Goal: Task Accomplishment & Management: Use online tool/utility

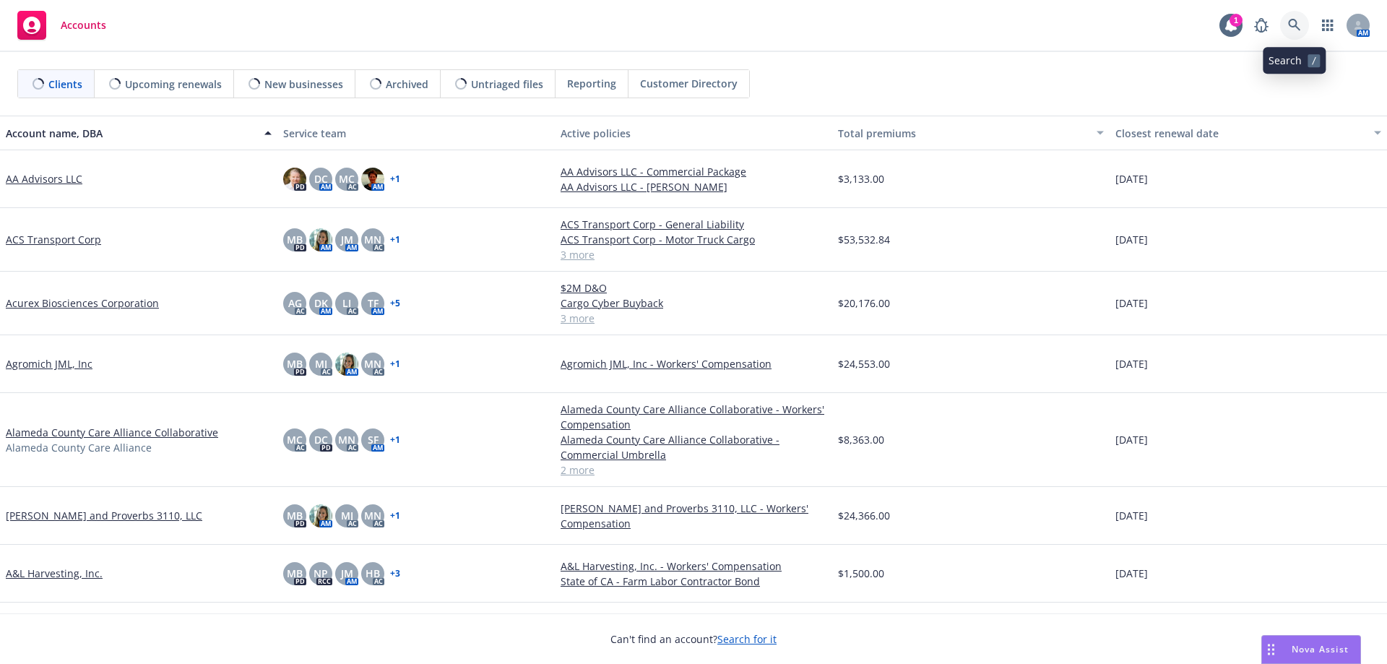
click at [1290, 32] on link at bounding box center [1294, 25] width 29 height 29
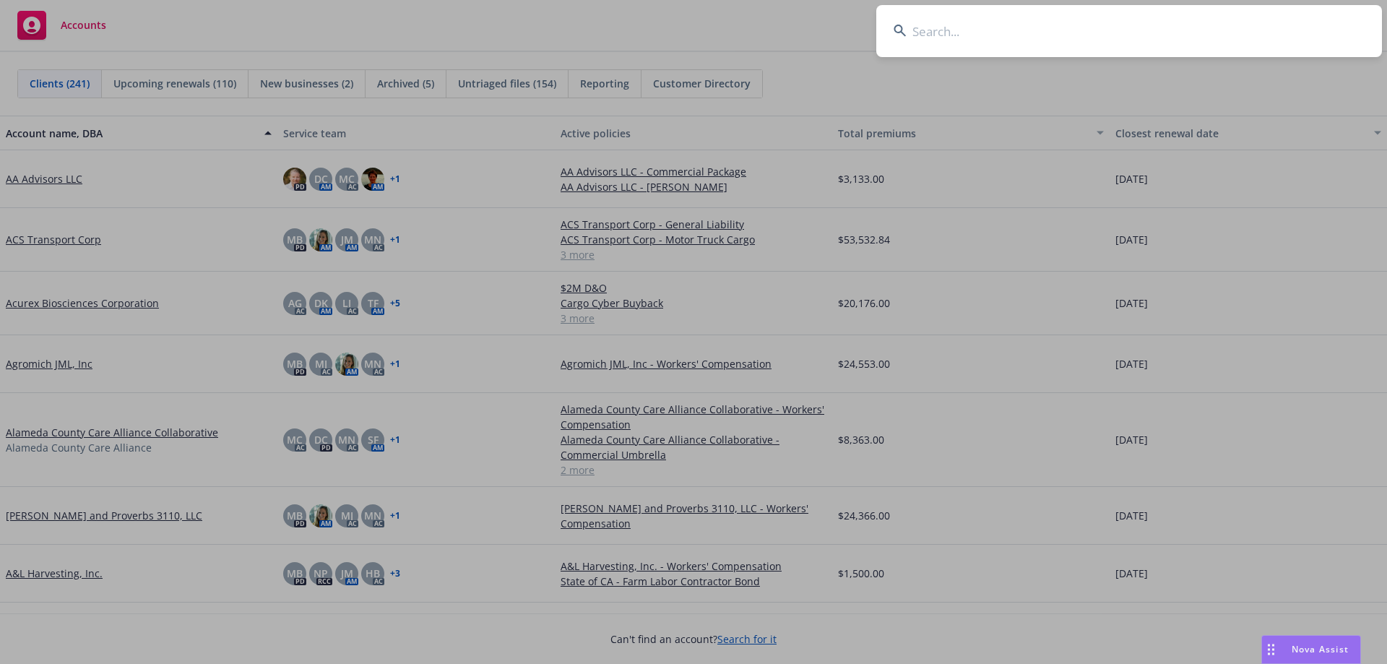
click at [1020, 28] on input at bounding box center [1129, 31] width 506 height 52
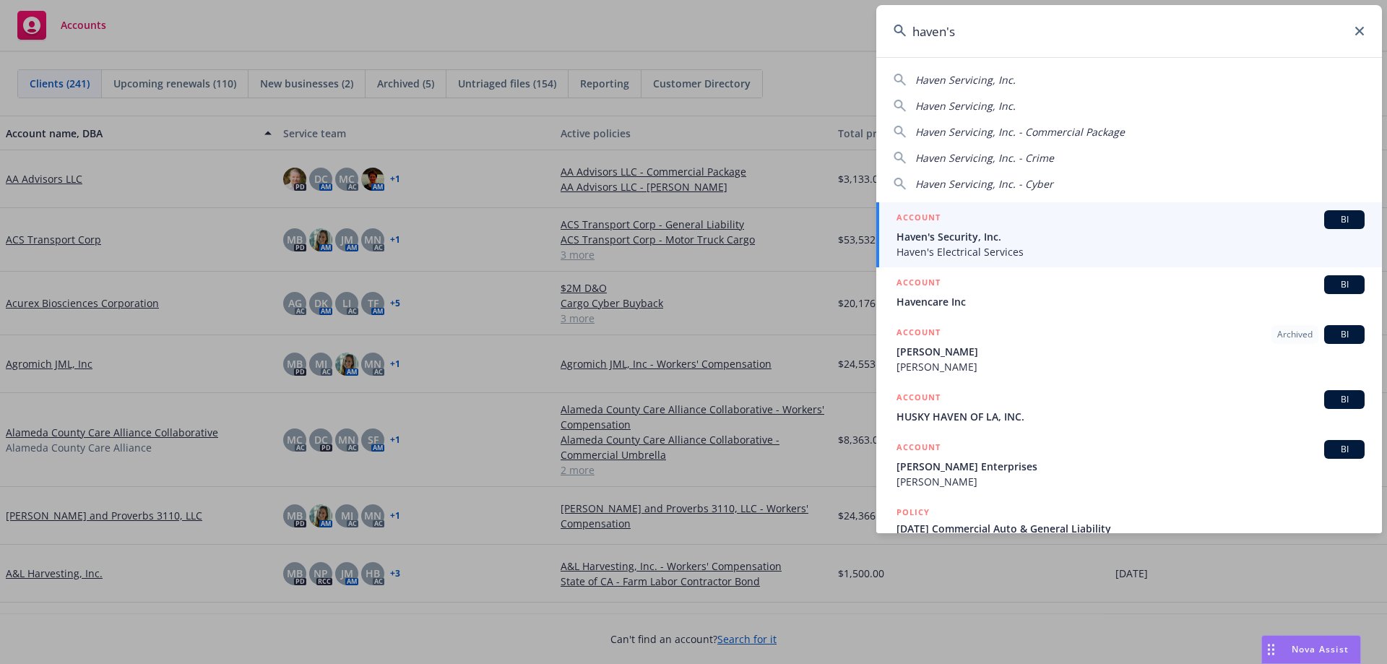
type input "haven's"
click at [970, 229] on span "Haven's Security, Inc." at bounding box center [1131, 236] width 468 height 15
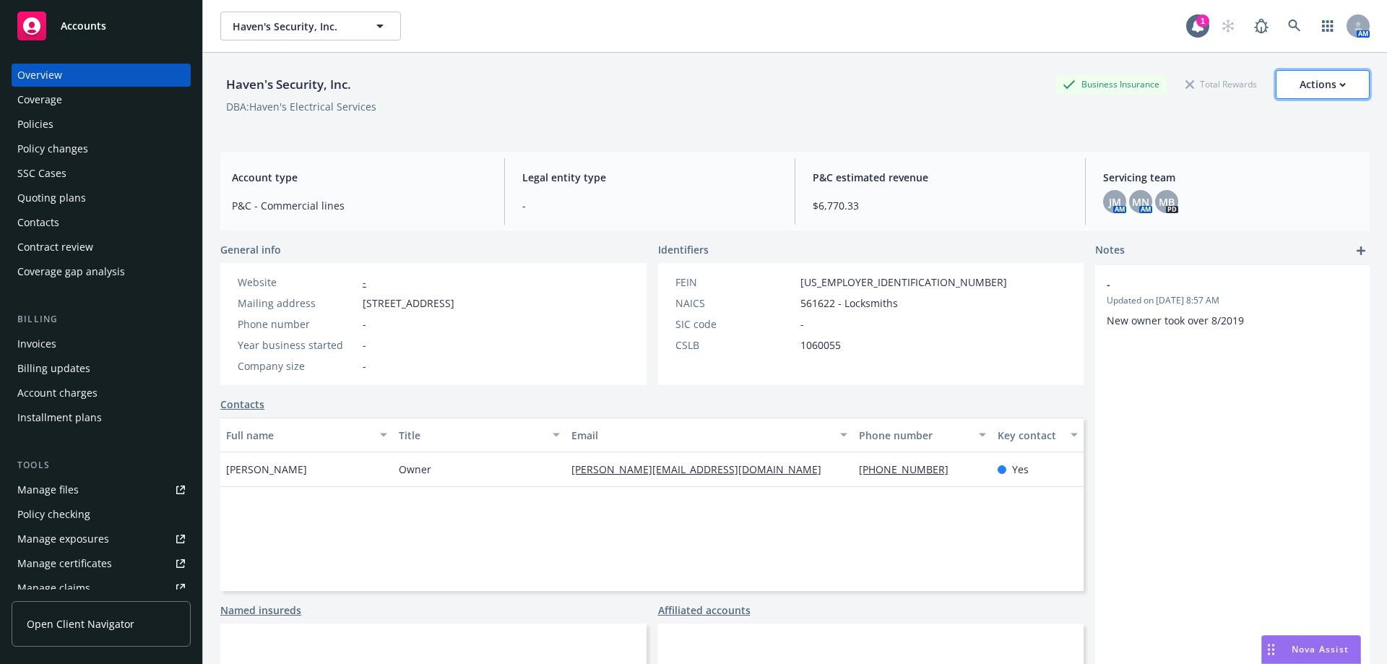
click at [1285, 87] on button "Actions" at bounding box center [1323, 84] width 94 height 29
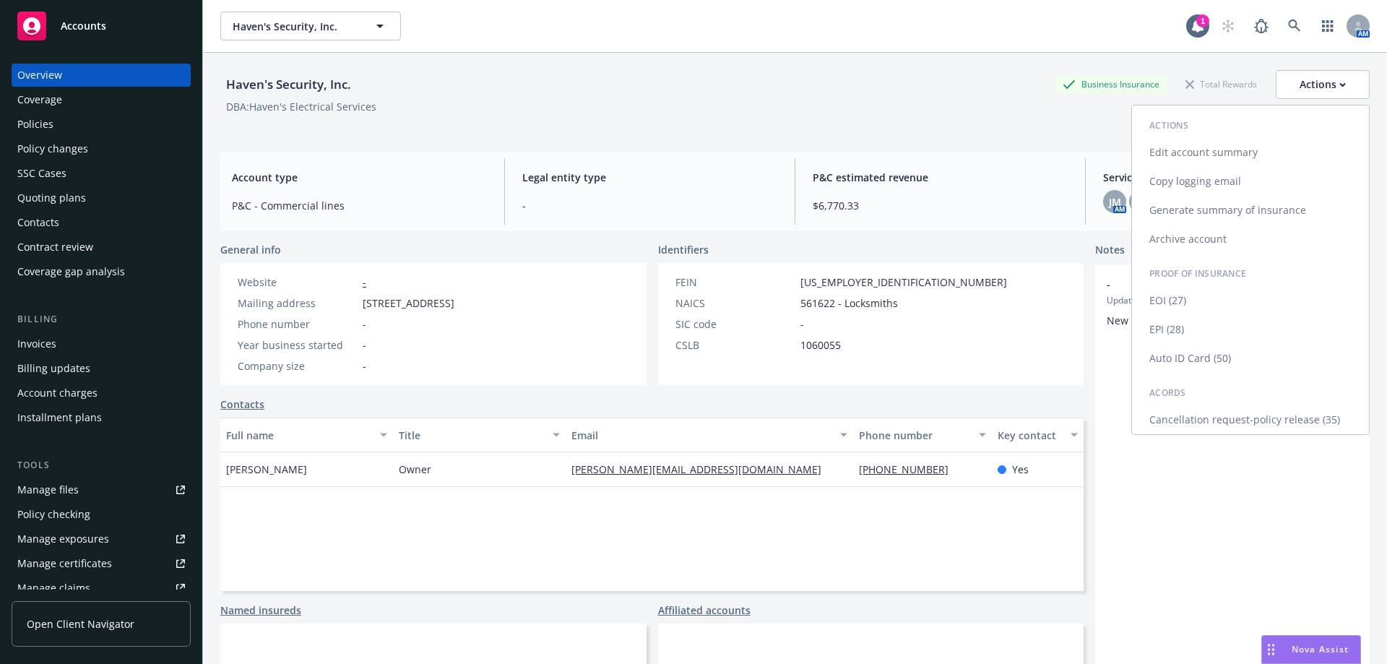
click at [1220, 421] on link "Cancellation request-policy release (35)" at bounding box center [1250, 419] width 237 height 29
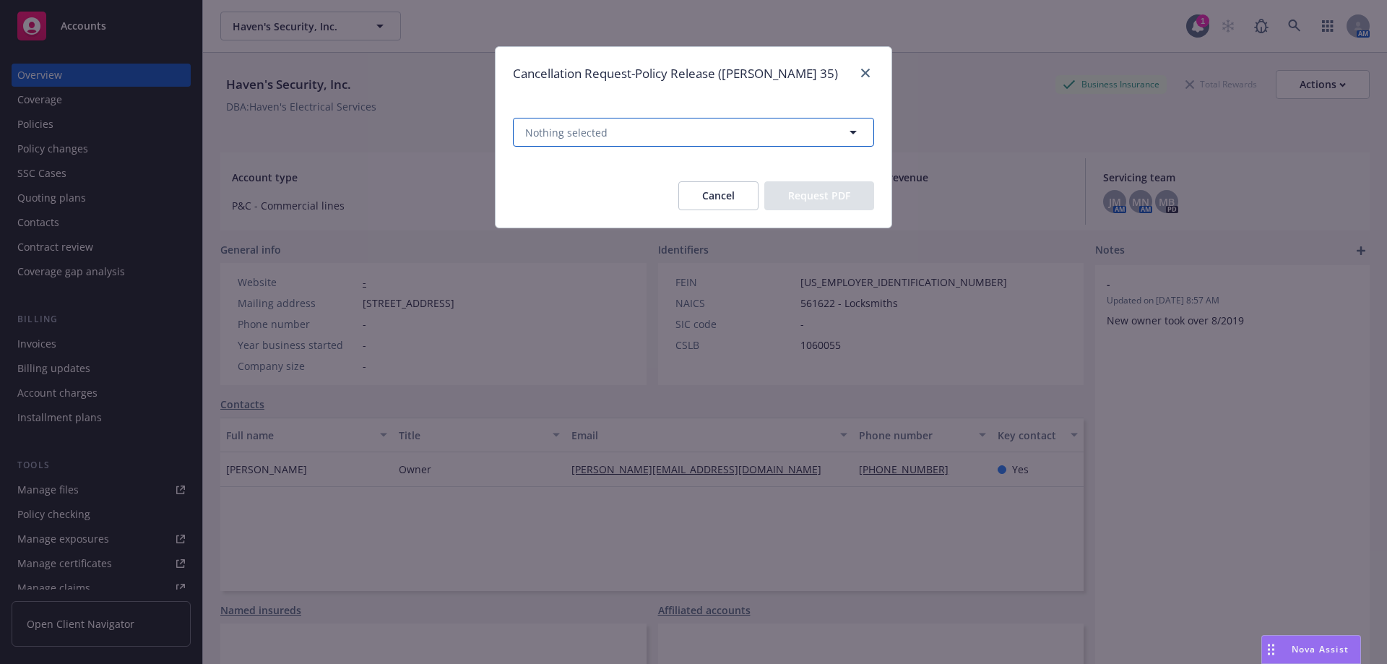
click at [667, 125] on button "Nothing selected" at bounding box center [693, 132] width 361 height 29
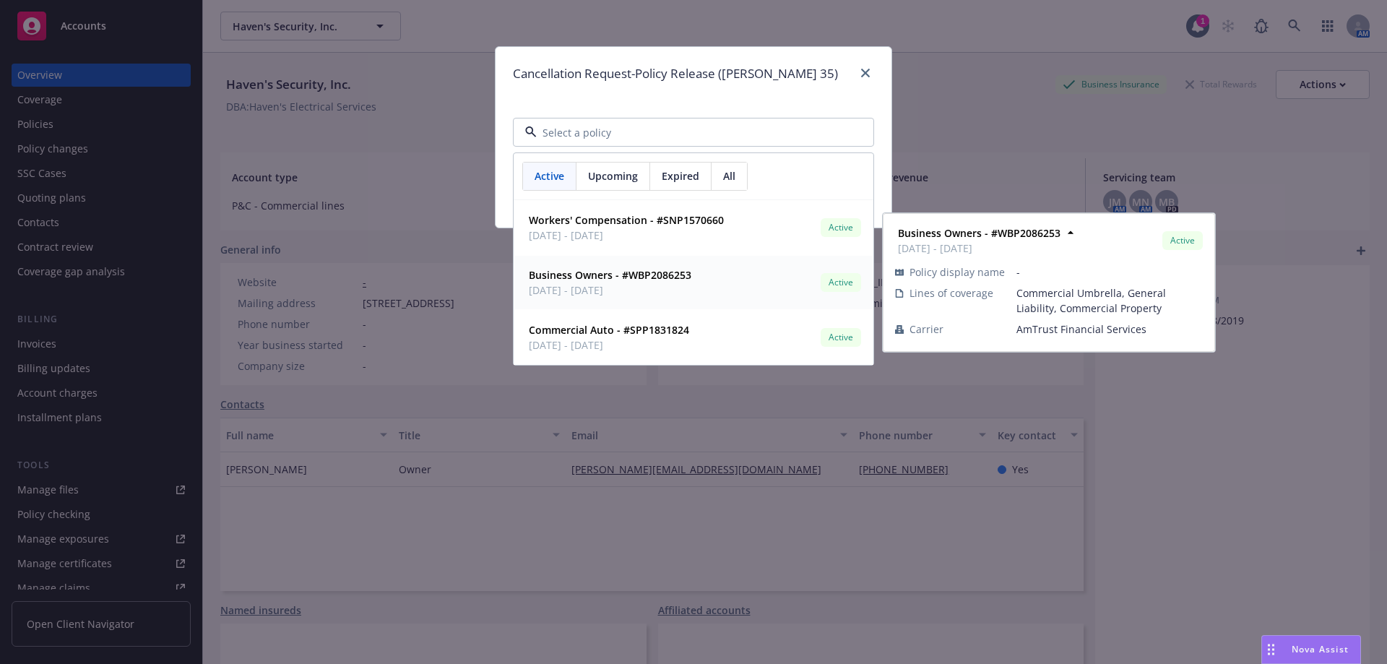
click at [637, 292] on span "08/23/2025 - 08/23/2026" at bounding box center [610, 289] width 163 height 15
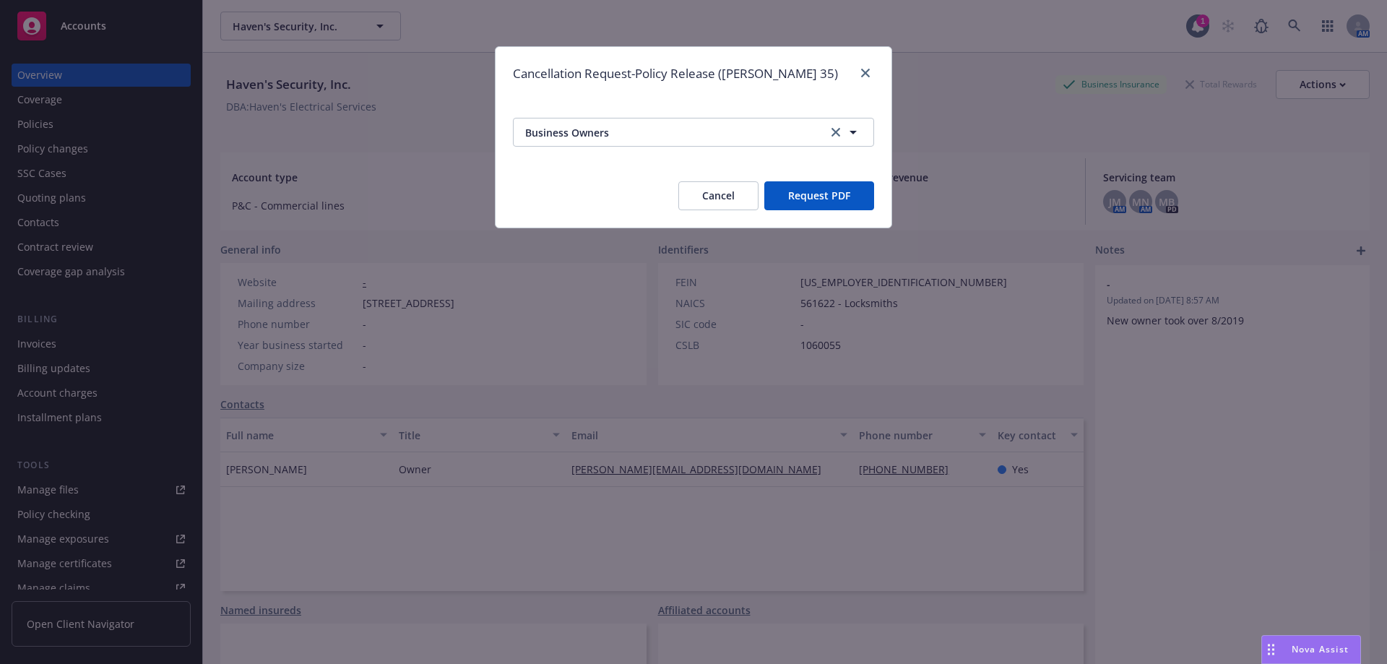
click at [821, 205] on button "Request PDF" at bounding box center [819, 195] width 110 height 29
click at [867, 75] on icon "close" at bounding box center [865, 73] width 9 height 9
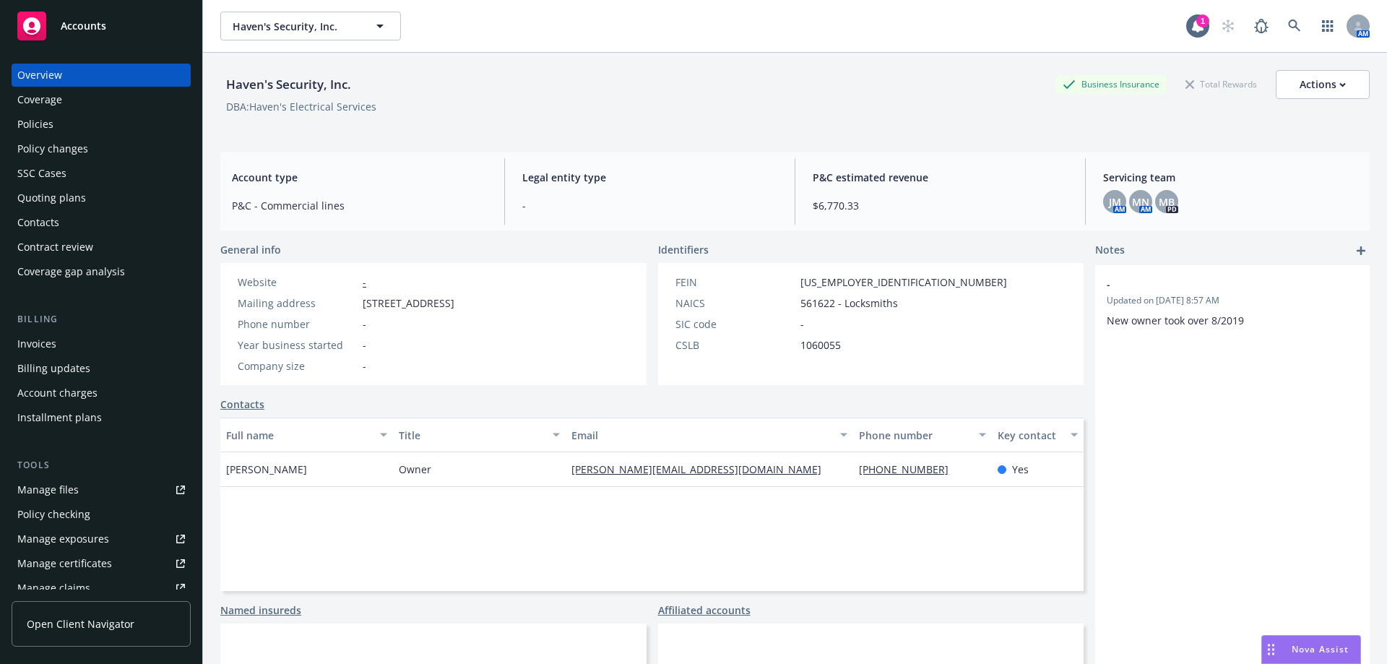
click at [74, 124] on div "Policies" at bounding box center [101, 124] width 168 height 23
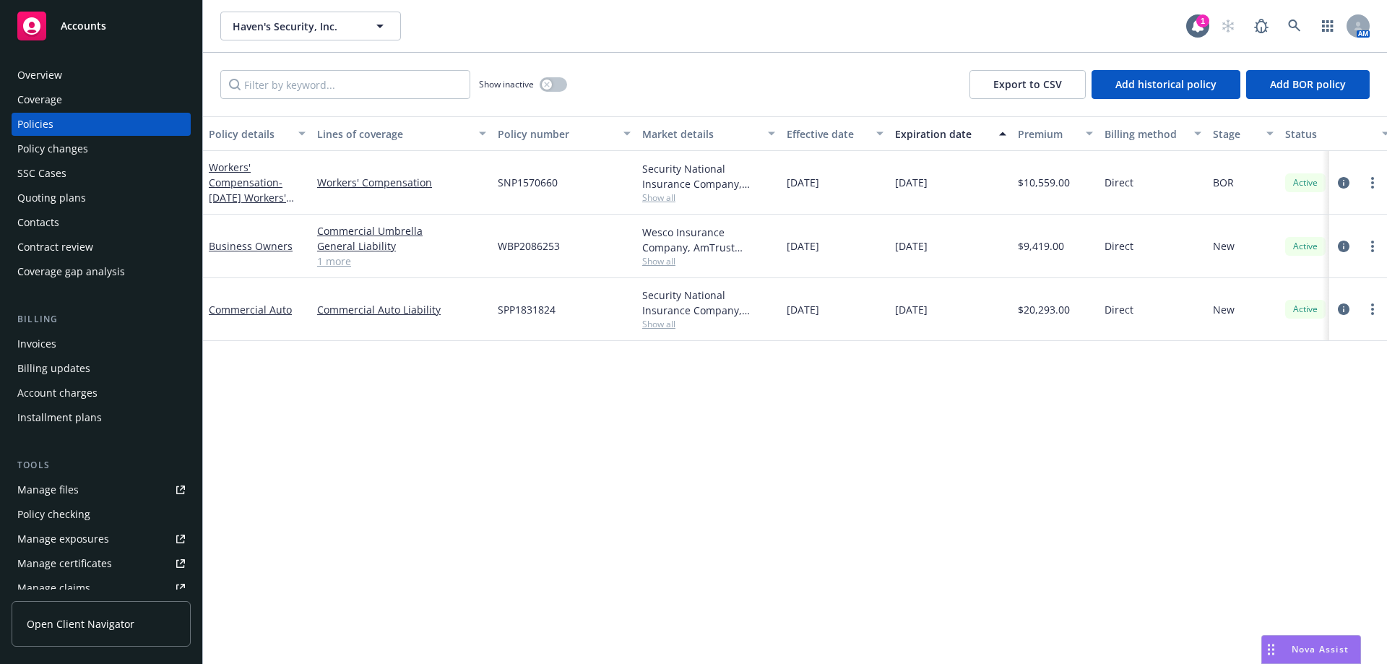
click at [342, 266] on link "1 more" at bounding box center [401, 261] width 169 height 15
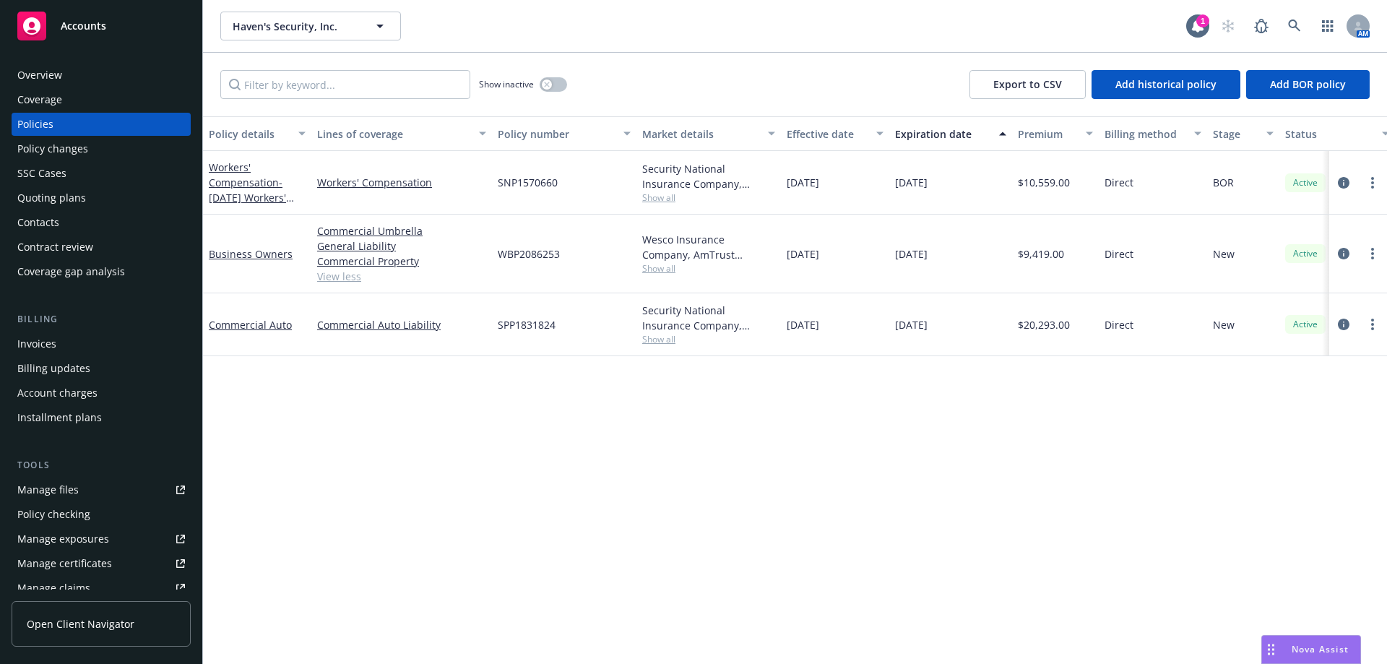
click at [656, 338] on span "Show all" at bounding box center [708, 339] width 133 height 12
click at [346, 427] on div "Policy details Lines of coverage Policy number Market details Effective date Ex…" at bounding box center [795, 390] width 1184 height 548
click at [243, 323] on link "Commercial Auto" at bounding box center [250, 325] width 83 height 14
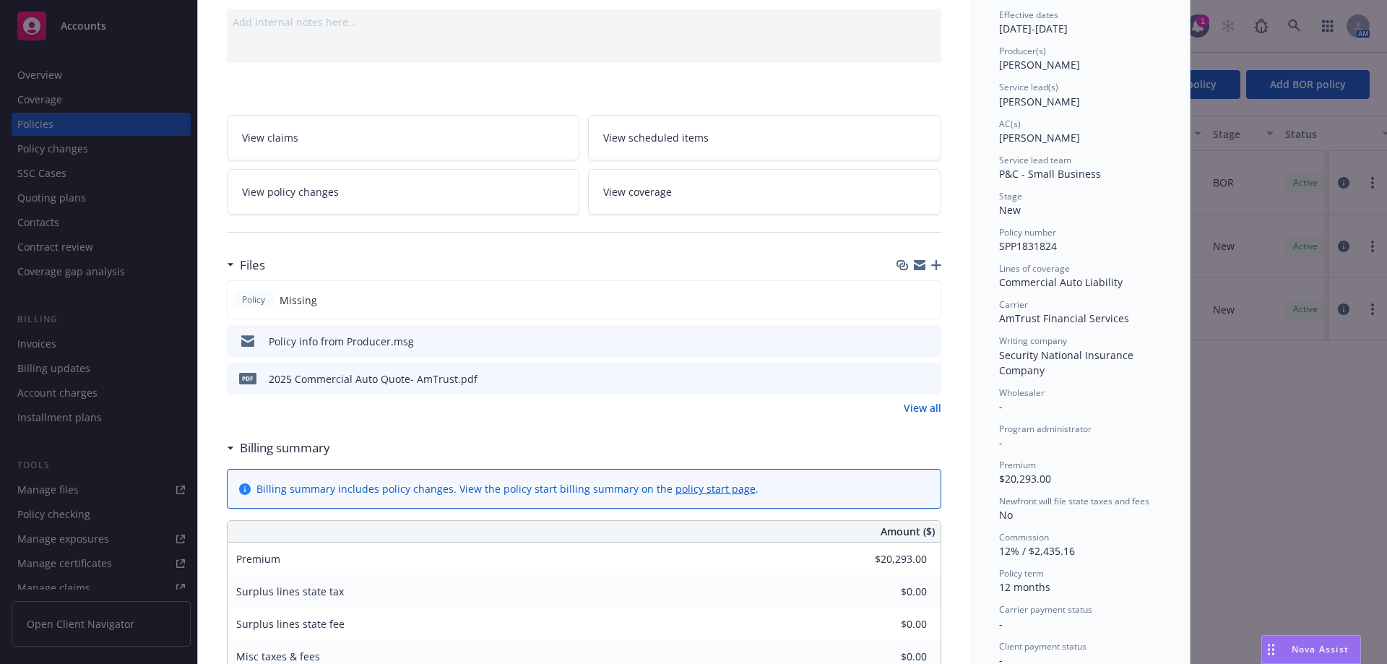
scroll to position [144, 0]
drag, startPoint x: 1049, startPoint y: 371, endPoint x: 992, endPoint y: 350, distance: 60.8
click at [992, 350] on div "Status Active Effective dates 08/23/2025 - 08/23/2026 Producer(s) Mike Bone Ser…" at bounding box center [1080, 517] width 220 height 1157
click at [535, 406] on div "View all" at bounding box center [584, 409] width 714 height 15
click at [904, 408] on link "View all" at bounding box center [923, 409] width 38 height 15
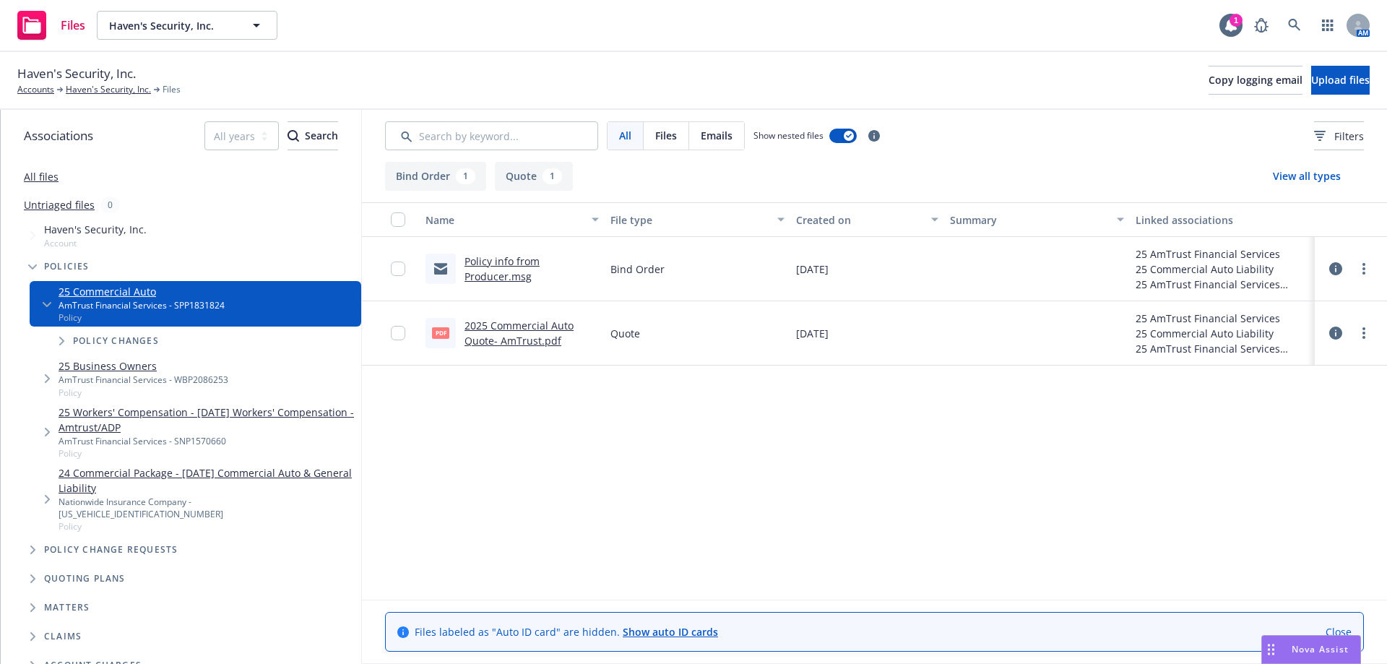
click at [485, 338] on link "2025 Commercial Auto Quote- AmTrust.pdf" at bounding box center [519, 333] width 109 height 29
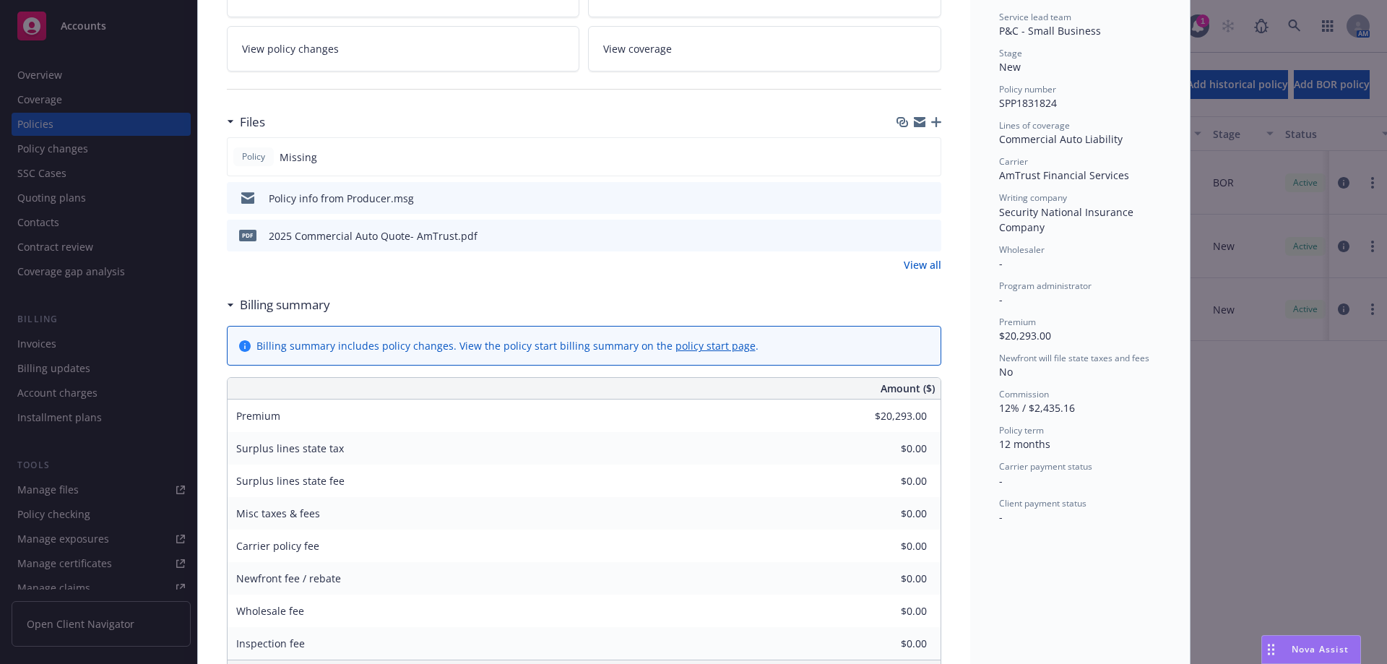
scroll to position [144, 0]
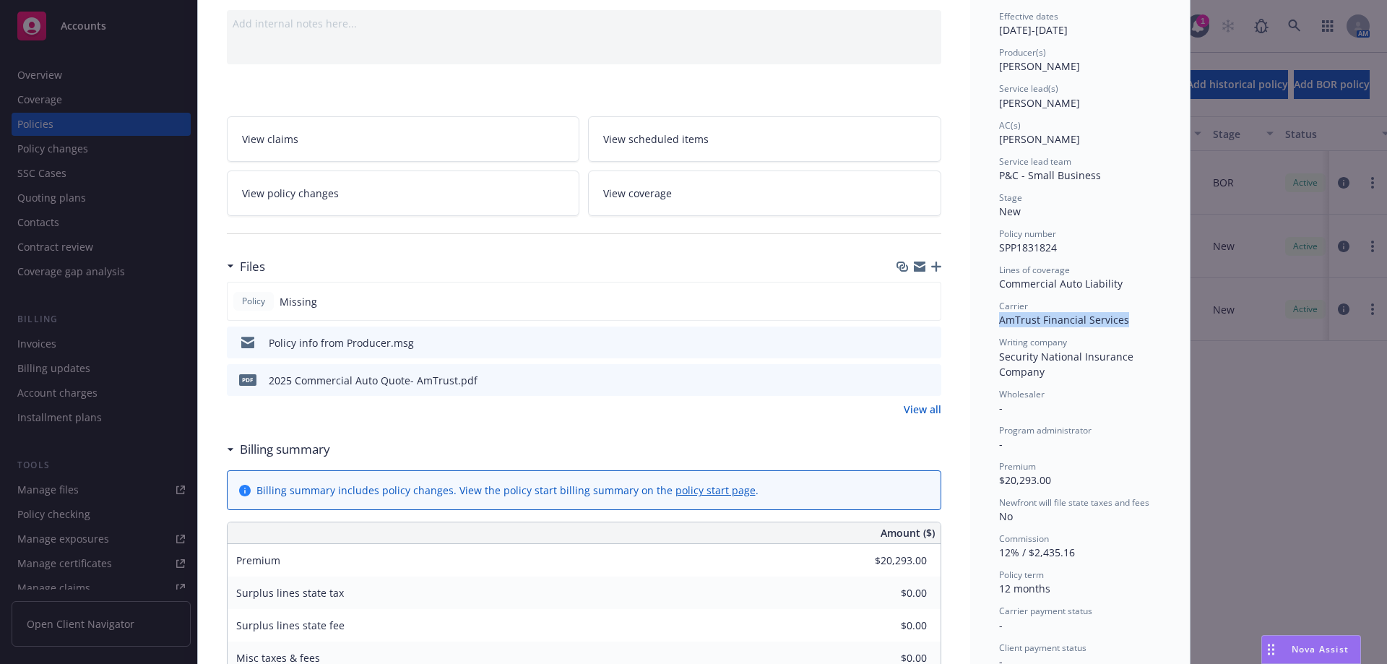
drag, startPoint x: 1124, startPoint y: 319, endPoint x: 991, endPoint y: 316, distance: 133.0
click at [991, 316] on div "Status Active Effective dates 08/23/2025 - 08/23/2026 Producer(s) Mike Bone Ser…" at bounding box center [1080, 517] width 220 height 1157
copy span "AmTrust Financial Services"
click at [1083, 173] on span "P&C - Small Business" at bounding box center [1050, 175] width 102 height 14
drag, startPoint x: 1062, startPoint y: 246, endPoint x: 989, endPoint y: 247, distance: 73.0
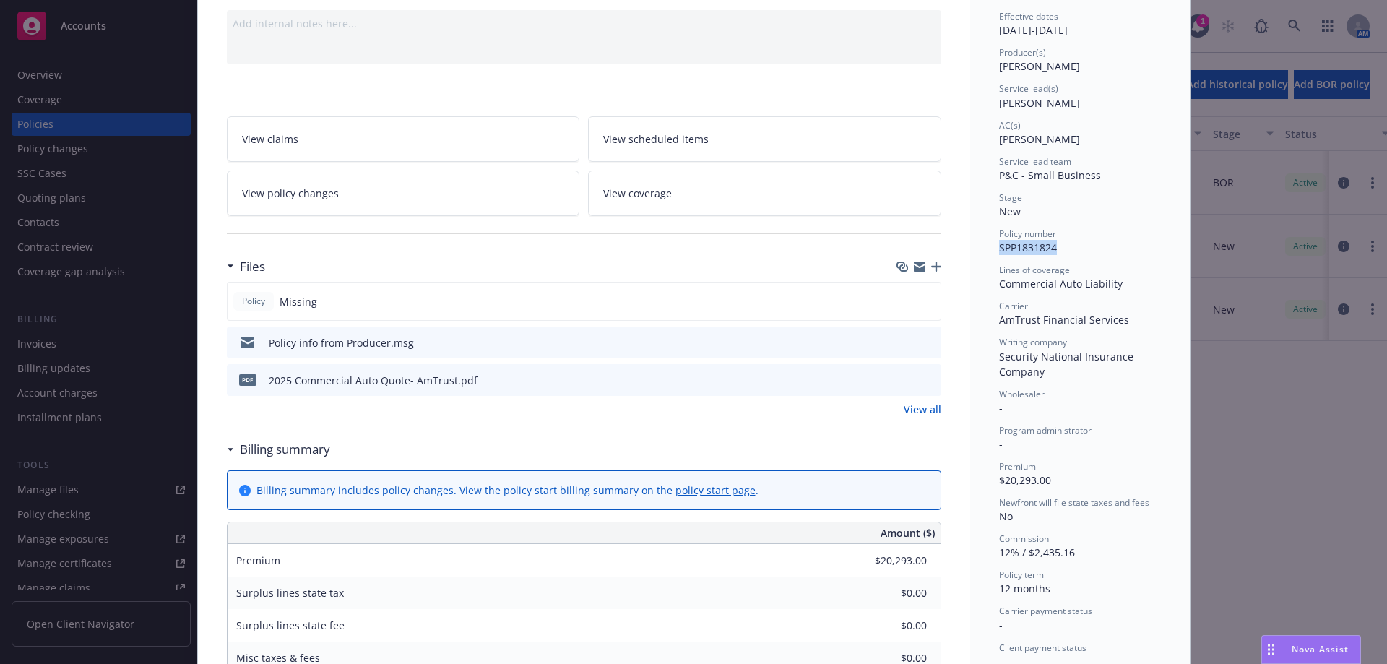
click at [989, 247] on div "Status Active Effective dates 08/23/2025 - 08/23/2026 Producer(s) Mike Bone Ser…" at bounding box center [1080, 517] width 220 height 1157
copy span "SPP1831824"
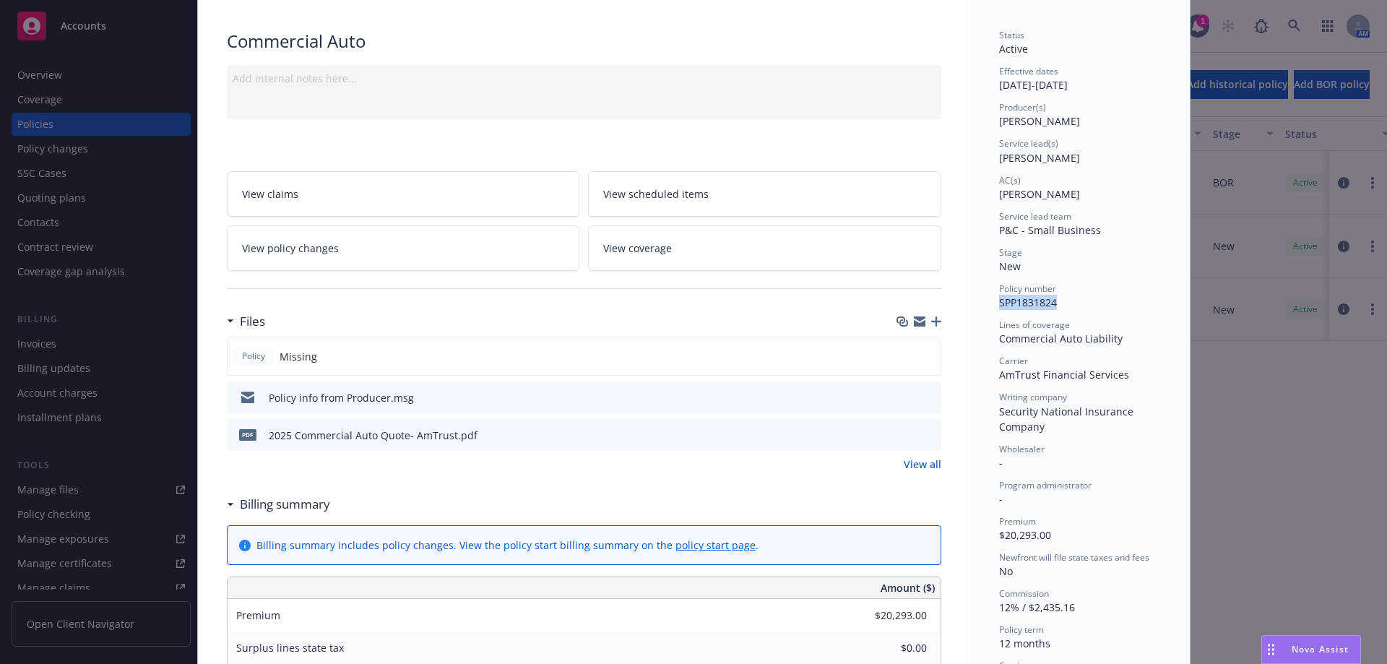
scroll to position [0, 0]
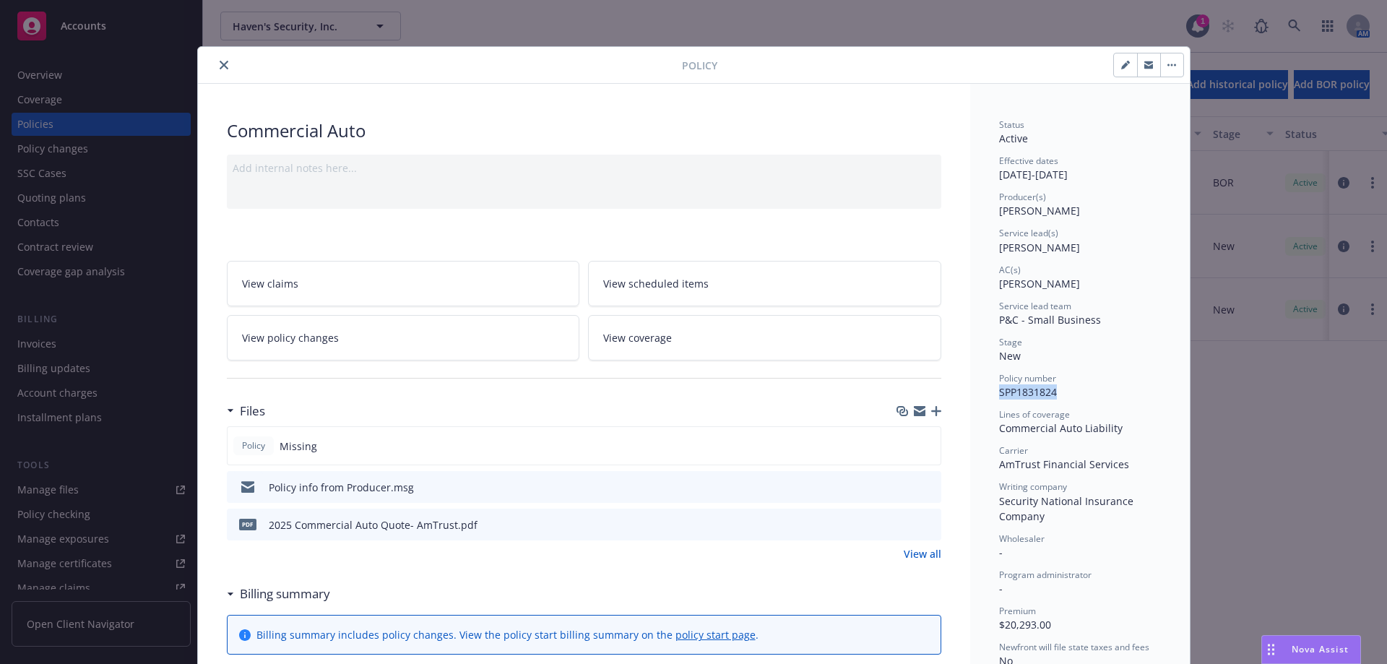
click at [220, 64] on icon "close" at bounding box center [224, 65] width 9 height 9
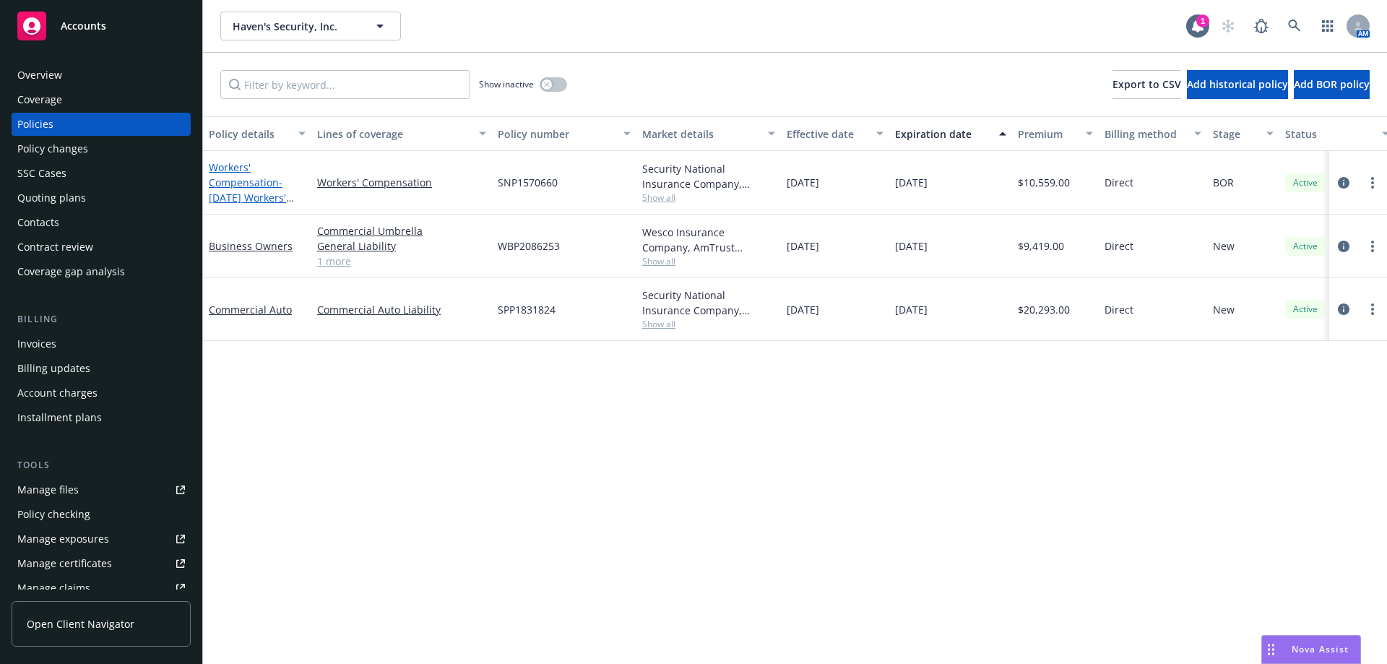
click at [244, 201] on span "- 08/23/25 Workers' Compensation - Amtrust/ADP" at bounding box center [251, 205] width 85 height 59
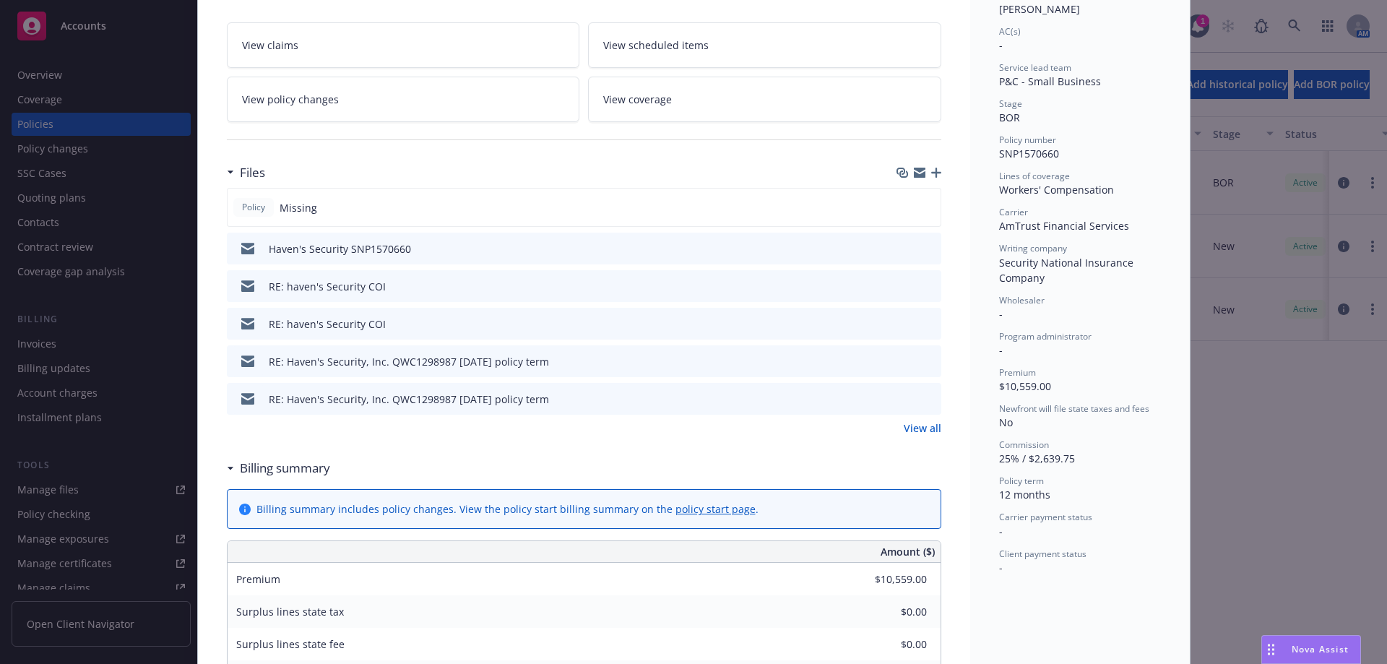
scroll to position [144, 0]
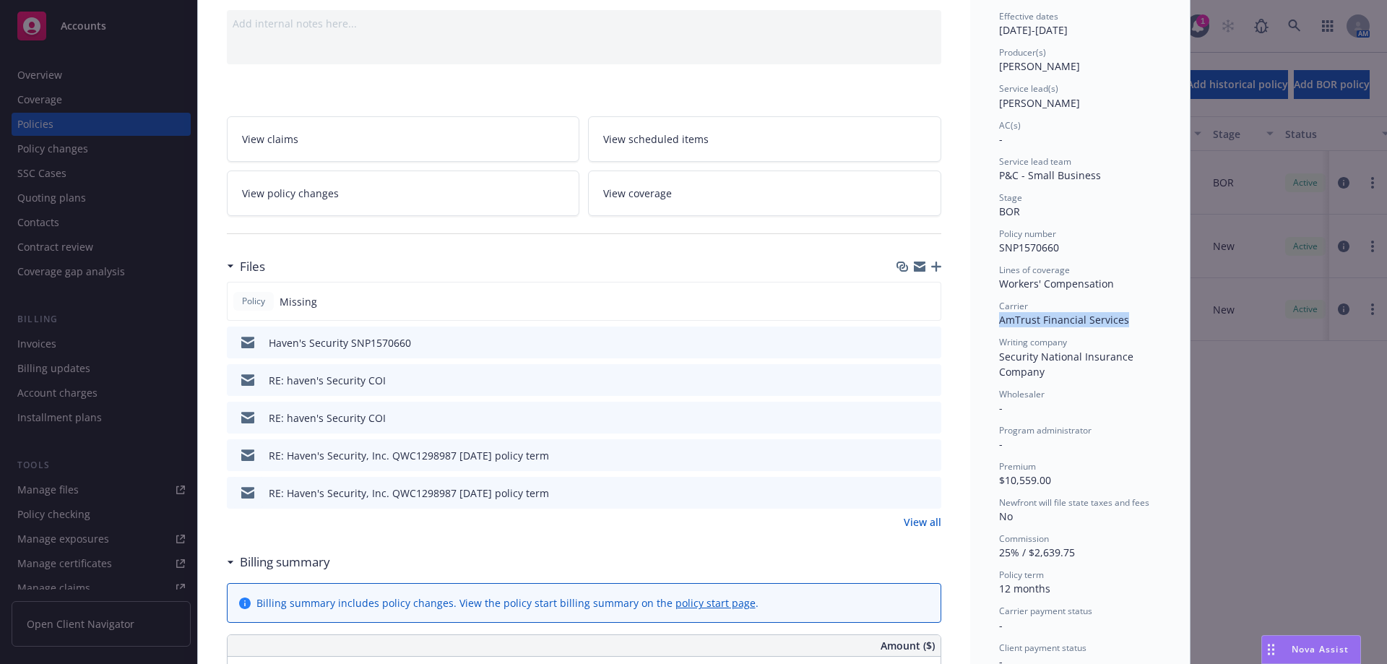
drag, startPoint x: 1120, startPoint y: 321, endPoint x: 989, endPoint y: 322, distance: 131.5
click at [989, 322] on div "Status Active Effective dates 08/23/2025 - 08/23/2026 Producer(s) Mike Bone Ser…" at bounding box center [1080, 574] width 220 height 1270
copy span "AmTrust Financial Services"
click at [1106, 267] on div "Lines of coverage" at bounding box center [1080, 270] width 162 height 12
drag, startPoint x: 1038, startPoint y: 247, endPoint x: 990, endPoint y: 247, distance: 47.7
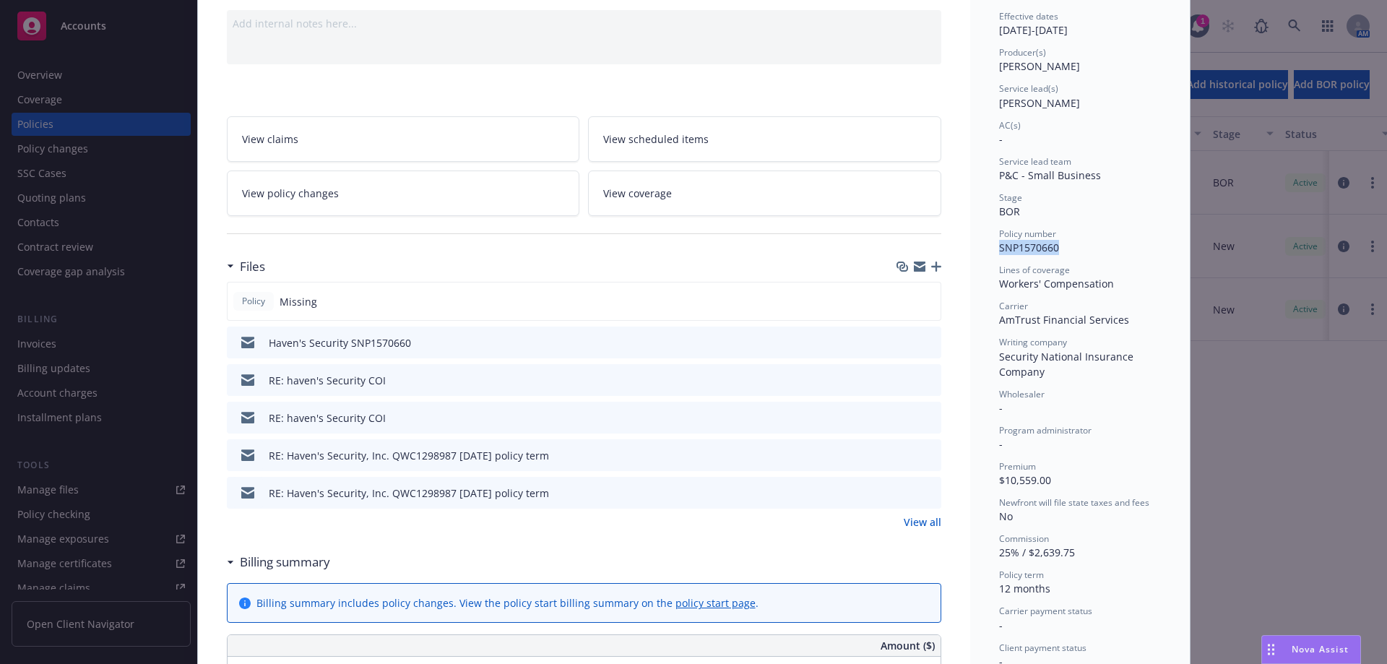
click at [990, 247] on div "Status Active Effective dates 08/23/2025 - 08/23/2026 Producer(s) Mike Bone Ser…" at bounding box center [1080, 574] width 220 height 1270
copy span "SNP1570660"
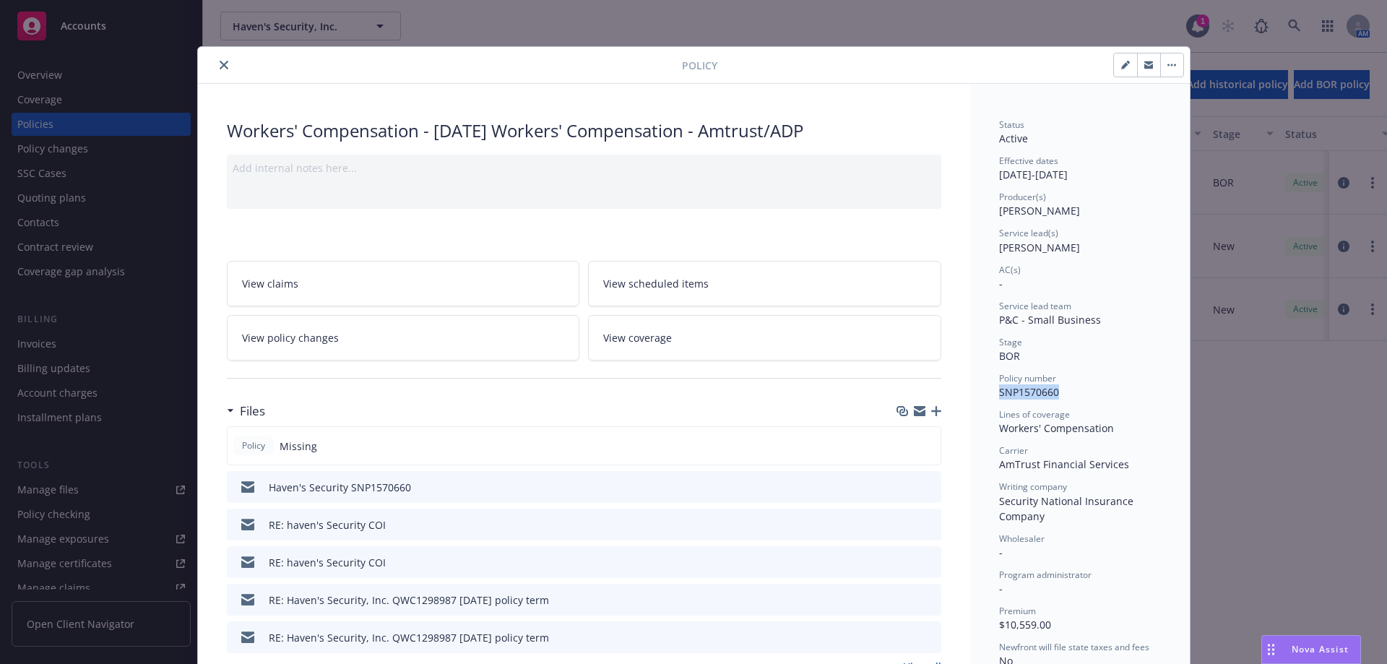
click at [221, 66] on icon "close" at bounding box center [224, 65] width 9 height 9
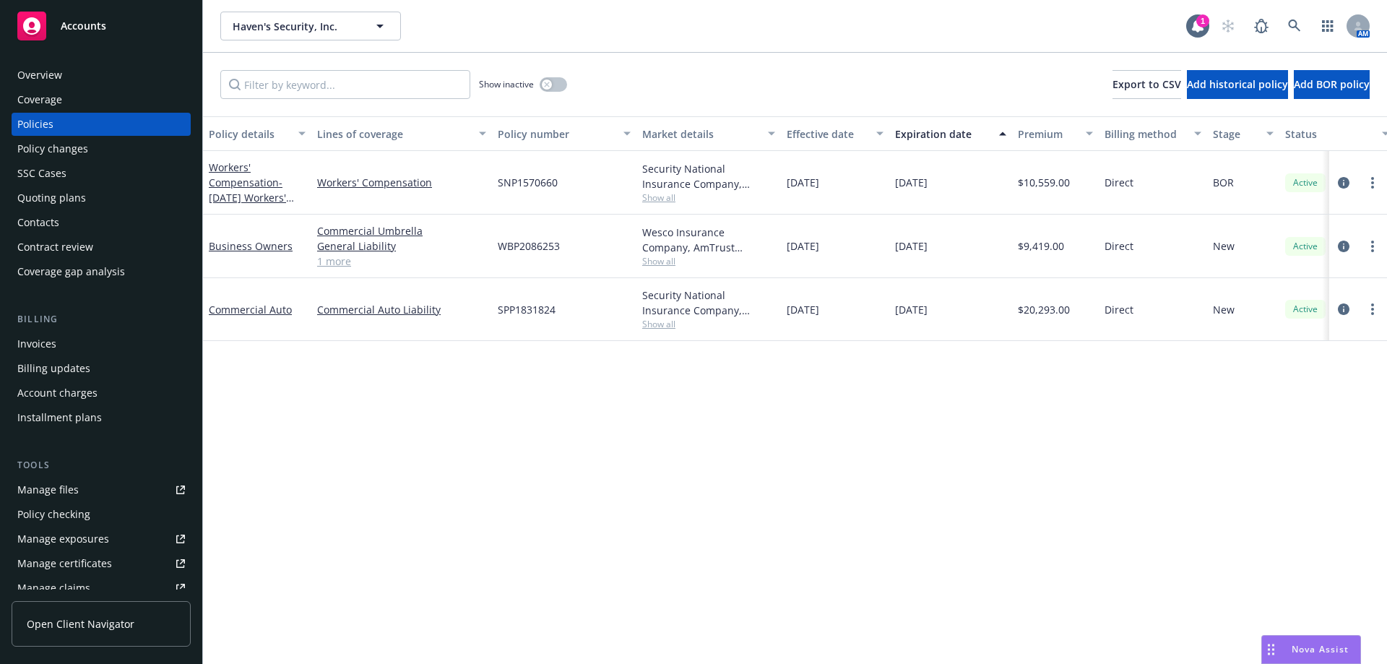
click at [68, 223] on div "Contacts" at bounding box center [101, 222] width 168 height 23
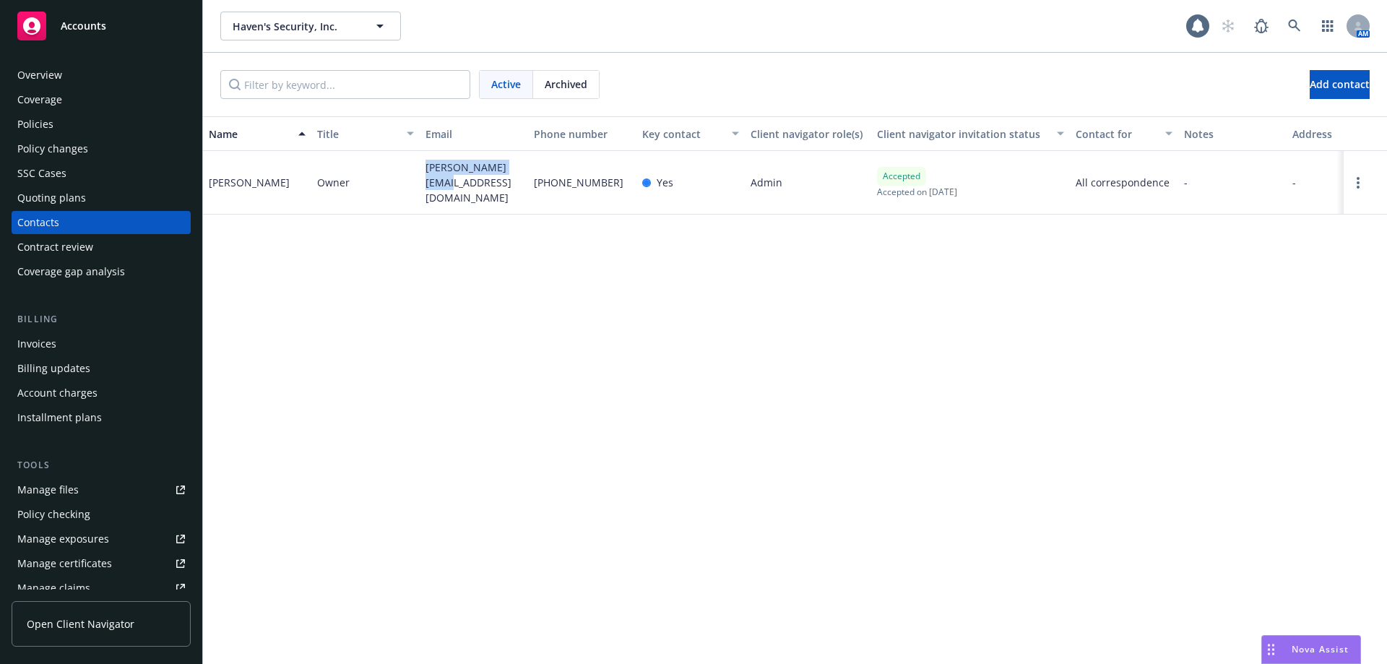
drag, startPoint x: 449, startPoint y: 186, endPoint x: 426, endPoint y: 169, distance: 28.9
click at [426, 169] on span "andy@havensfts.com" at bounding box center [474, 183] width 97 height 46
copy span "andy@havensfts.com"
drag, startPoint x: 269, startPoint y: 173, endPoint x: 208, endPoint y: 178, distance: 61.6
click at [208, 178] on div "Andy Peltier" at bounding box center [257, 183] width 108 height 64
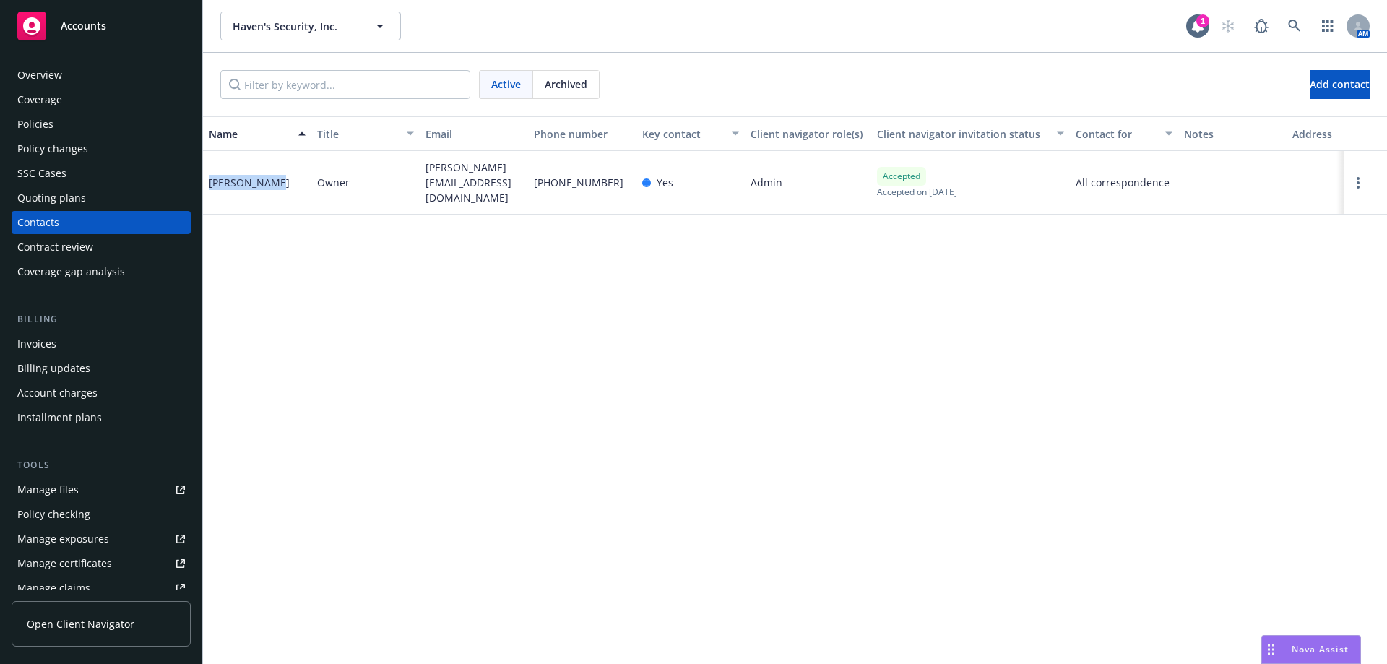
copy div "Andy Peltier"
click at [67, 123] on div "Policies" at bounding box center [101, 124] width 168 height 23
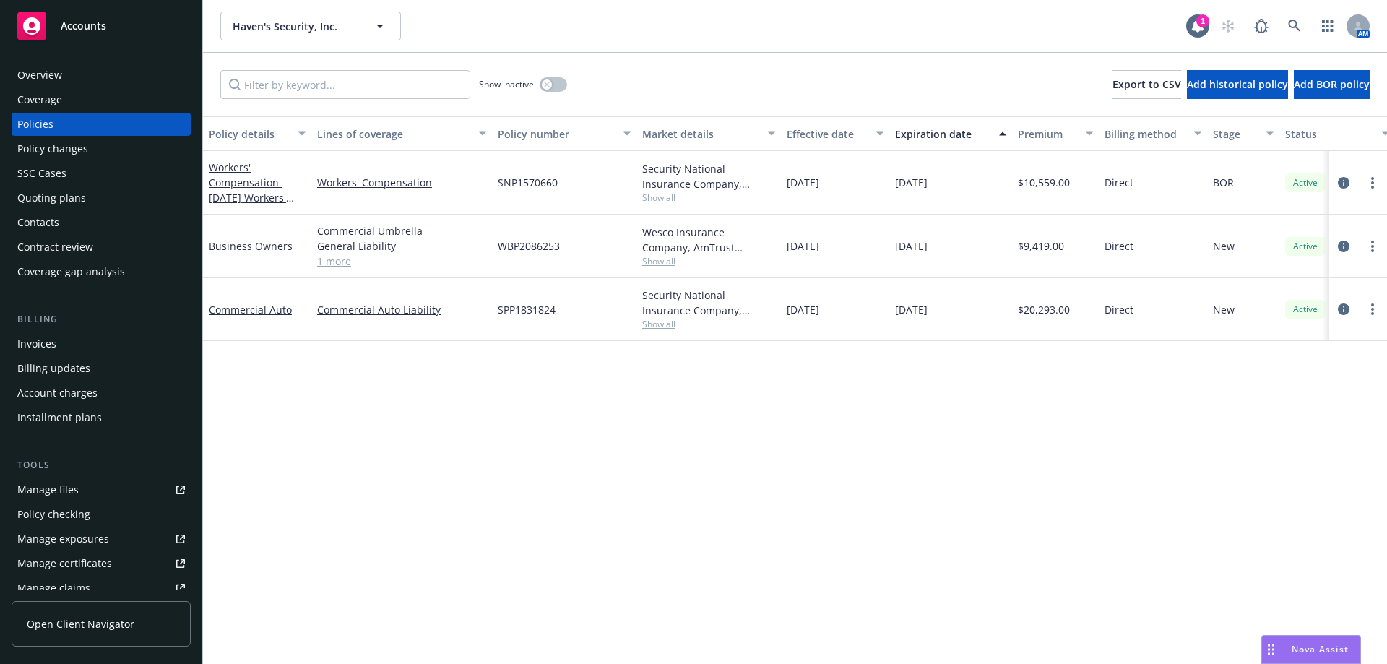
click at [62, 493] on div "Manage files" at bounding box center [47, 489] width 61 height 23
click at [1297, 19] on link at bounding box center [1294, 26] width 29 height 29
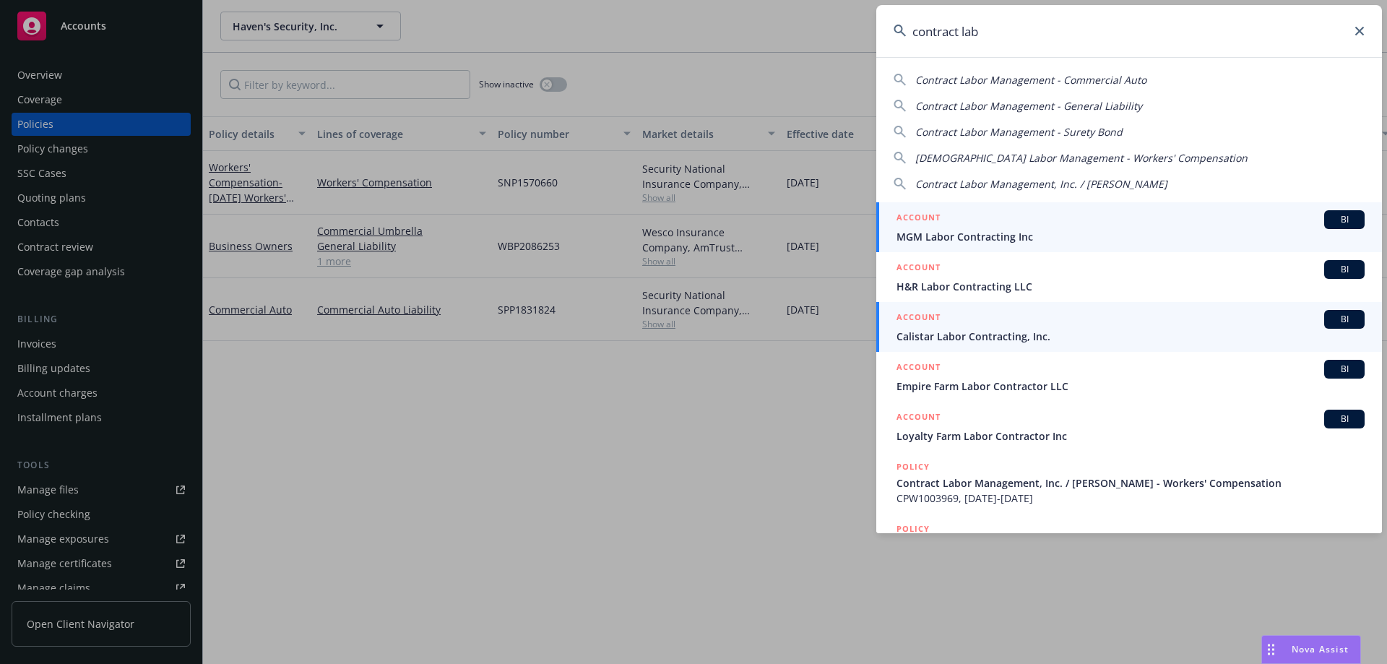
type input "contract lab"
click at [990, 316] on div "ACCOUNT BI" at bounding box center [1131, 319] width 468 height 19
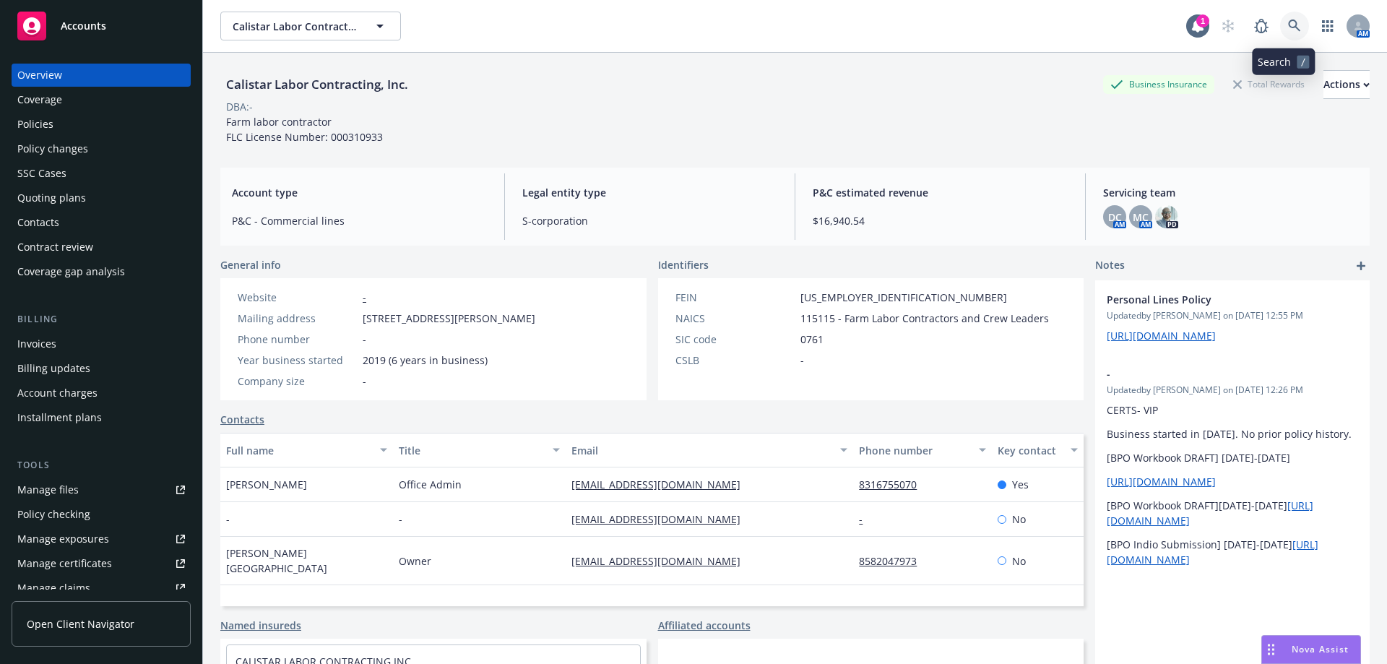
click at [1288, 28] on icon at bounding box center [1294, 26] width 13 height 13
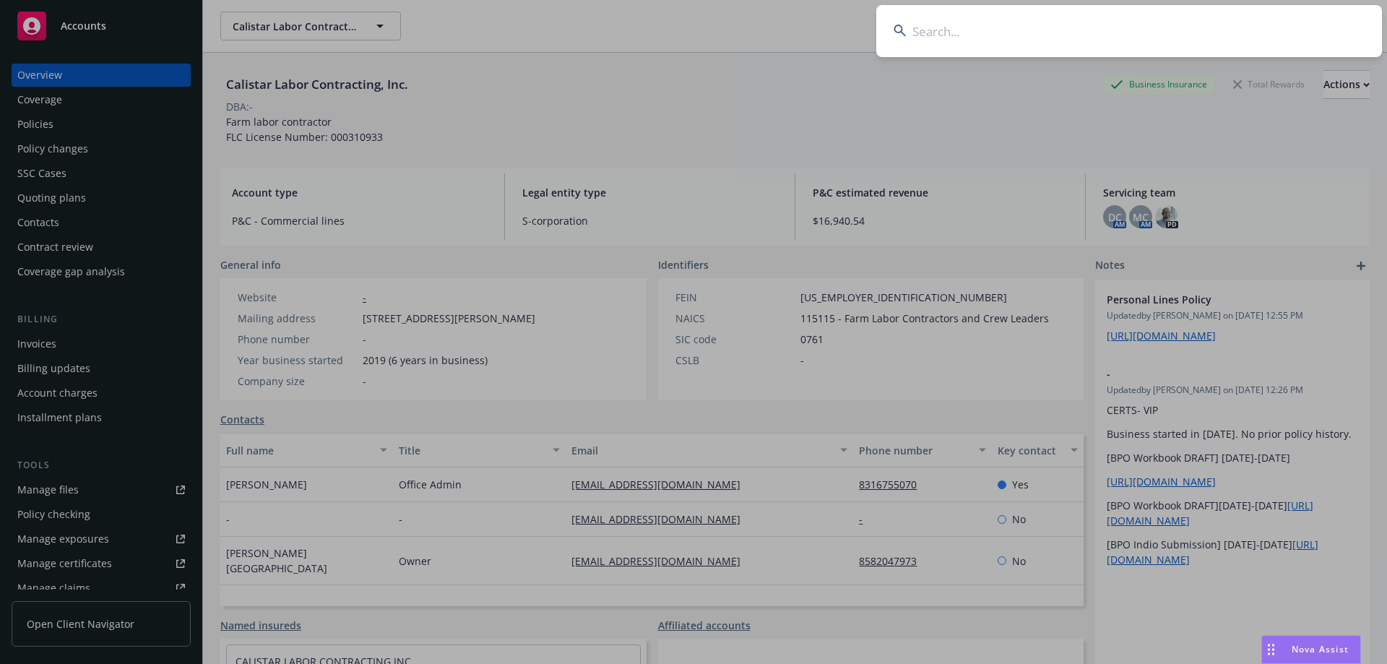
drag, startPoint x: 857, startPoint y: 40, endPoint x: 951, endPoint y: 22, distance: 96.3
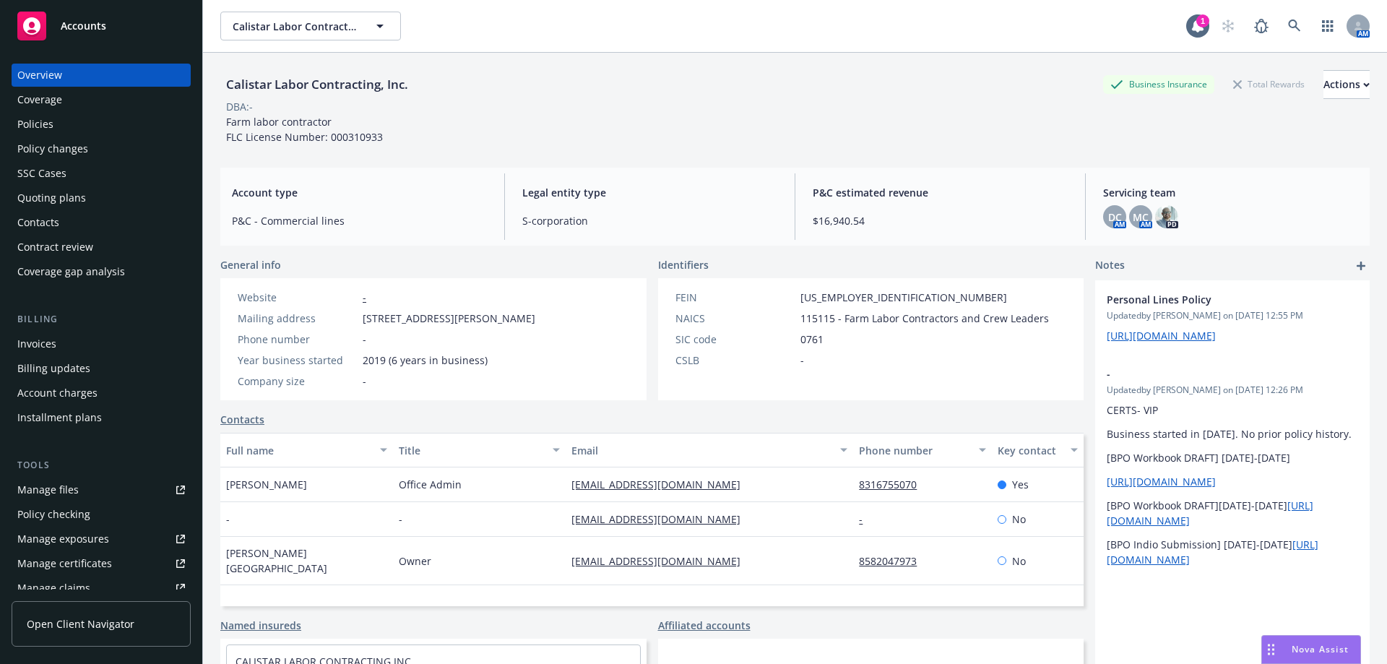
click at [972, 20] on div "Calistar Labor Contracting, Inc. Calistar Labor Contracting, Inc." at bounding box center [703, 26] width 966 height 29
click at [1300, 26] on div "AM" at bounding box center [1292, 26] width 156 height 29
click at [1288, 30] on icon at bounding box center [1294, 26] width 13 height 13
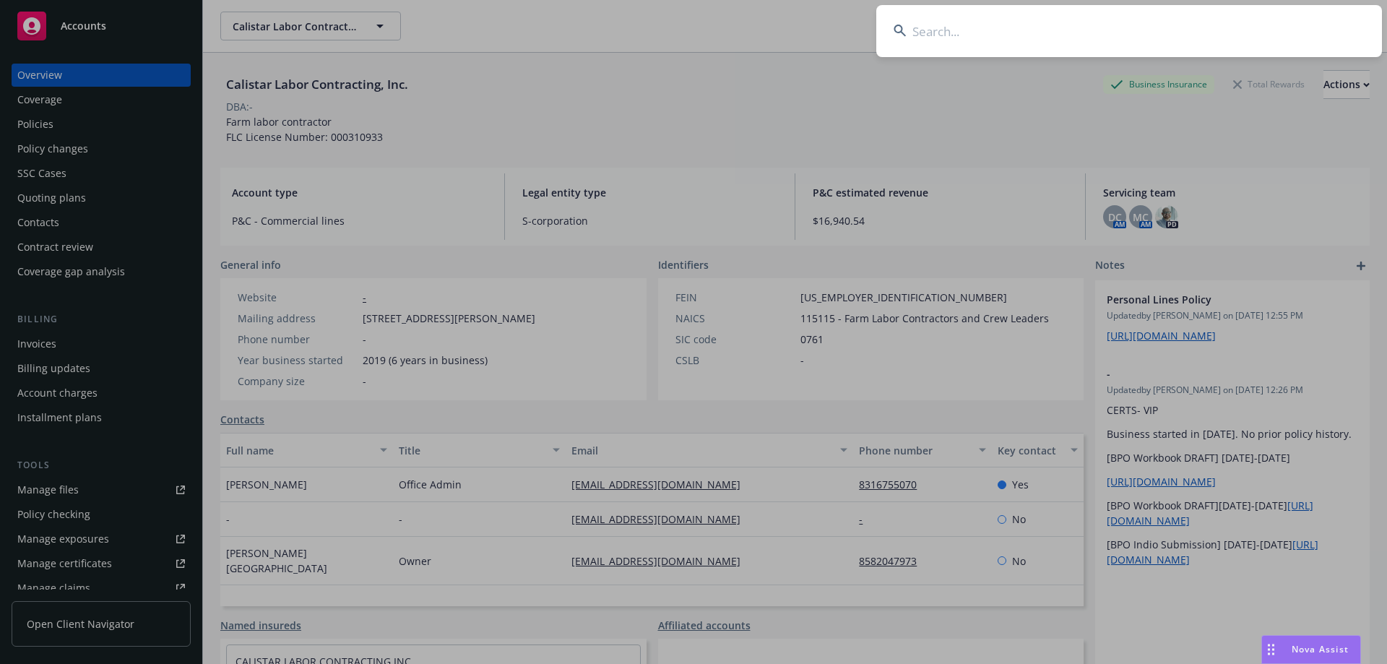
click at [959, 47] on input at bounding box center [1129, 31] width 506 height 52
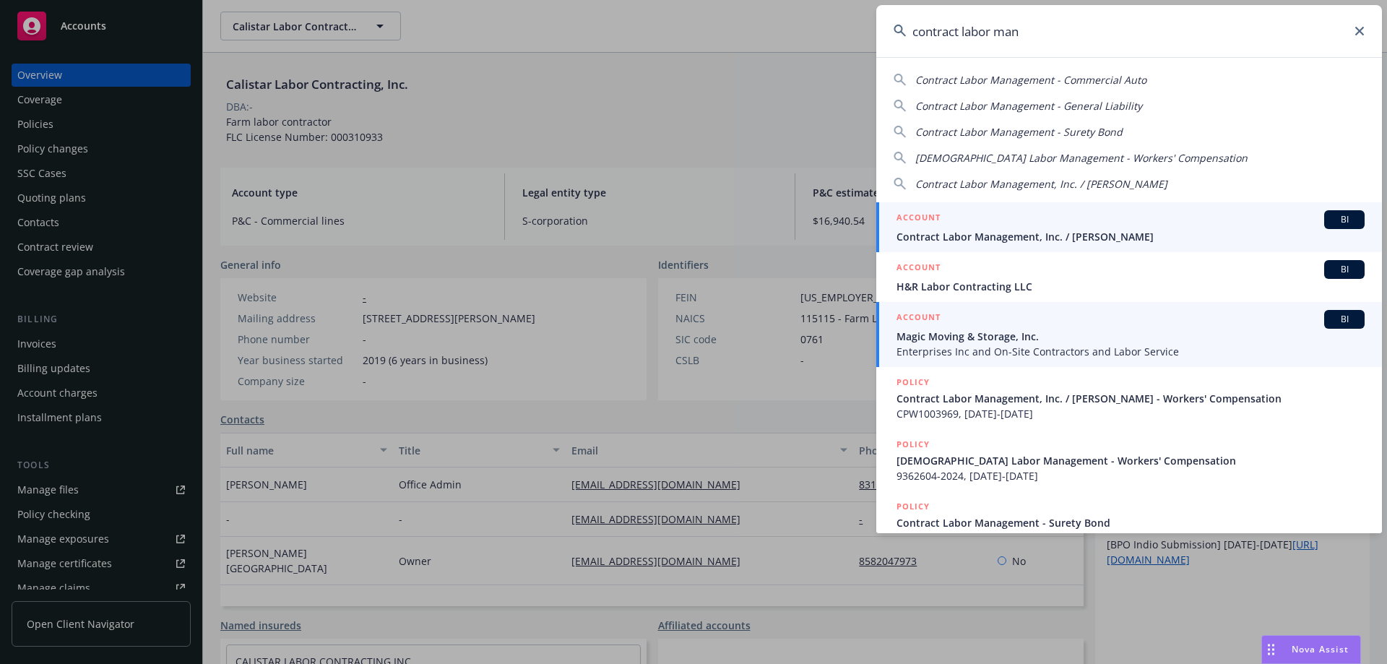
type input "contract labor man"
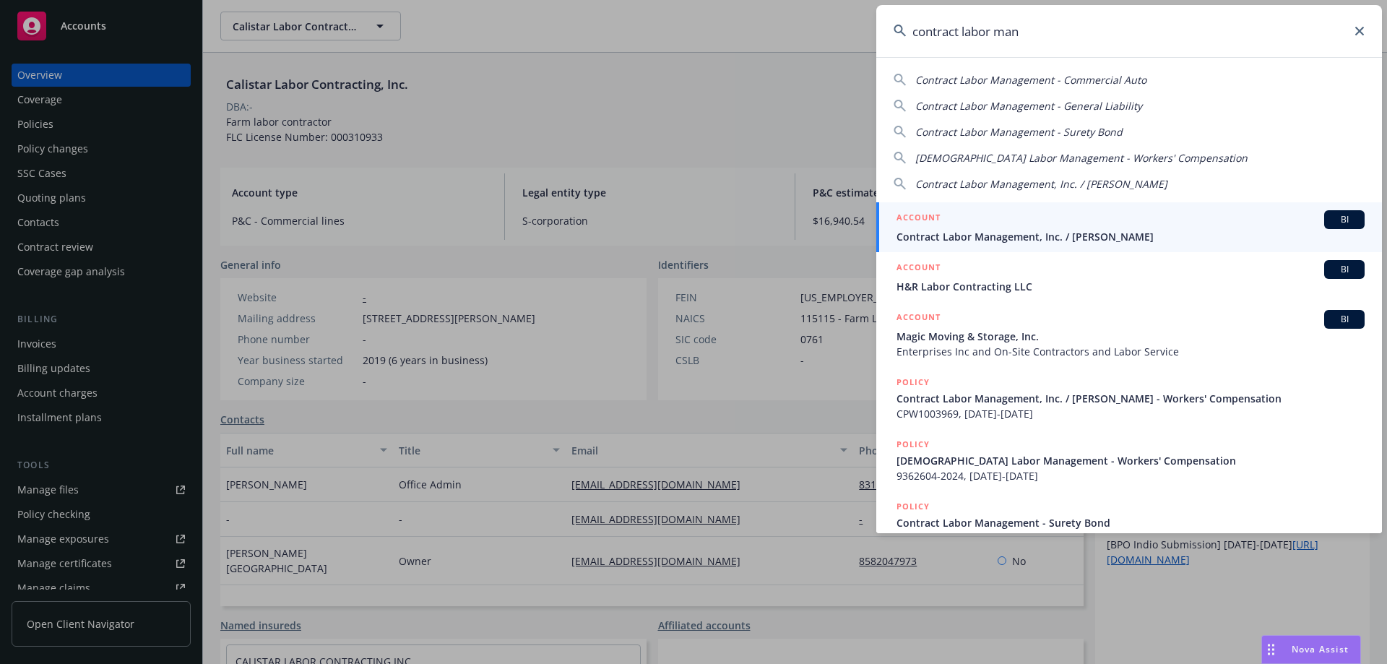
click at [986, 215] on div "ACCOUNT BI" at bounding box center [1131, 219] width 468 height 19
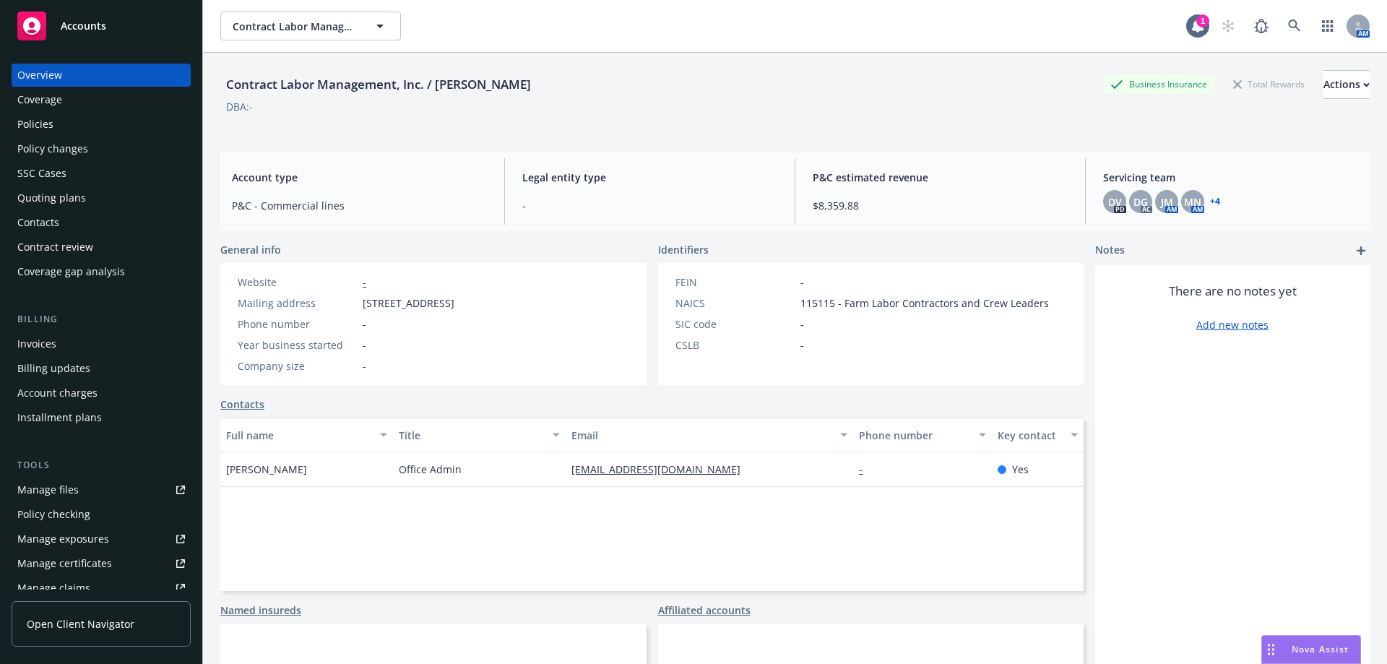
click at [46, 126] on div "Policies" at bounding box center [35, 124] width 36 height 23
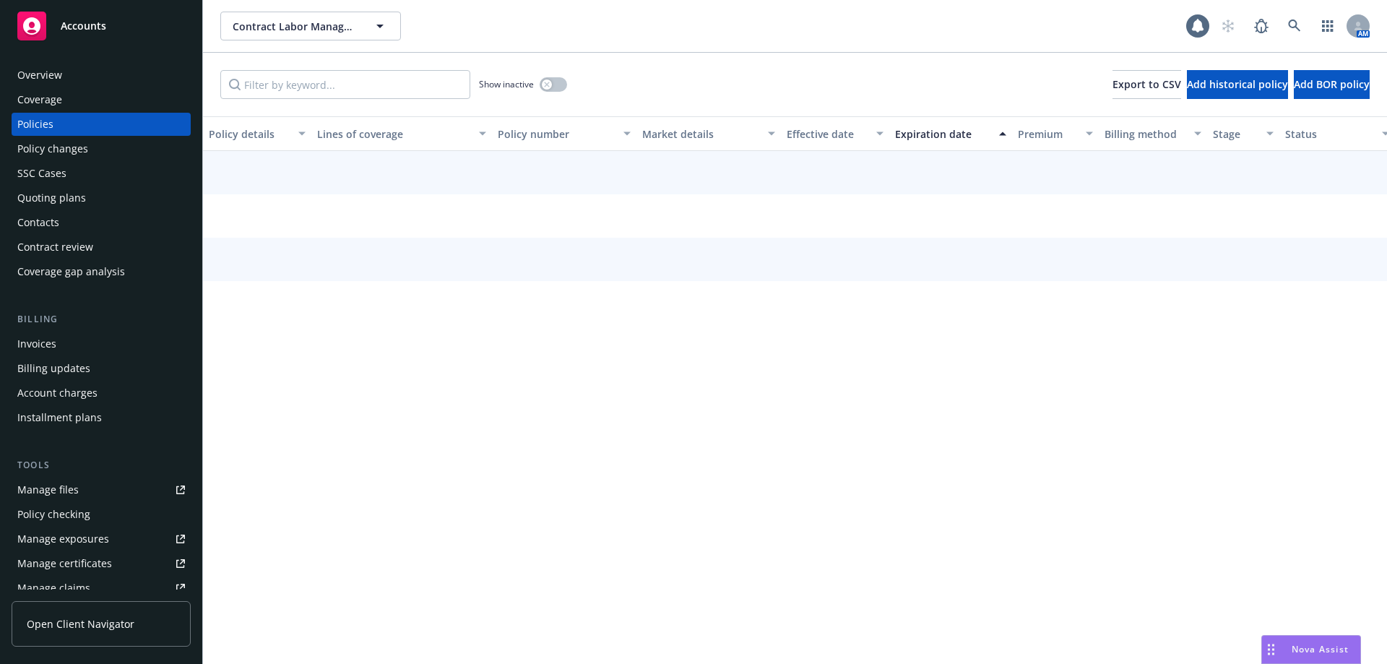
click at [65, 68] on div "Overview" at bounding box center [101, 75] width 168 height 23
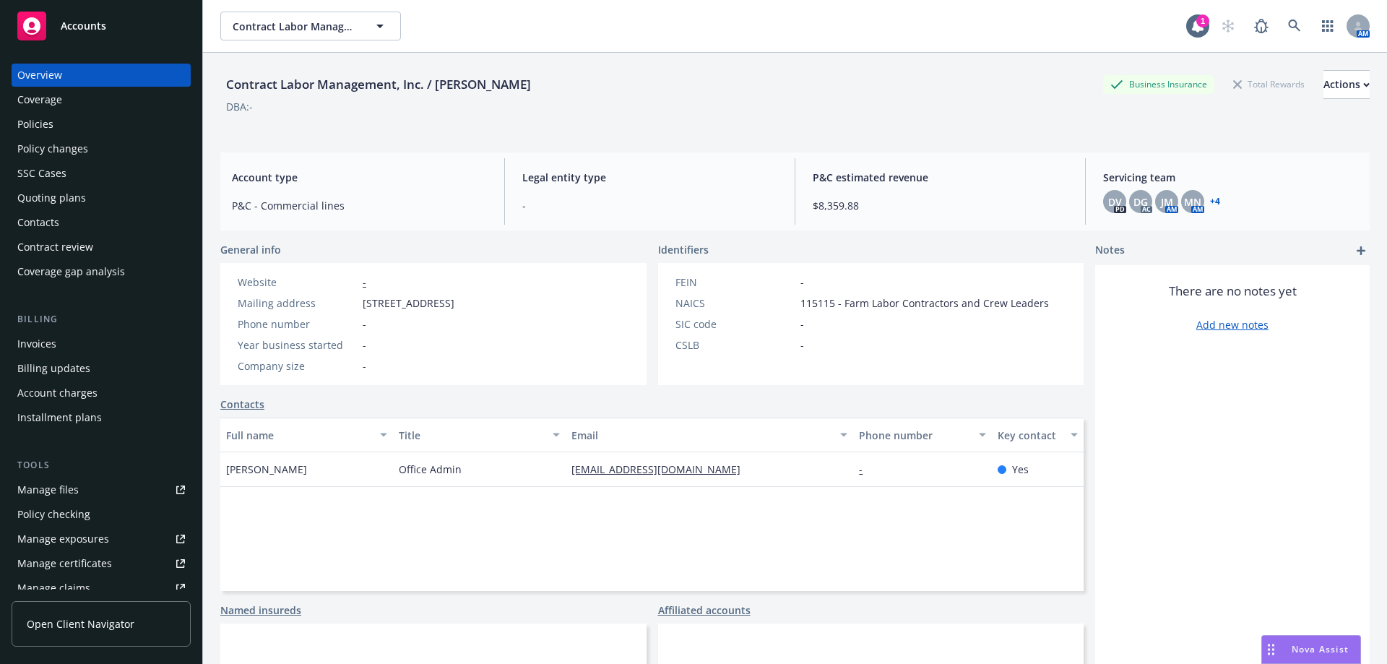
click at [70, 122] on div "Policies" at bounding box center [101, 124] width 168 height 23
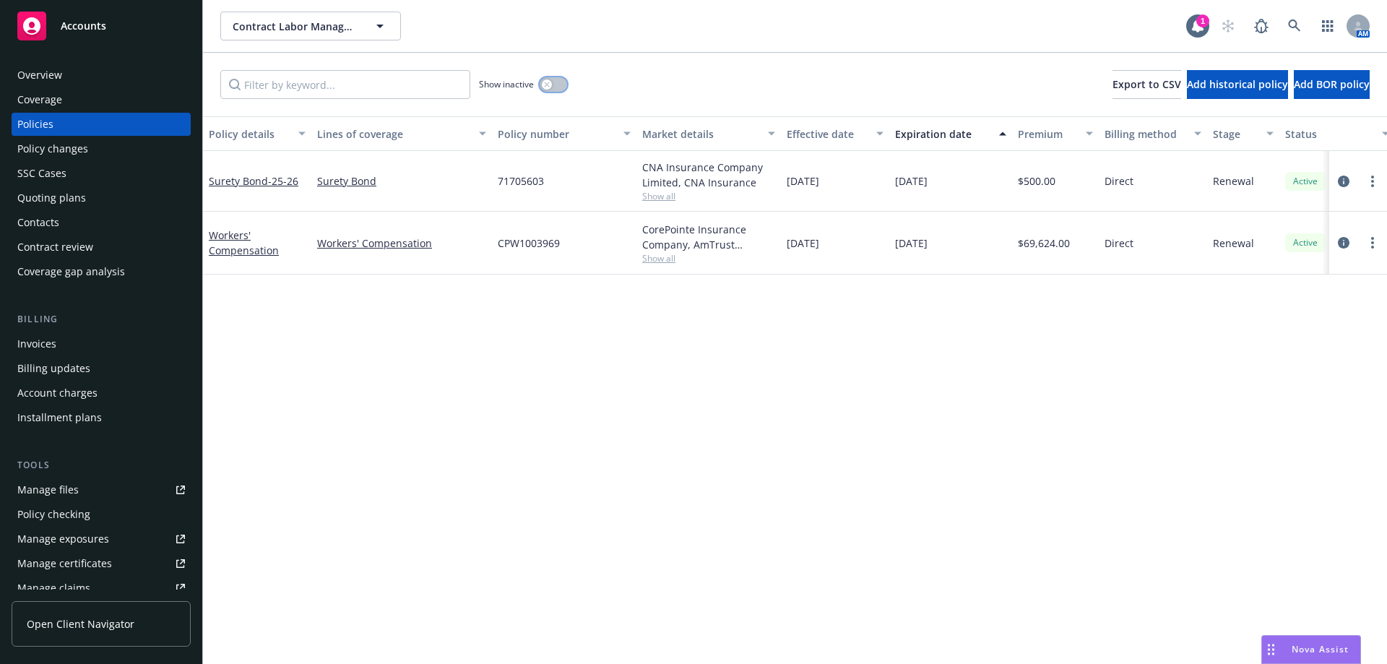
click at [550, 82] on icon "button" at bounding box center [547, 85] width 6 height 6
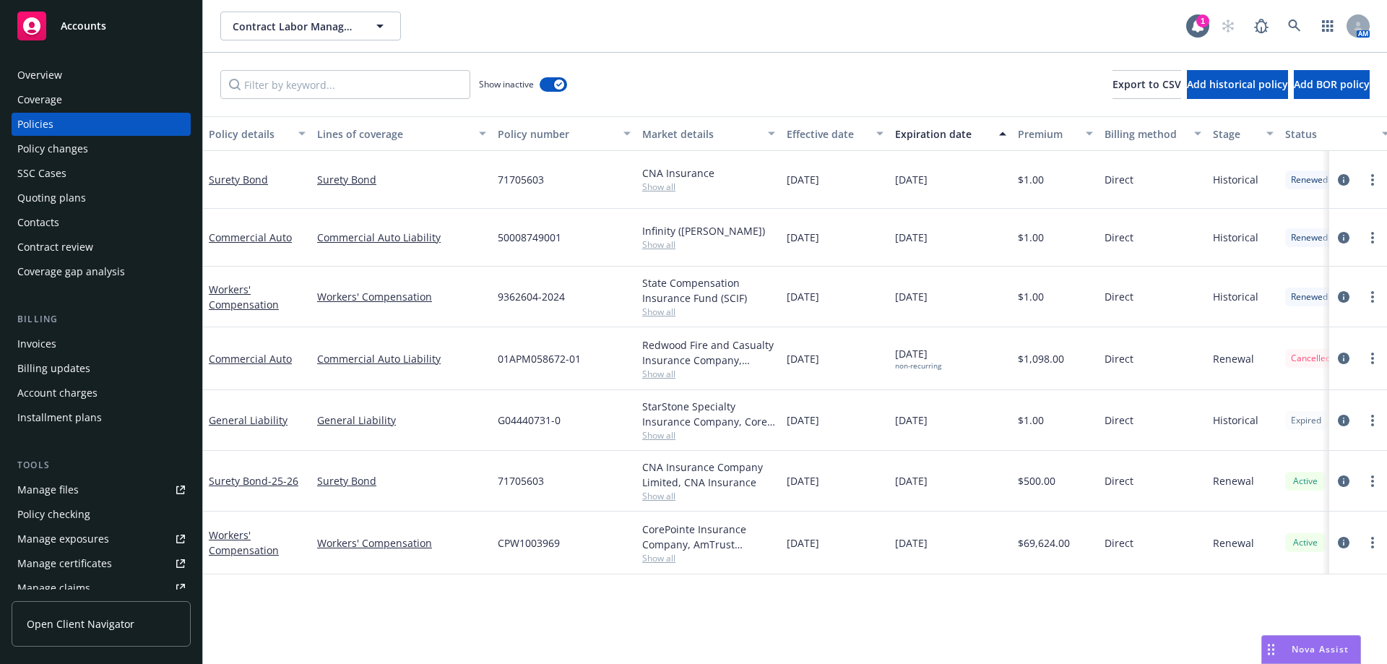
click at [69, 73] on div "Overview" at bounding box center [101, 75] width 168 height 23
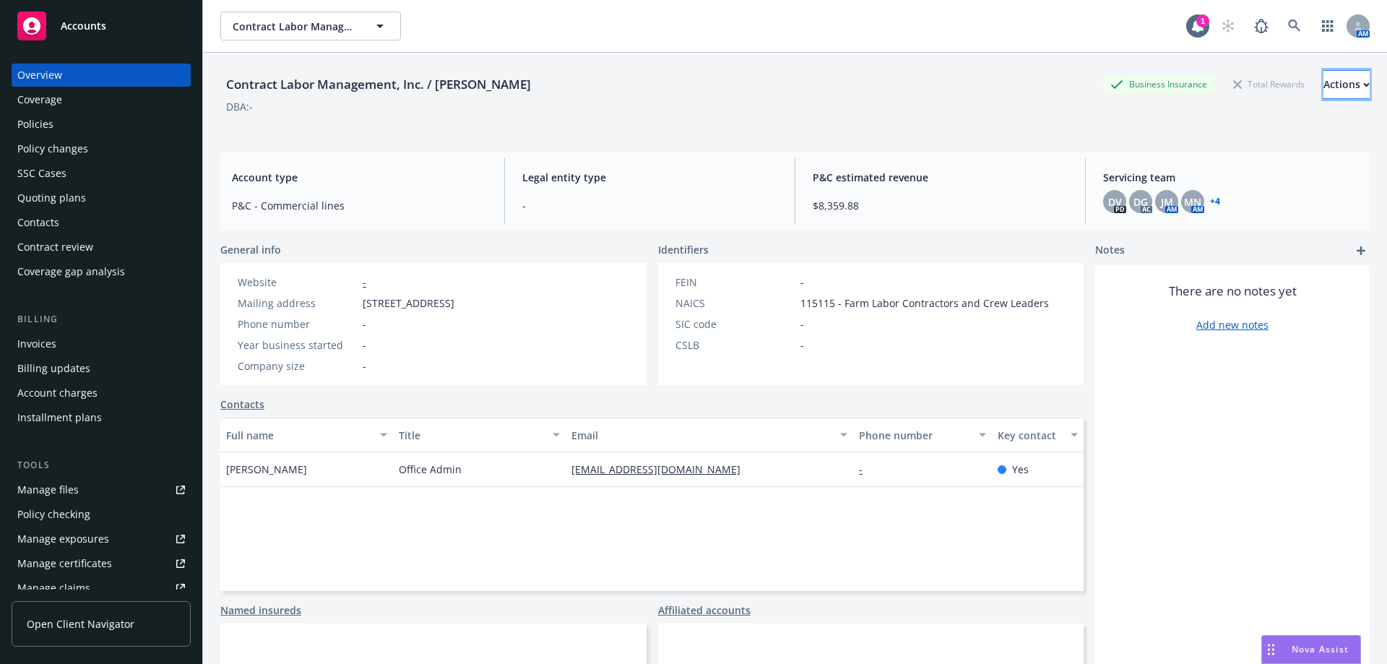
click at [1323, 77] on div "Actions" at bounding box center [1346, 84] width 46 height 27
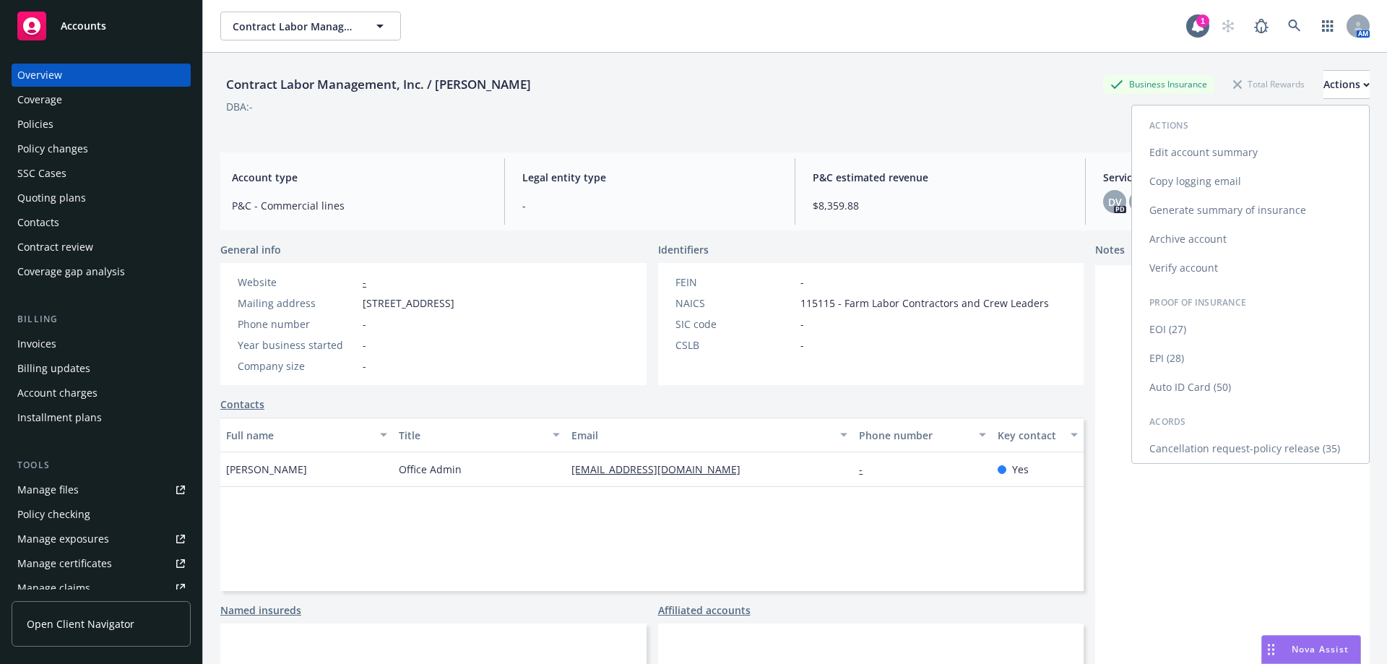
click at [1191, 453] on link "Cancellation request-policy release (35)" at bounding box center [1250, 448] width 237 height 29
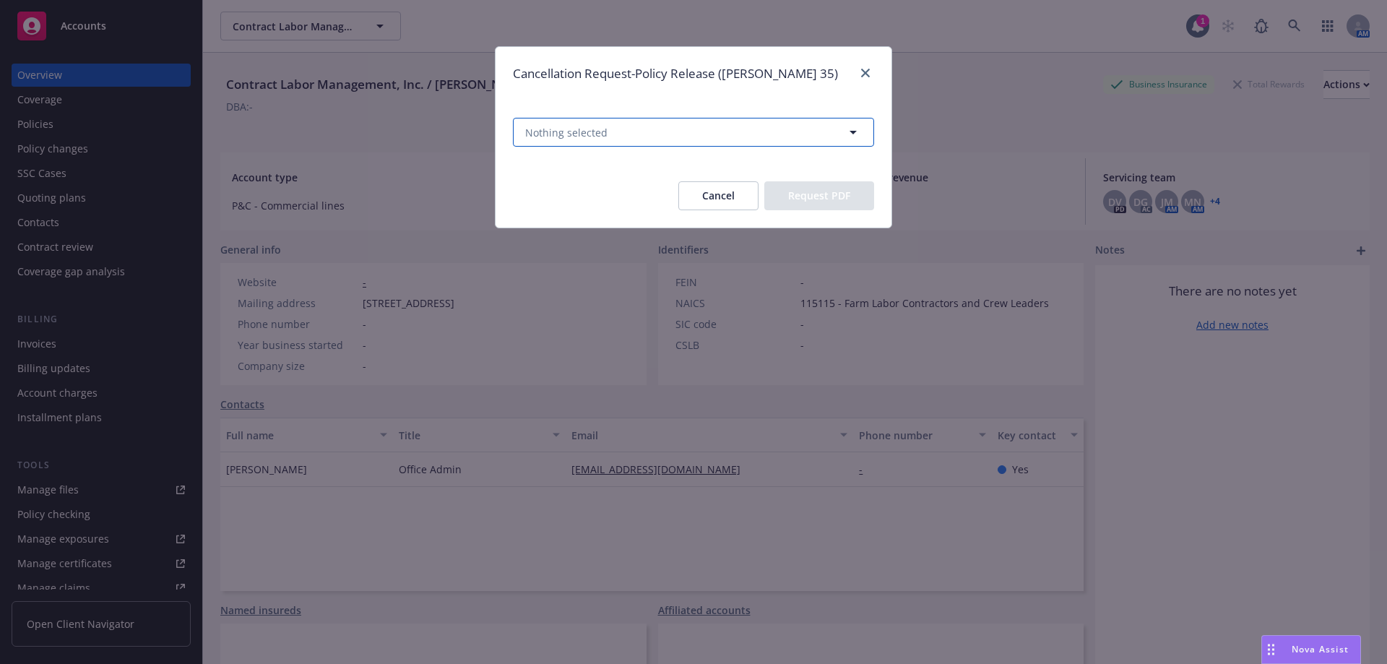
click at [611, 131] on button "Nothing selected" at bounding box center [693, 132] width 361 height 29
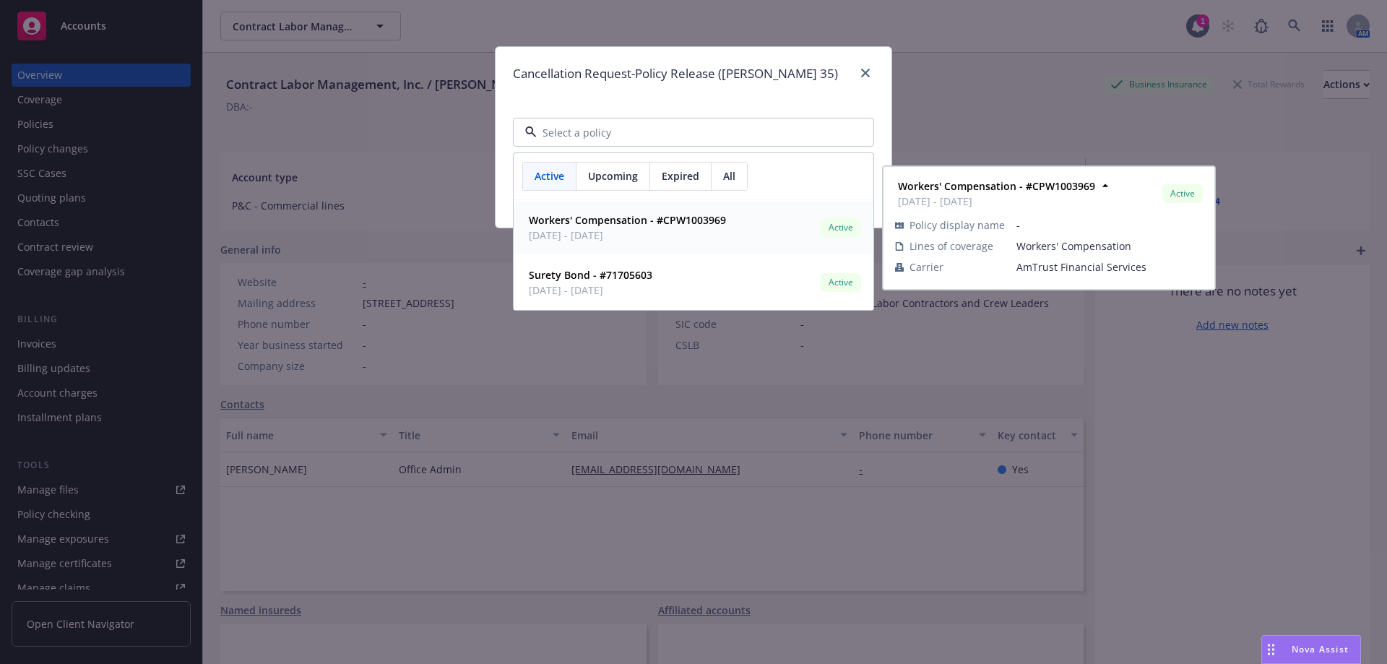
click at [692, 176] on span "Expired" at bounding box center [681, 175] width 38 height 15
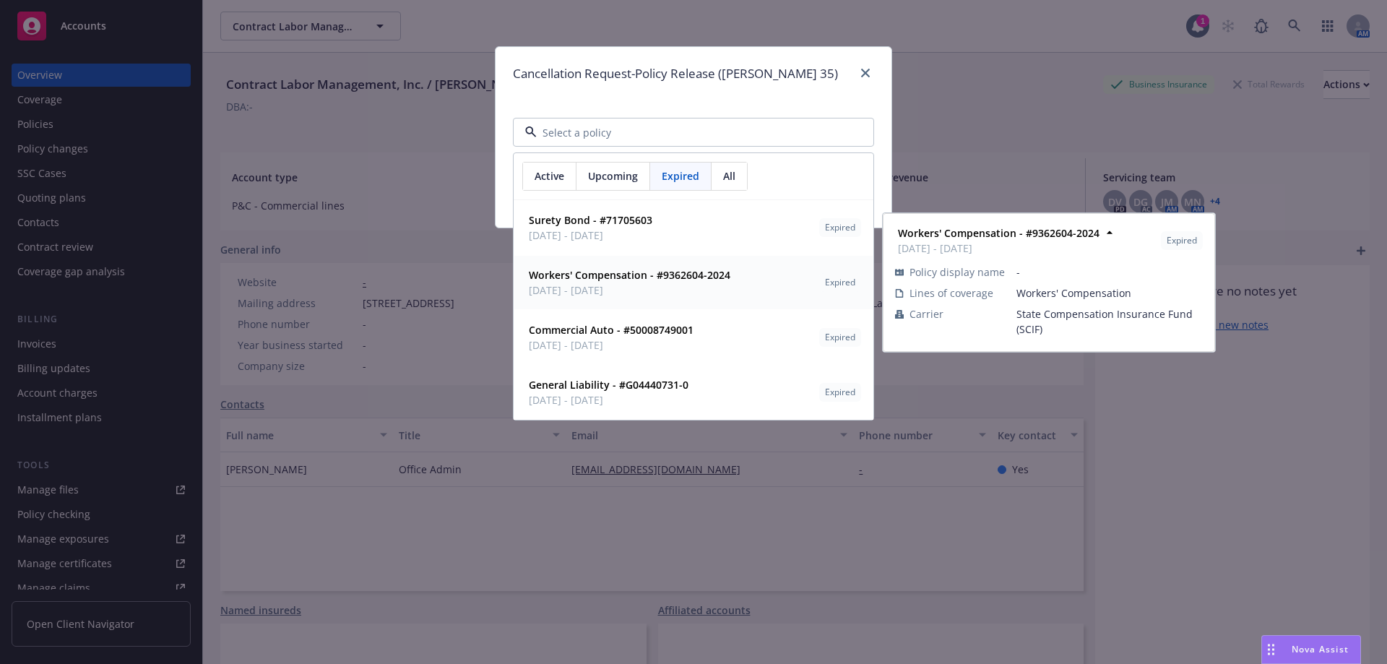
click at [651, 299] on div "Workers' Compensation - #9362604-2024 07/01/2024 - 07/01/2025" at bounding box center [628, 282] width 210 height 36
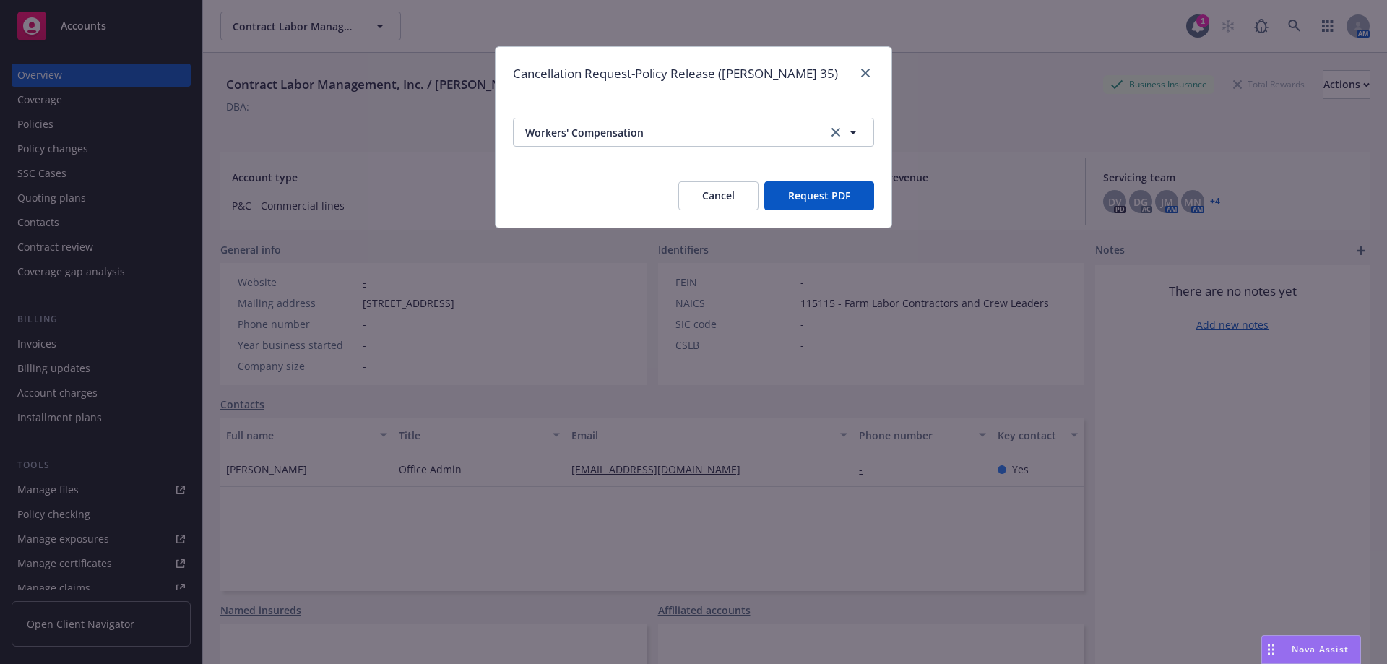
click at [836, 192] on button "Request PDF" at bounding box center [819, 195] width 110 height 29
click at [861, 72] on icon "close" at bounding box center [865, 73] width 9 height 9
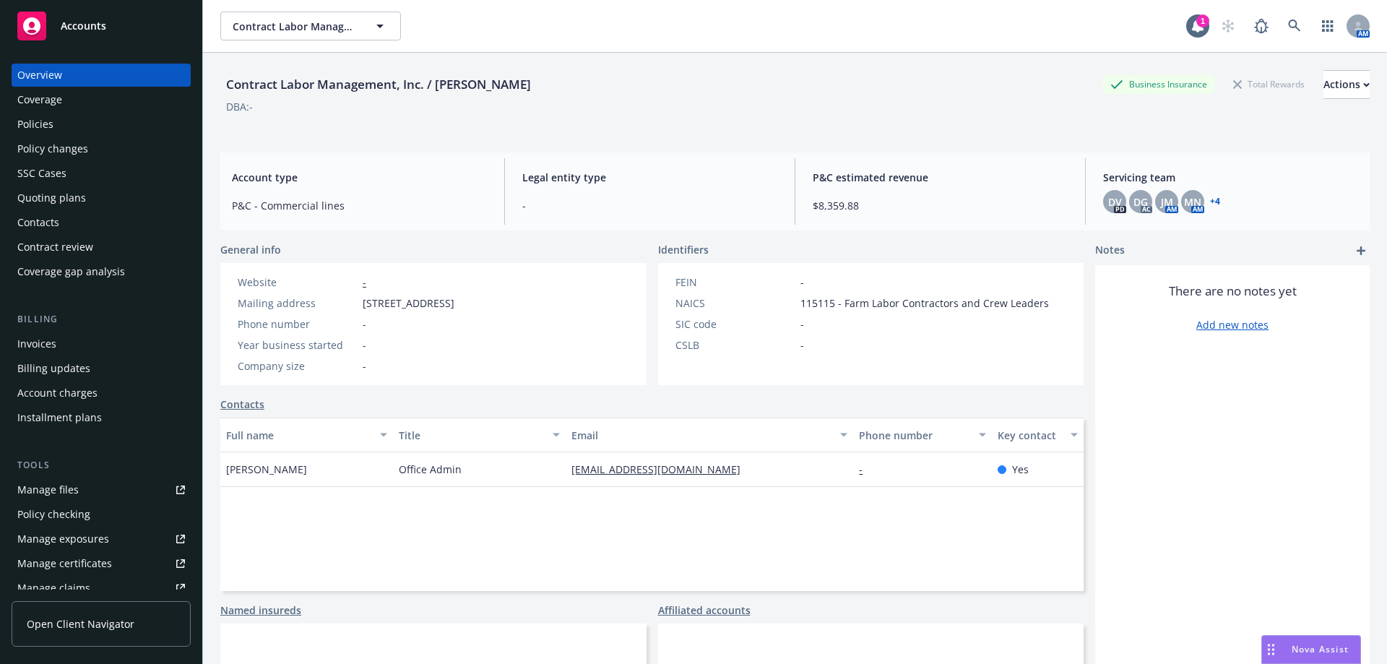
click at [68, 119] on div "Policies" at bounding box center [101, 124] width 168 height 23
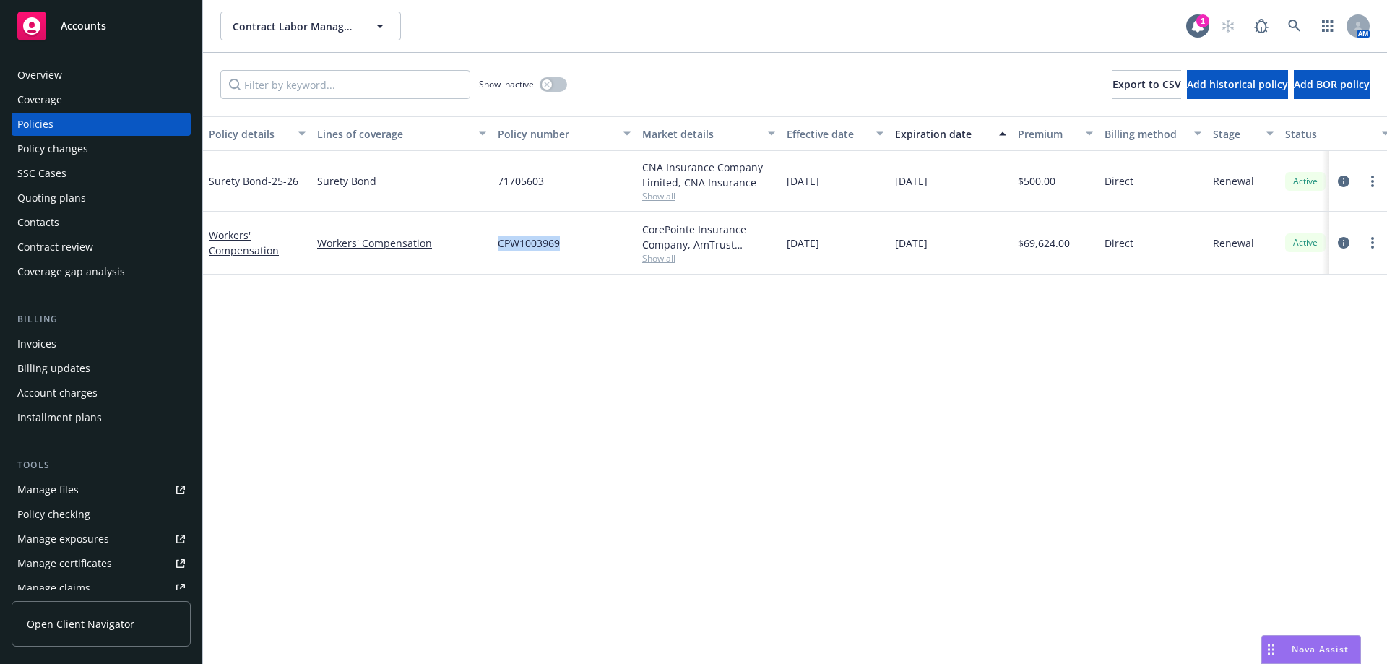
drag, startPoint x: 566, startPoint y: 236, endPoint x: 496, endPoint y: 242, distance: 71.0
click at [496, 242] on div "CPW1003969" at bounding box center [564, 243] width 144 height 63
copy span "CPW1003969"
click at [662, 259] on span "Show all" at bounding box center [708, 258] width 133 height 12
click at [652, 351] on div "Writing company CorePointe Insurance Company Carrier AmTrust Financial Services…" at bounding box center [629, 352] width 289 height 162
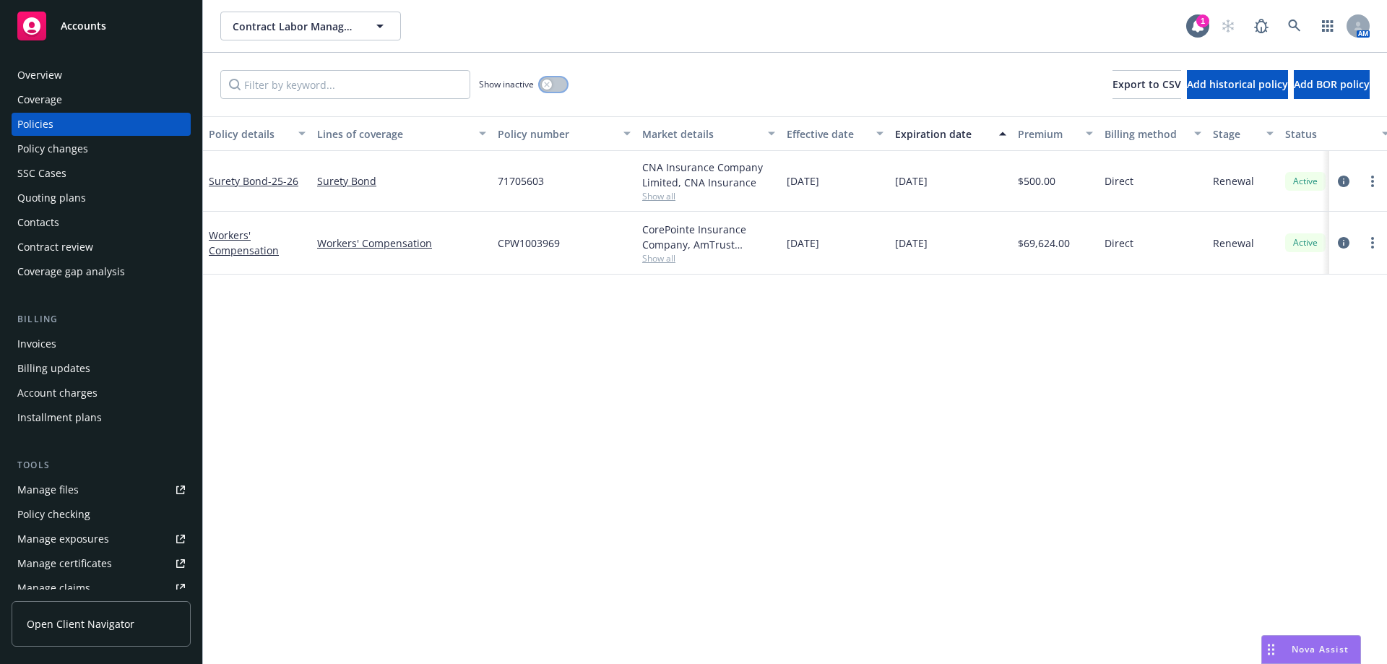
click at [548, 82] on icon "button" at bounding box center [547, 85] width 6 height 6
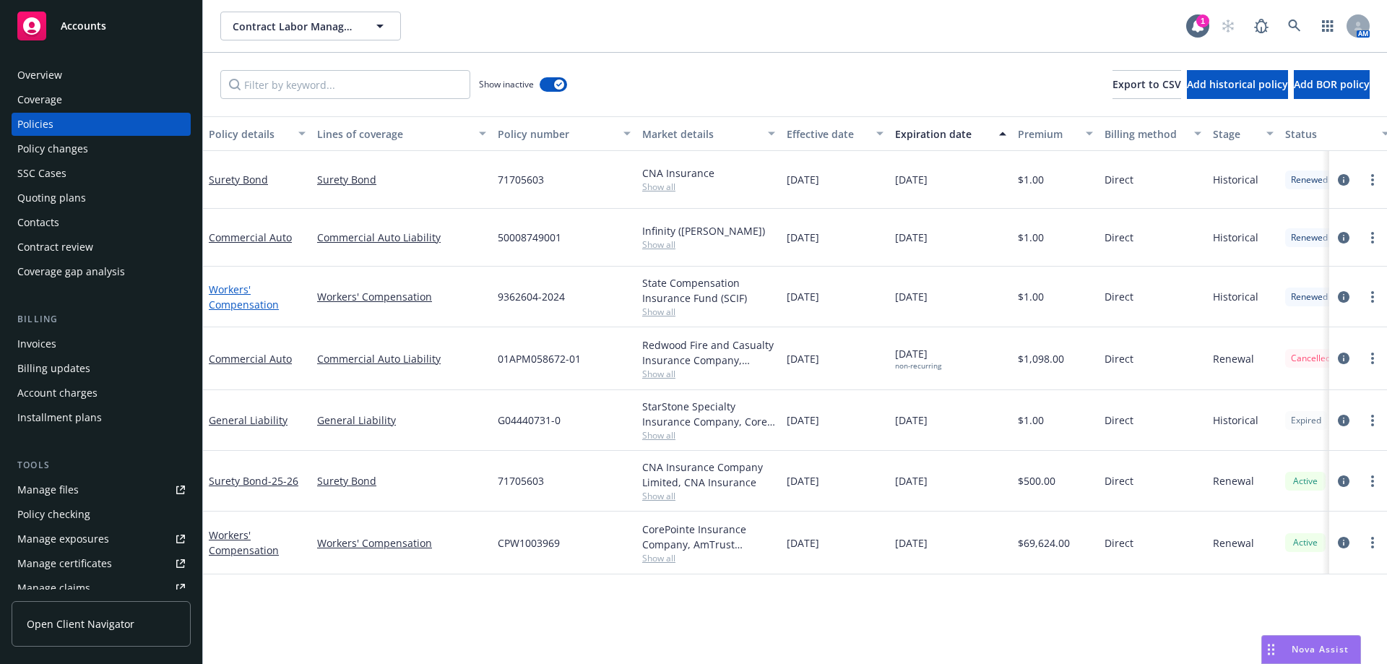
click at [249, 305] on link "Workers' Compensation" at bounding box center [244, 296] width 70 height 29
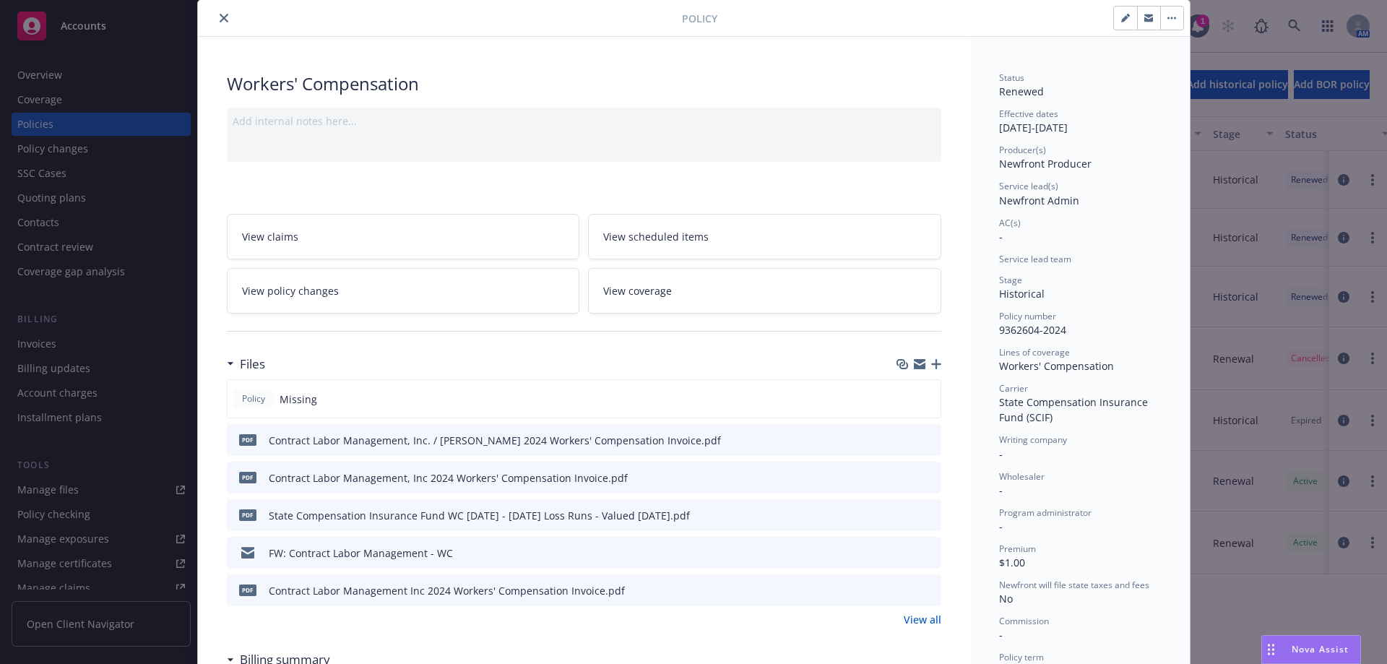
scroll to position [72, 0]
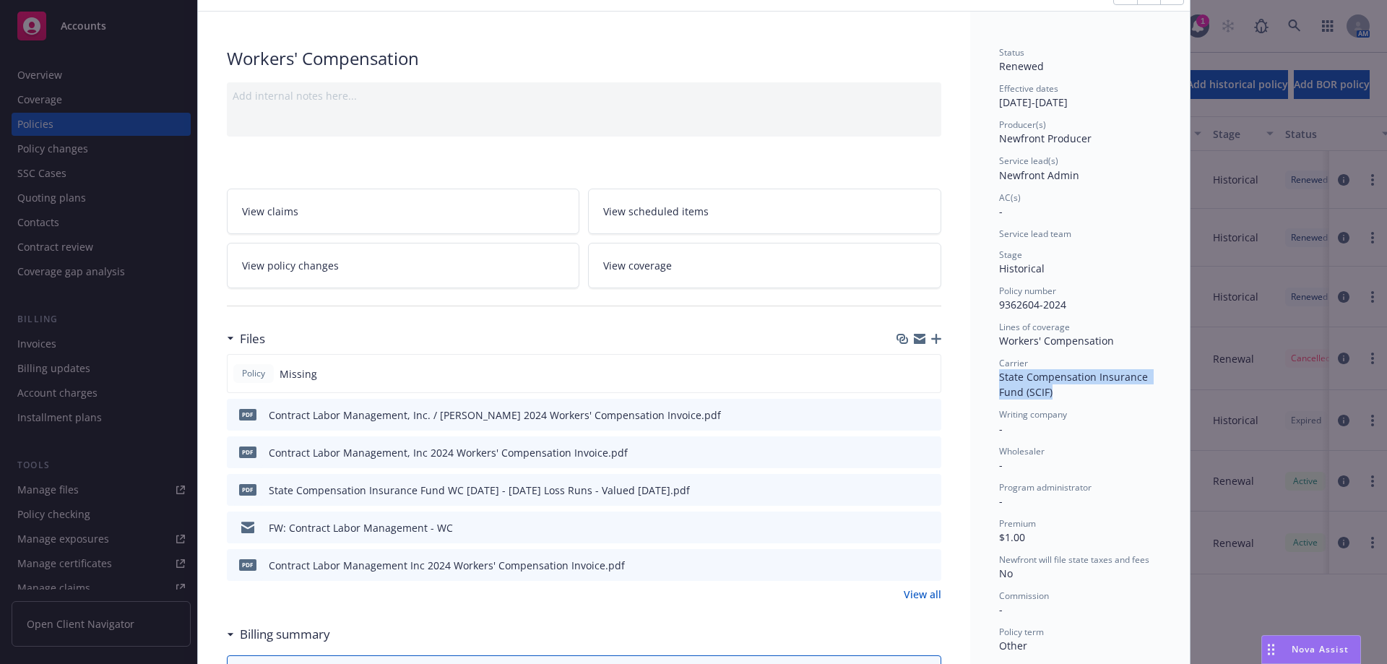
drag, startPoint x: 1065, startPoint y: 392, endPoint x: 992, endPoint y: 376, distance: 74.7
copy span "State Compensation Insurance Fund (SCIF)"
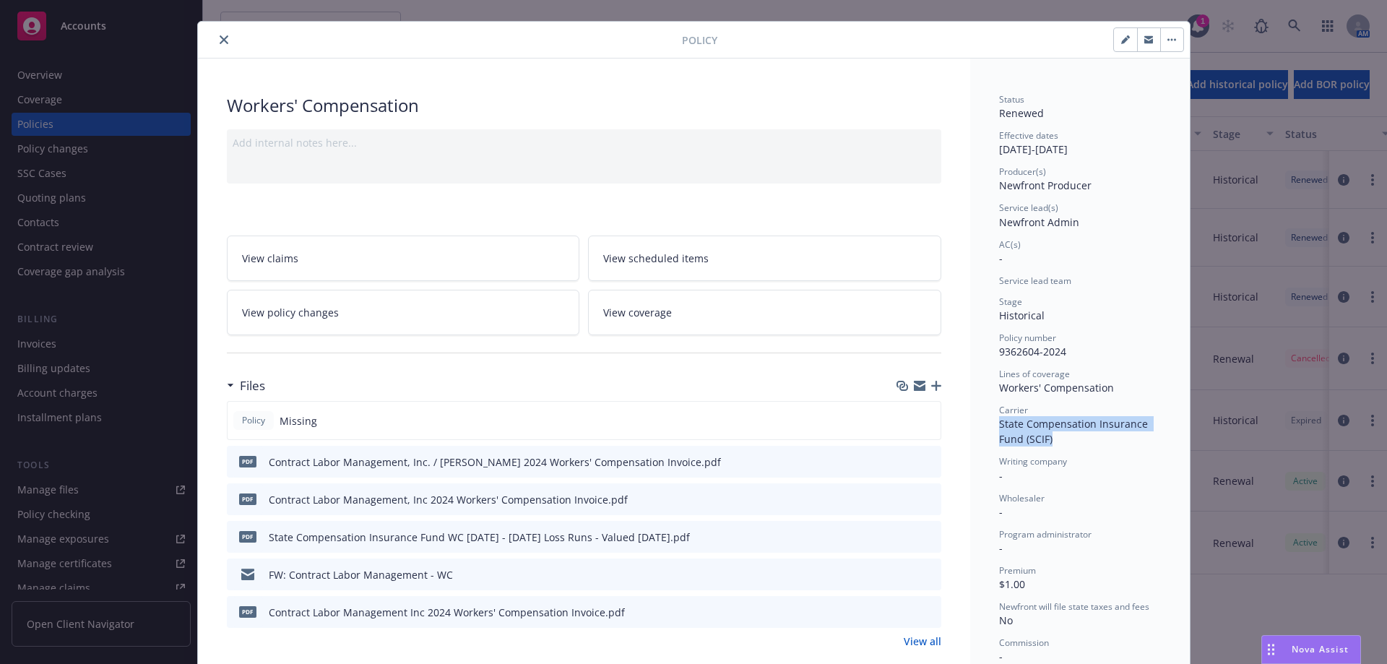
scroll to position [0, 0]
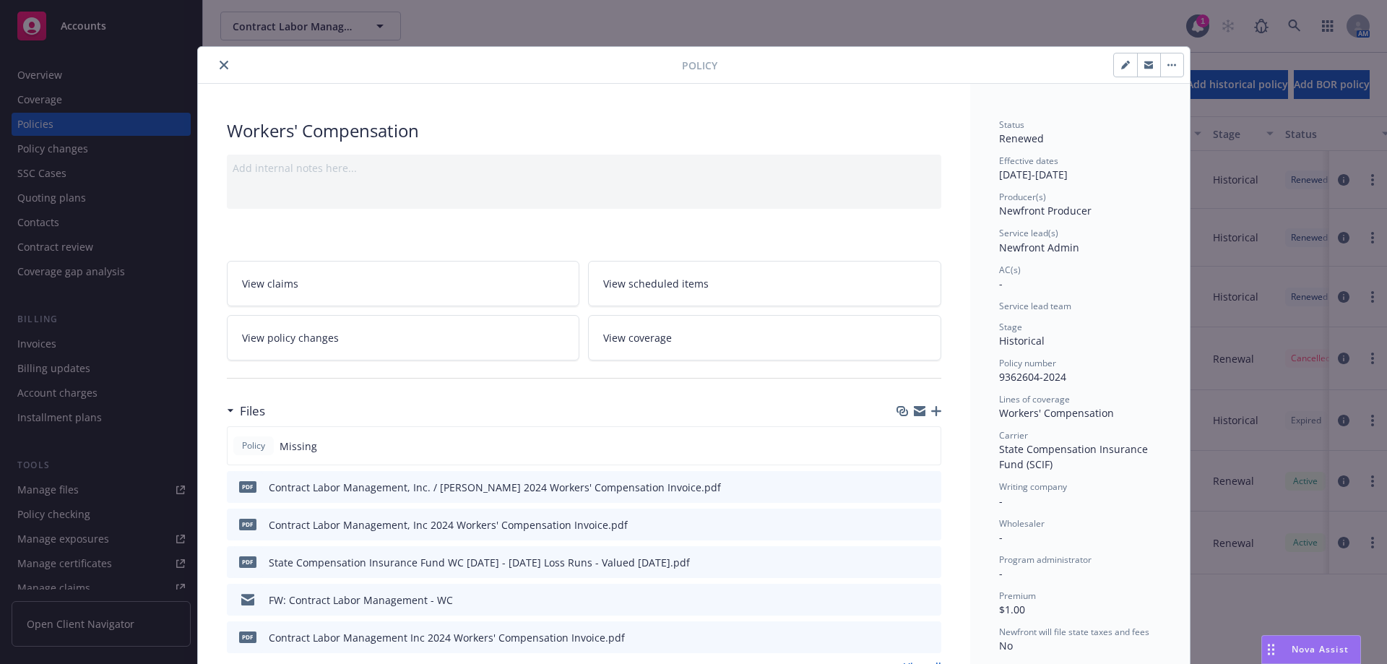
click at [209, 59] on div at bounding box center [443, 64] width 478 height 17
click at [220, 62] on icon "close" at bounding box center [224, 65] width 9 height 9
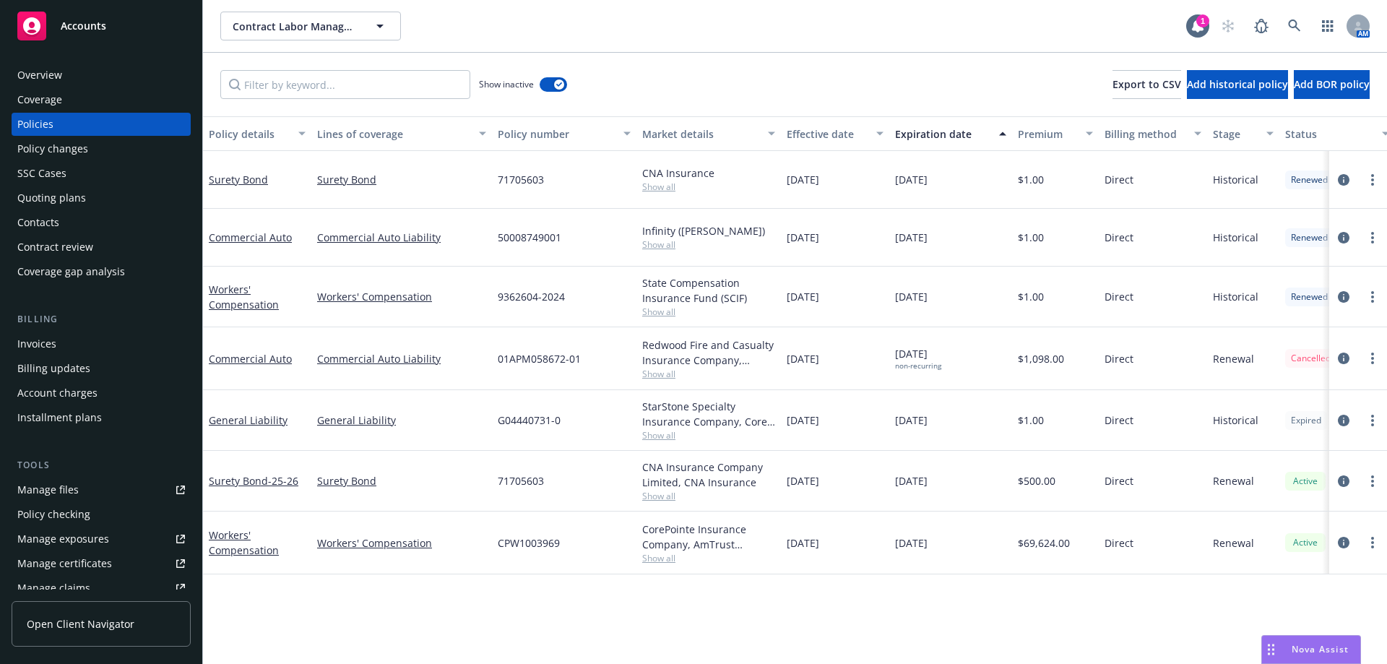
click at [79, 232] on div "Contacts" at bounding box center [101, 222] width 168 height 23
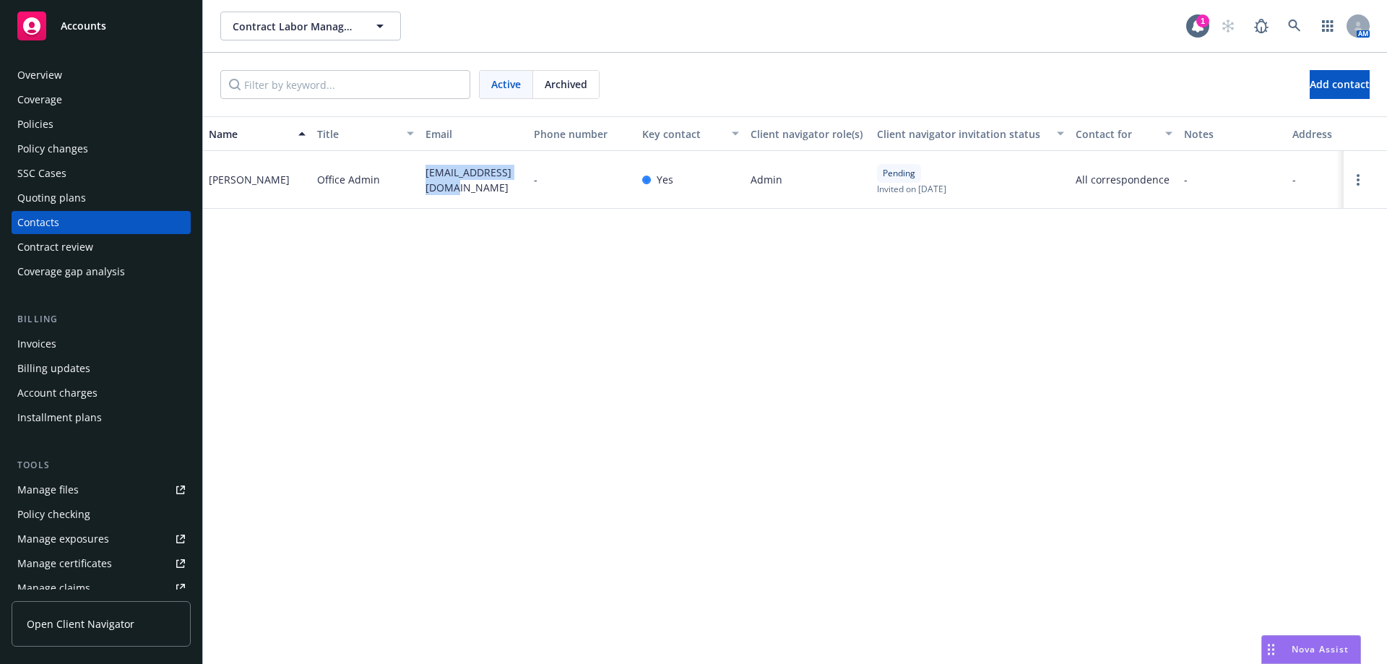
drag, startPoint x: 434, startPoint y: 183, endPoint x: 427, endPoint y: 174, distance: 11.3
click at [427, 174] on span "office@labormgmt.com" at bounding box center [474, 180] width 97 height 30
copy span "office@labormgmt.com"
drag, startPoint x: 285, startPoint y: 182, endPoint x: 205, endPoint y: 183, distance: 79.5
click at [205, 183] on div "Blanca Romero" at bounding box center [257, 180] width 108 height 58
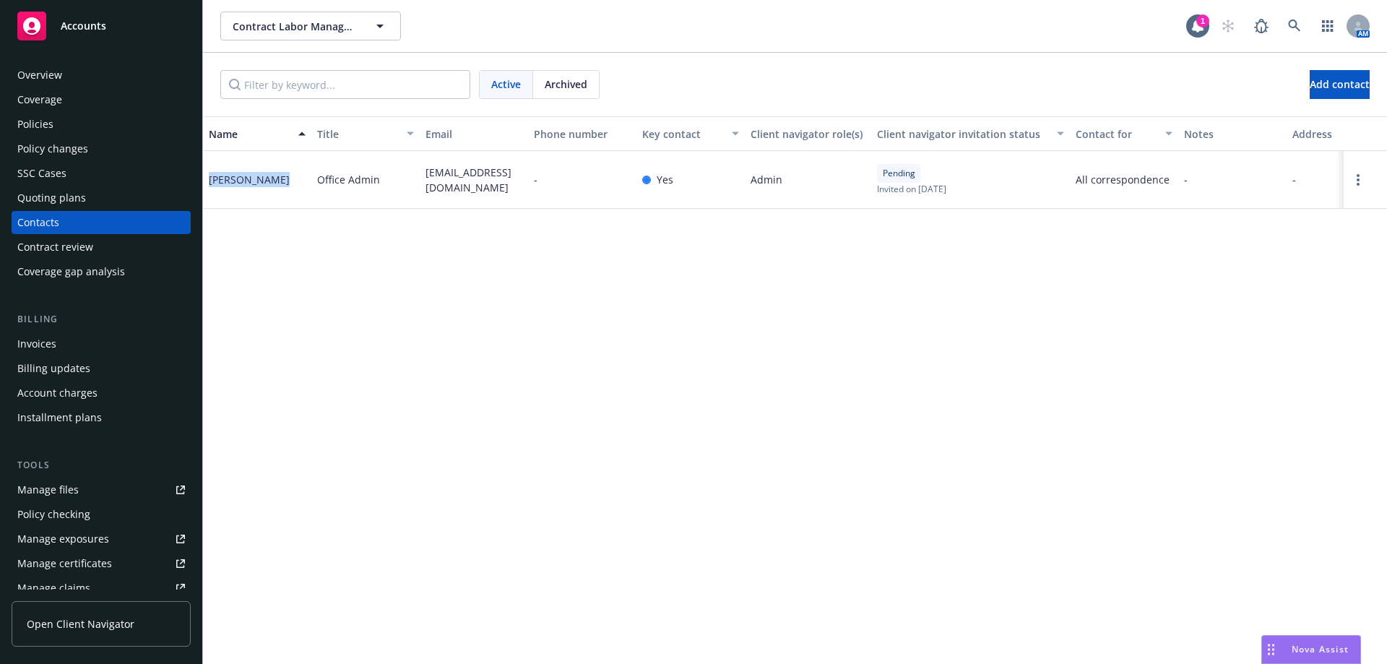
copy div "Blanca Romero"
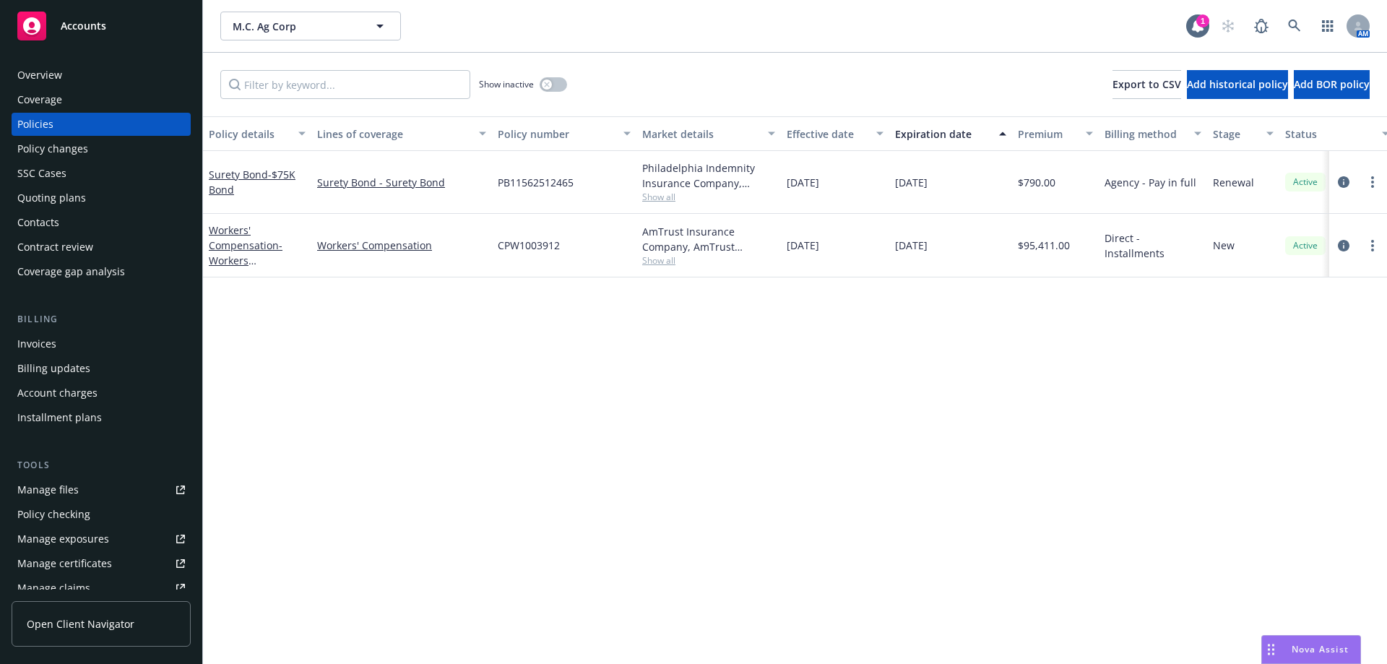
click at [55, 212] on div "Contacts" at bounding box center [38, 222] width 42 height 23
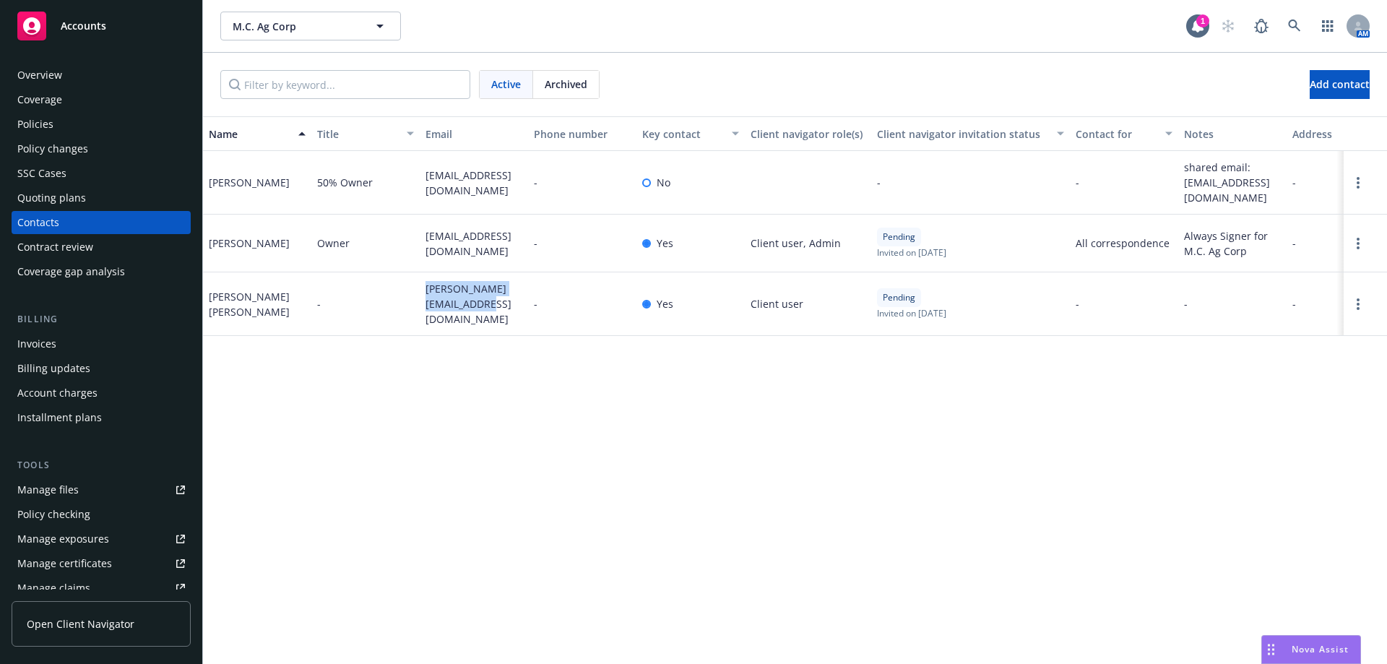
drag, startPoint x: 473, startPoint y: 308, endPoint x: 413, endPoint y: 283, distance: 65.5
click at [413, 283] on div "Sergio Perez Cruz - sergio.mcagcorp@gmail.com - Yes Client user Pending Invited…" at bounding box center [795, 304] width 1184 height 64
copy div "sergio.mcagcorp@gmail.com"
drag, startPoint x: 429, startPoint y: 247, endPoint x: 420, endPoint y: 241, distance: 10.8
click at [420, 241] on div "mcagcorp@gmail.com" at bounding box center [474, 244] width 108 height 58
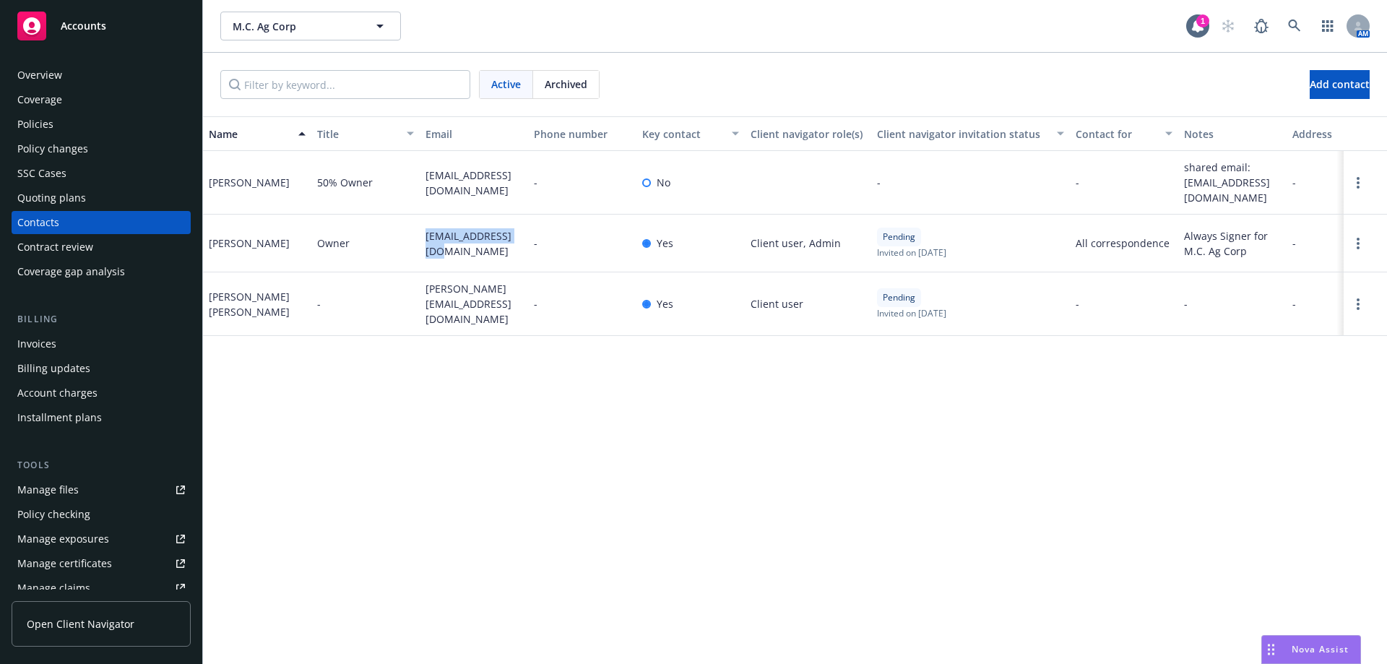
copy span "mcagcorp@gmail.com"
click at [96, 130] on div "Policies" at bounding box center [101, 124] width 168 height 23
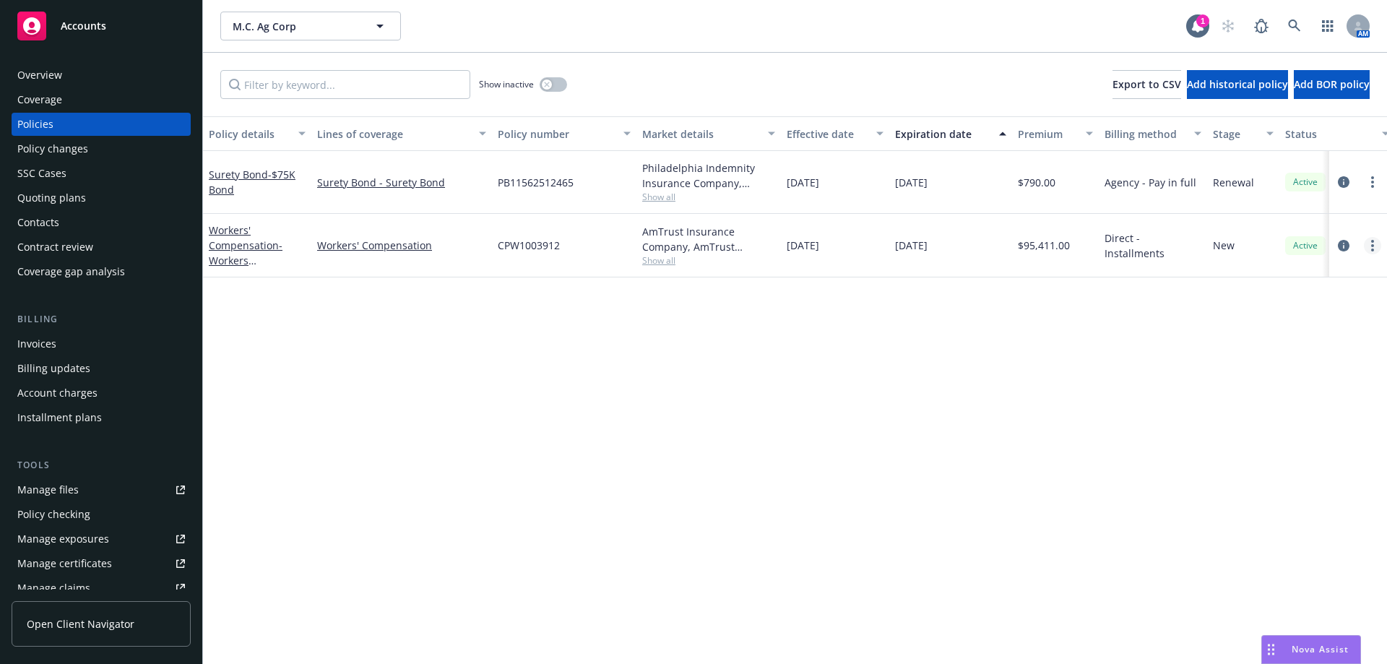
click at [1365, 246] on link "more" at bounding box center [1372, 245] width 17 height 17
click at [1278, 446] on link "Copy logging email" at bounding box center [1296, 448] width 170 height 29
click at [1293, 25] on icon at bounding box center [1294, 26] width 13 height 13
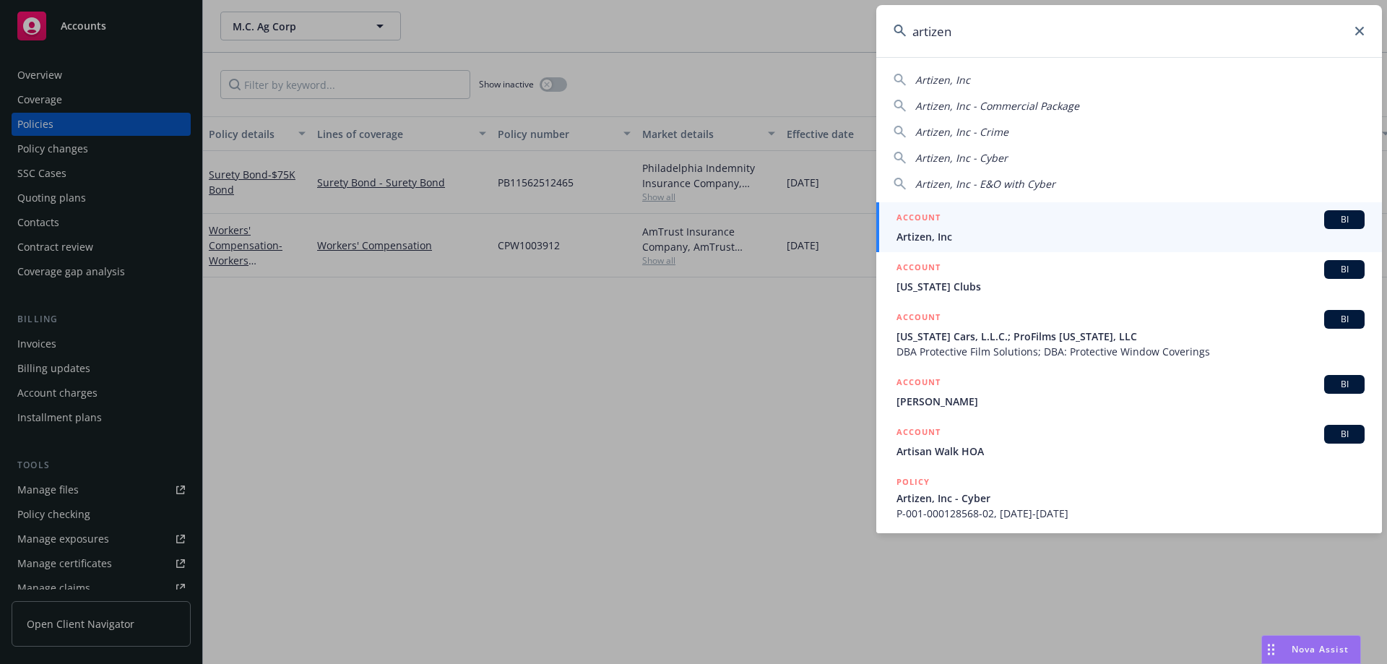
type input "artizen"
click at [927, 215] on h5 "ACCOUNT" at bounding box center [919, 218] width 44 height 17
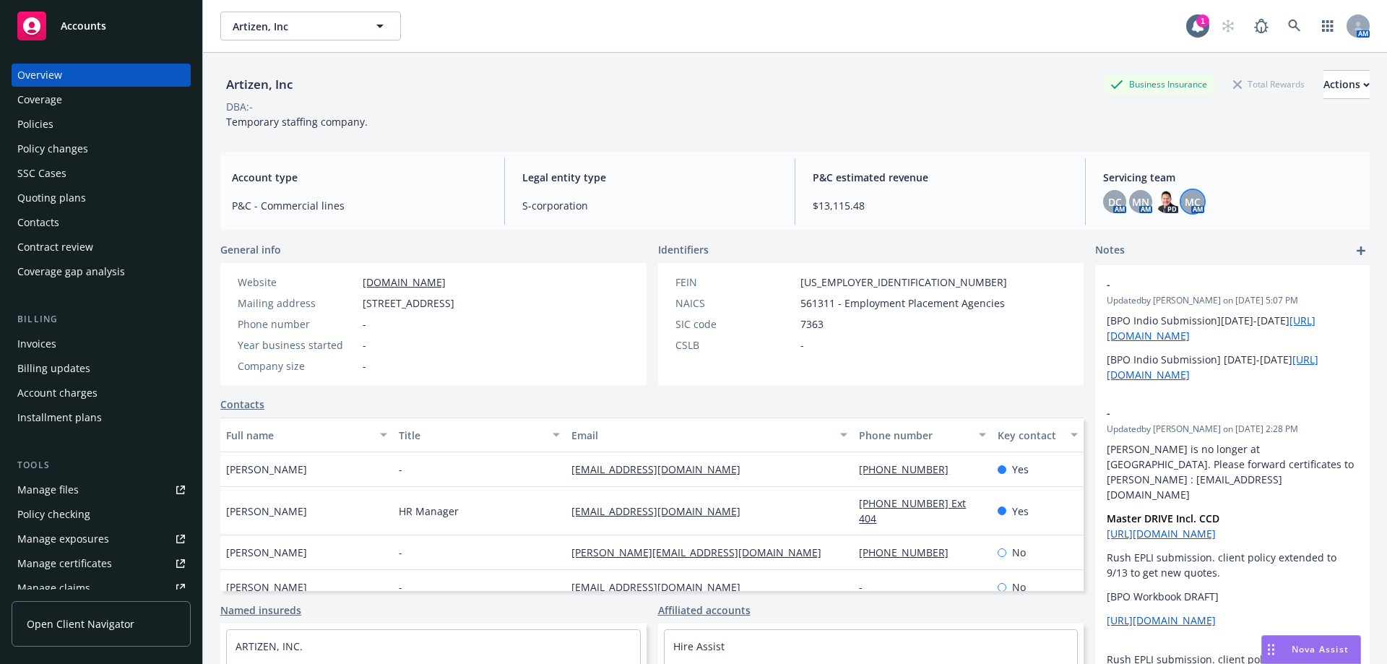
click at [1185, 205] on span "MC" at bounding box center [1193, 201] width 16 height 15
click at [1058, 187] on div "P&C estimated revenue $13,115.48" at bounding box center [940, 191] width 278 height 66
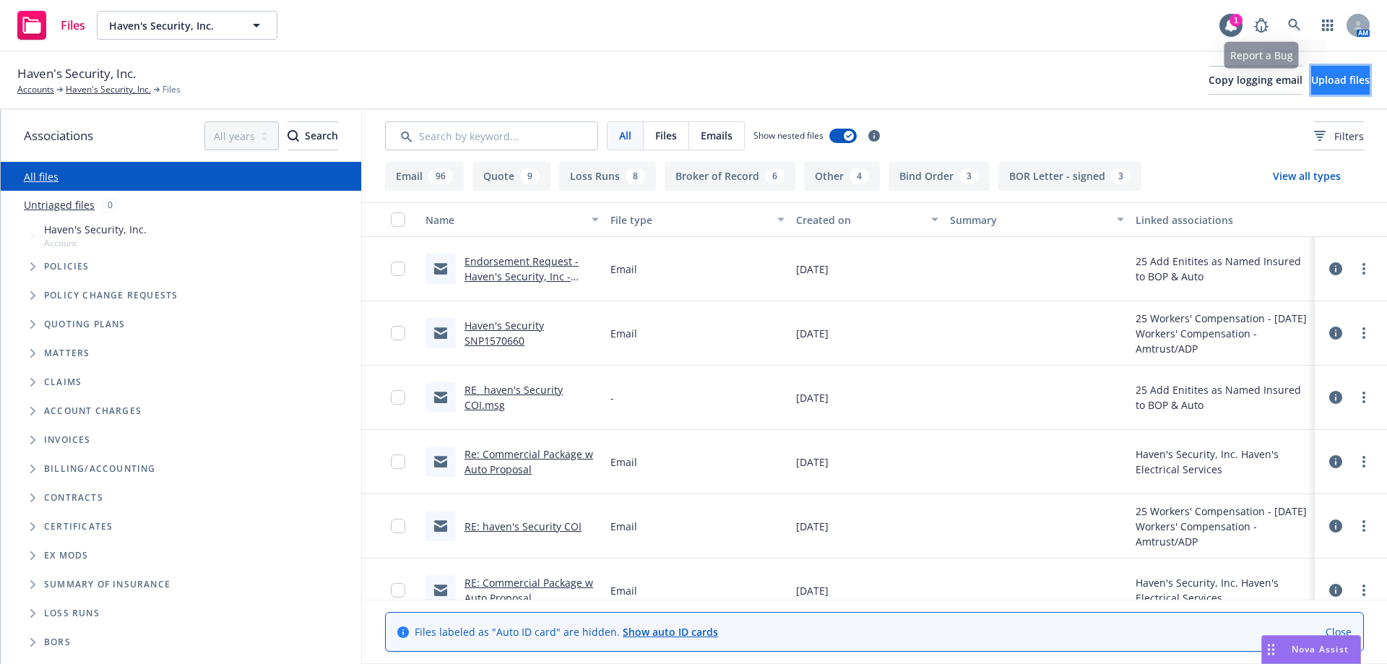
click at [1311, 76] on button "Upload files" at bounding box center [1340, 80] width 59 height 29
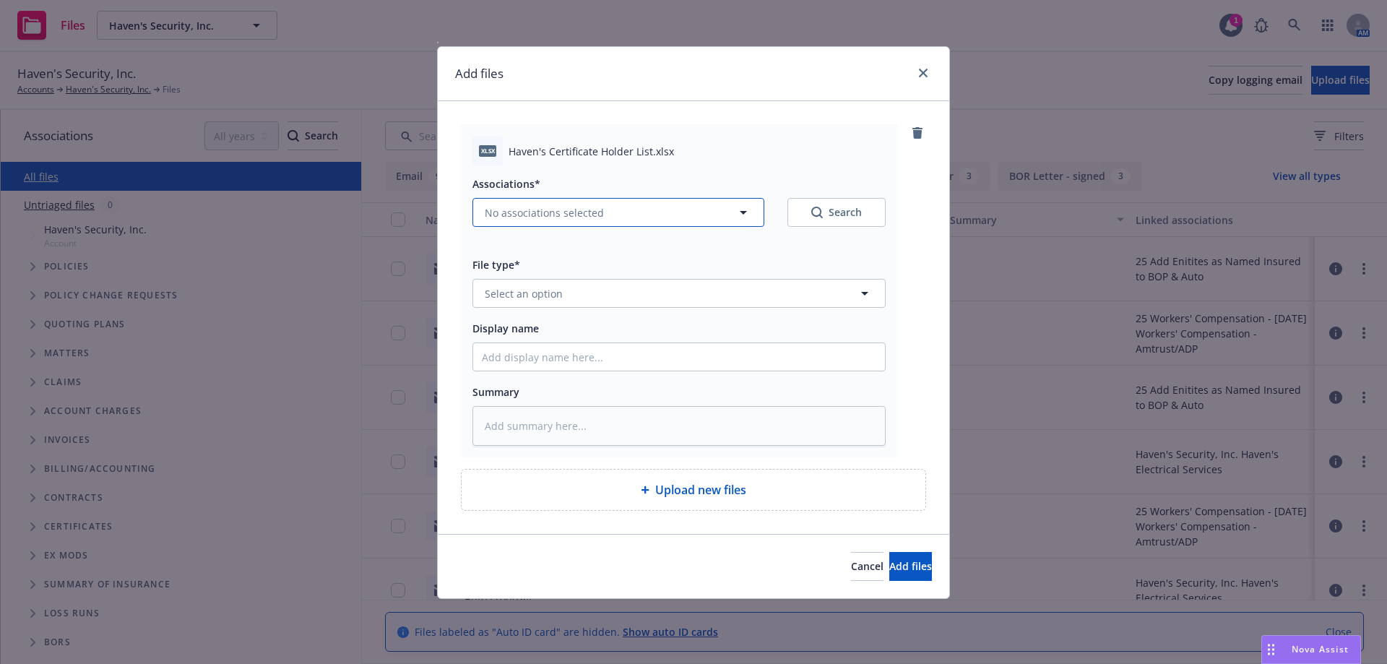
click at [579, 208] on span "No associations selected" at bounding box center [544, 212] width 119 height 15
type textarea "x"
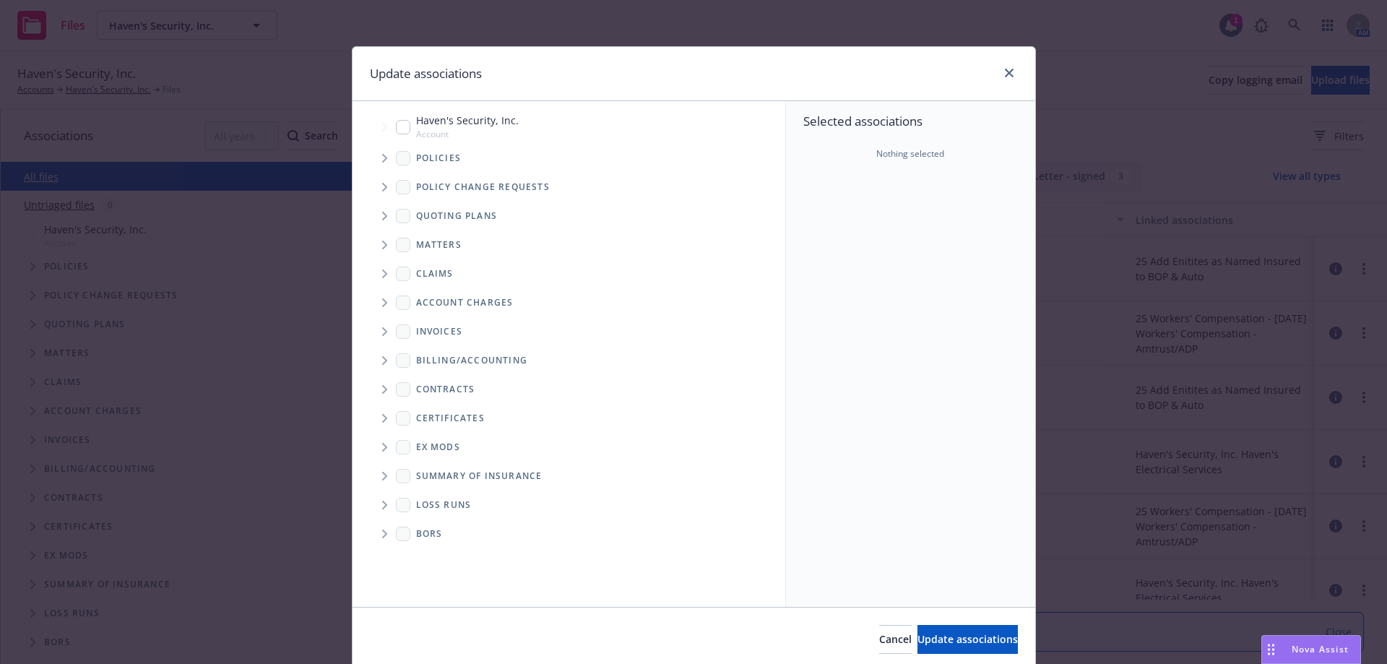
click at [397, 124] on input "Tree Example" at bounding box center [403, 127] width 14 height 14
checkbox input "true"
click at [917, 639] on span "Update associations" at bounding box center [967, 639] width 100 height 14
type textarea "x"
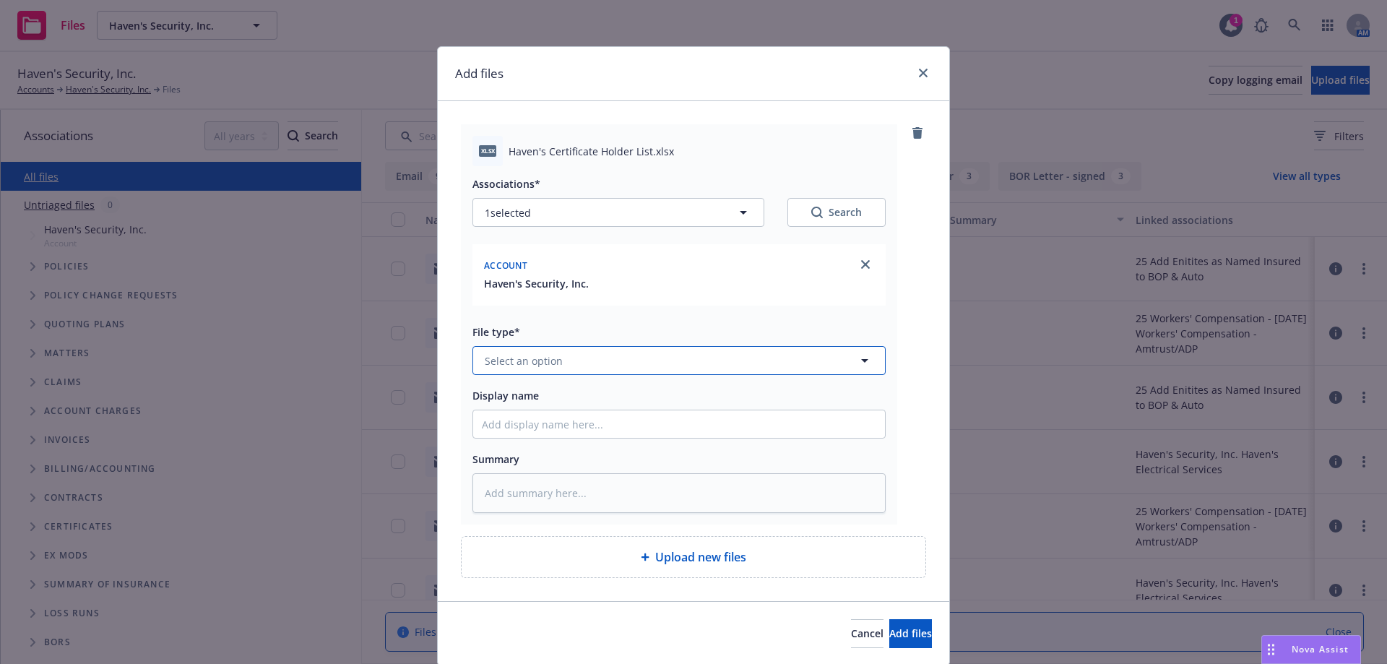
click at [522, 364] on span "Select an option" at bounding box center [524, 360] width 78 height 15
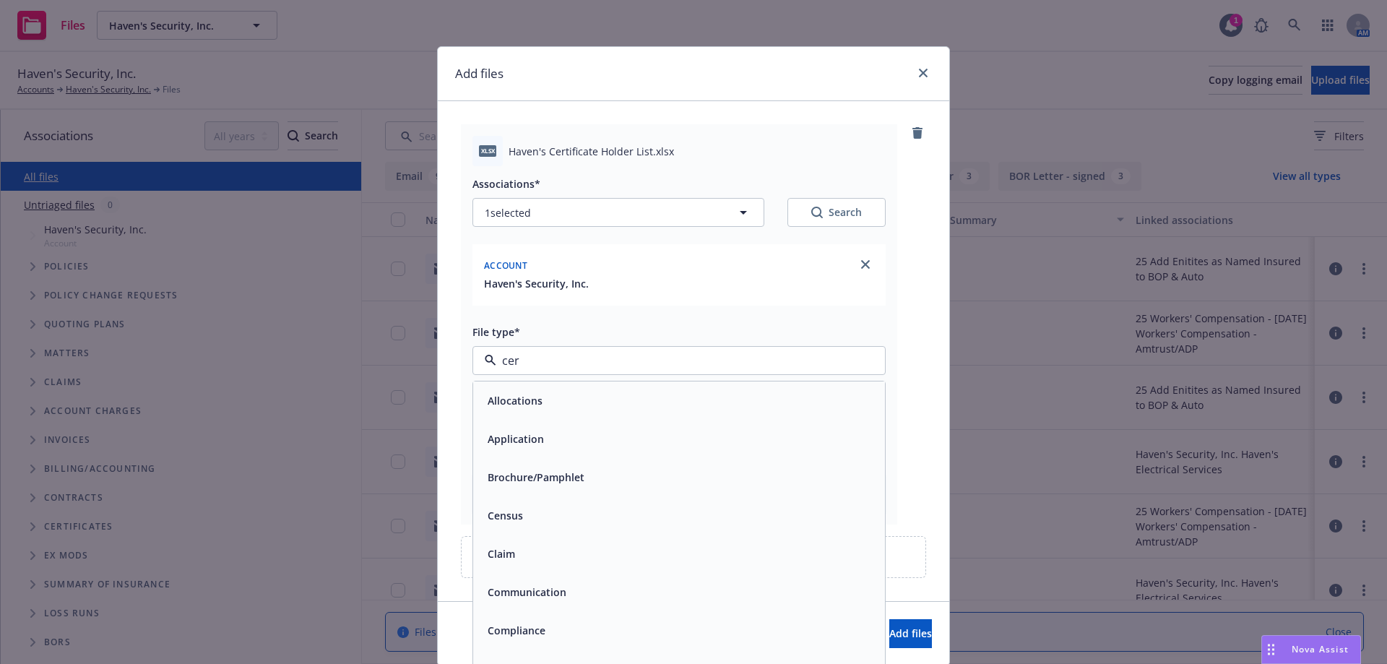
type input "cert"
click at [590, 548] on div "Certificate Holder List" at bounding box center [541, 553] width 118 height 21
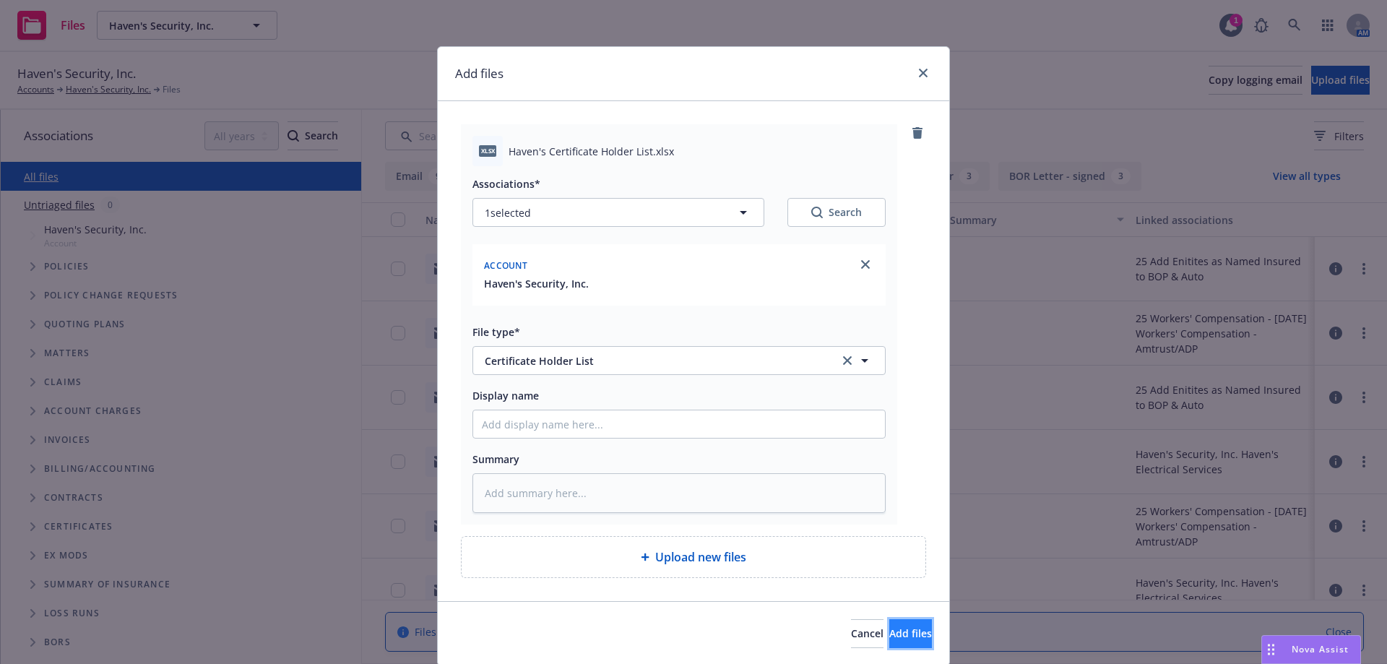
click at [889, 631] on span "Add files" at bounding box center [910, 633] width 43 height 14
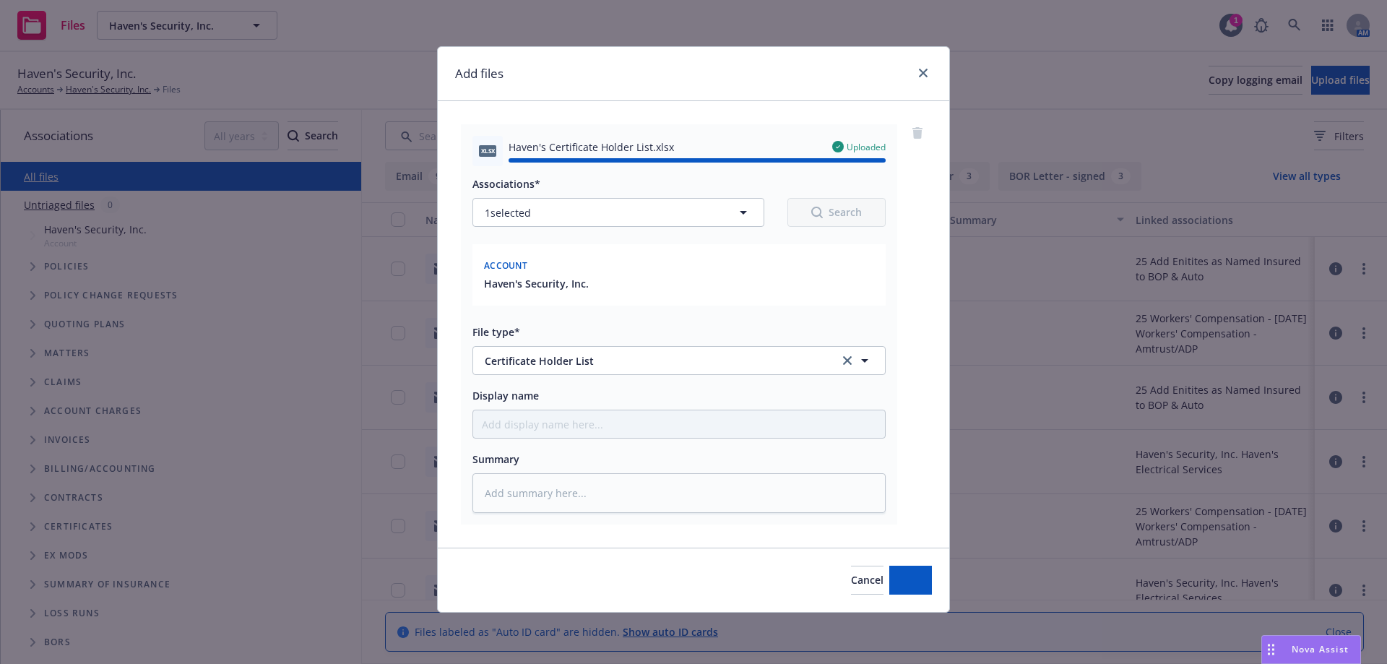
type textarea "x"
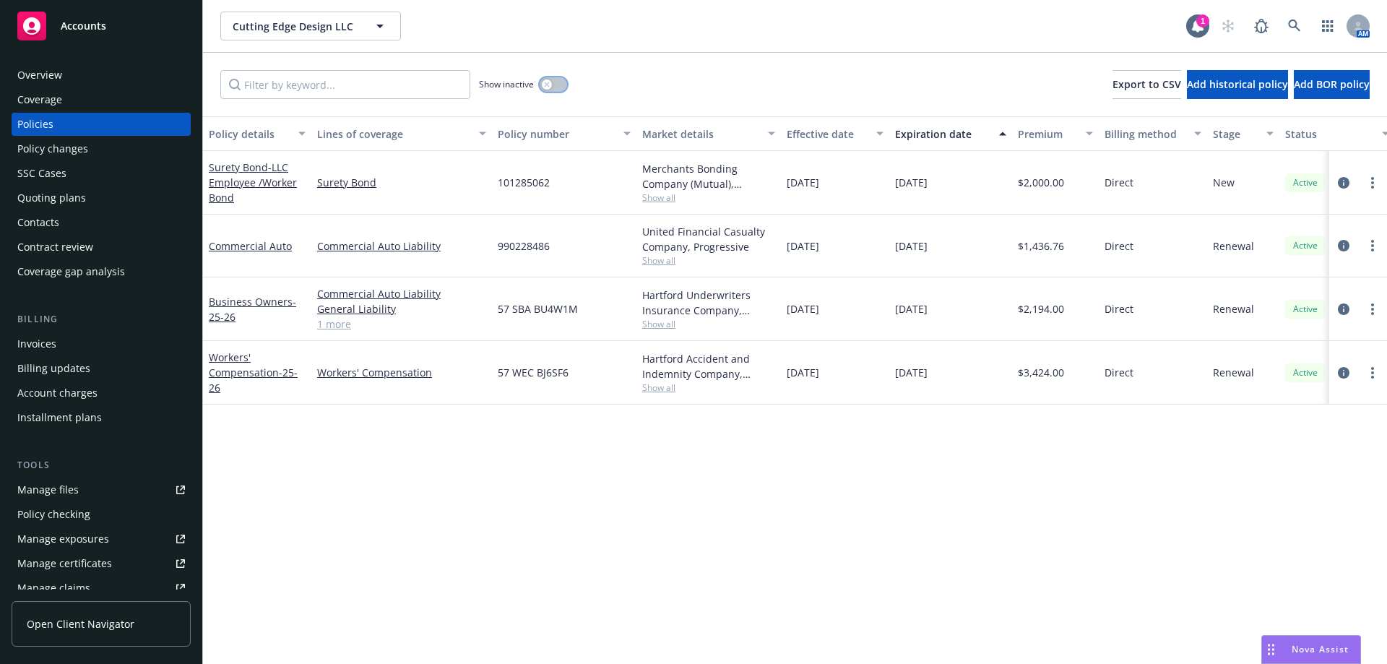
click at [547, 83] on icon "button" at bounding box center [547, 85] width 6 height 6
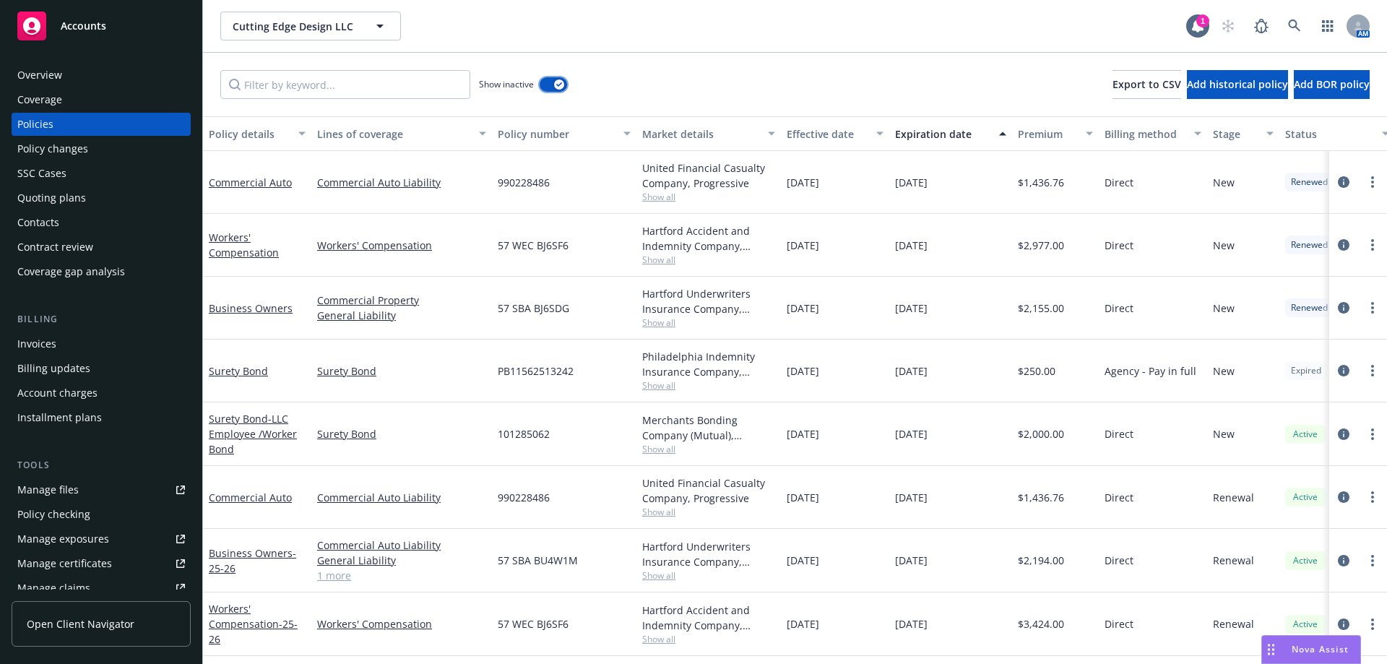
scroll to position [3, 0]
drag, startPoint x: 558, startPoint y: 498, endPoint x: 485, endPoint y: 491, distance: 72.7
click at [485, 491] on div "Commercial Auto Commercial Auto Liability 990228486 United Financial Casualty C…" at bounding box center [900, 497] width 1394 height 63
click at [587, 470] on div "990228486" at bounding box center [564, 497] width 144 height 63
drag, startPoint x: 581, startPoint y: 370, endPoint x: 494, endPoint y: 371, distance: 86.7
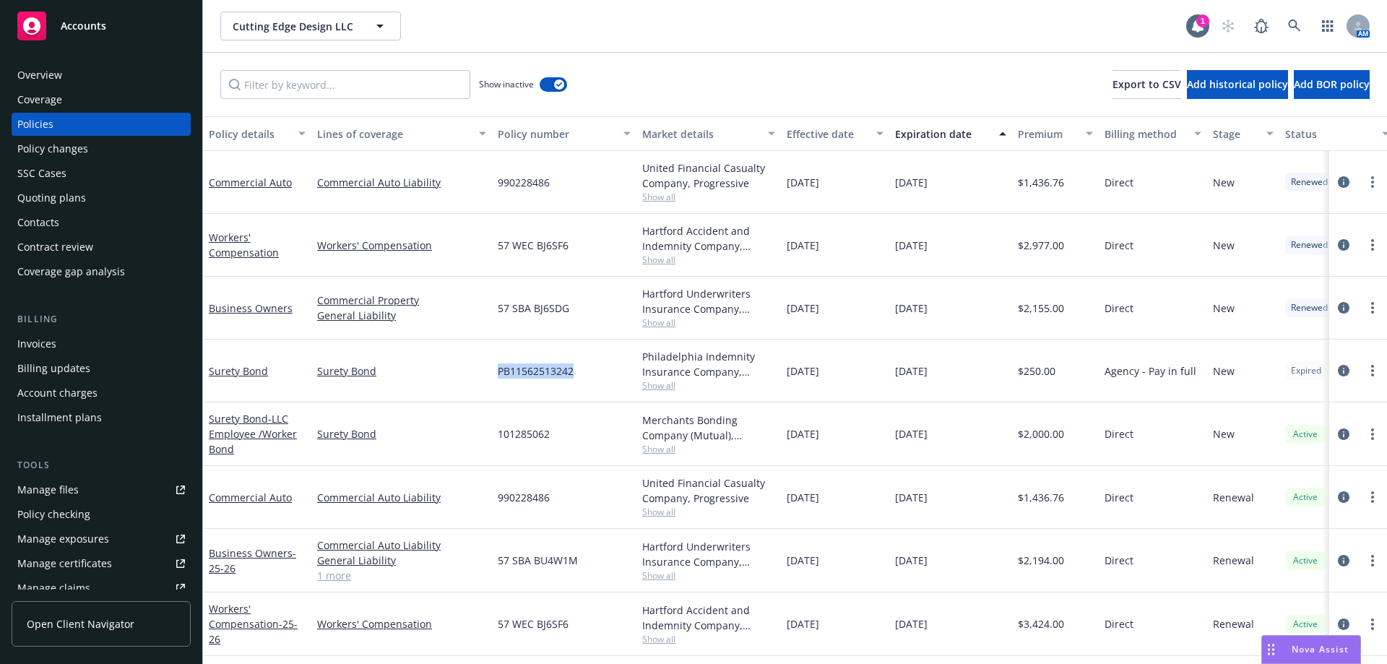
click at [494, 371] on div "PB11562513242" at bounding box center [564, 371] width 144 height 63
copy span "PB11562513242"
click at [247, 364] on link "Surety Bond" at bounding box center [238, 371] width 59 height 14
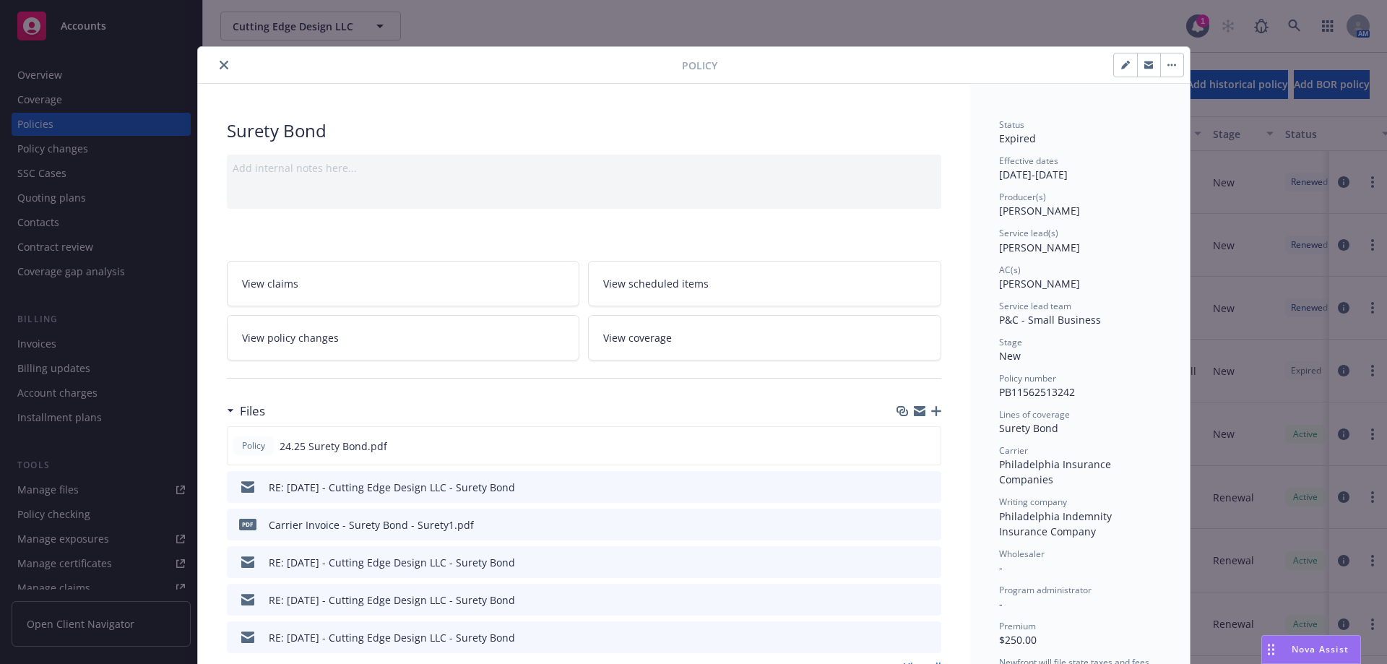
click at [220, 62] on icon "close" at bounding box center [224, 65] width 9 height 9
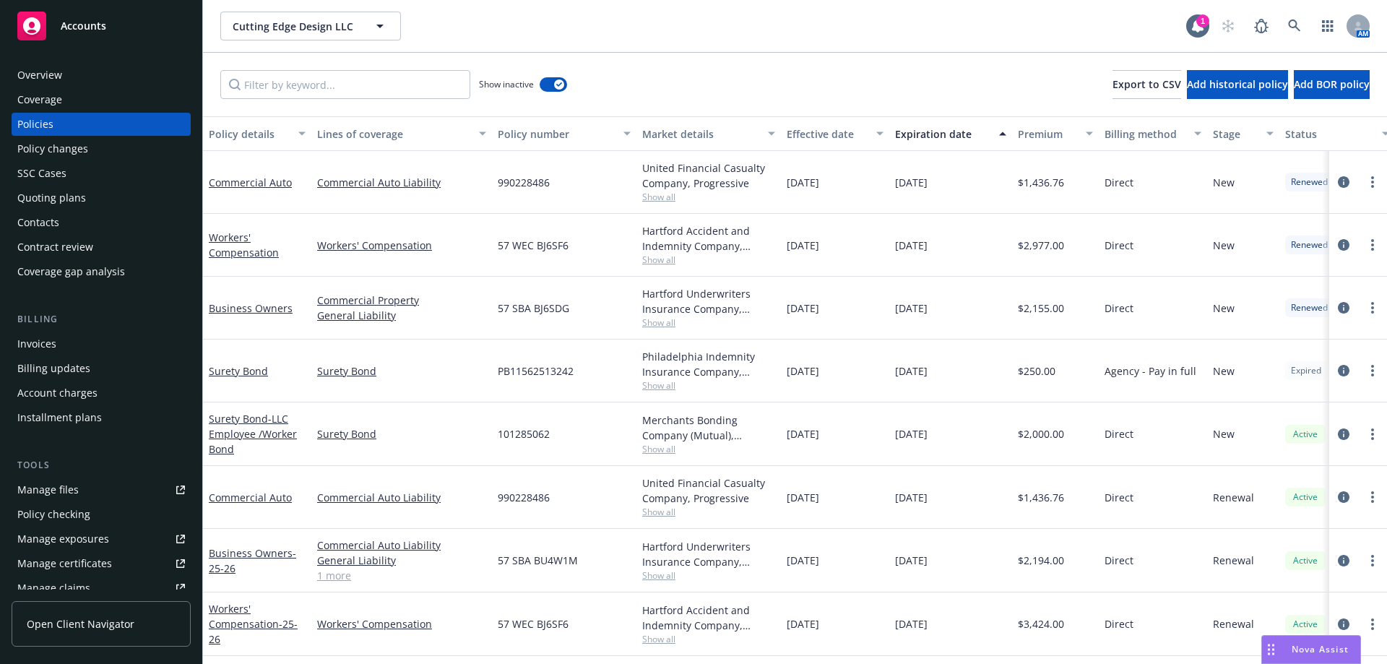
click at [79, 199] on div "Quoting plans" at bounding box center [51, 197] width 69 height 23
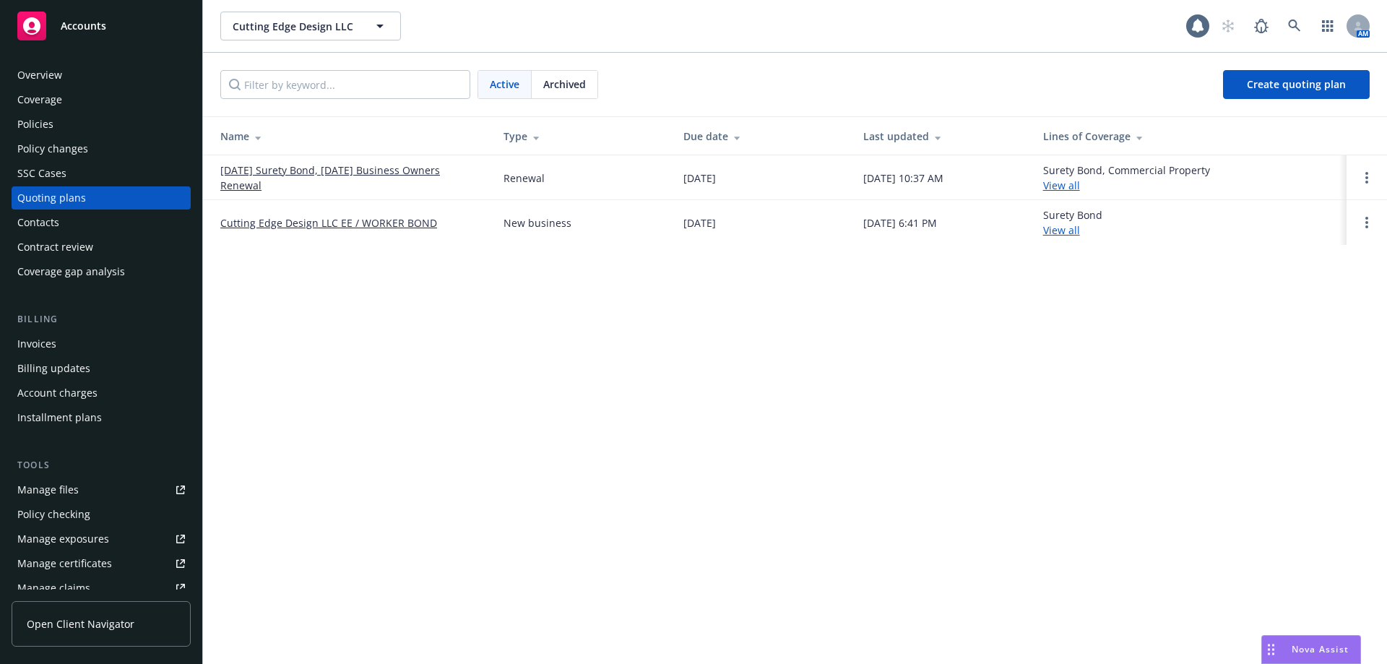
click at [234, 184] on link "[DATE] Surety Bond, [DATE] Business Owners Renewal" at bounding box center [350, 178] width 260 height 30
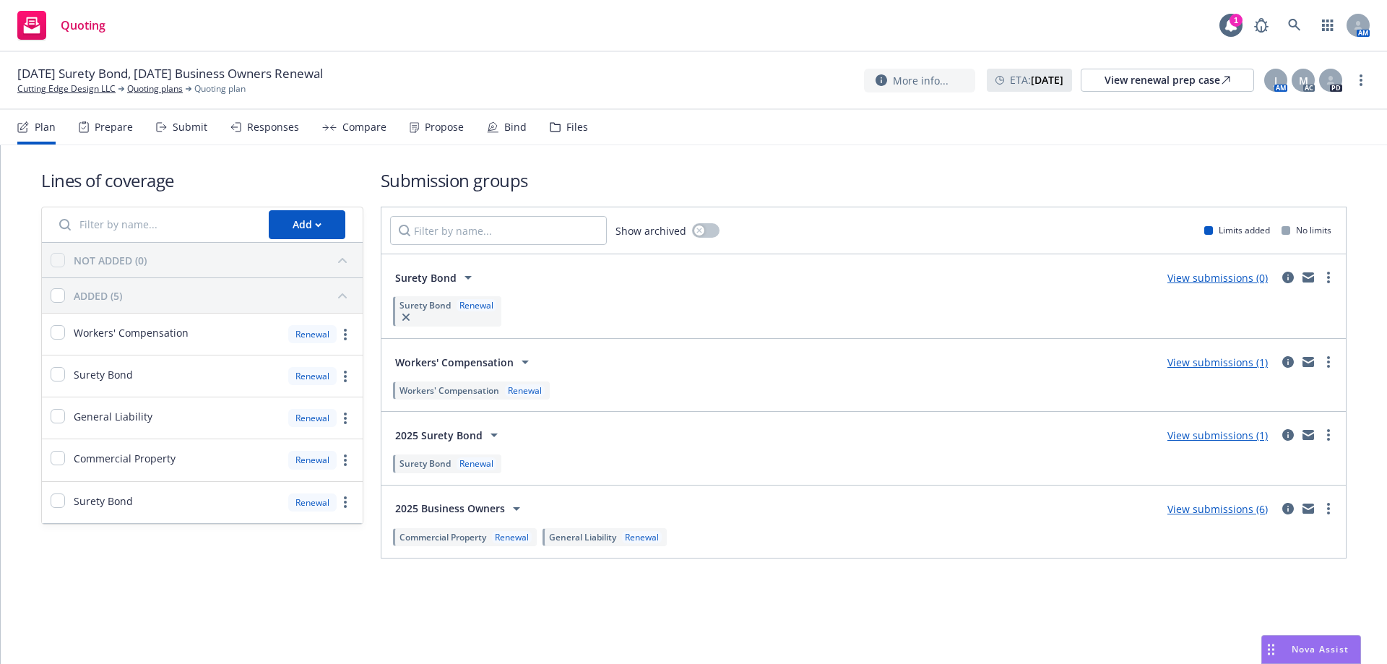
click at [272, 131] on div "Responses" at bounding box center [273, 127] width 52 height 12
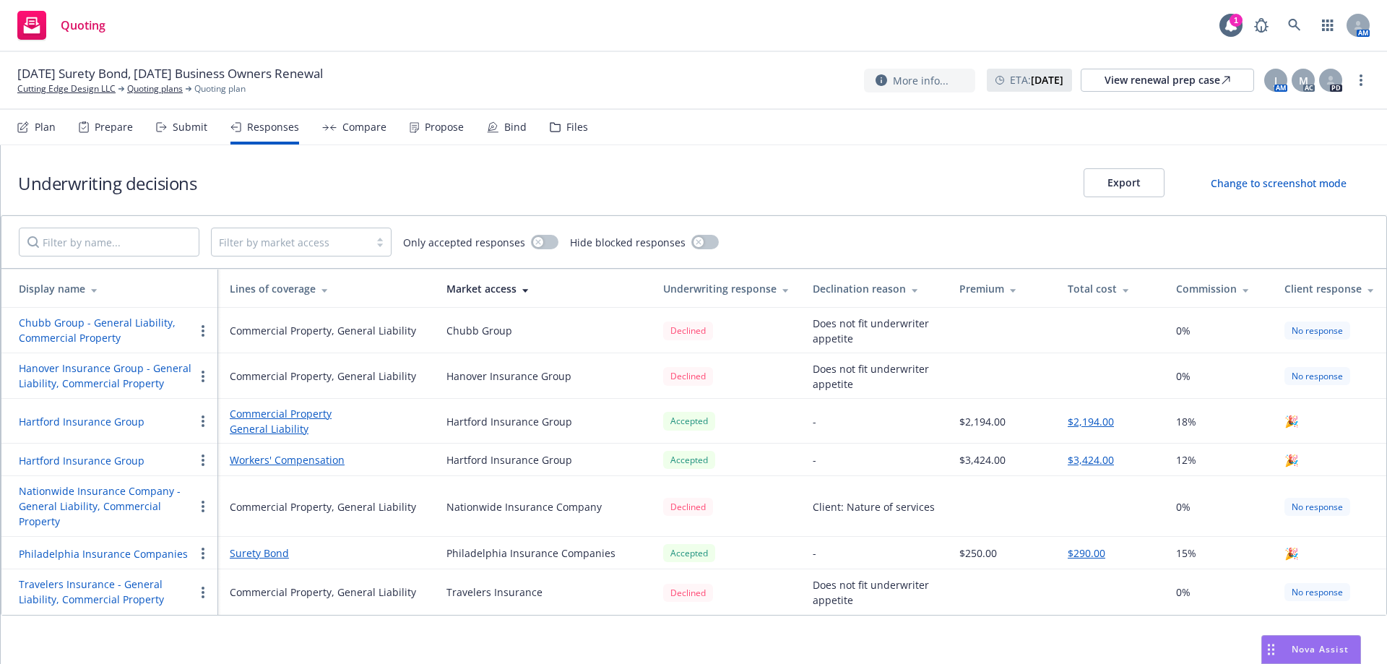
click at [108, 553] on button "Philadelphia Insurance Companies" at bounding box center [103, 553] width 169 height 15
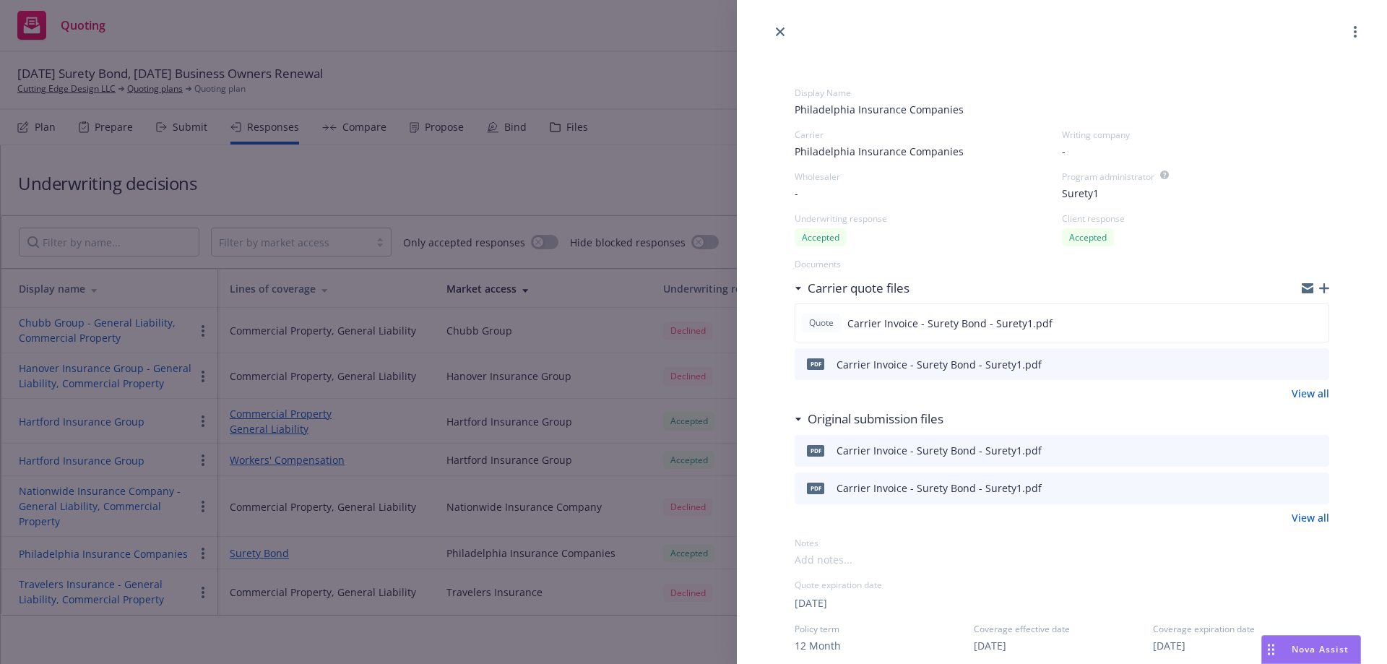
click at [1286, 366] on icon "download file" at bounding box center [1292, 363] width 12 height 12
click at [788, 15] on div at bounding box center [1062, 20] width 650 height 40
click at [785, 25] on link "close" at bounding box center [780, 31] width 17 height 17
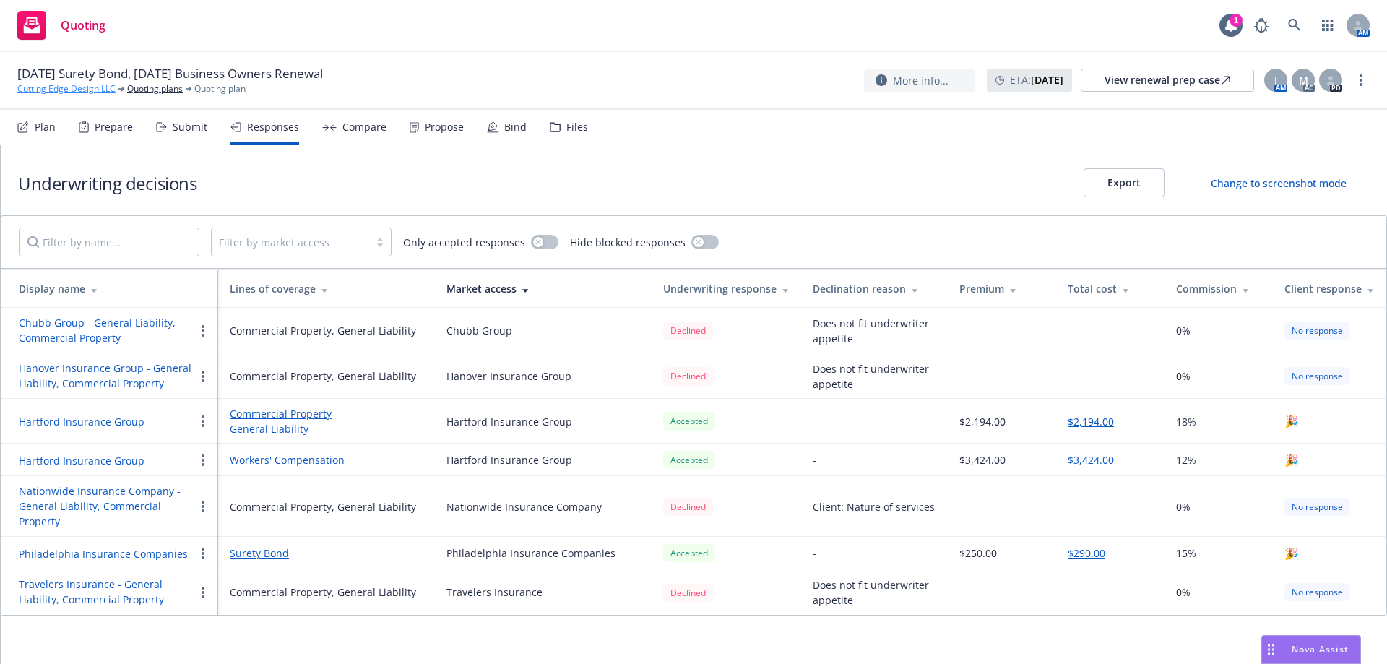
click at [87, 94] on link "Cutting Edge Design LLC" at bounding box center [66, 88] width 98 height 13
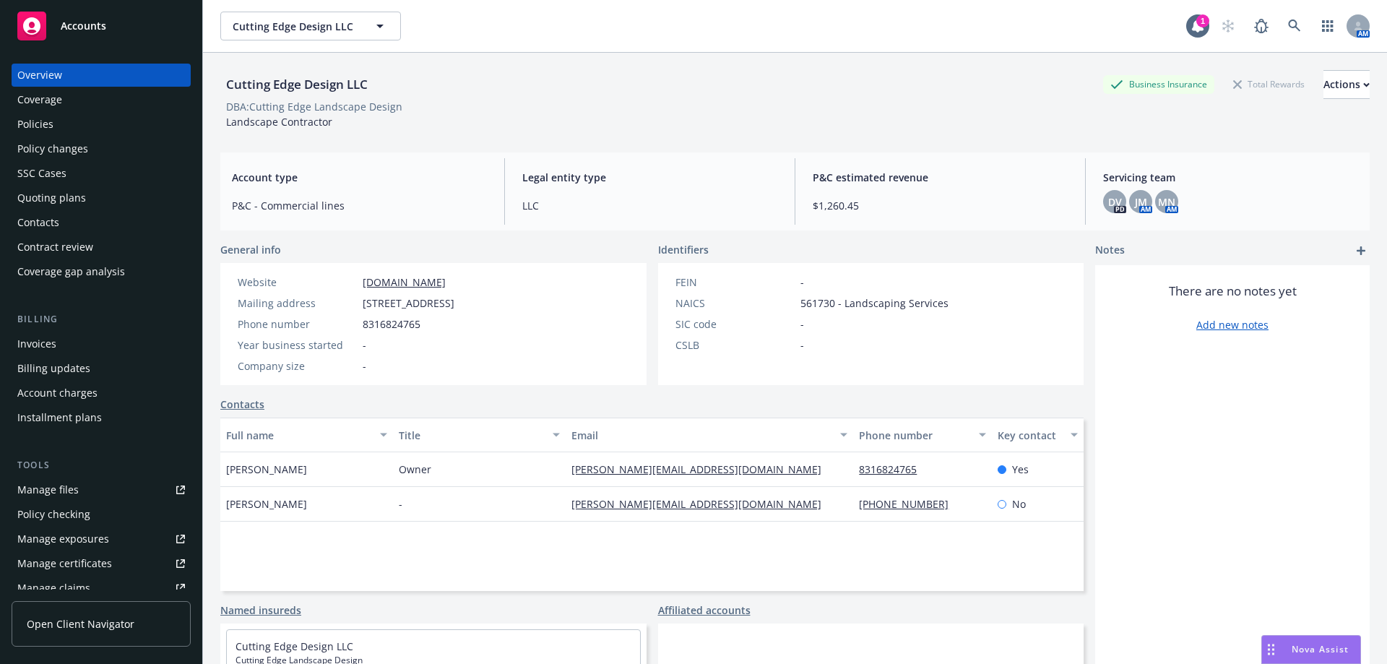
click at [76, 199] on div "Quoting plans" at bounding box center [51, 197] width 69 height 23
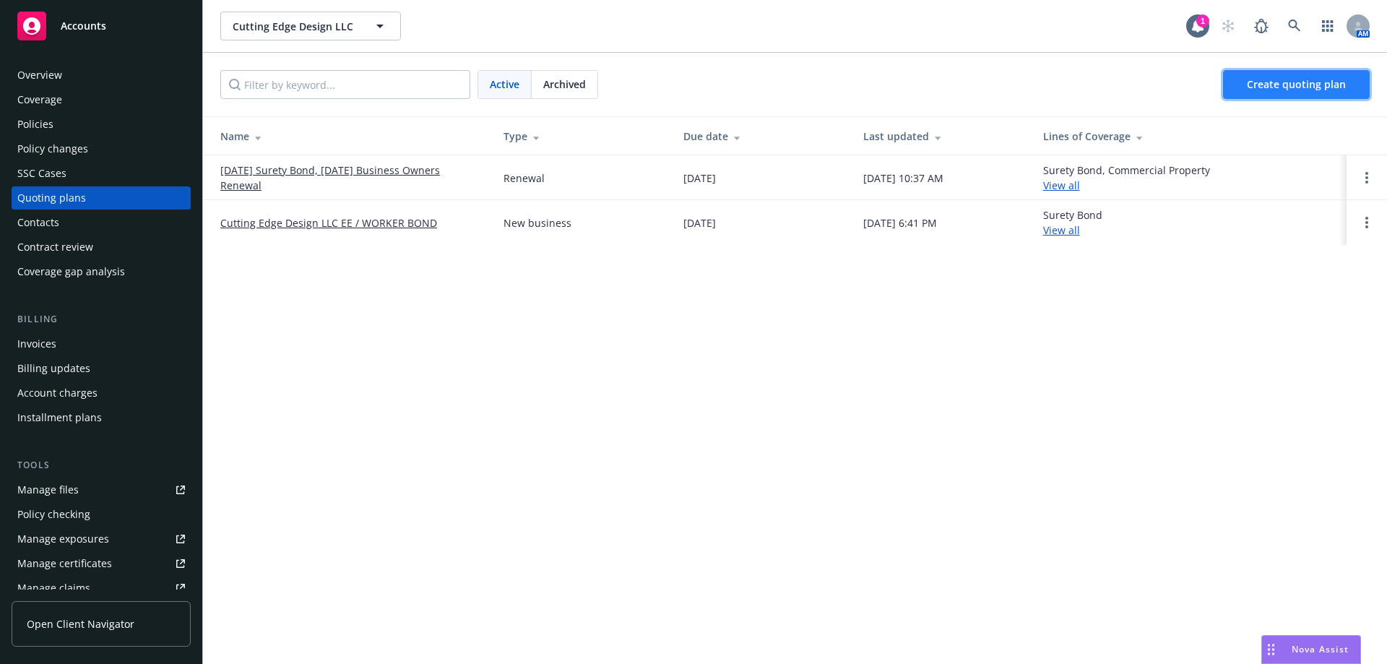
click at [1298, 95] on link "Create quoting plan" at bounding box center [1296, 84] width 147 height 29
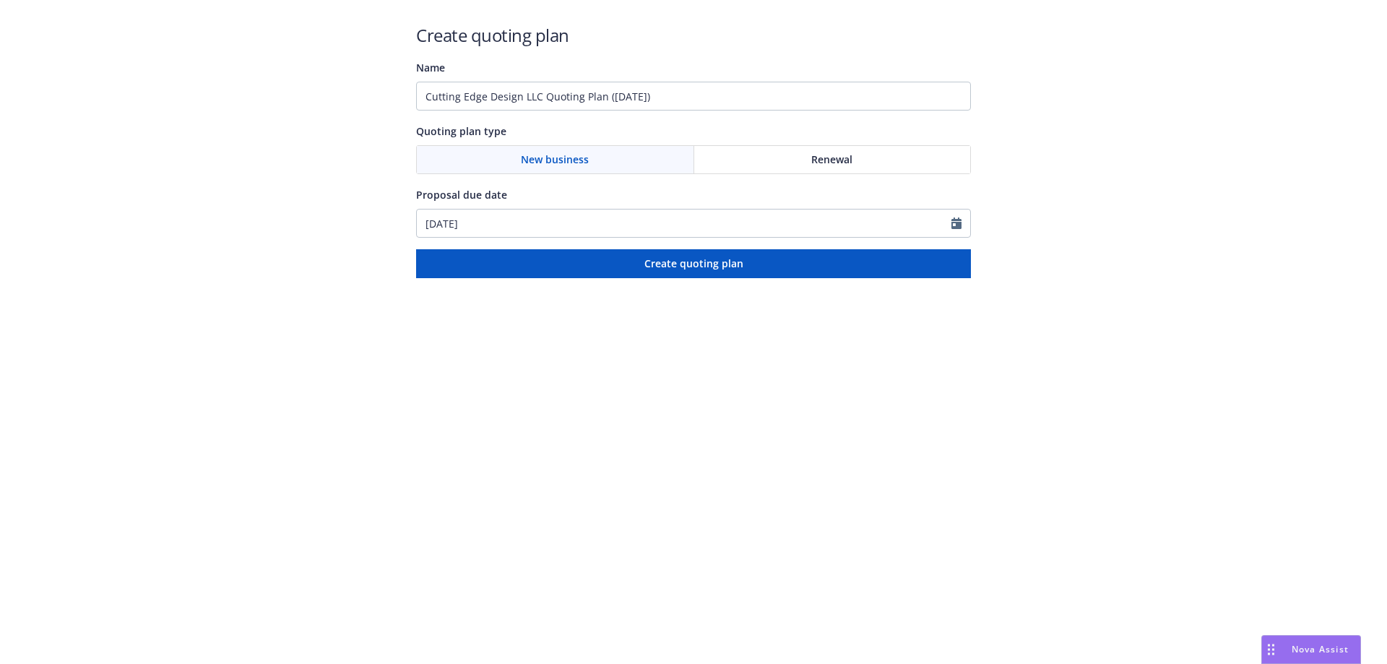
click at [865, 155] on div "Renewal" at bounding box center [832, 159] width 277 height 27
click at [780, 160] on div "Renewal" at bounding box center [832, 159] width 277 height 27
click at [665, 220] on input "08/29/2025" at bounding box center [684, 223] width 535 height 27
select select "8"
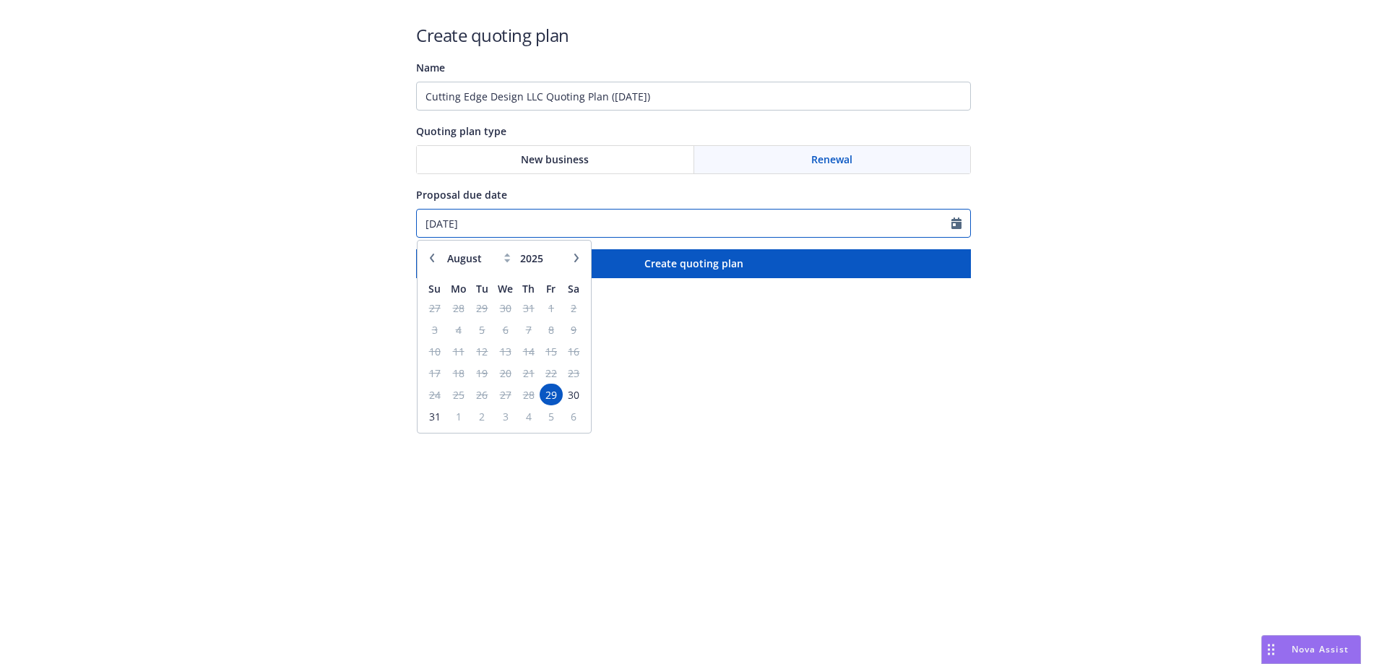
click at [660, 222] on input "08/29/2025" at bounding box center [684, 223] width 535 height 27
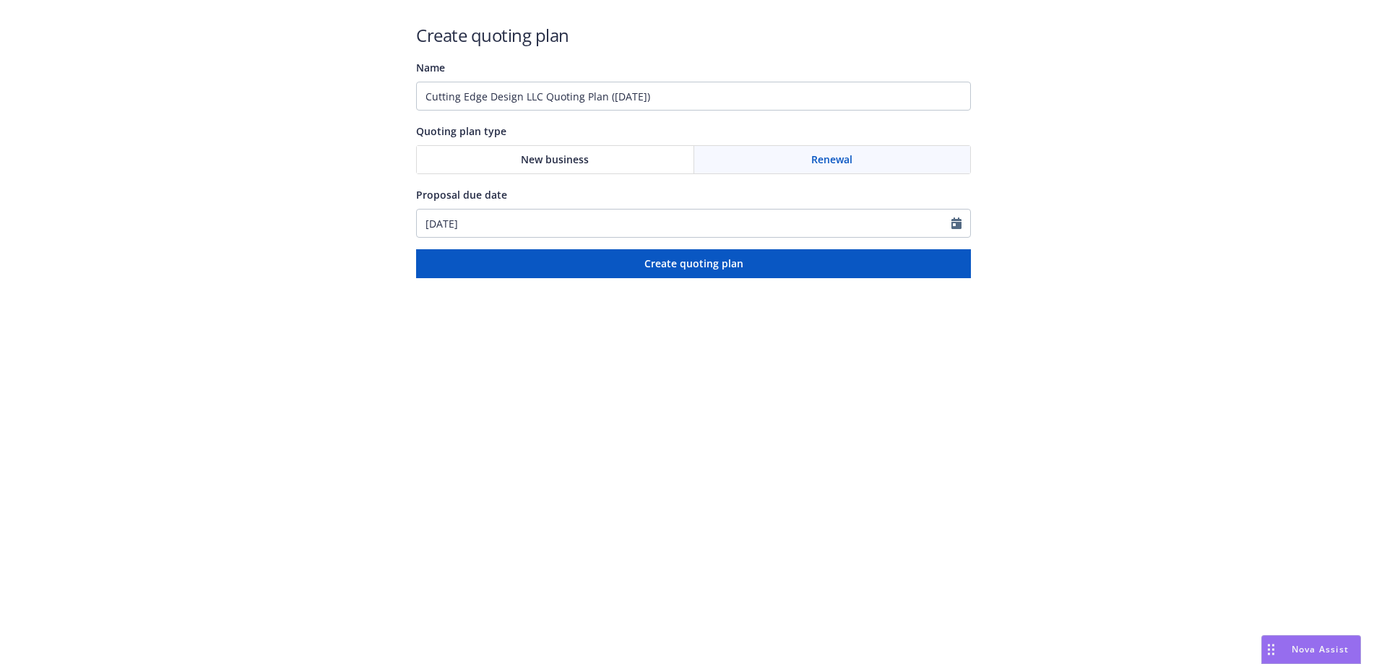
click at [795, 278] on html "Create quoting plan Name Cutting Edge Design LLC Quoting Plan (2025-08-29) Quot…" at bounding box center [693, 139] width 1387 height 278
click at [537, 225] on input "08/29/2025" at bounding box center [684, 223] width 535 height 27
select select "8"
click at [852, 278] on html "Create quoting plan Name Cutting Edge Design LLC Quoting Plan (2025-08-29) Quot…" at bounding box center [693, 139] width 1387 height 278
drag, startPoint x: 707, startPoint y: 98, endPoint x: 545, endPoint y: 108, distance: 162.9
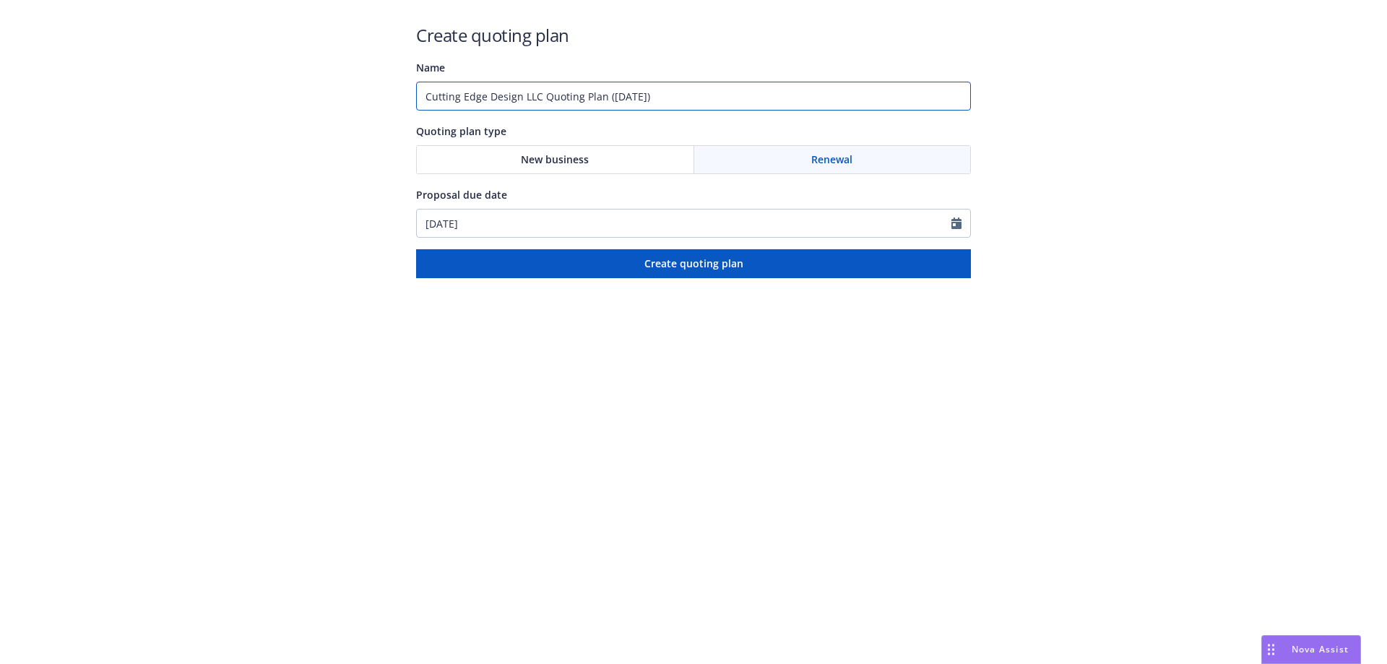
click at [545, 108] on input "Cutting Edge Design LLC Quoting Plan (2025-08-29)" at bounding box center [693, 96] width 555 height 29
click at [704, 69] on div "Name" at bounding box center [693, 67] width 555 height 17
drag, startPoint x: 711, startPoint y: 100, endPoint x: 396, endPoint y: 105, distance: 315.0
click at [396, 105] on div "Create quoting plan Name Cutting Edge Design LLC Quoting Plan ([DATE]) Quoting …" at bounding box center [693, 139] width 1387 height 278
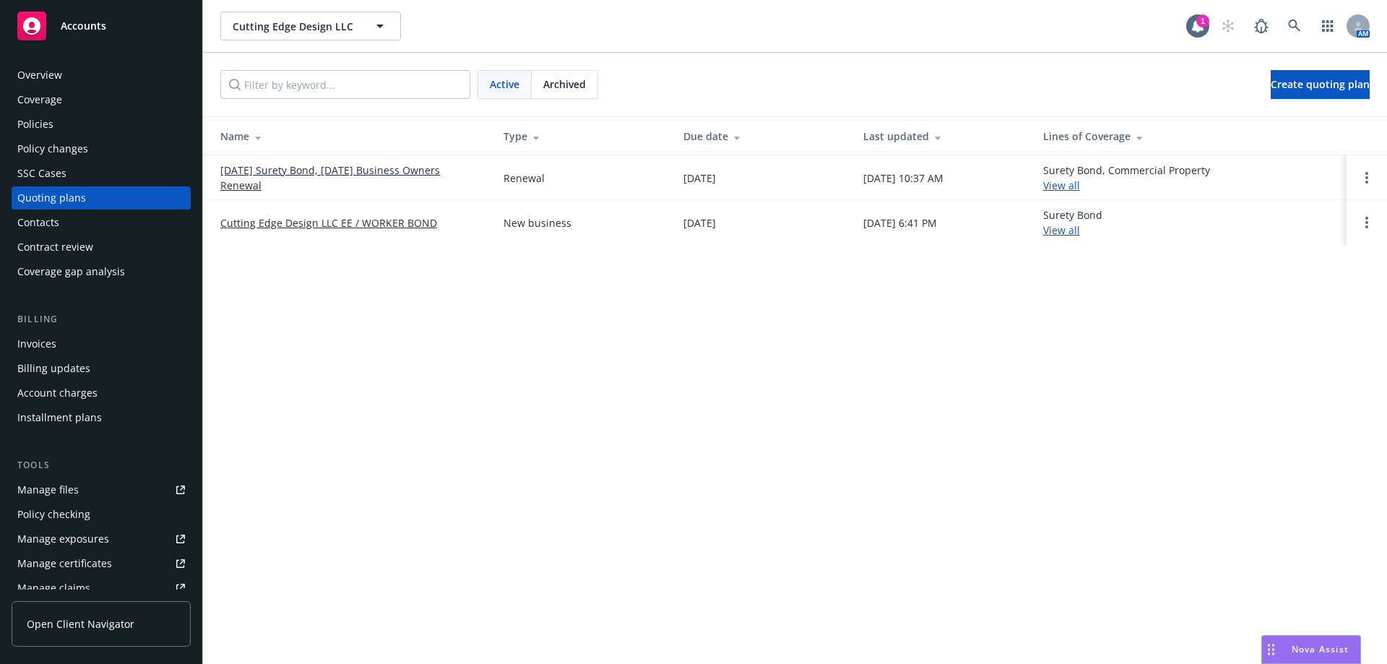
click at [95, 345] on div "Invoices" at bounding box center [101, 343] width 168 height 23
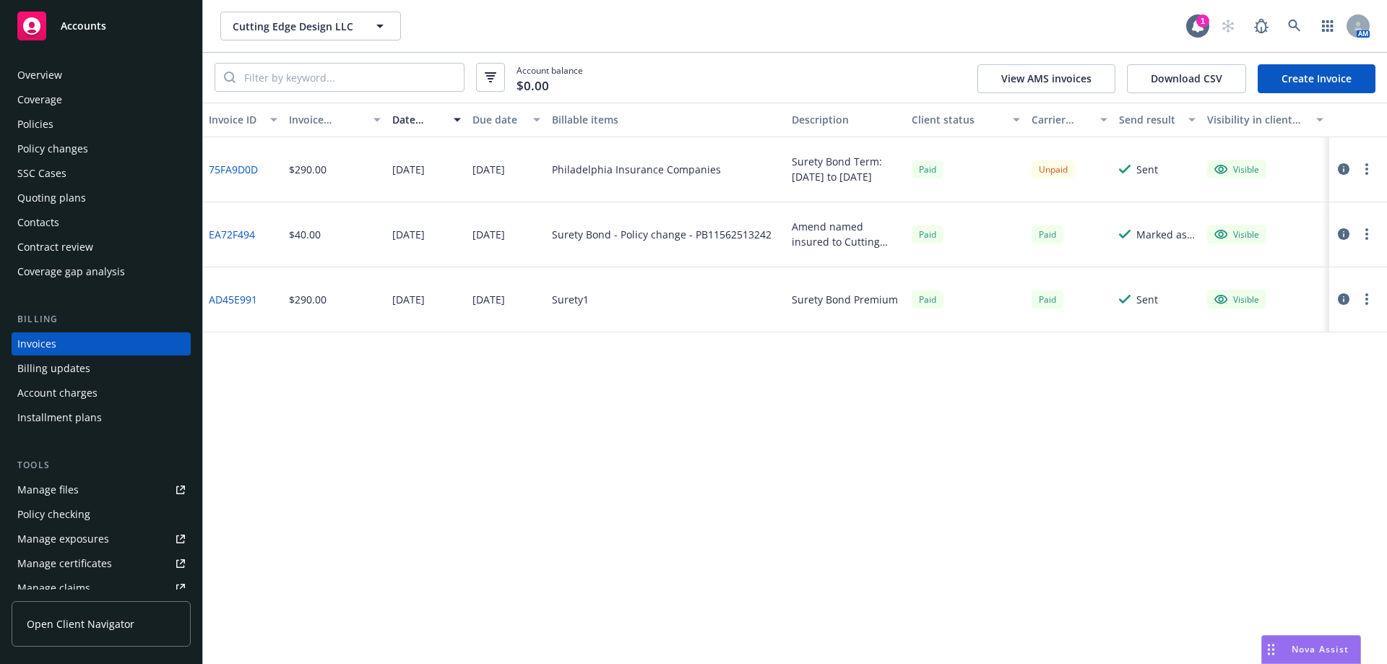
click at [1309, 77] on link "Create Invoice" at bounding box center [1317, 78] width 118 height 29
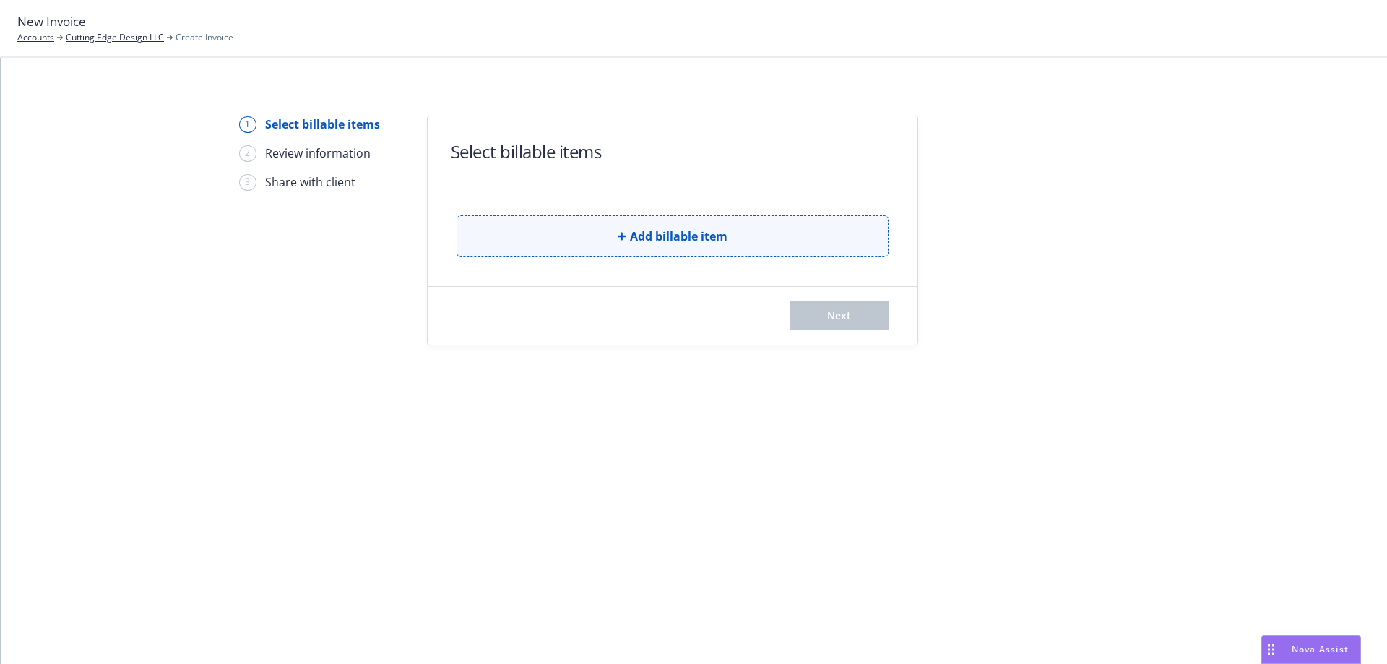
click at [636, 241] on span "Add billable item" at bounding box center [679, 236] width 98 height 17
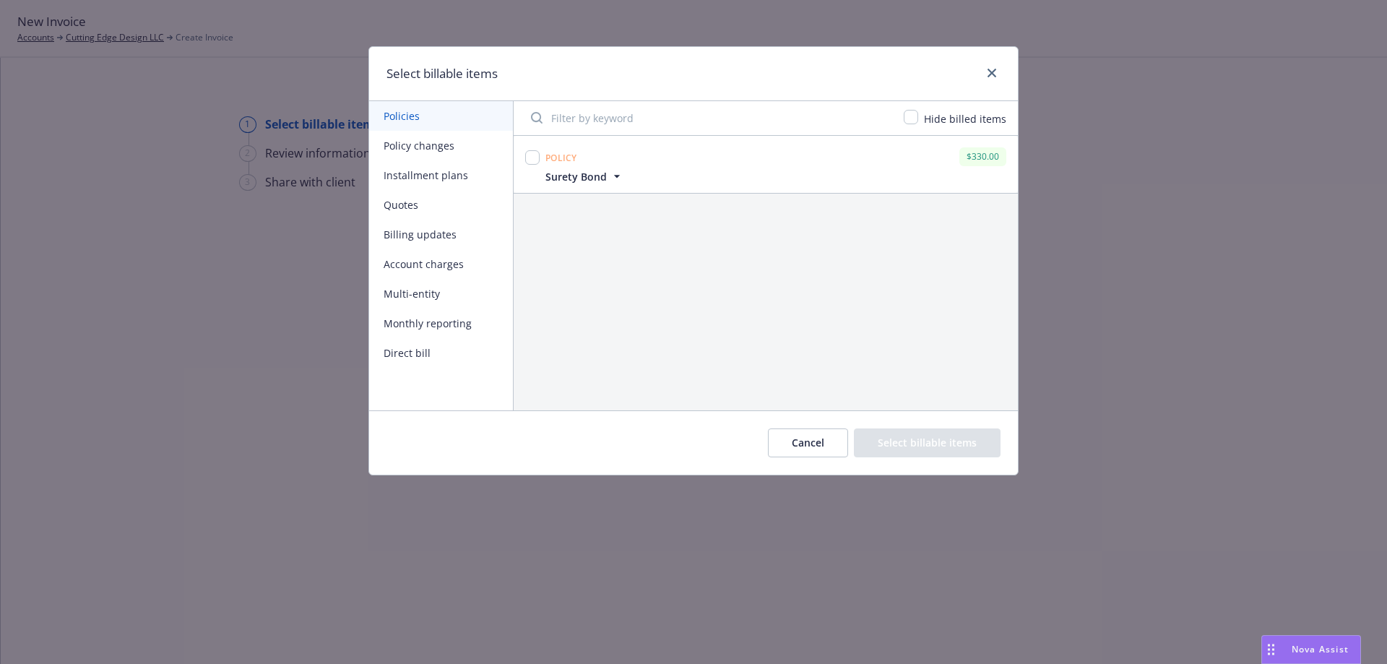
click at [436, 149] on button "Policy changes" at bounding box center [441, 146] width 144 height 30
click at [427, 209] on button "Quotes" at bounding box center [441, 205] width 144 height 30
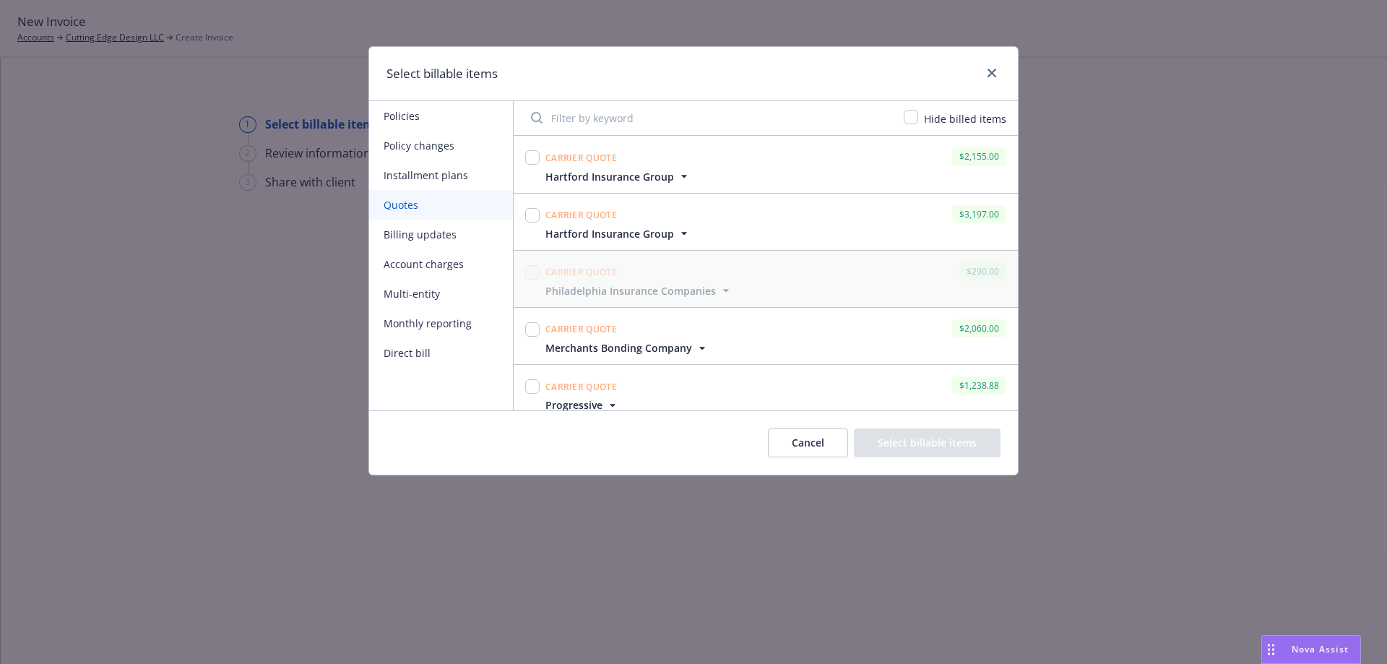
click at [420, 119] on button "Policies" at bounding box center [441, 116] width 144 height 30
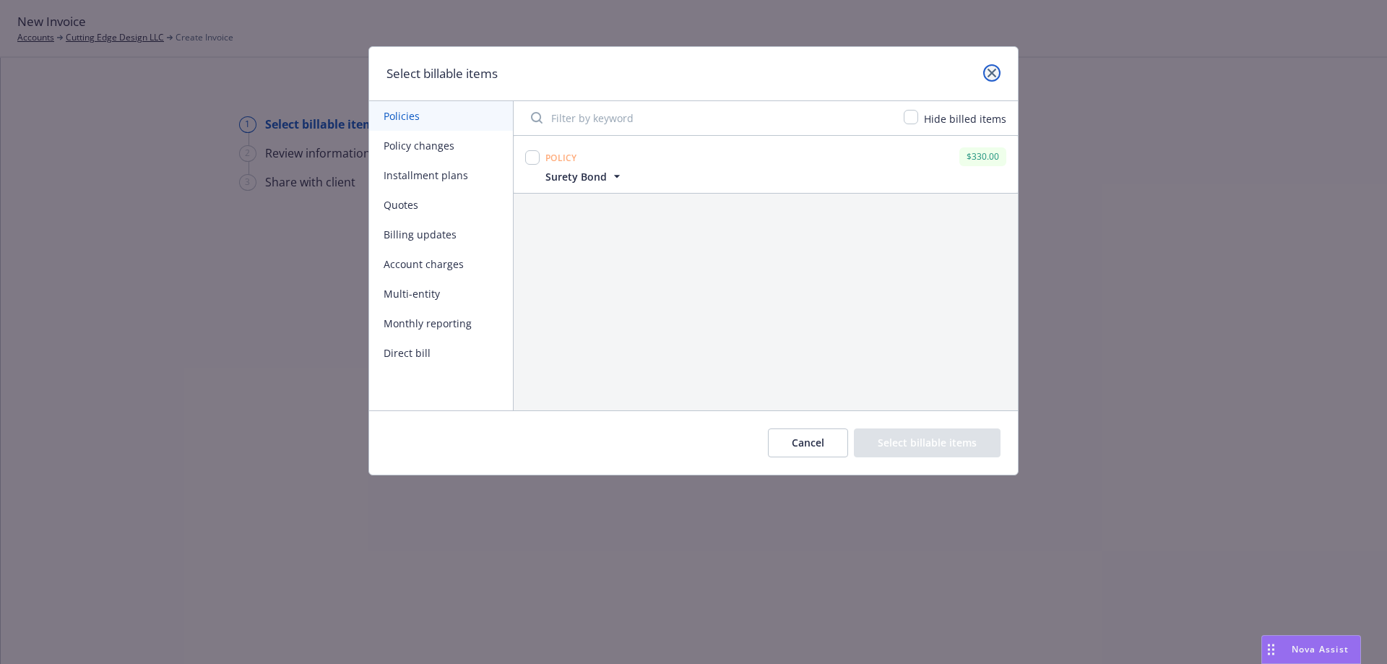
click at [990, 74] on icon "close" at bounding box center [992, 73] width 9 height 9
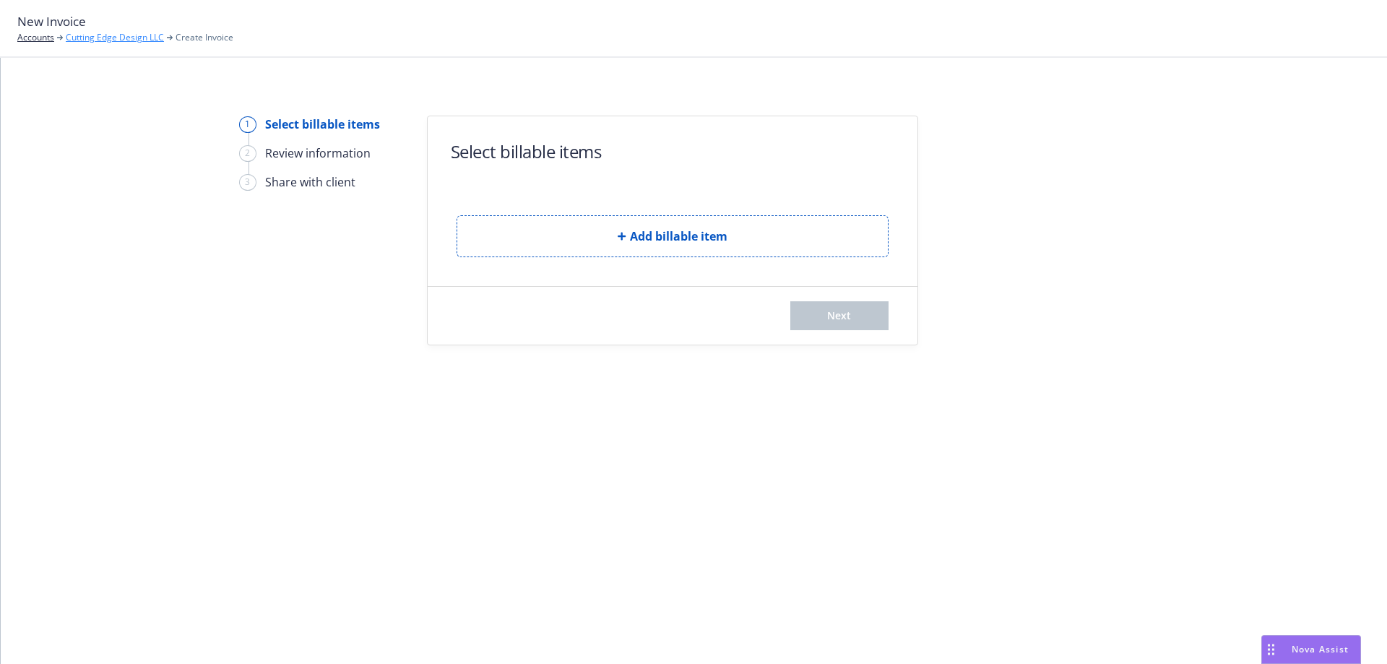
click at [98, 38] on link "Cutting Edge Design LLC" at bounding box center [115, 37] width 98 height 13
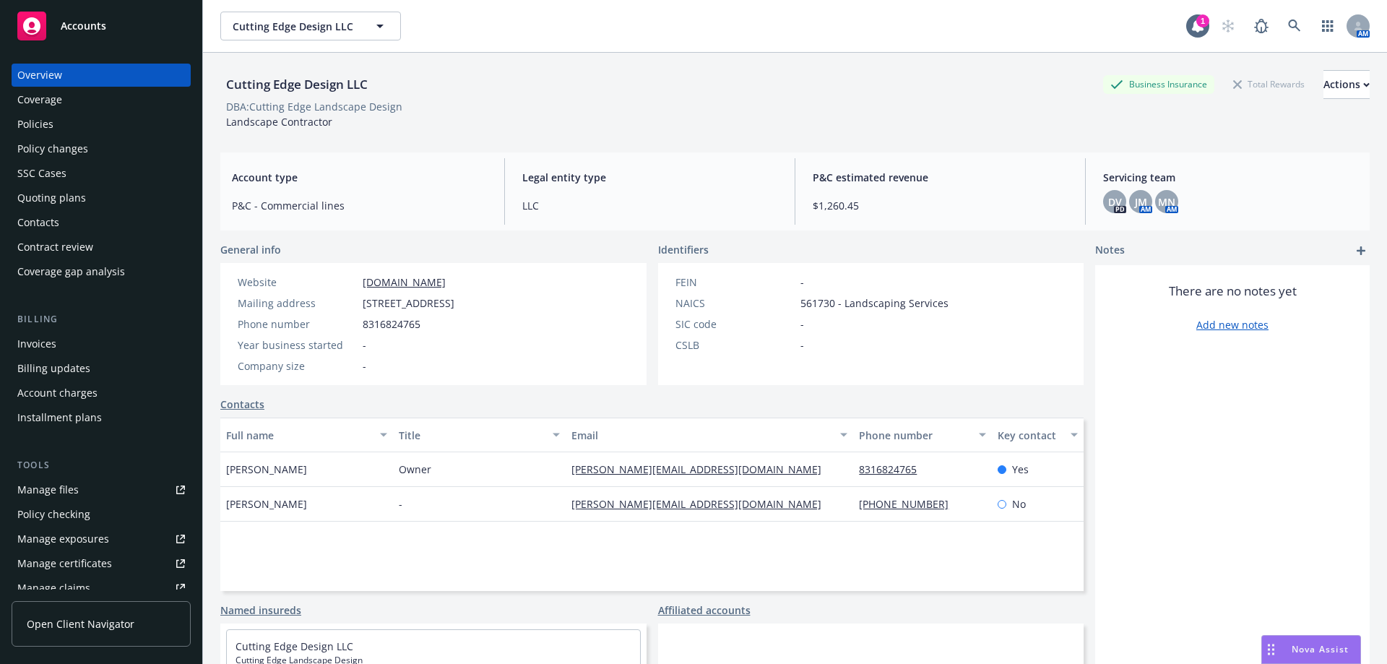
click at [98, 190] on div "Quoting plans" at bounding box center [101, 197] width 168 height 23
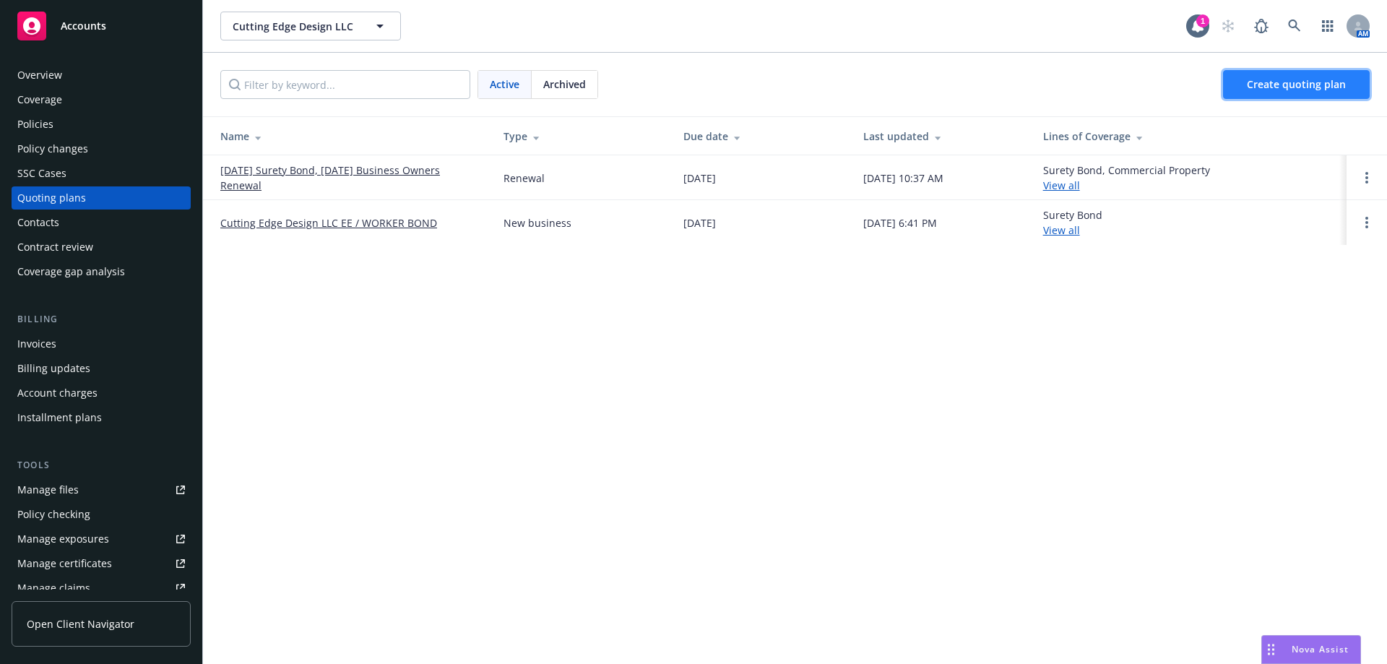
click at [1290, 82] on span "Create quoting plan" at bounding box center [1296, 84] width 99 height 14
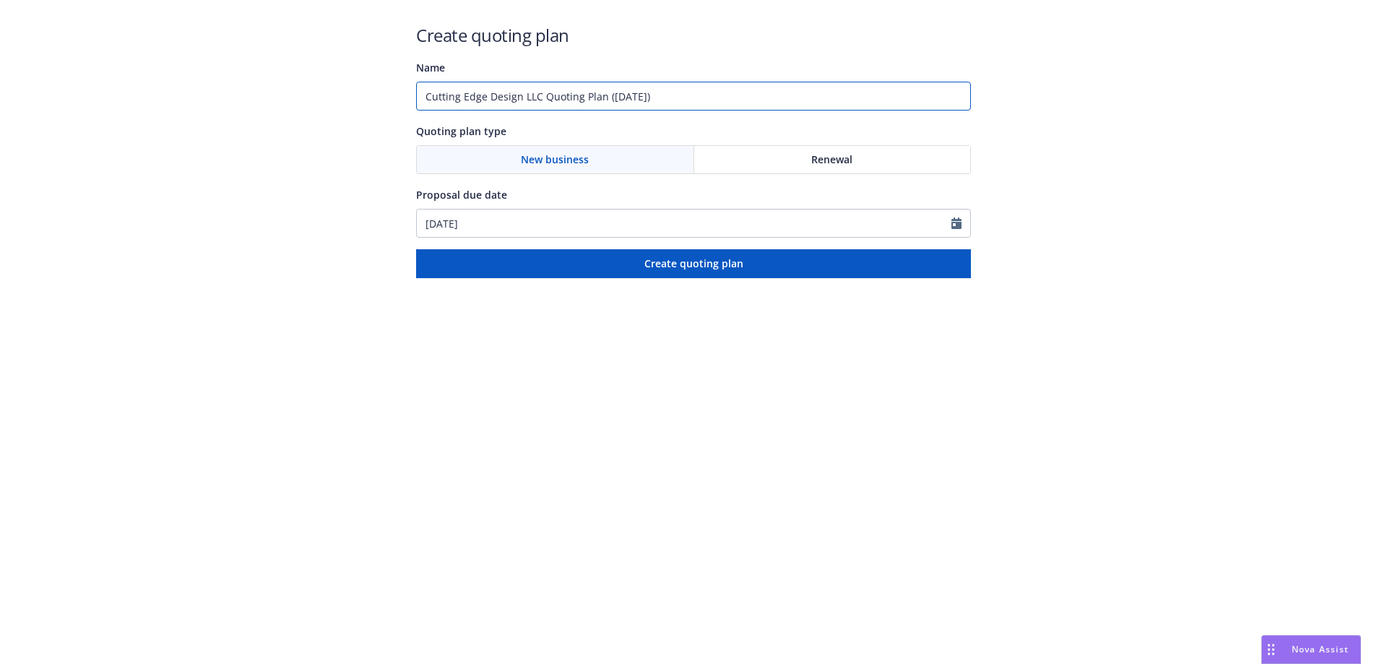
drag, startPoint x: 691, startPoint y: 105, endPoint x: 372, endPoint y: 105, distance: 319.3
click at [372, 105] on div "Create quoting plan Name Cutting Edge Design LLC Quoting Plan ([DATE]) Quoting …" at bounding box center [693, 139] width 1387 height 278
type input "[DATE] Surety Bond"
click at [836, 166] on span "Renewal" at bounding box center [831, 159] width 41 height 15
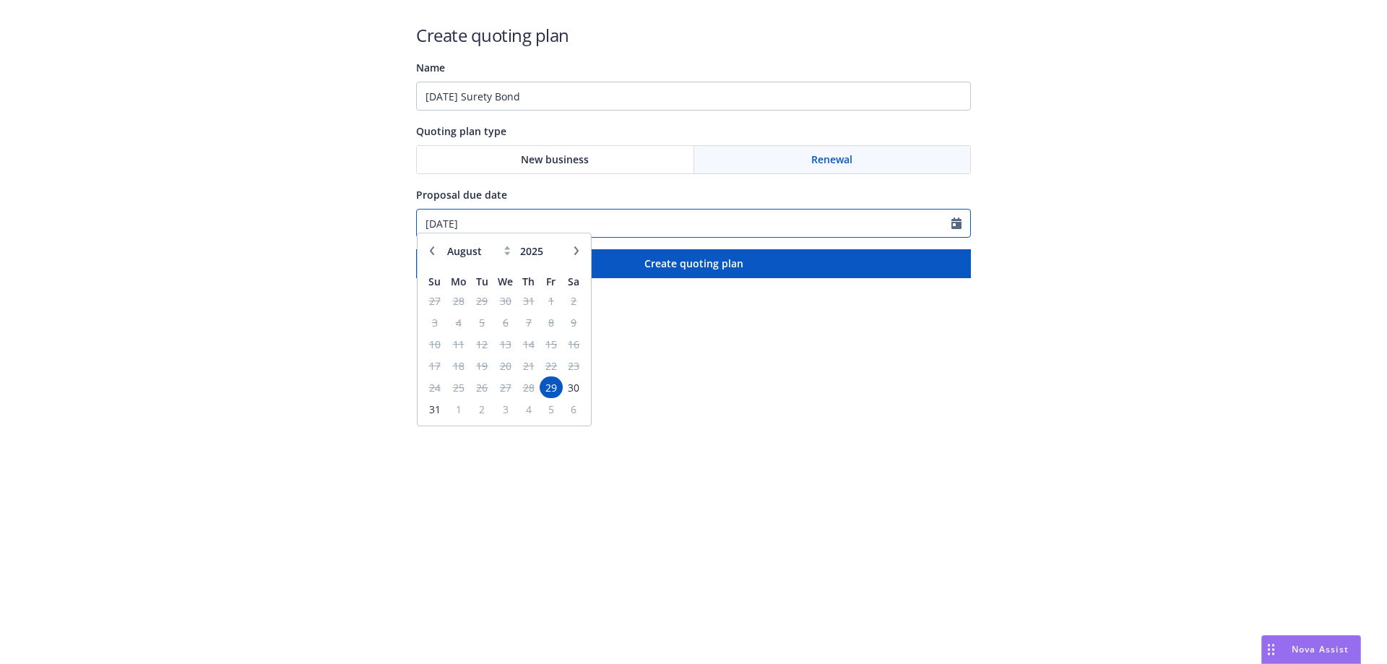
click at [553, 223] on input "[DATE]" at bounding box center [684, 223] width 535 height 27
click at [571, 257] on button "button" at bounding box center [576, 257] width 17 height 17
select select "9"
click at [505, 378] on span "24" at bounding box center [505, 373] width 21 height 18
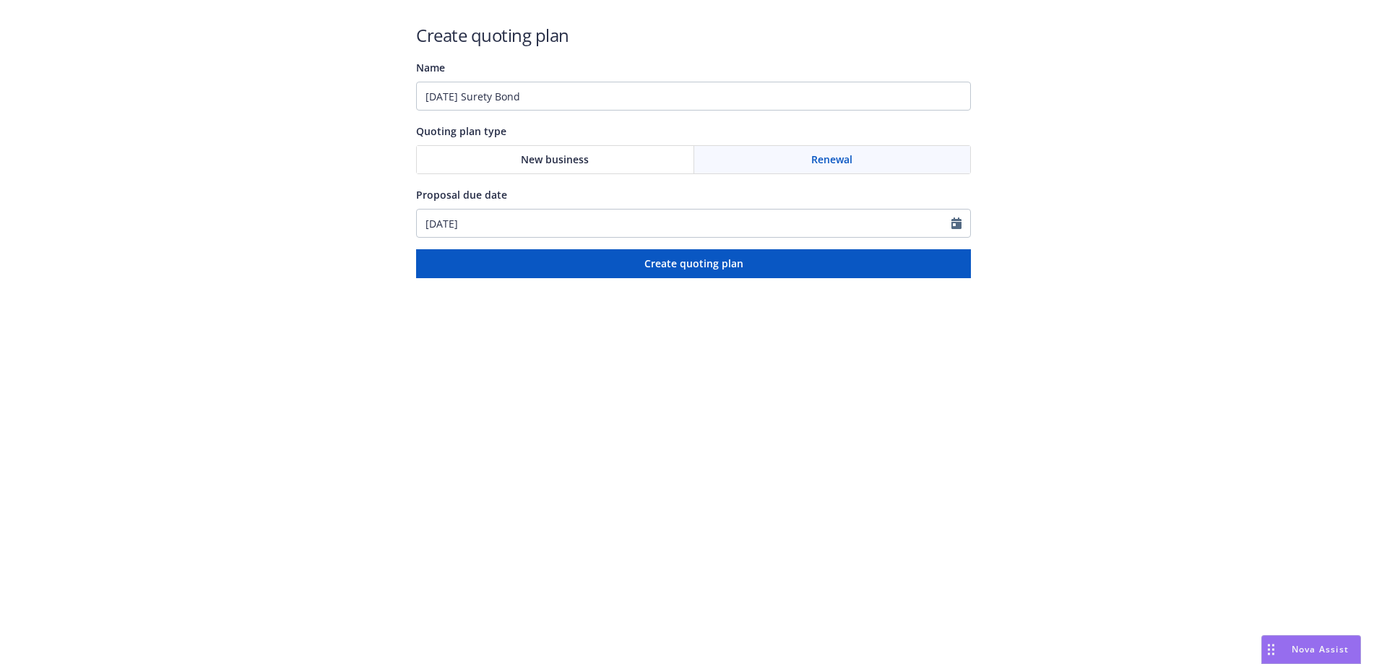
type input "09/24/2025"
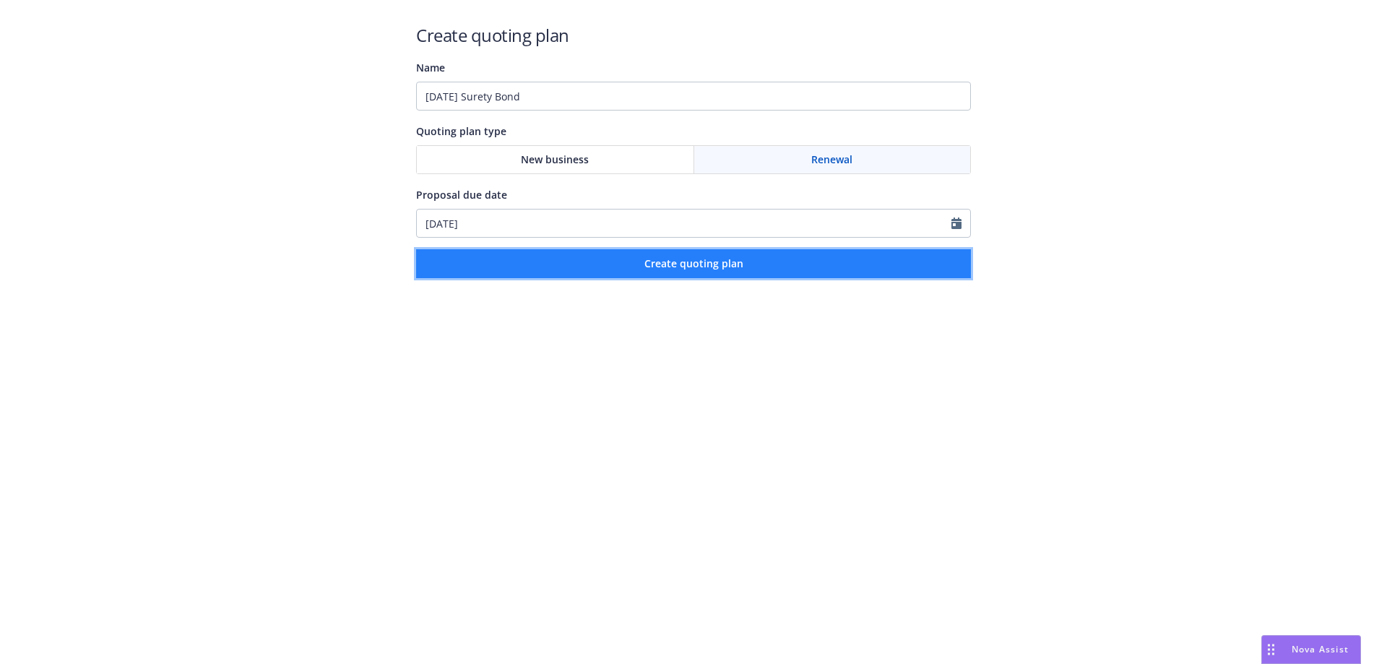
click at [608, 259] on button "Create quoting plan" at bounding box center [693, 263] width 555 height 29
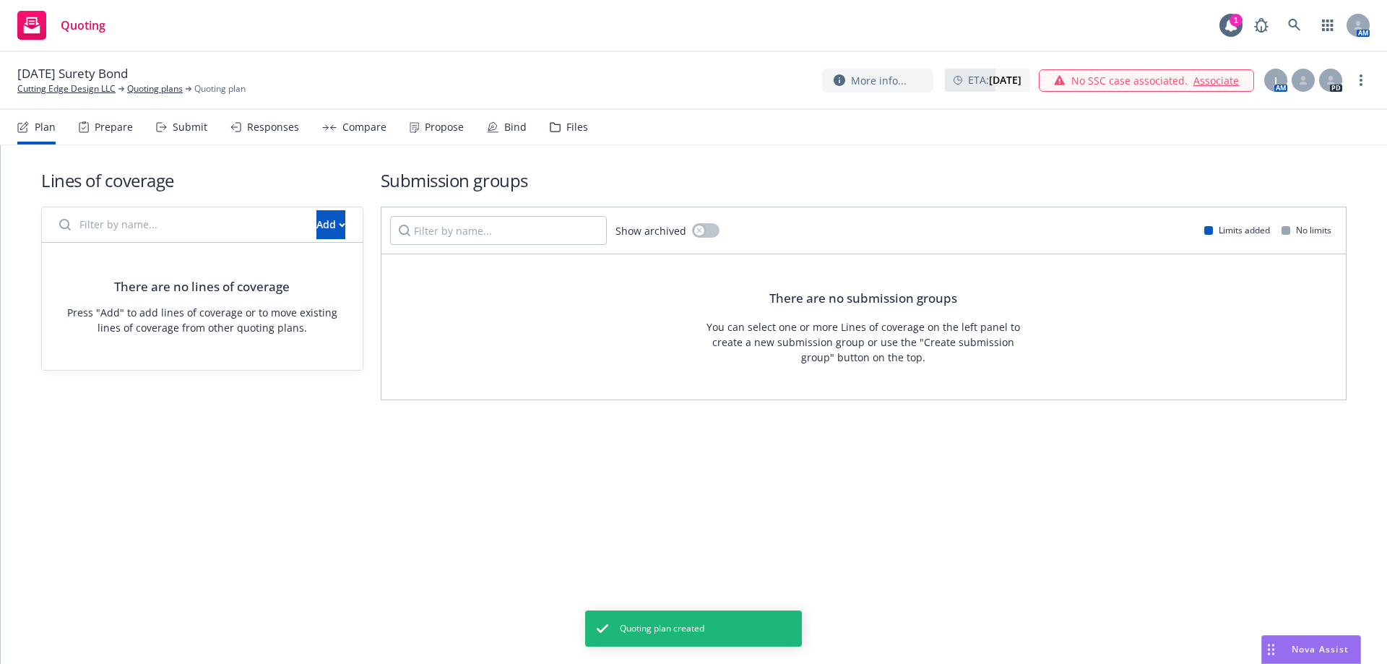
click at [1214, 82] on link "Associate" at bounding box center [1216, 80] width 46 height 15
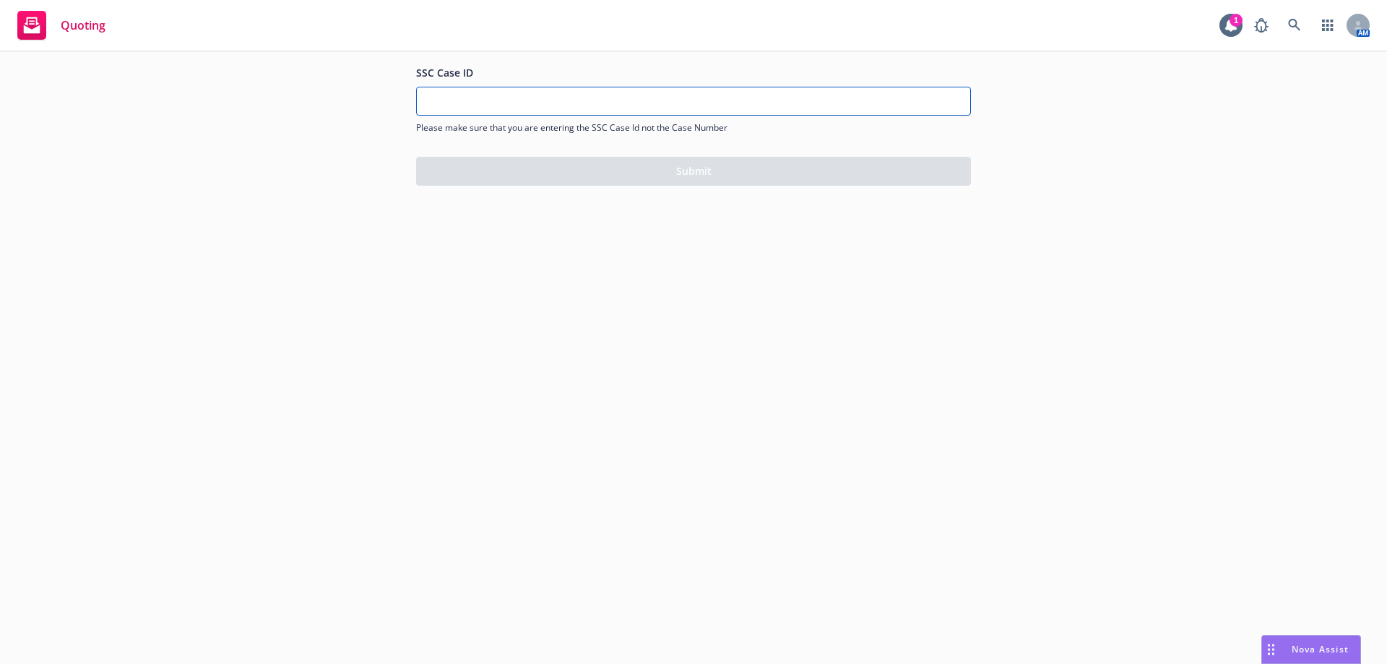
click at [537, 93] on input "SSC Case ID" at bounding box center [693, 100] width 553 height 27
paste input "01618432"
type input "01618432"
drag, startPoint x: 497, startPoint y: 101, endPoint x: 346, endPoint y: 98, distance: 151.0
click at [346, 98] on div "SSC Case ID 01618432 Please make sure that you are entering the SSC Case Id not…" at bounding box center [693, 124] width 1387 height 145
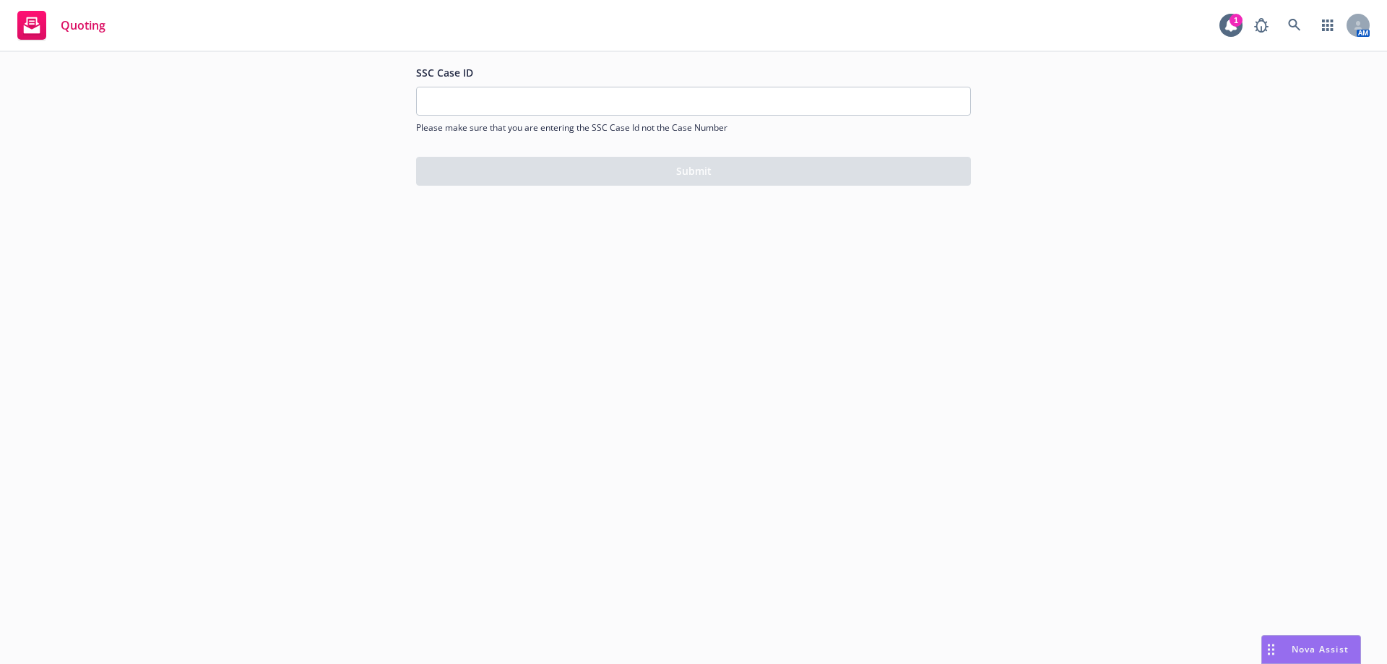
drag, startPoint x: 492, startPoint y: 77, endPoint x: 492, endPoint y: 85, distance: 7.9
click at [492, 83] on div "SSC Case ID Please make sure that you are entering the SSC Case Id not the Case…" at bounding box center [693, 99] width 555 height 70
click at [488, 109] on input "SSC Case ID" at bounding box center [693, 100] width 553 height 27
paste input "500Vz00000ModMbIAJ"
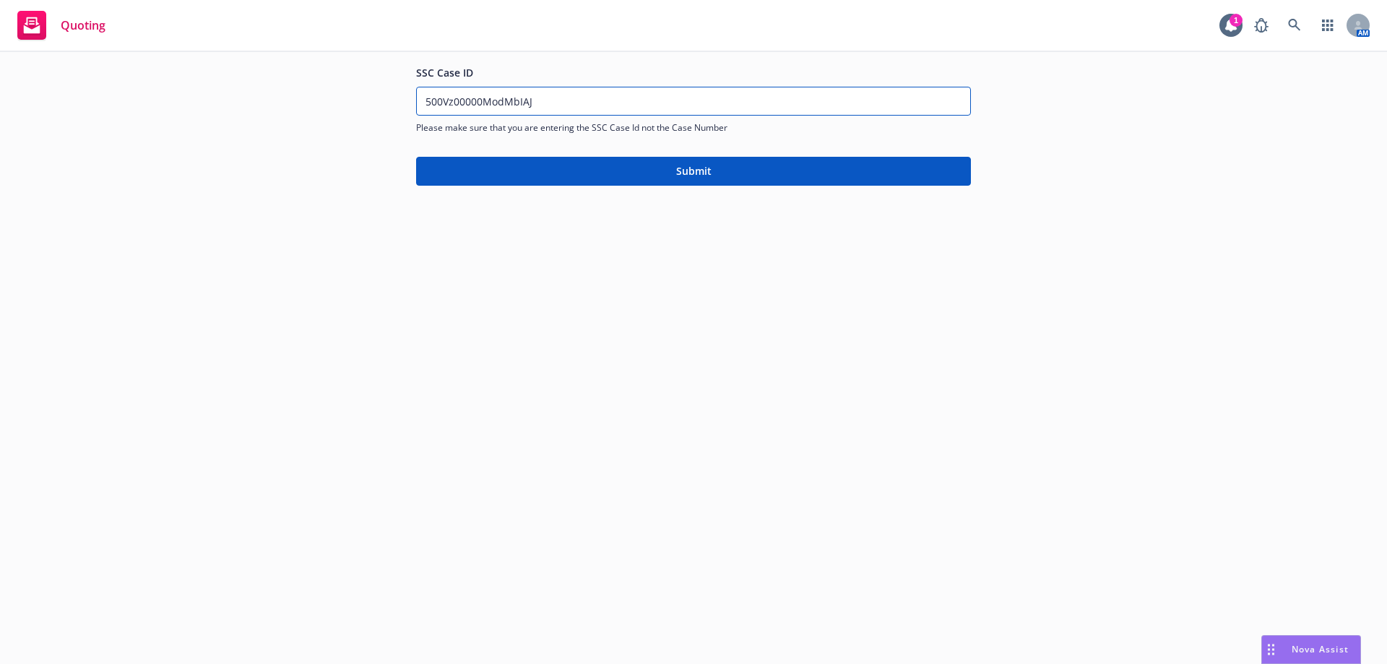
type input "500Vz00000ModMbIAJ"
click at [566, 170] on button "Submit" at bounding box center [693, 171] width 555 height 29
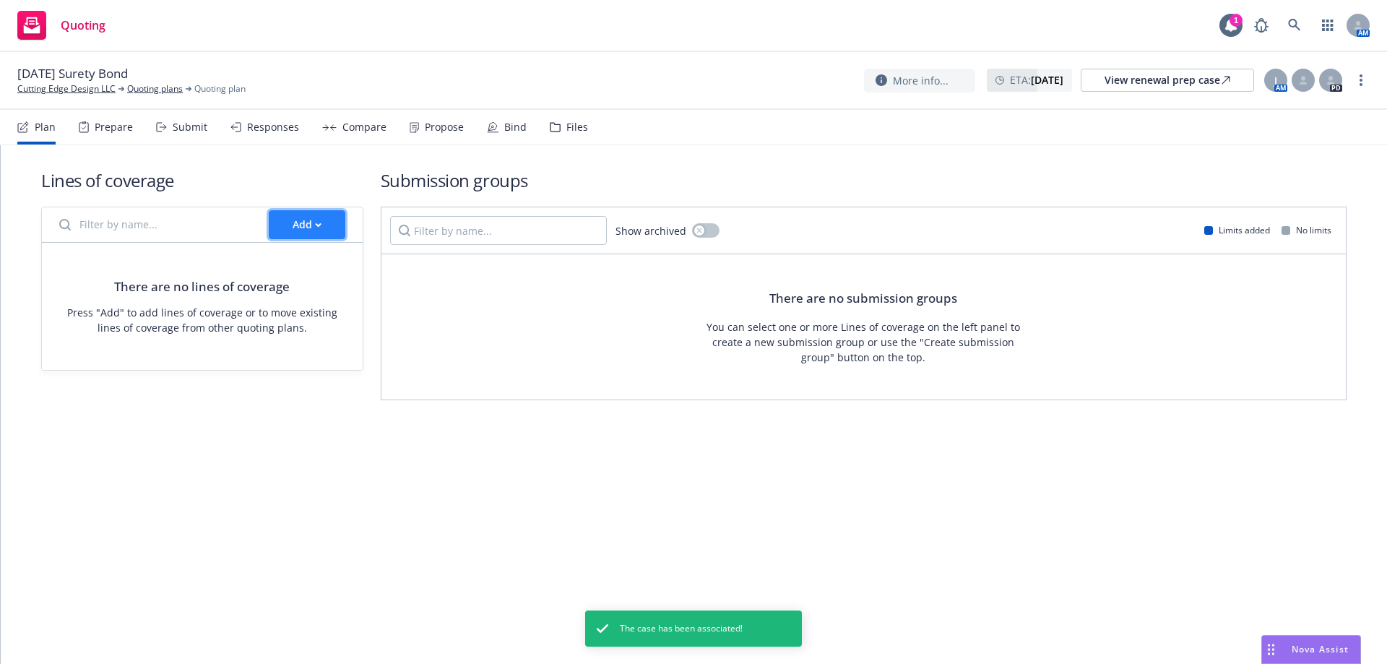
click at [319, 221] on div "Add" at bounding box center [307, 224] width 29 height 27
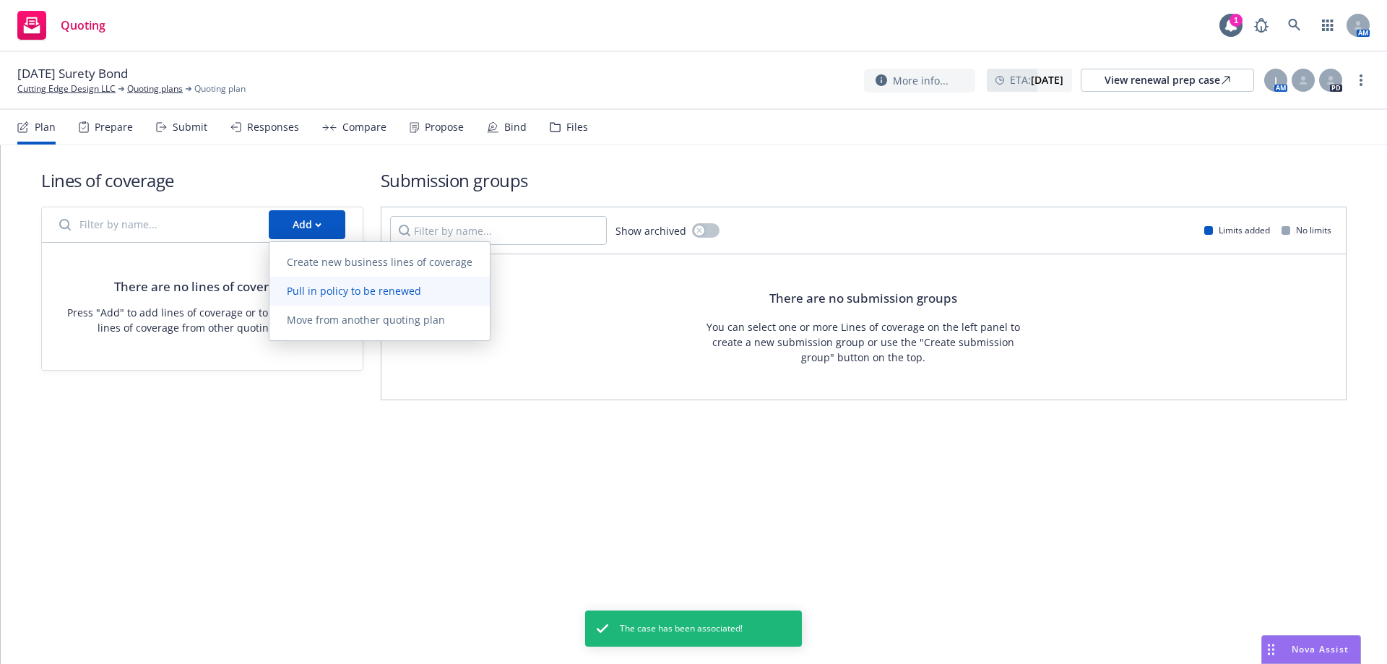
click at [343, 294] on span "Pull in policy to be renewed" at bounding box center [353, 291] width 169 height 14
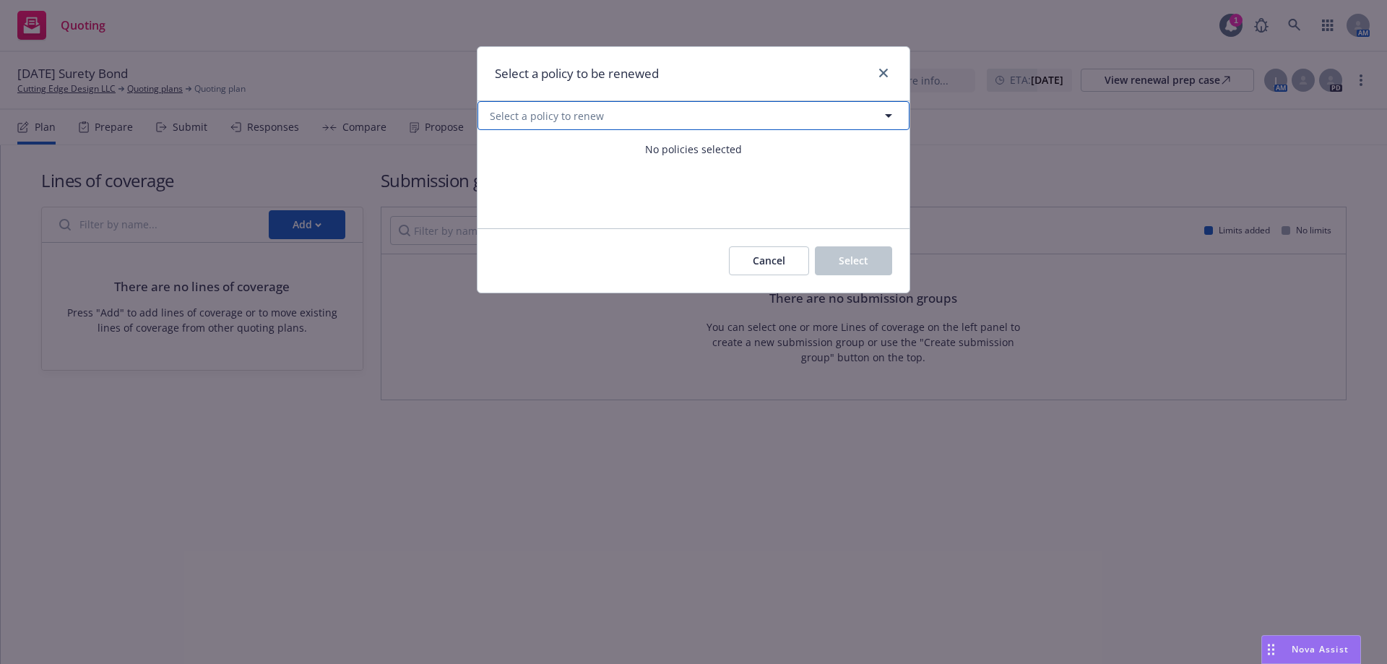
click at [687, 129] on button "Select a policy to renew" at bounding box center [694, 115] width 432 height 29
select select "ACTIVE"
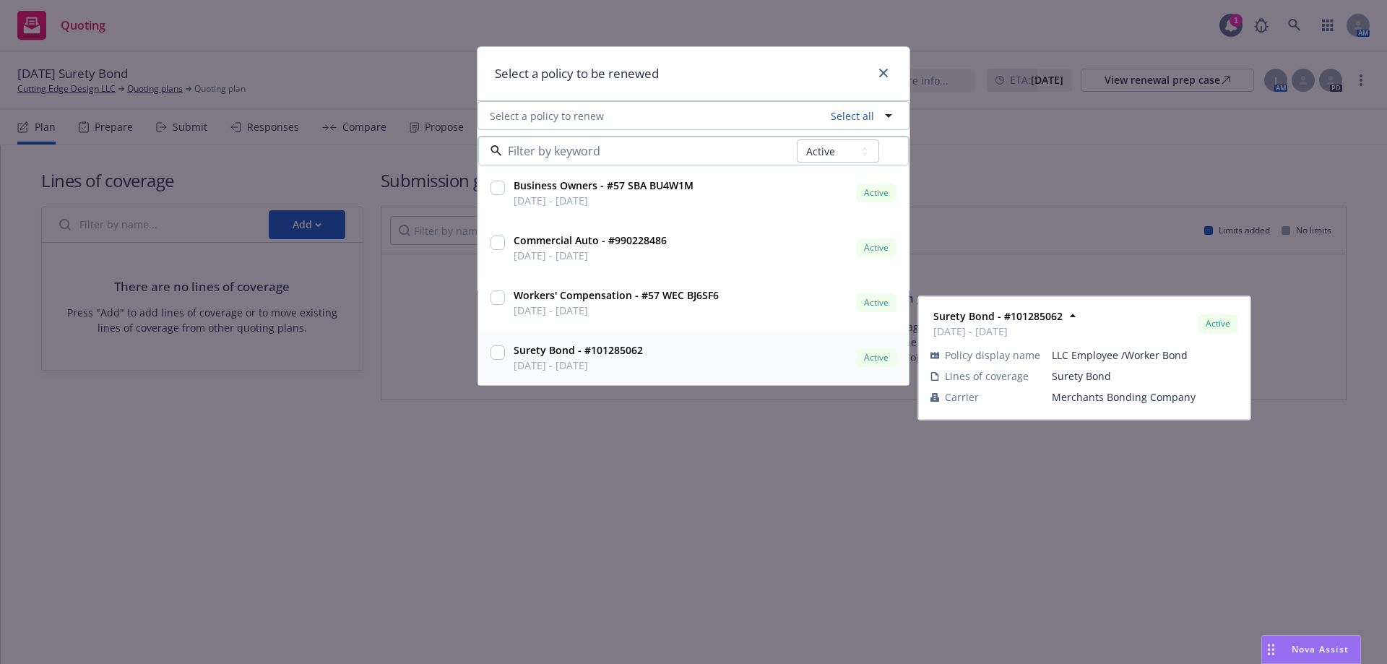
click at [497, 348] on input "checkbox" at bounding box center [498, 352] width 14 height 14
checkbox input "true"
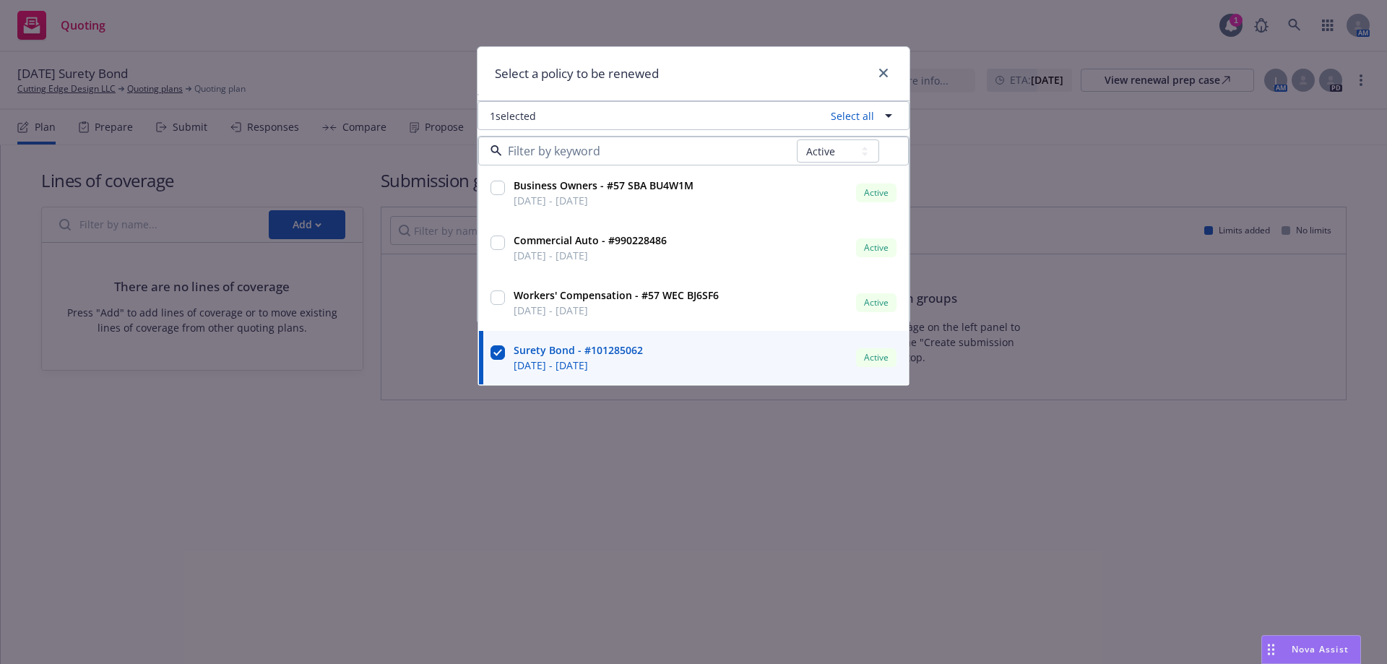
click at [784, 61] on div "Select a policy to be renewed" at bounding box center [694, 74] width 432 height 54
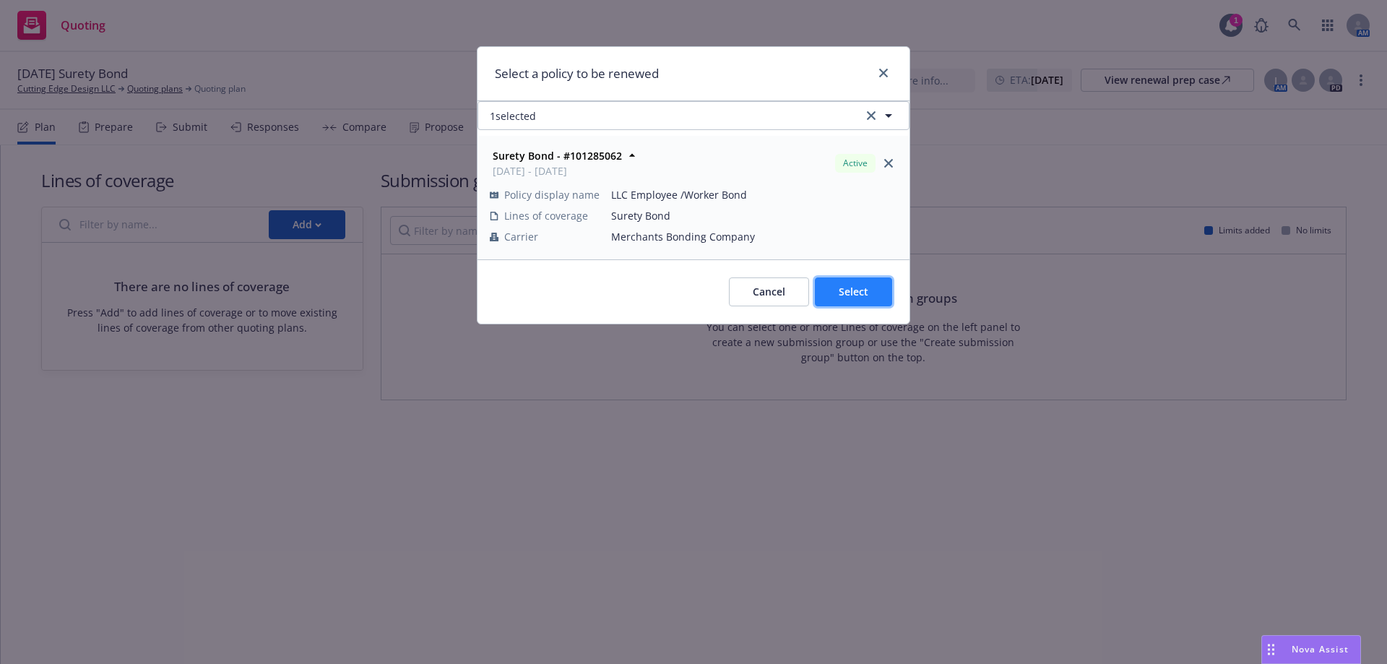
click at [841, 300] on button "Select" at bounding box center [853, 291] width 77 height 29
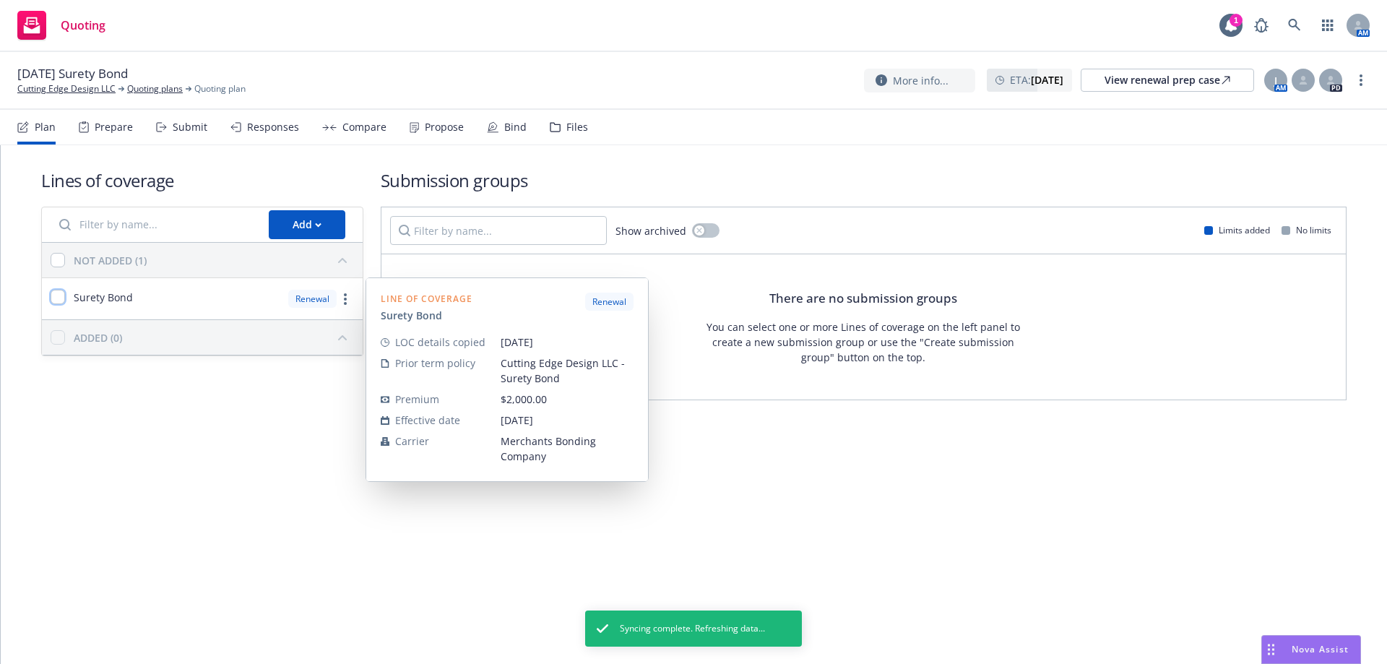
click at [59, 298] on input "checkbox" at bounding box center [58, 297] width 14 height 14
checkbox input "true"
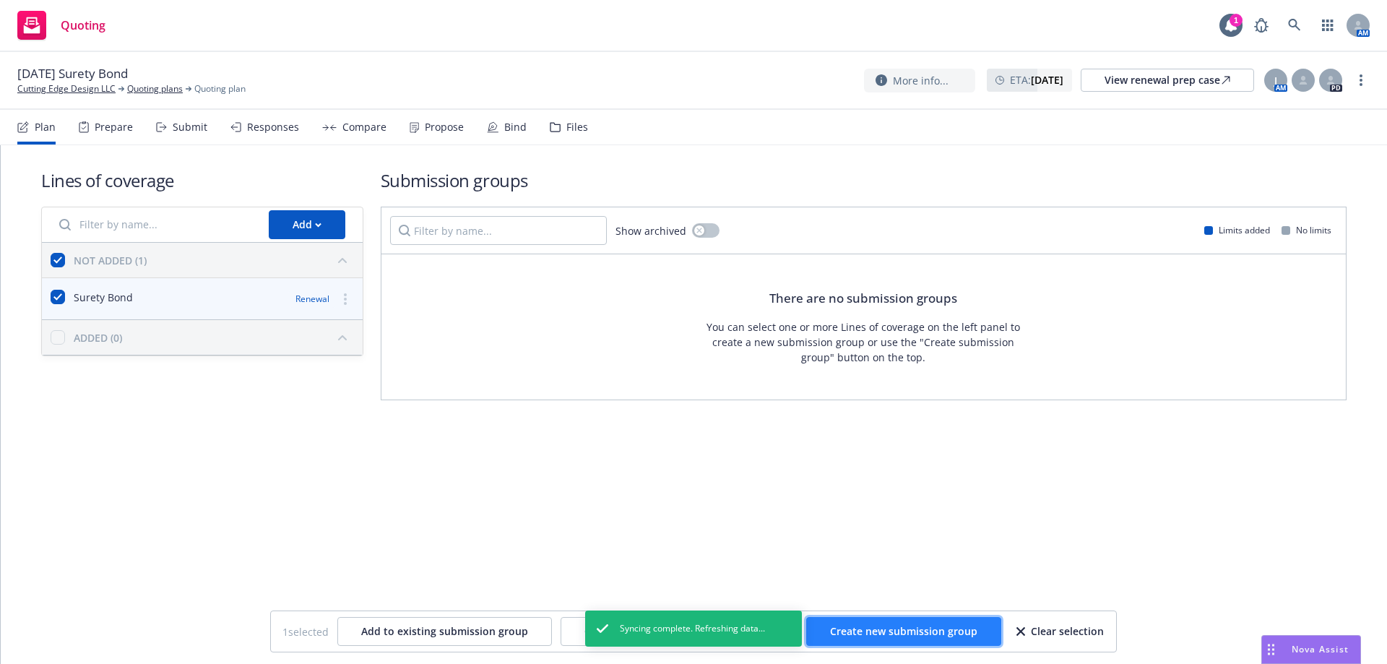
click at [876, 626] on span "Create new submission group" at bounding box center [903, 631] width 147 height 14
checkbox input "false"
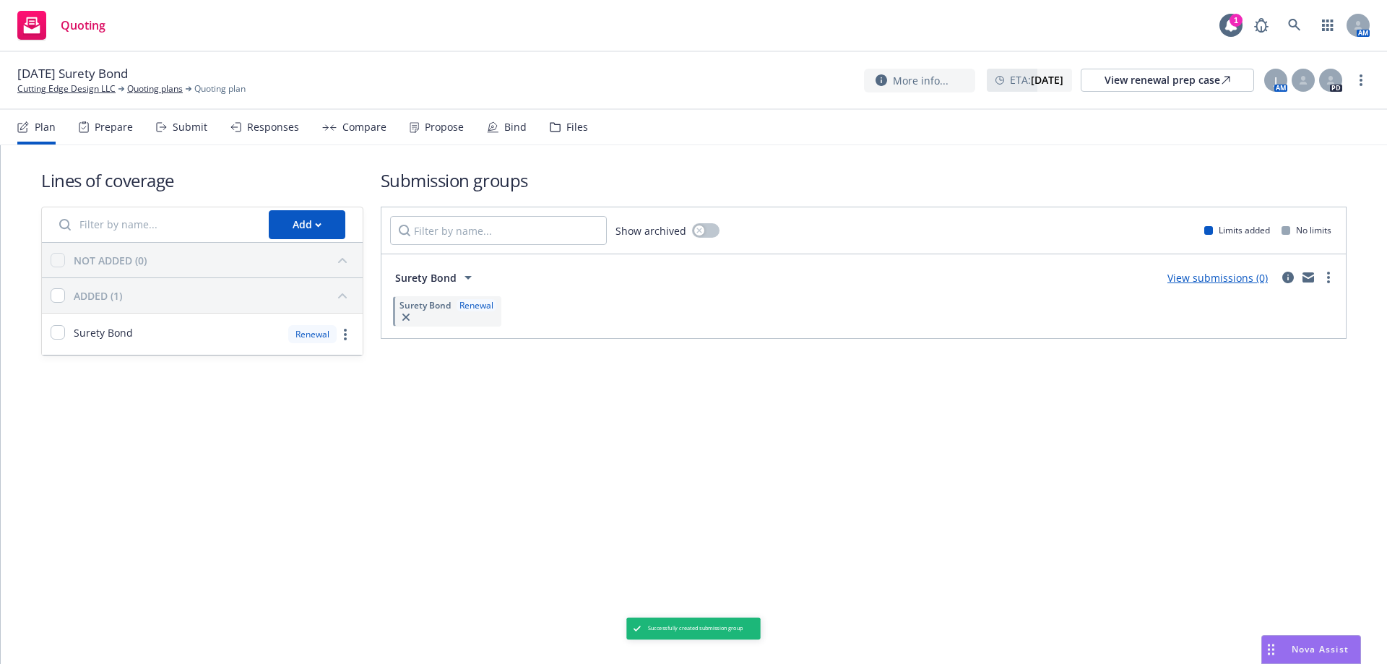
click at [178, 130] on div "Submit" at bounding box center [190, 127] width 35 height 12
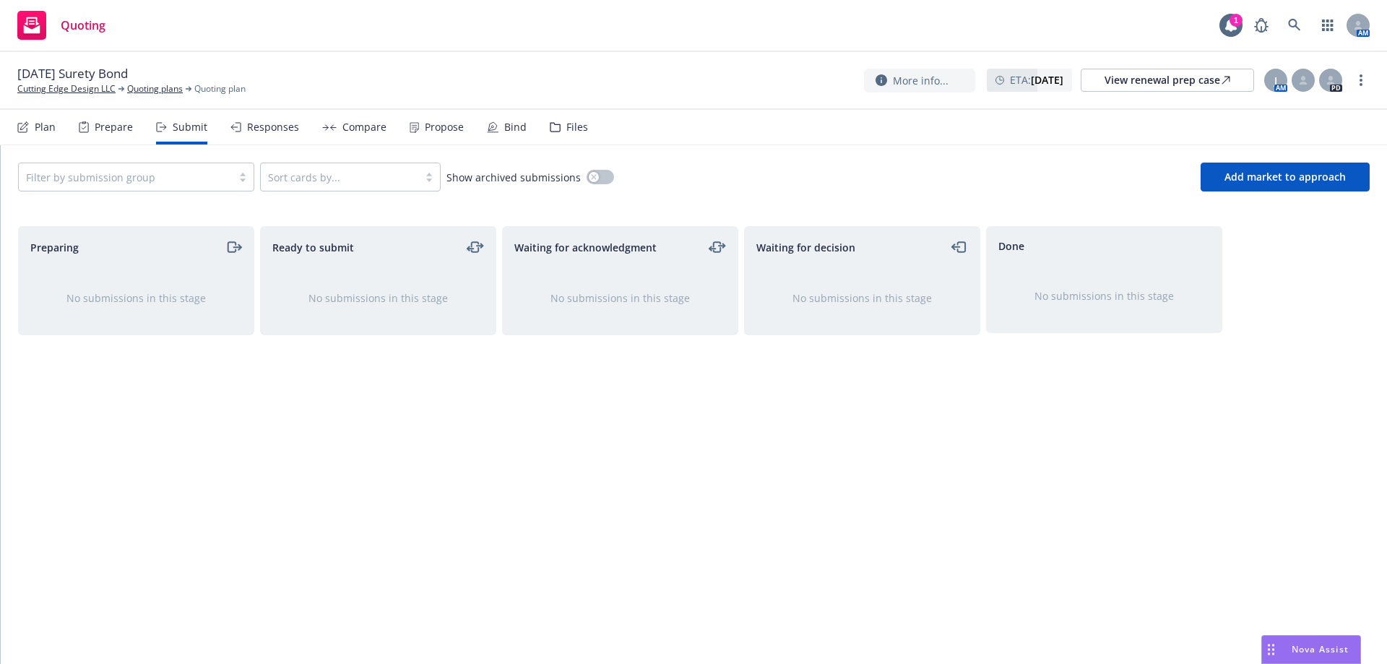
click at [143, 189] on div "Filter by submission group" at bounding box center [136, 177] width 236 height 29
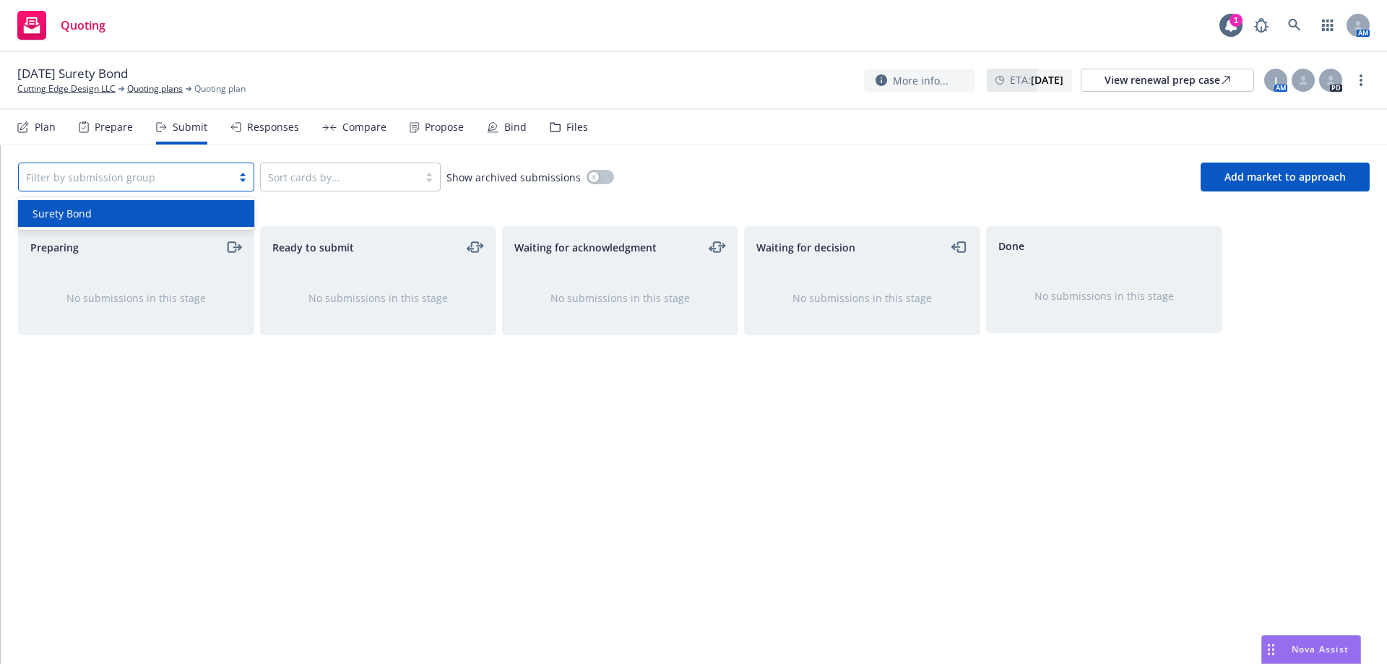
click at [113, 221] on div "Surety Bond" at bounding box center [136, 213] width 236 height 27
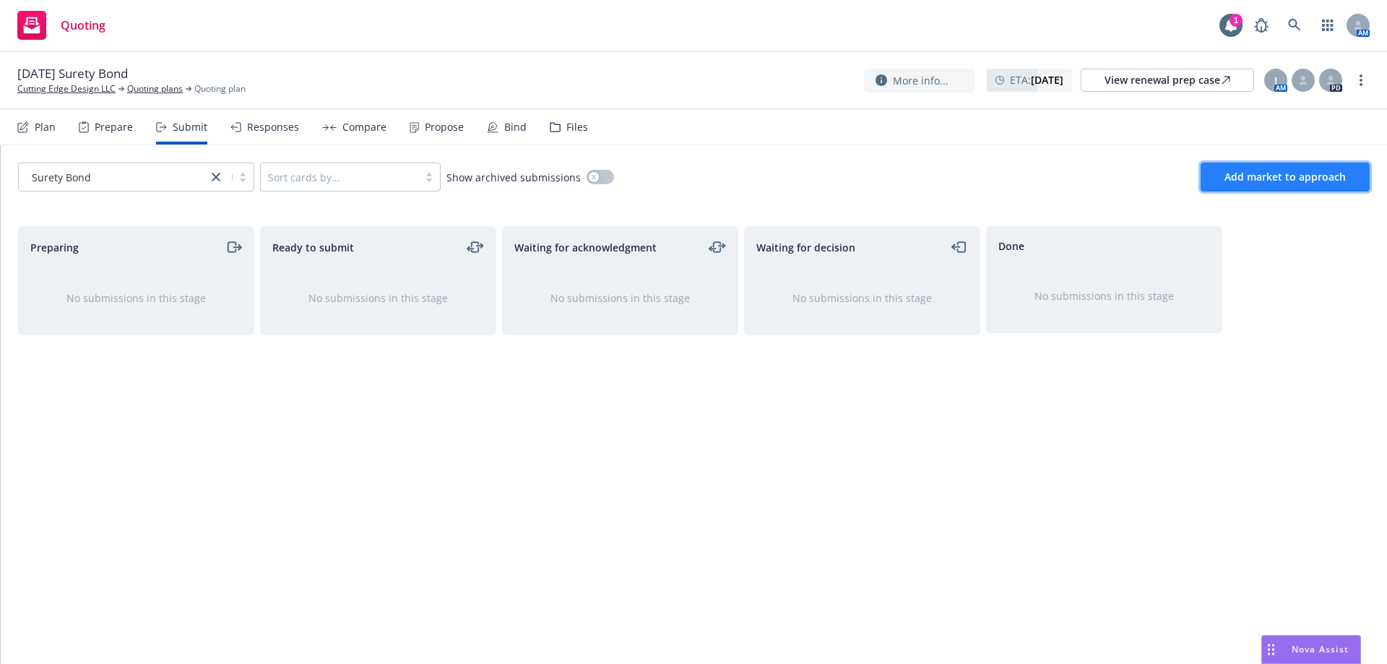
click at [1269, 179] on span "Add market to approach" at bounding box center [1285, 177] width 121 height 14
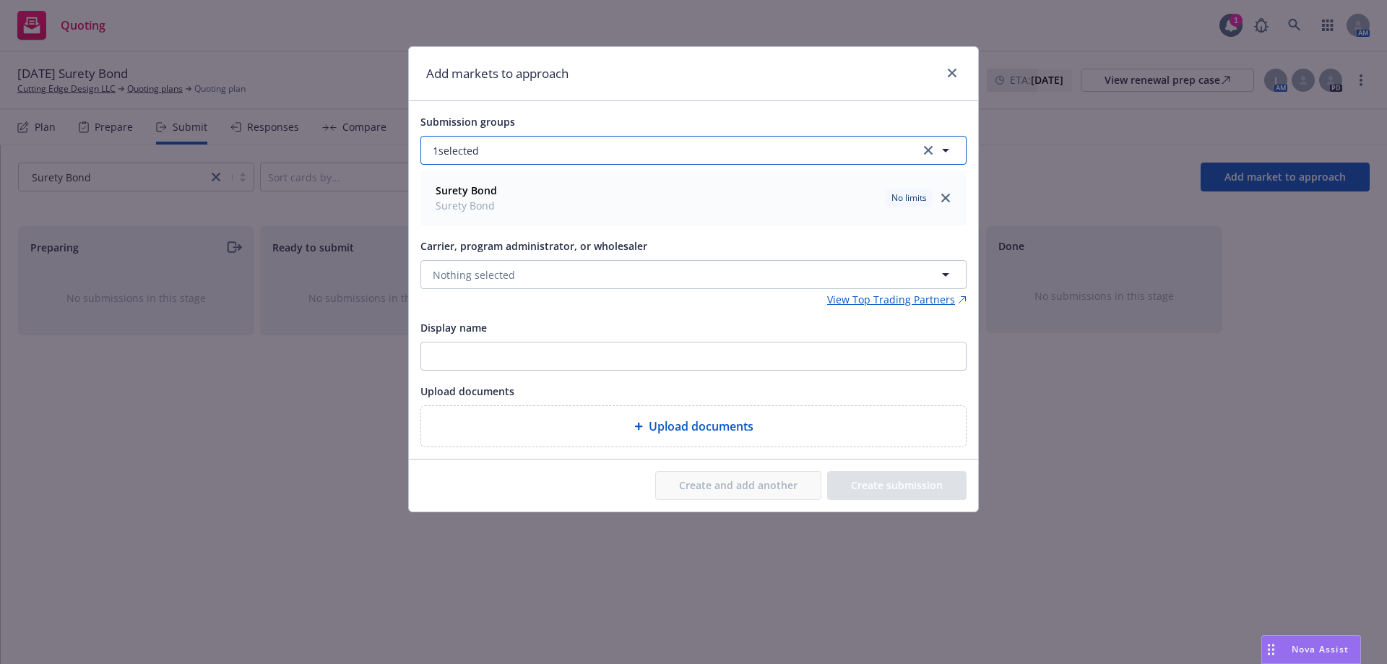
click at [517, 147] on button "1 selected" at bounding box center [693, 150] width 546 height 29
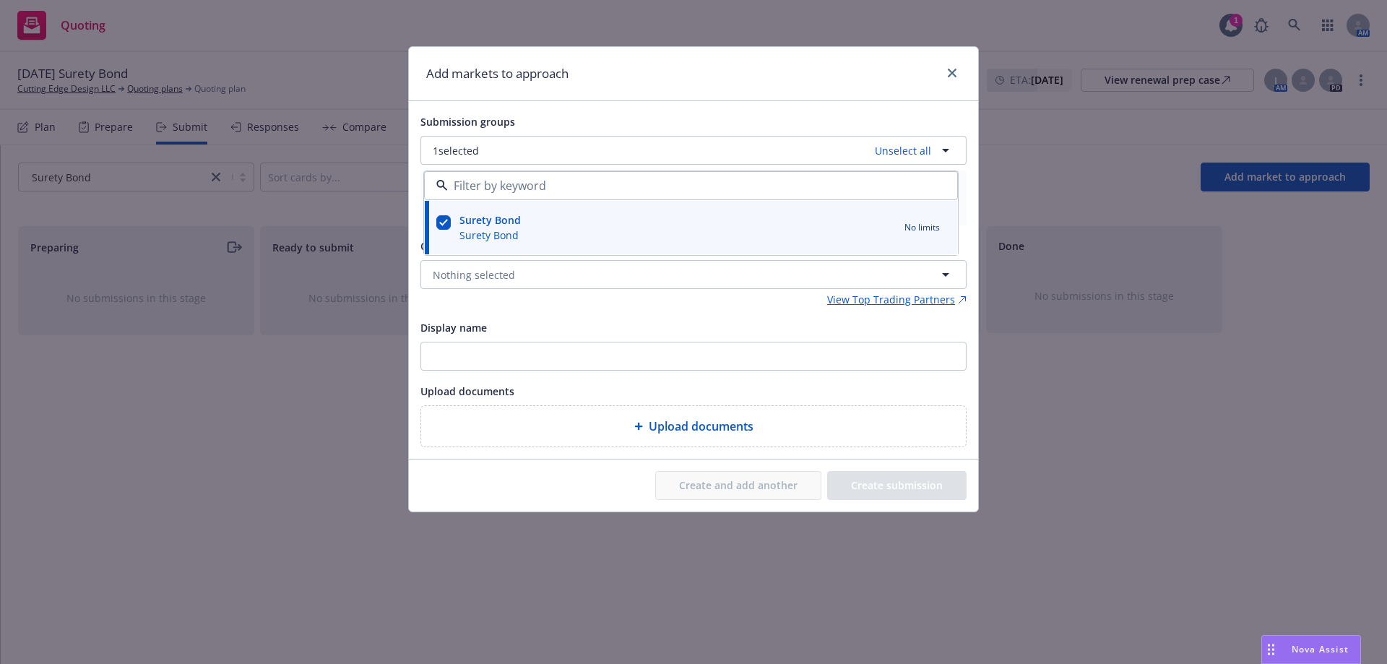
click at [569, 113] on div "Submission groups" at bounding box center [693, 121] width 546 height 17
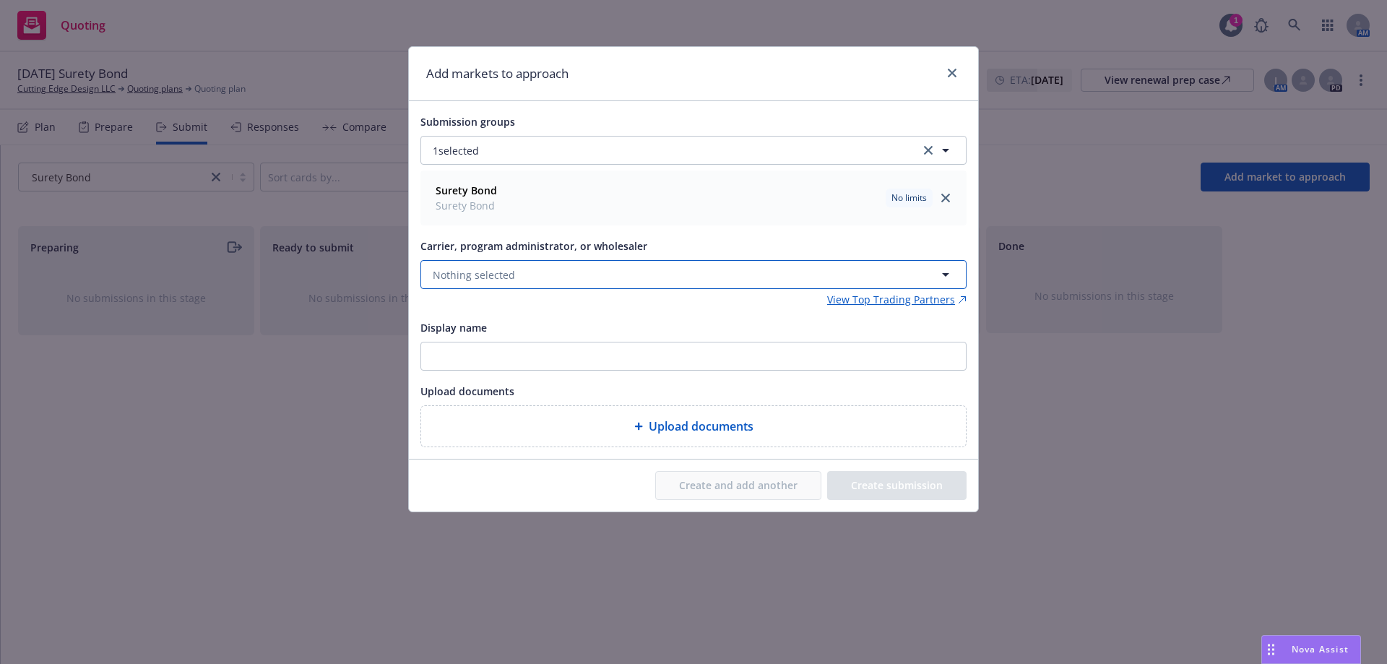
click at [551, 275] on button "Nothing selected" at bounding box center [693, 274] width 546 height 29
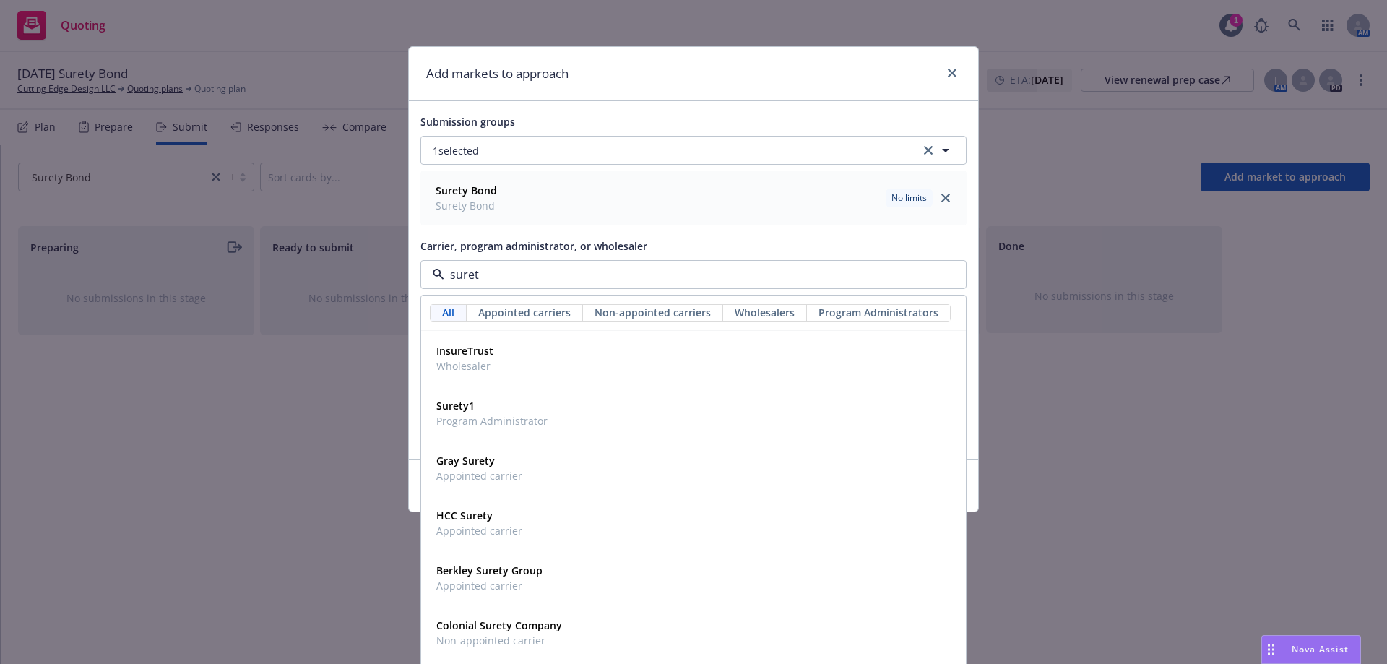
type input "surety"
click at [532, 356] on span "Surety1" at bounding box center [491, 350] width 111 height 15
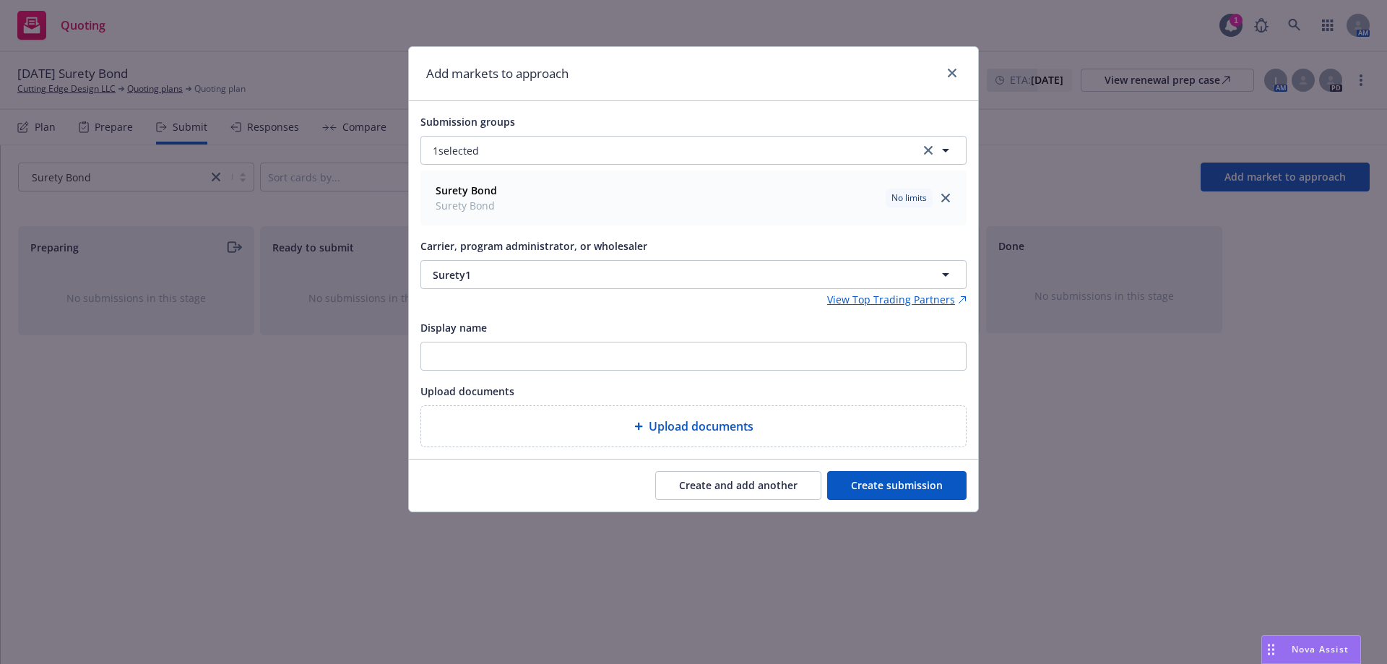
click at [842, 480] on button "Create submission" at bounding box center [896, 485] width 139 height 29
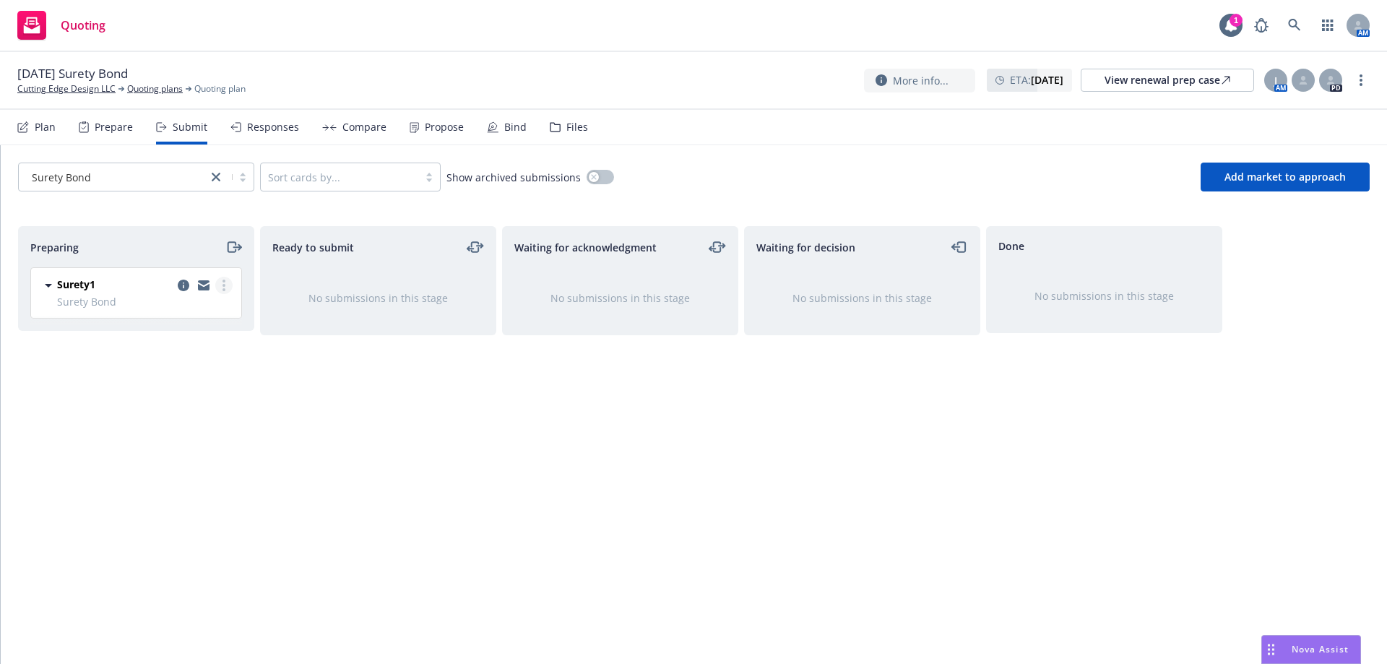
click at [222, 285] on link "more" at bounding box center [223, 285] width 17 height 17
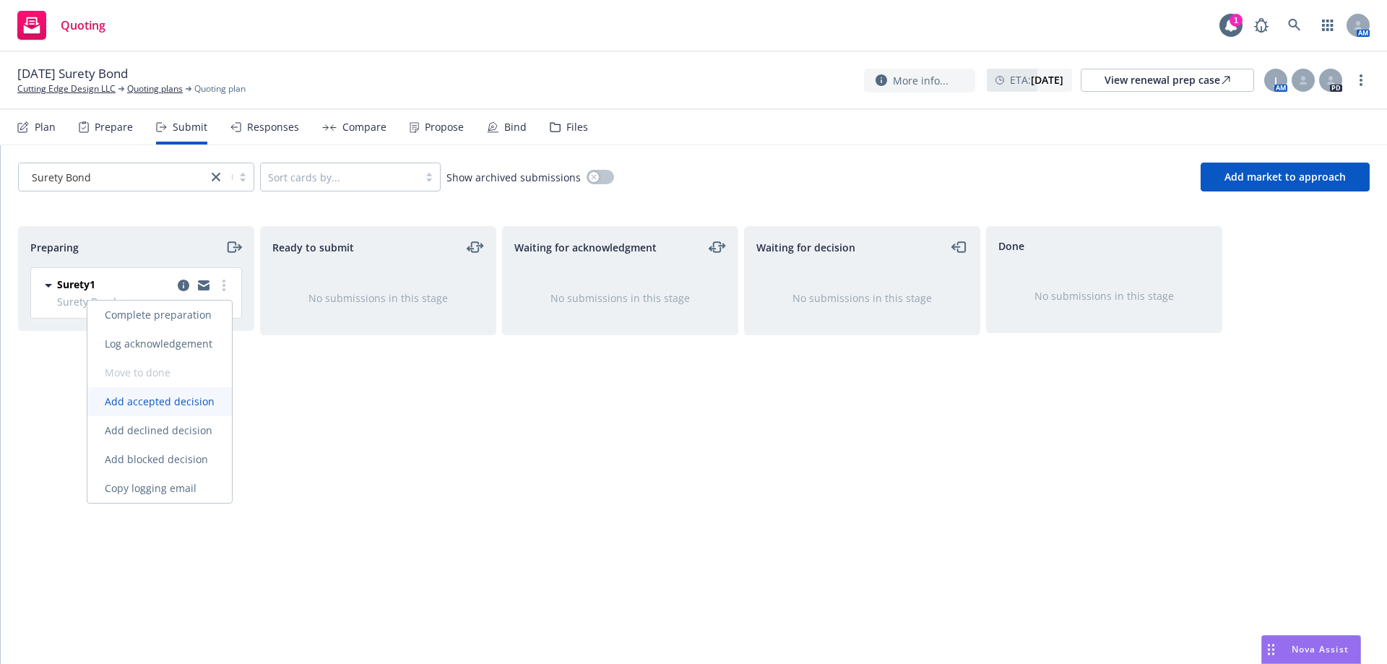
click at [165, 405] on span "Add accepted decision" at bounding box center [159, 401] width 144 height 14
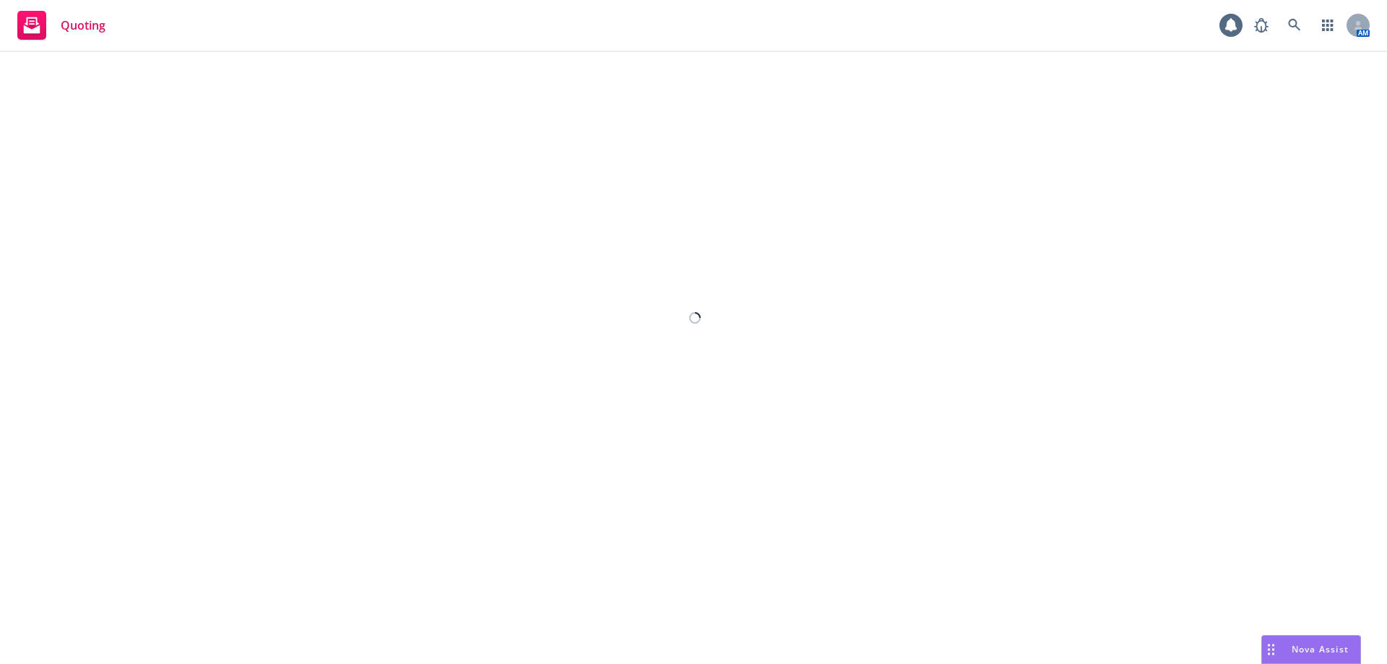
select select "12"
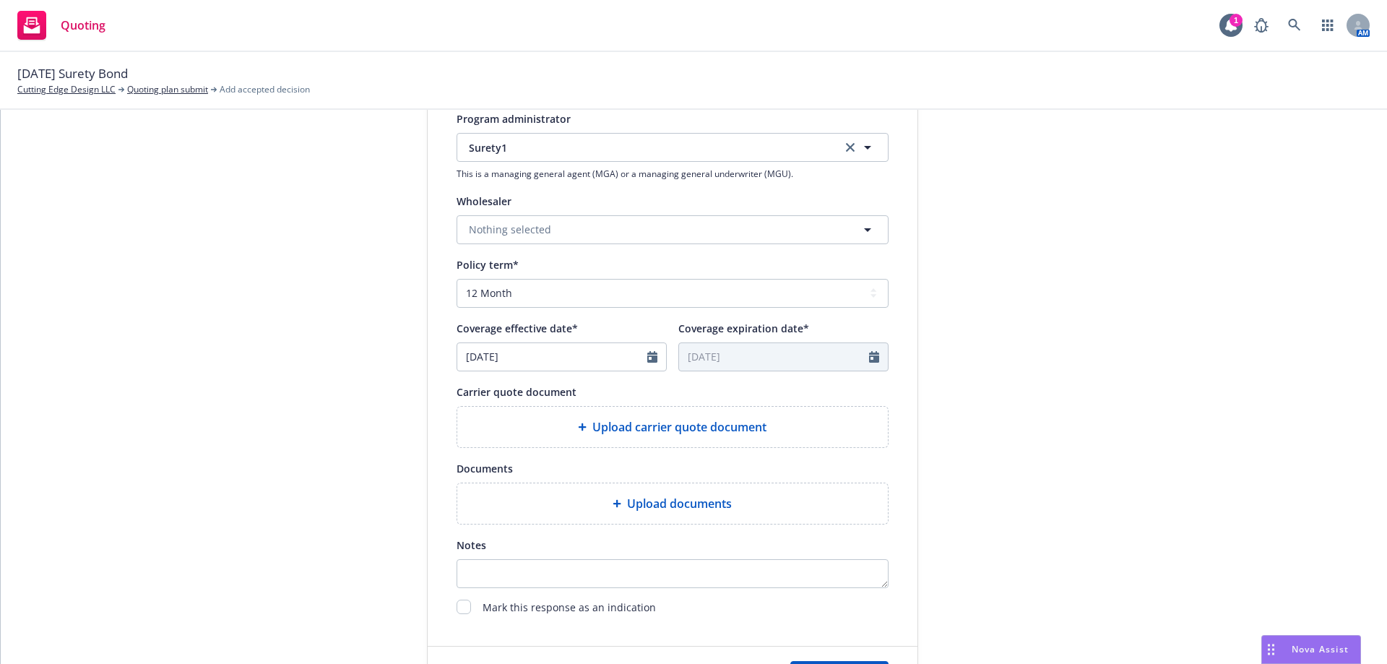
scroll to position [433, 0]
click at [546, 426] on div "Upload carrier quote document" at bounding box center [672, 424] width 407 height 17
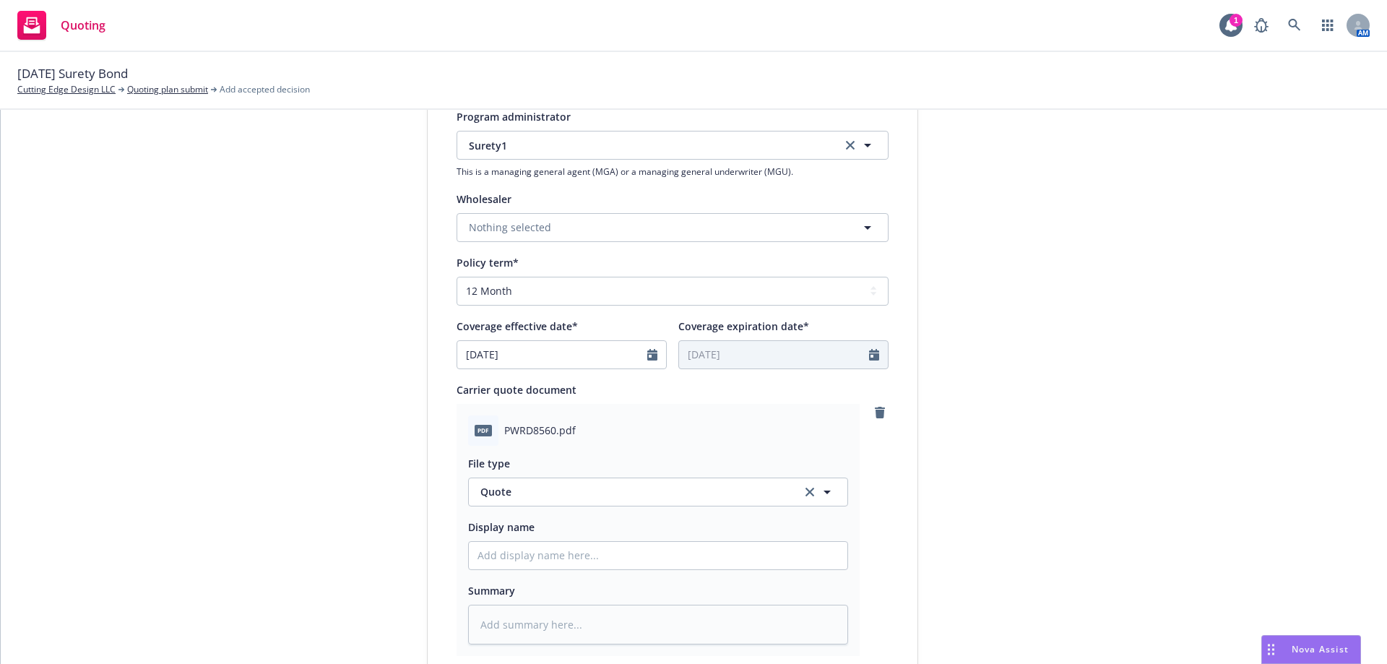
scroll to position [650, 0]
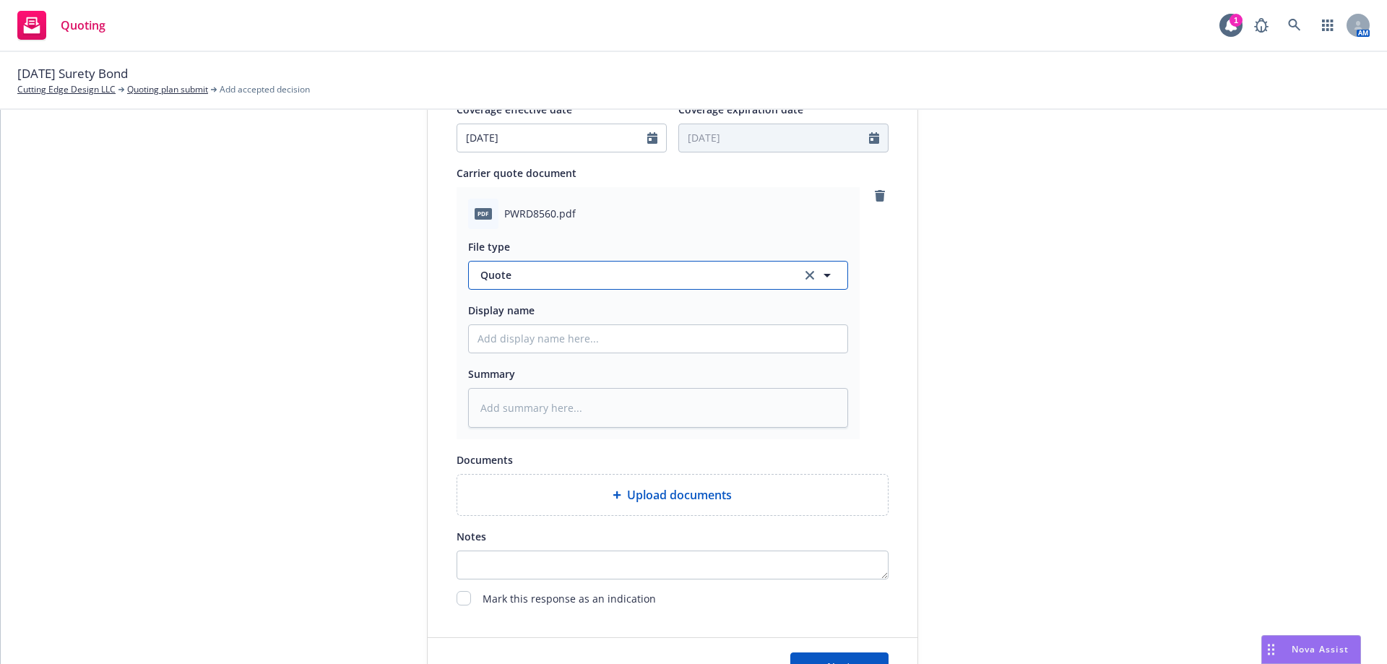
click at [530, 280] on span "Quote" at bounding box center [632, 274] width 304 height 15
drag, startPoint x: 517, startPoint y: 312, endPoint x: 517, endPoint y: 320, distance: 7.9
click at [517, 320] on div "Quote" at bounding box center [658, 315] width 361 height 21
click at [534, 343] on input "Display name" at bounding box center [658, 338] width 379 height 27
type textarea "x"
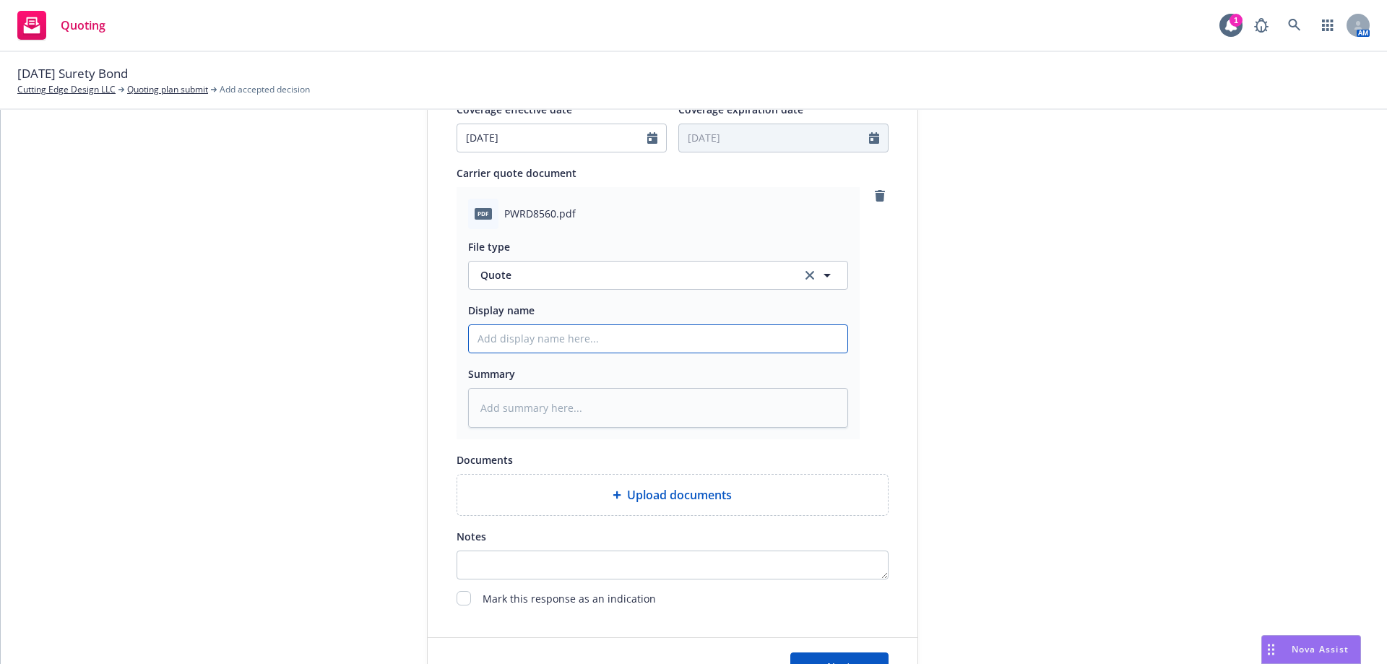
type input "C"
type textarea "x"
type input "Ca"
type textarea "x"
type input "Car"
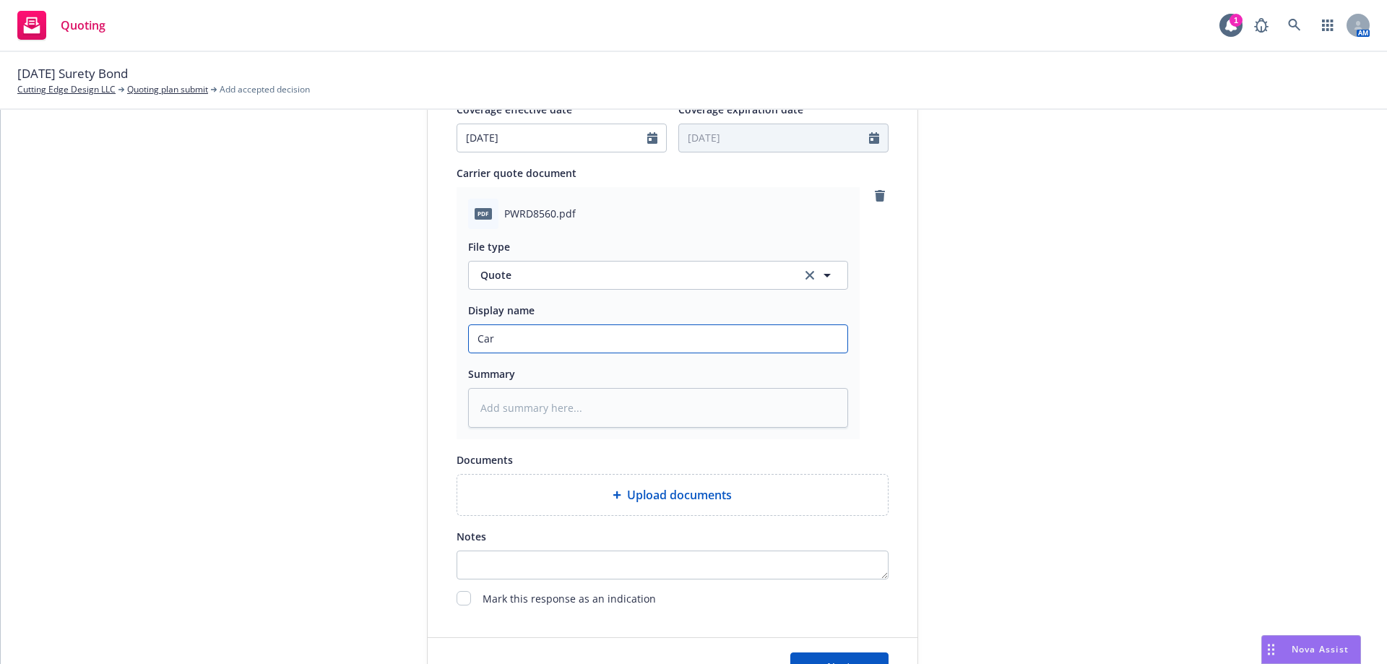
type textarea "x"
type input "Carr"
type textarea "x"
type input "Carri"
type textarea "x"
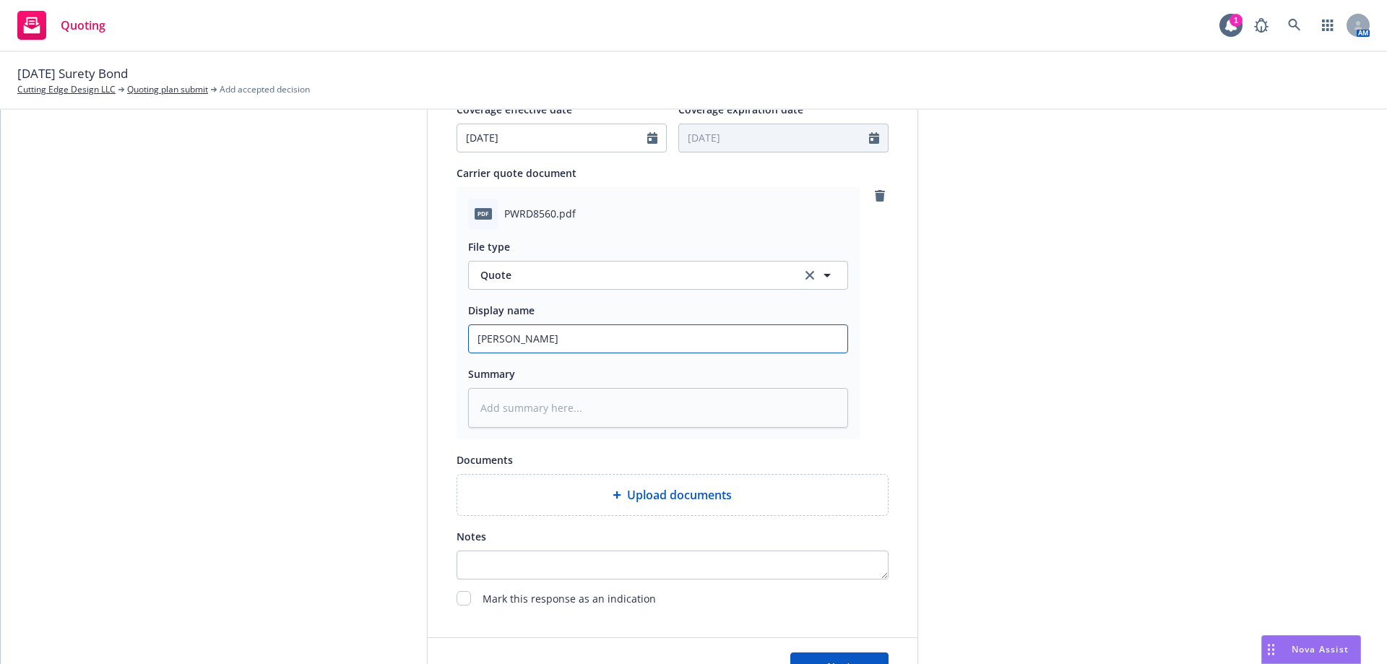
type input "Carrie"
type textarea "x"
type input "Carrier"
type textarea "x"
type input "Carrier"
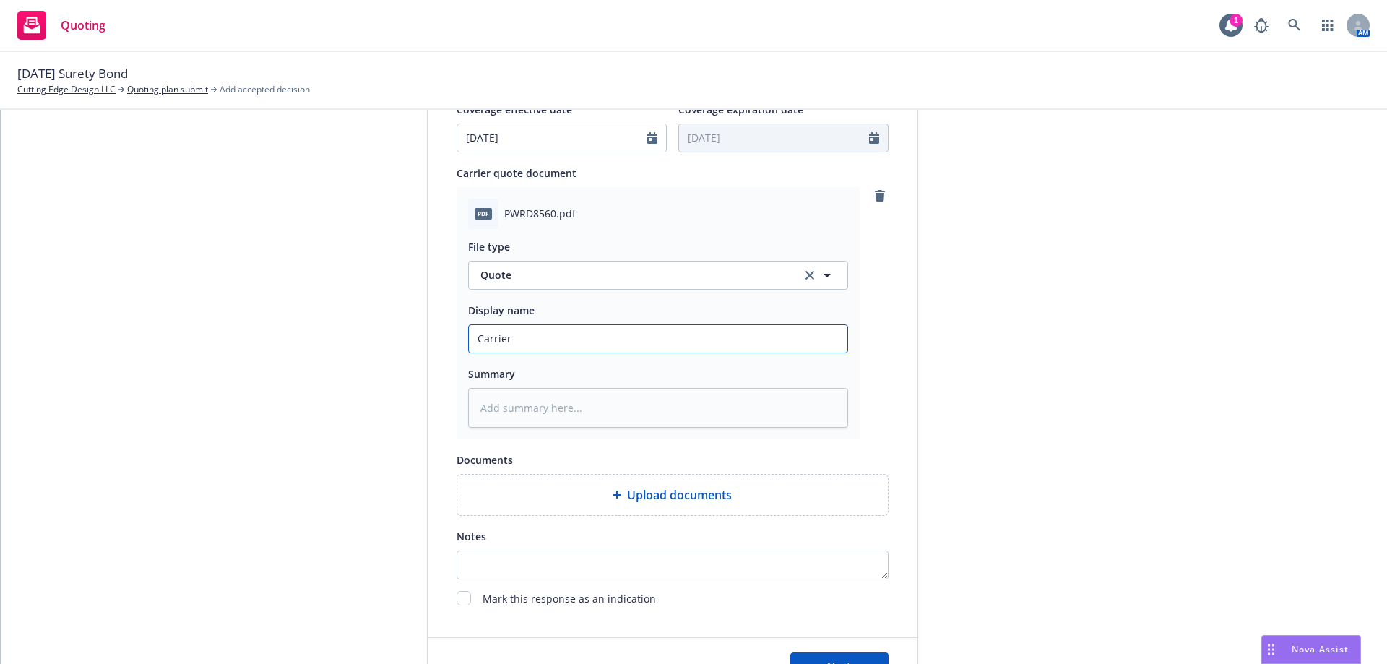
type textarea "x"
type input "Carrier I"
type textarea "x"
type input "Carrier In"
type textarea "x"
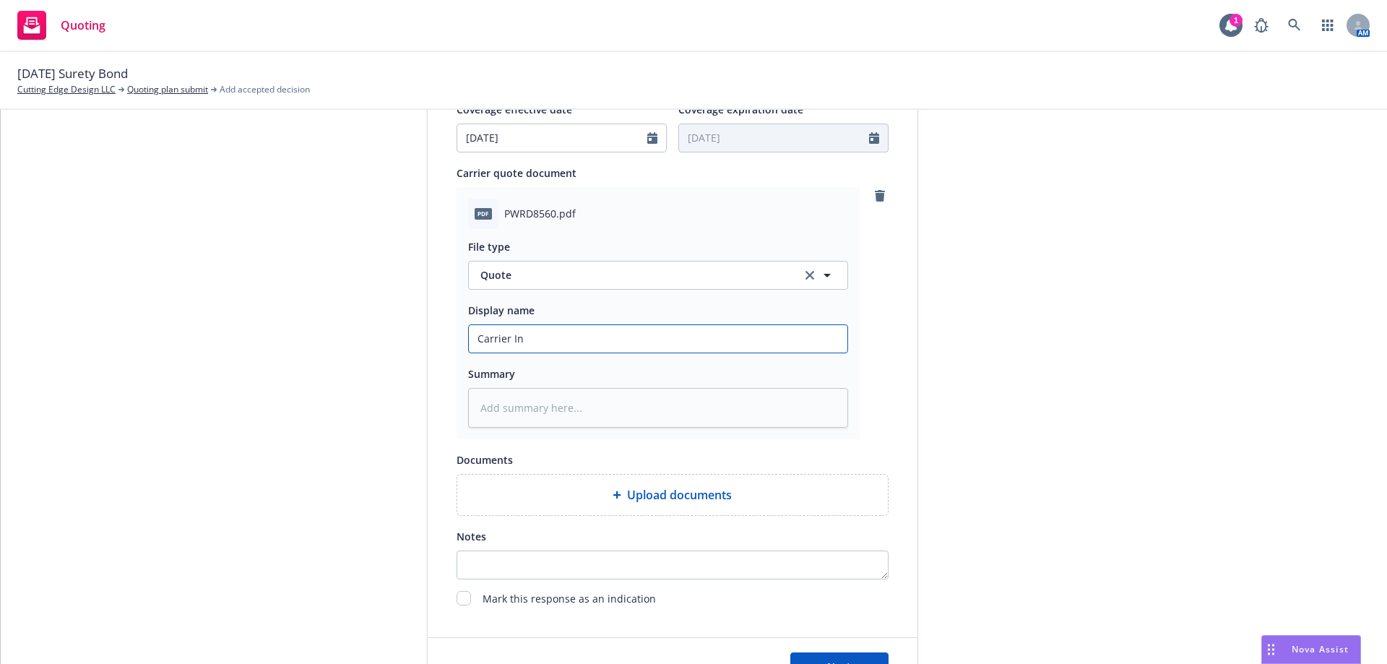
type input "Carrier Inv"
type textarea "x"
type input "Carrier Invo"
type textarea "x"
type input "Carrier Invoi"
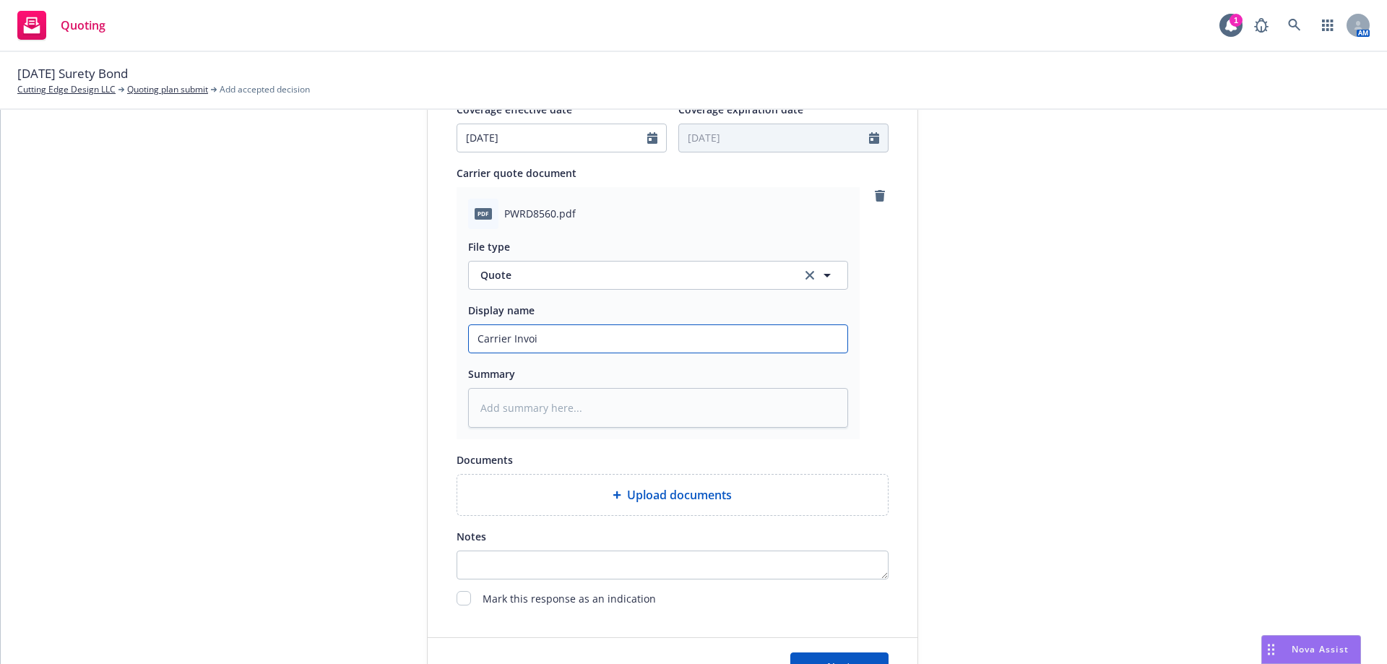
type textarea "x"
type input "Carrier Invoic"
type textarea "x"
type input "Carrier Invoice"
type textarea "x"
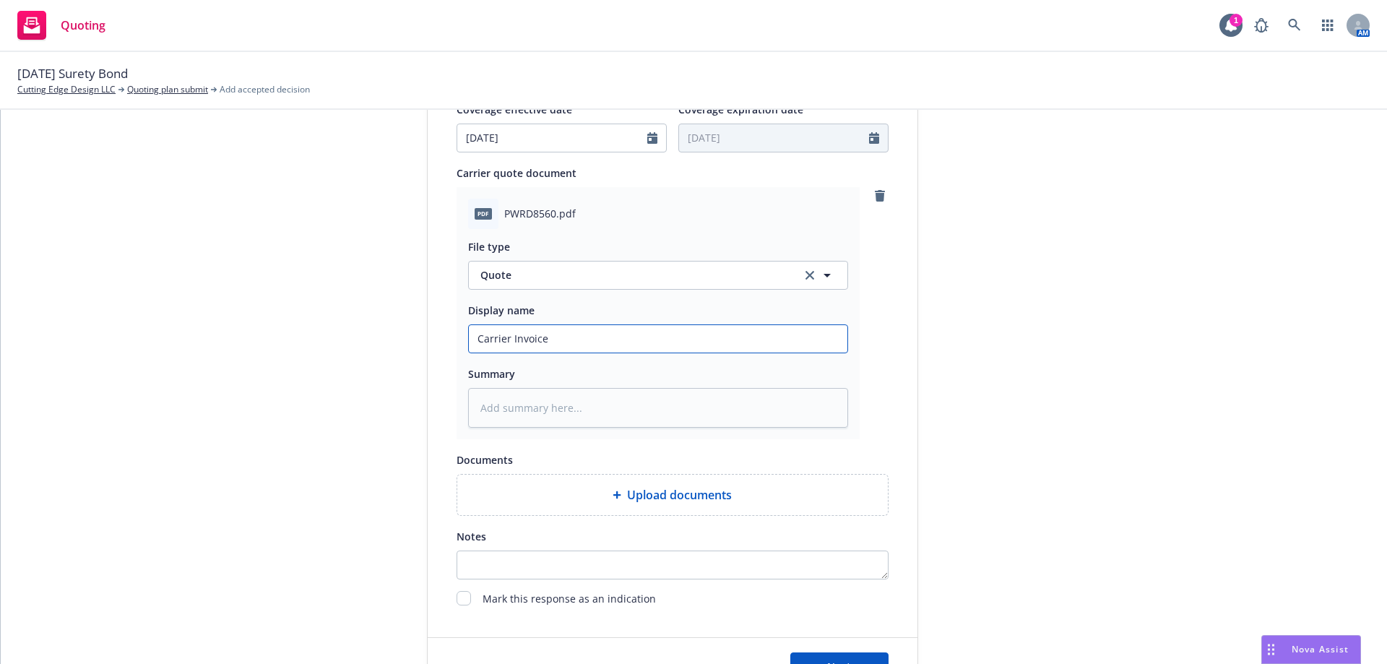
type input "Carrier Invoice"
type textarea "x"
type input "Carrier Invoice -"
type textarea "x"
type input "Carrier Invoice -"
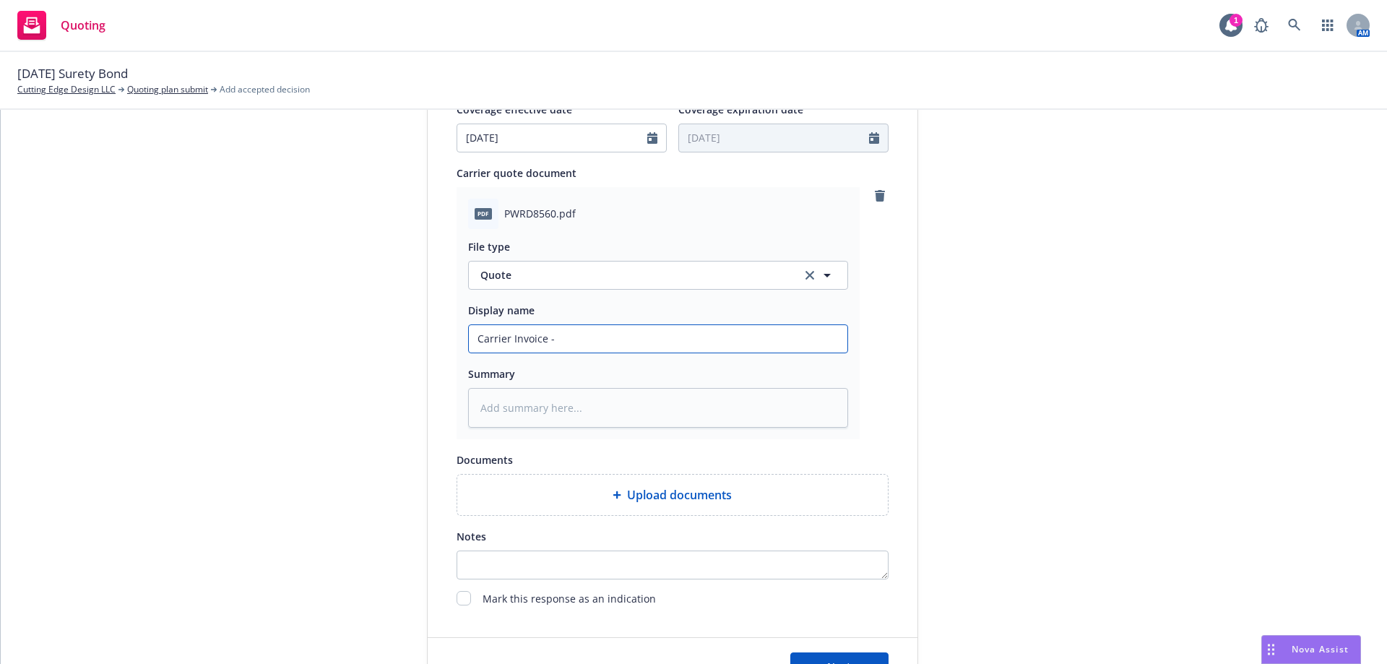
type textarea "x"
type input "Carrier Invoice - S"
type textarea "x"
type input "Carrier Invoice - Su"
type textarea "x"
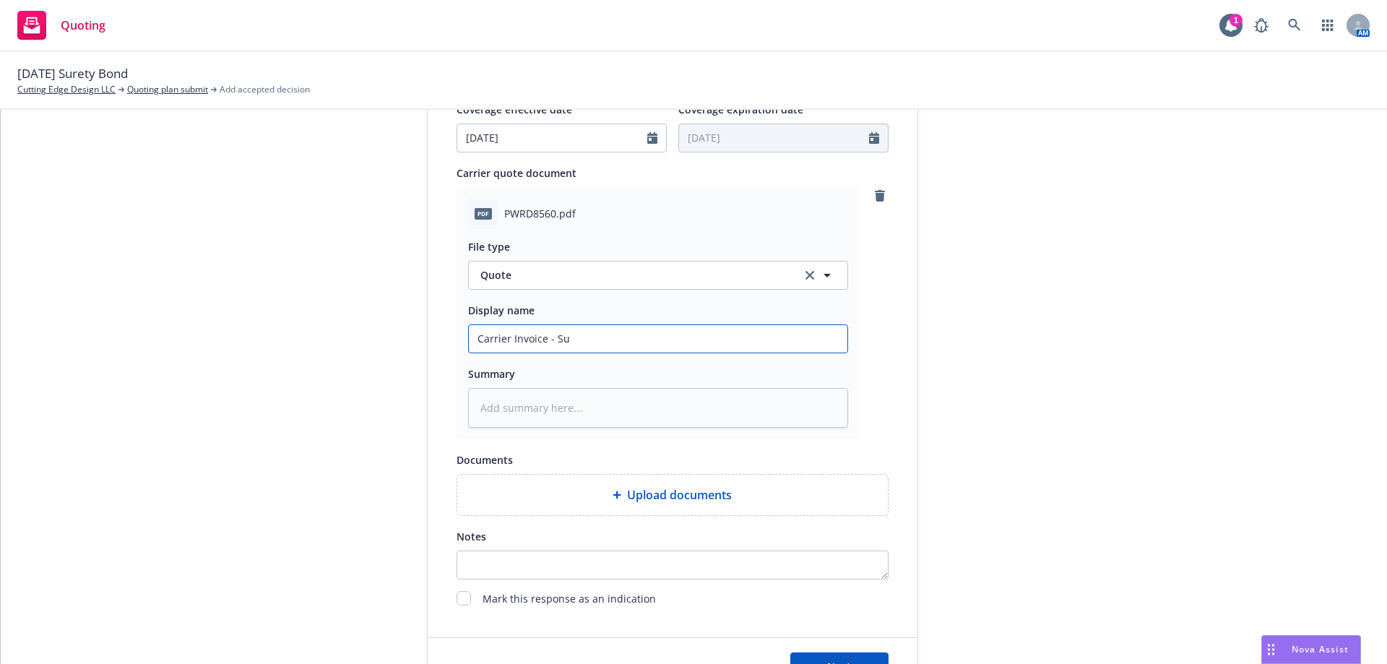
type input "Carrier Invoice - Sue"
type textarea "x"
type input "Carrier Invoice - Suer"
type textarea "x"
type input "Carrier Invoice - Suert"
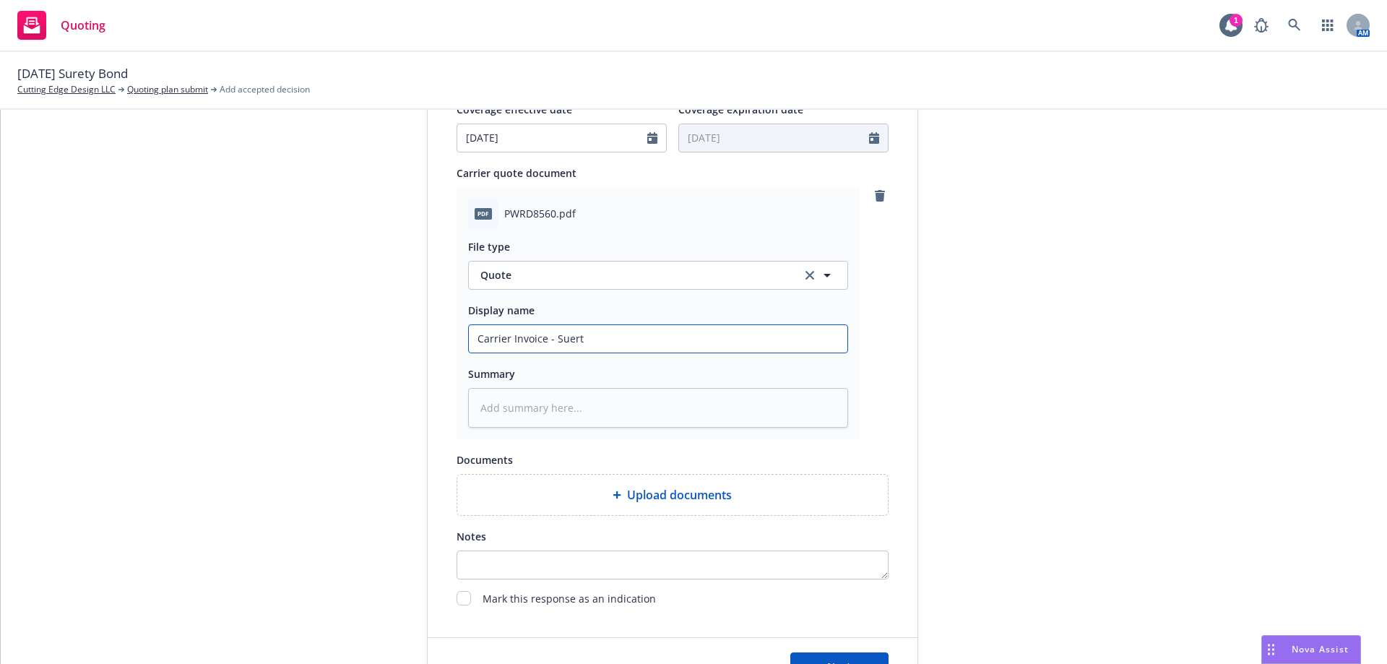
type textarea "x"
type input "Carrier Invoice - Suerty"
type textarea "x"
type input "Carrier Invoice - Suerty"
type textarea "x"
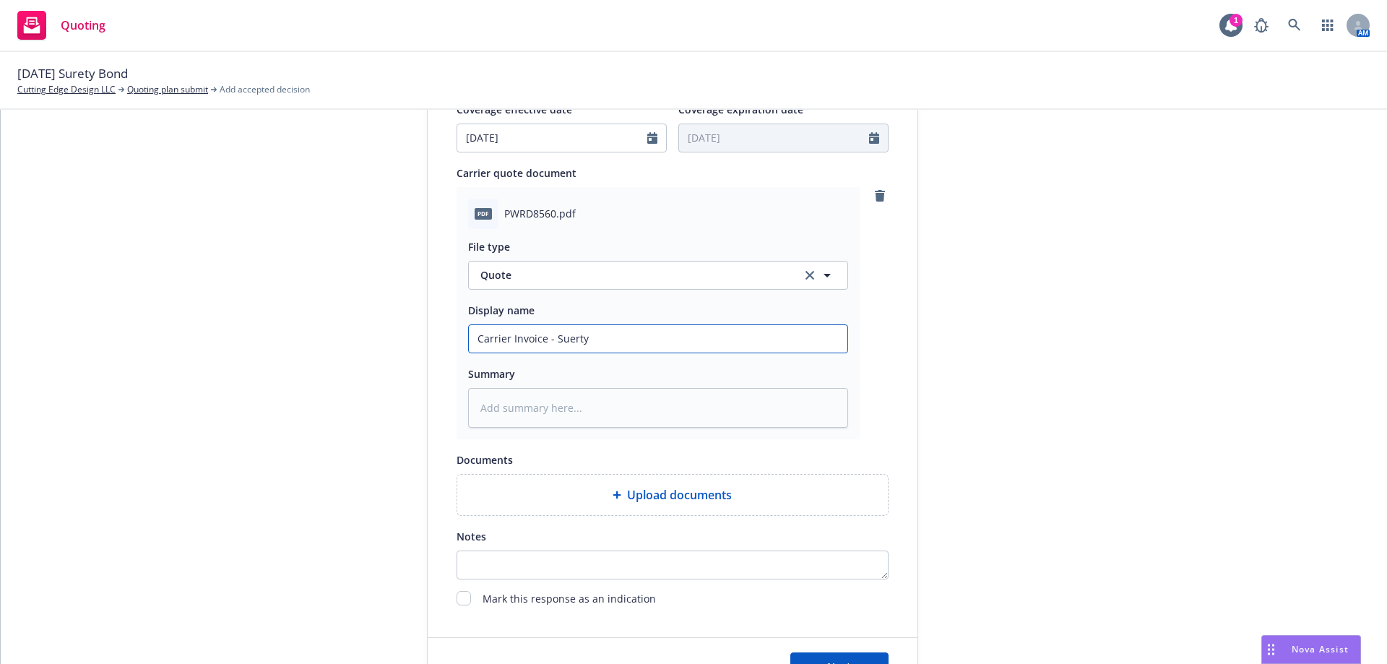
type input "Carrier Invoice - Suerty B"
type textarea "x"
type input "Carrier Invoice - Suerty"
type textarea "x"
type input "Carrier Invoice - Suerty"
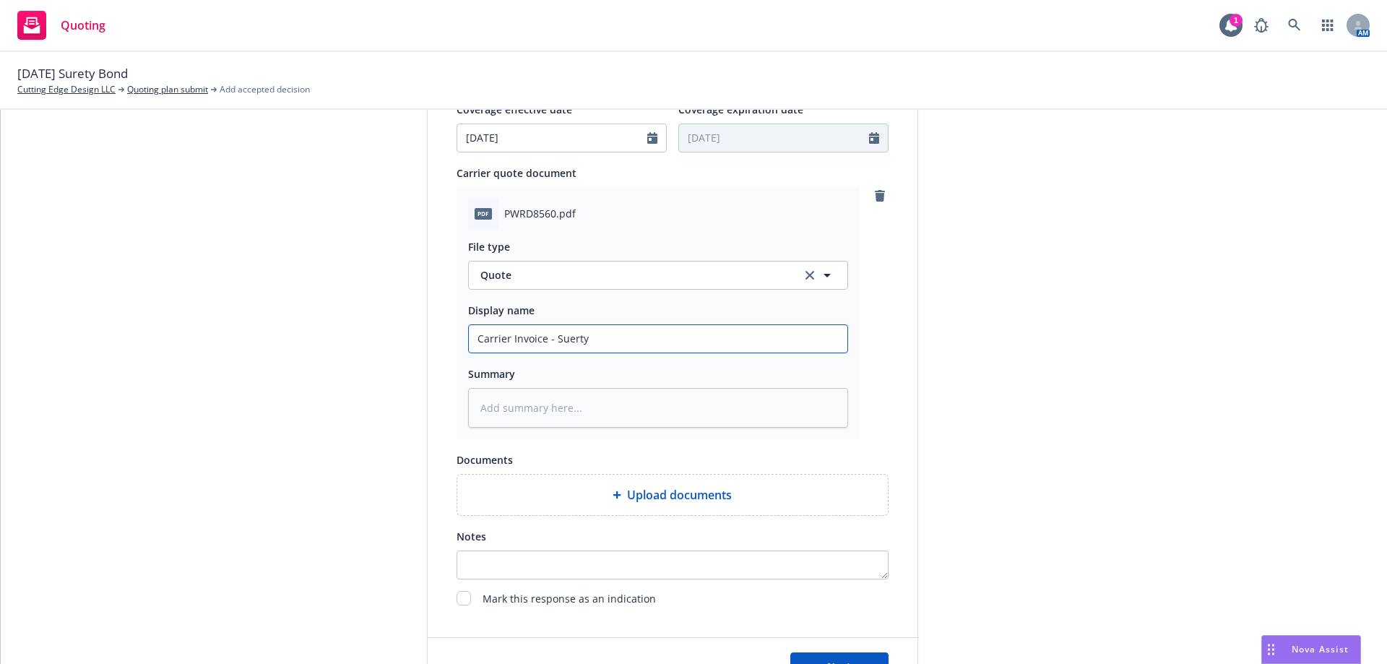
type textarea "x"
type input "Carrier Invoice - Suert"
type textarea "x"
type input "Carrier Invoice - Suer"
type textarea "x"
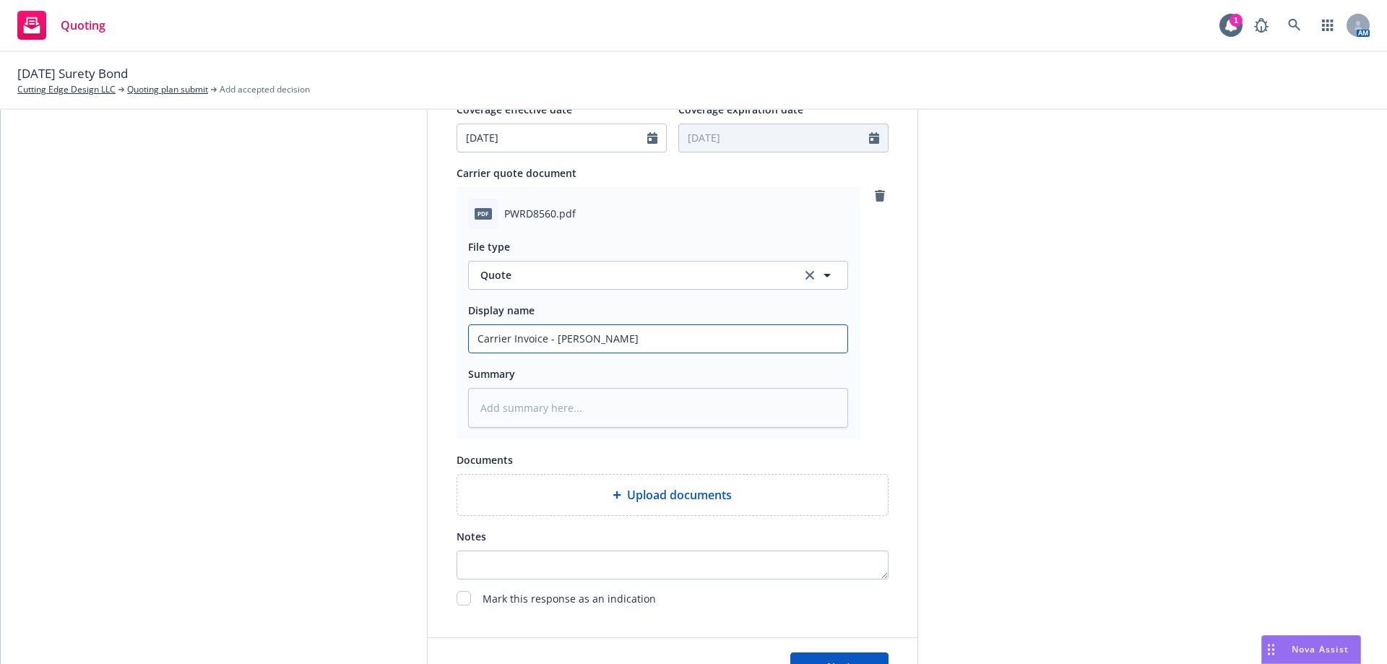
type input "Carrier Invoice - Sue"
type textarea "x"
type input "Carrier Invoice - Suer"
type textarea "x"
type input "Carrier Invoice - Suere"
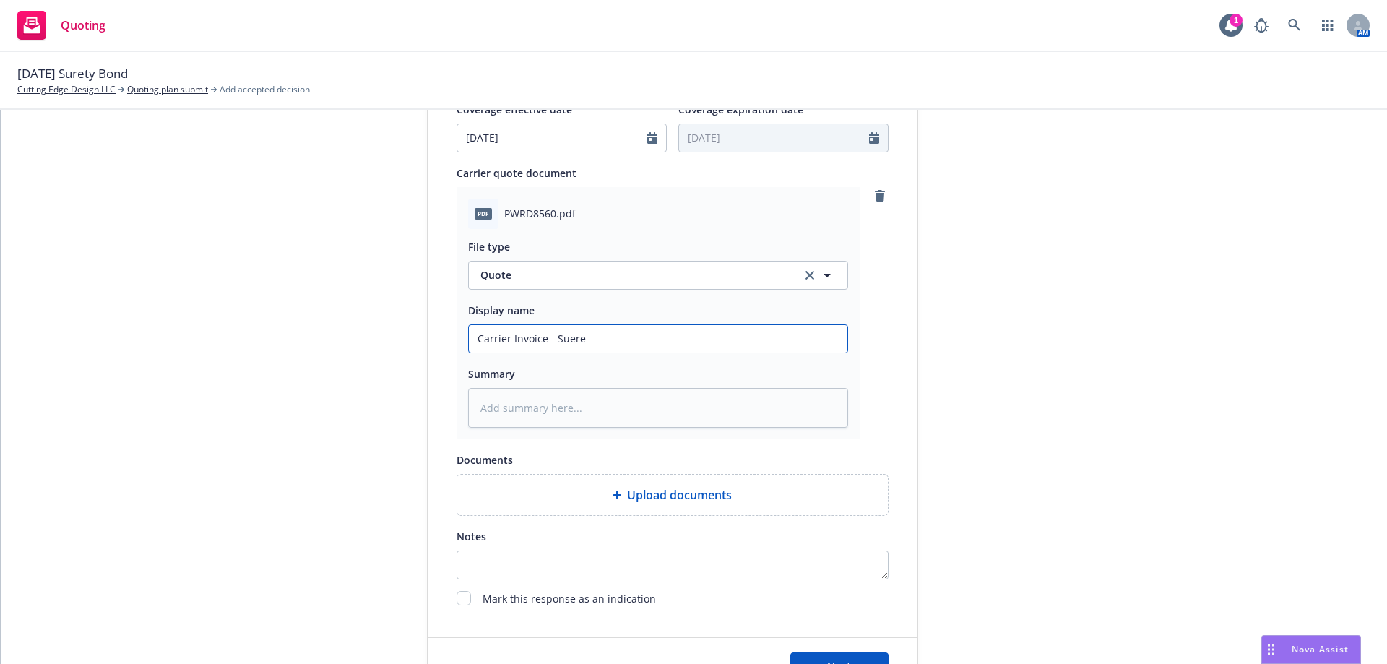
type textarea "x"
type input "Carrier Invoice - Suer"
type textarea "x"
type input "Carrier Invoice - Sue"
type textarea "x"
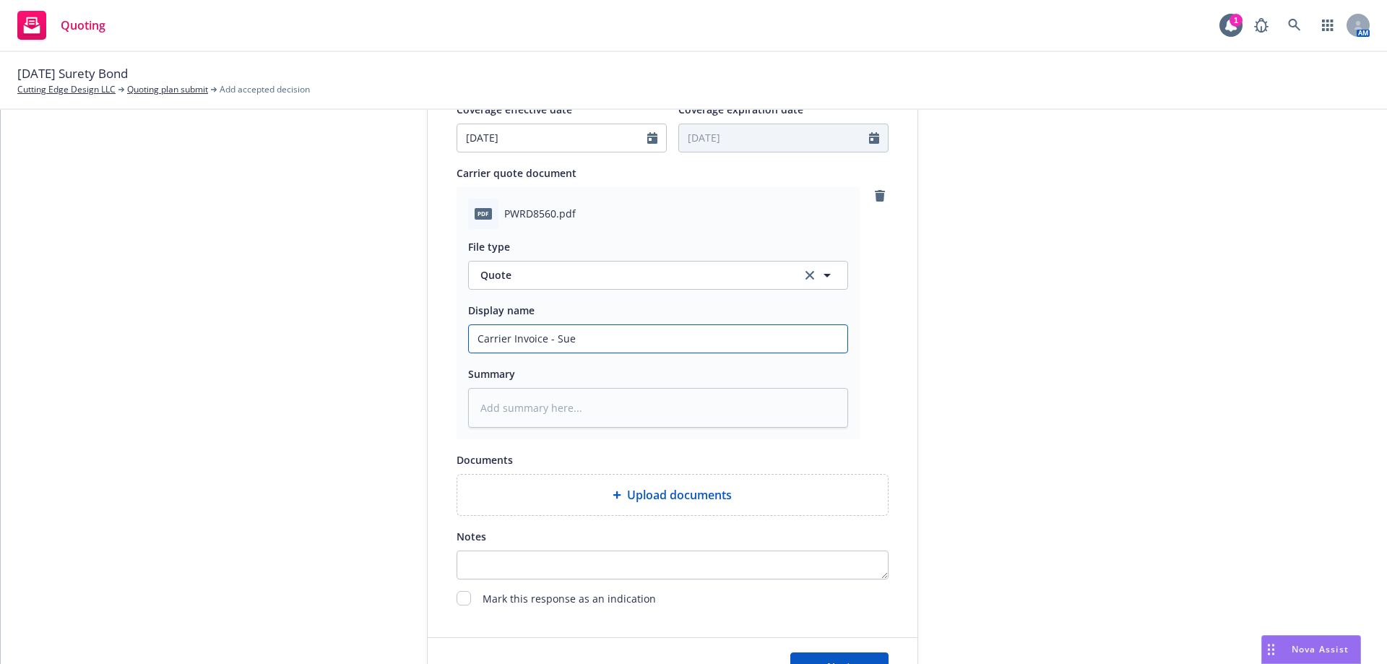
type input "Carrier Invoice - Su"
type textarea "x"
type input "Carrier Invoice - Sur"
type textarea "x"
type input "Carrier Invoice - Sure"
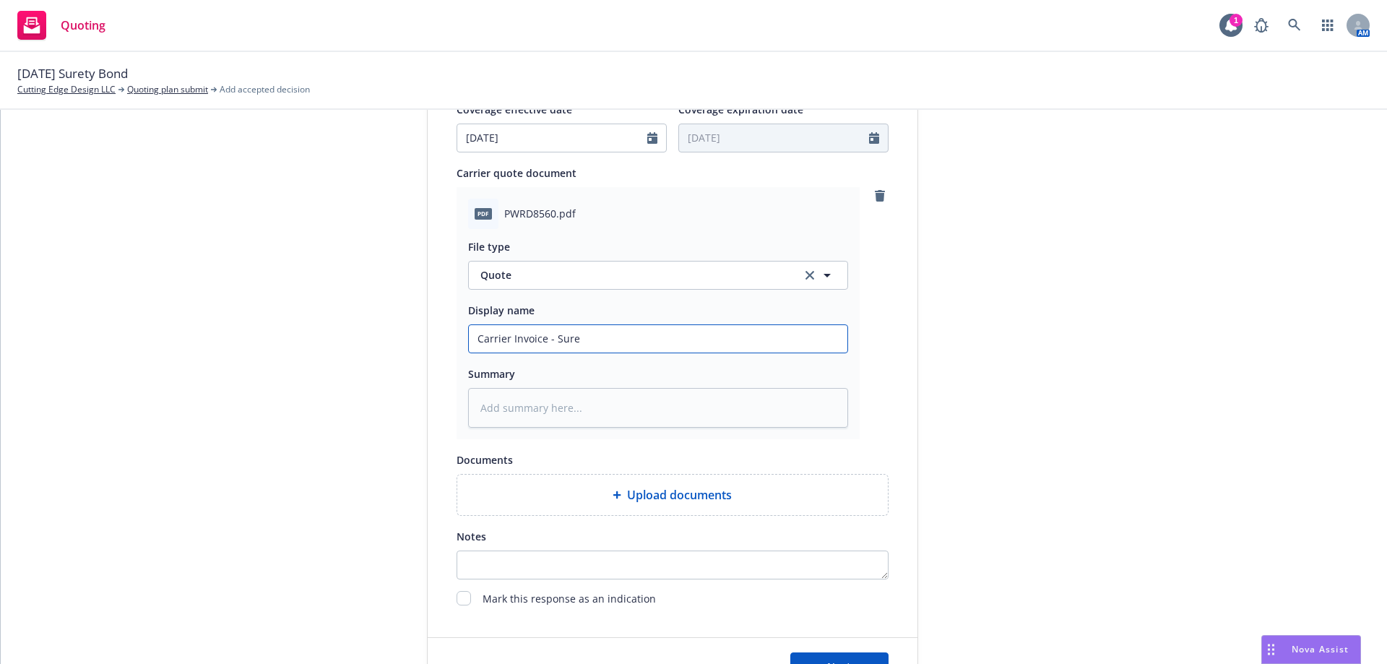
type textarea "x"
type input "Carrier Invoice - Suret"
type textarea "x"
type input "Carrier Invoice - Surety"
type textarea "x"
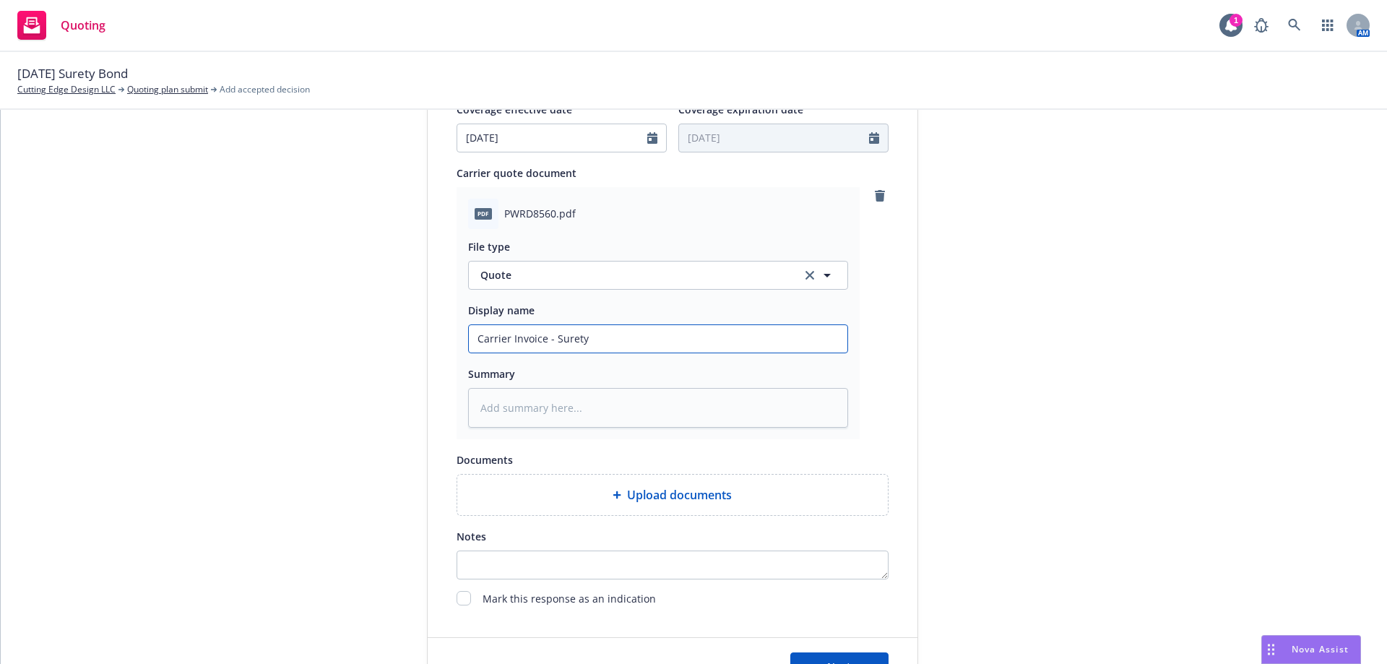
type input "Carrier Invoice - Surety"
type textarea "x"
type input "Carrier Invoice - Surety B"
type textarea "x"
type input "Carrier Invoice - Surety Bo"
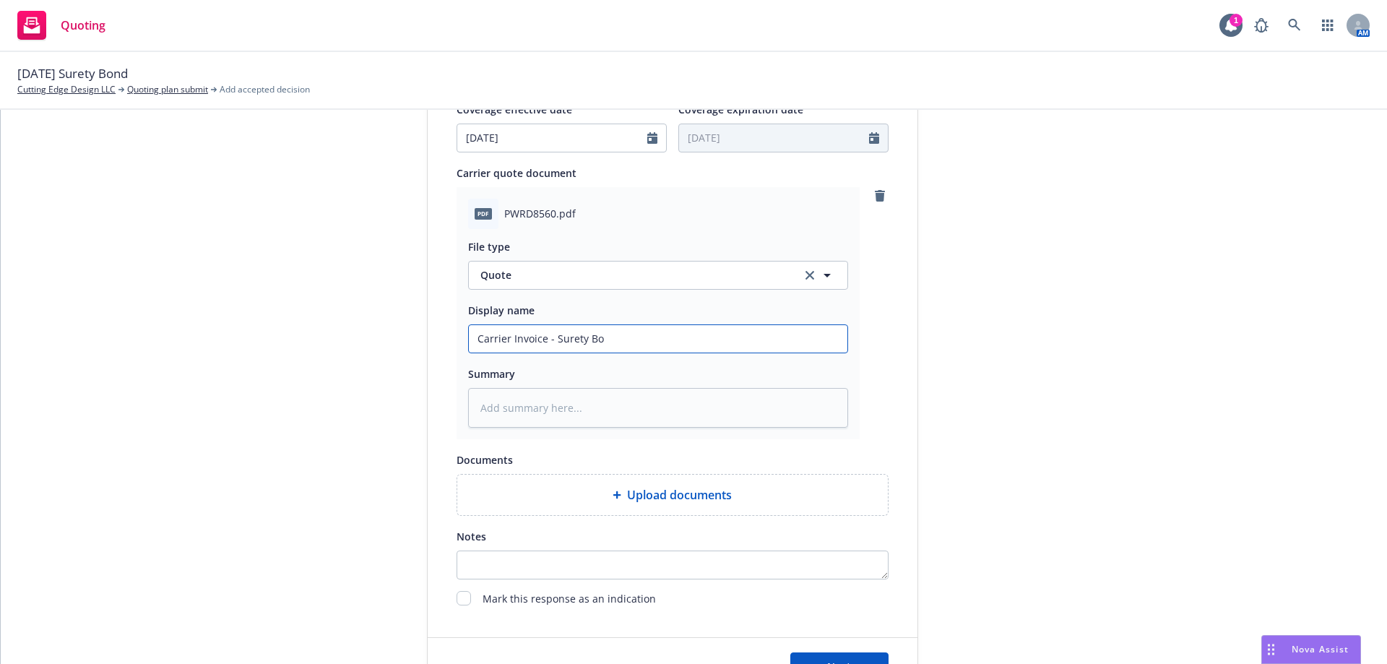
type textarea "x"
type input "Carrier Invoice - Surety Bon"
type textarea "x"
type input "Carrier Invoice - Surety Bond"
type textarea "x"
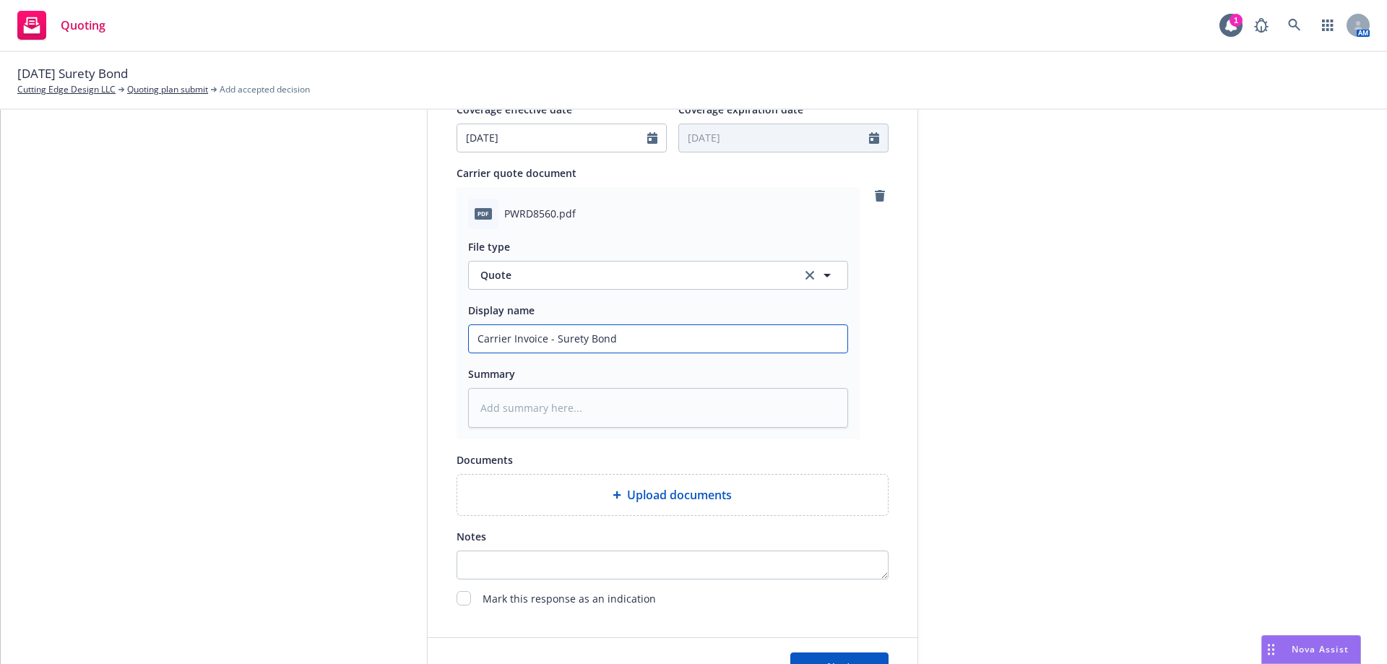
type input "Carrier Invoice - Surety Bond"
type textarea "x"
type input "Carrier Invoice - Surety Bond -"
type textarea "x"
type input "Carrier Invoice - Surety Bond -"
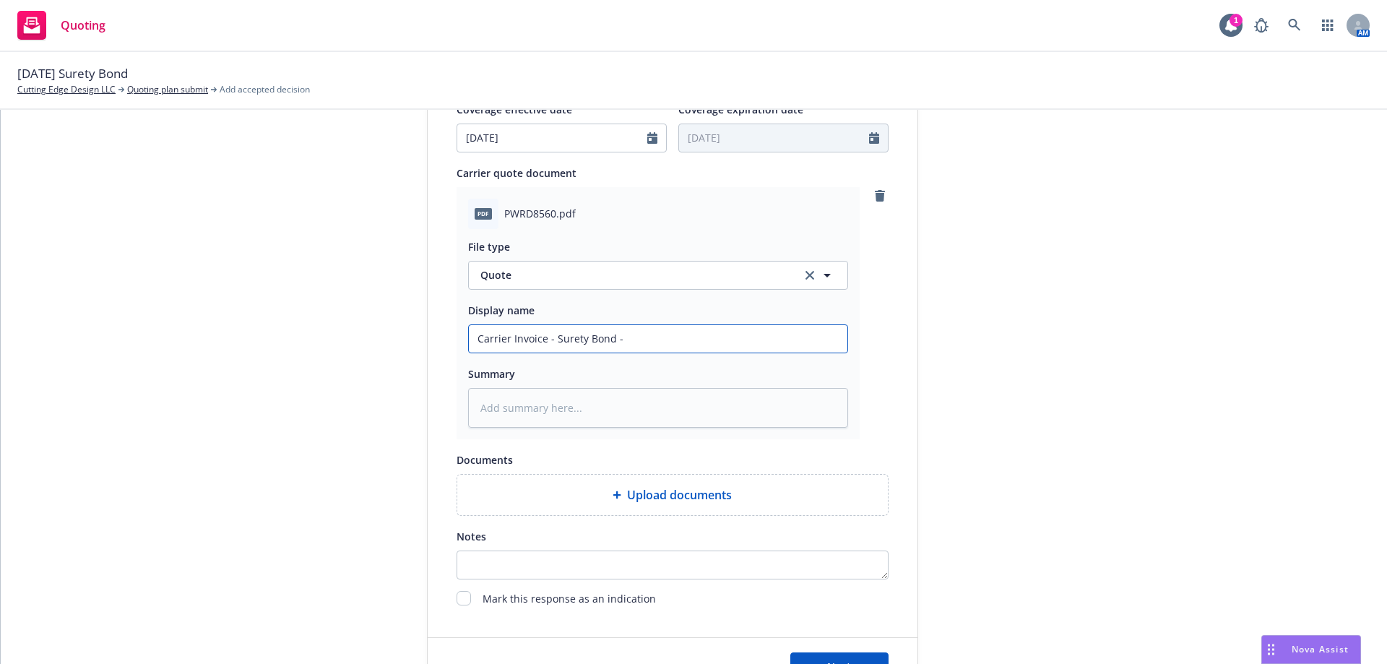
type textarea "x"
type input "Carrier Invoice - Surety Bond - C"
type textarea "x"
type input "Carrier Invoice - Surety Bond -"
type textarea "x"
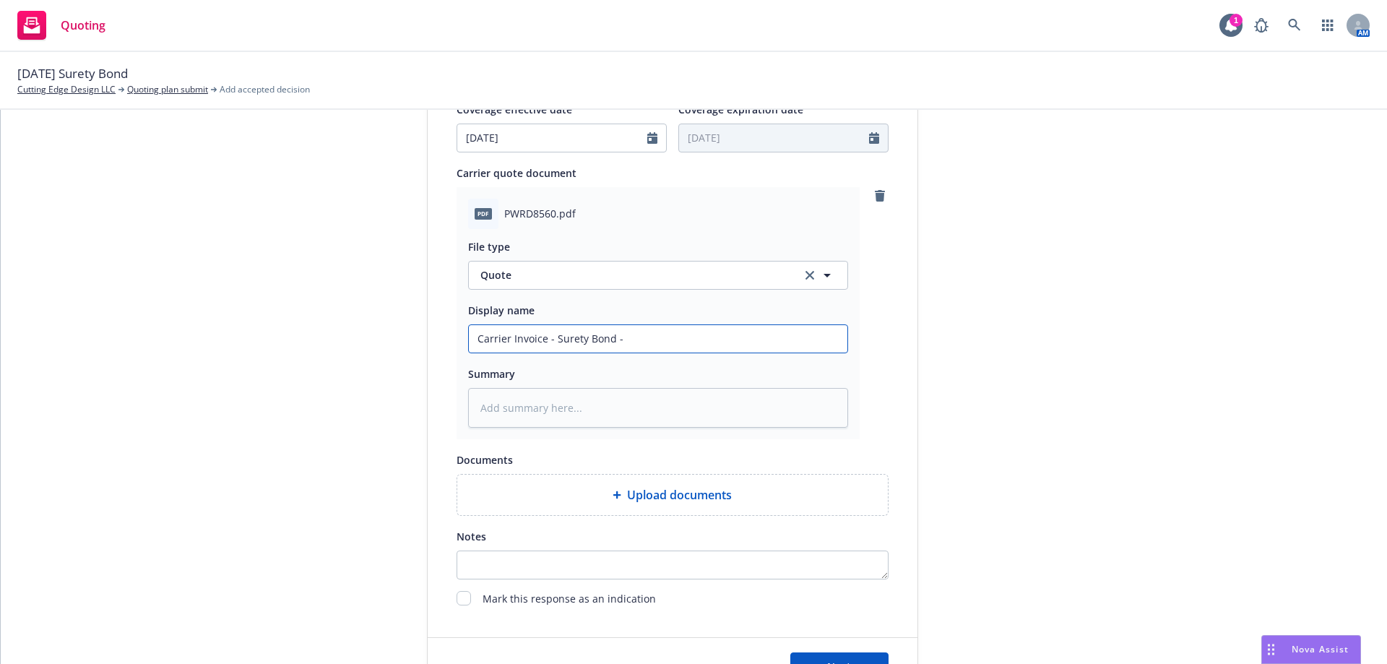
type input "Carrier Invoice - Surety Bond - S"
type textarea "x"
type input "Carrier Invoice - Surety Bond - Su"
type textarea "x"
type input "Carrier Invoice - Surety Bond - Sur"
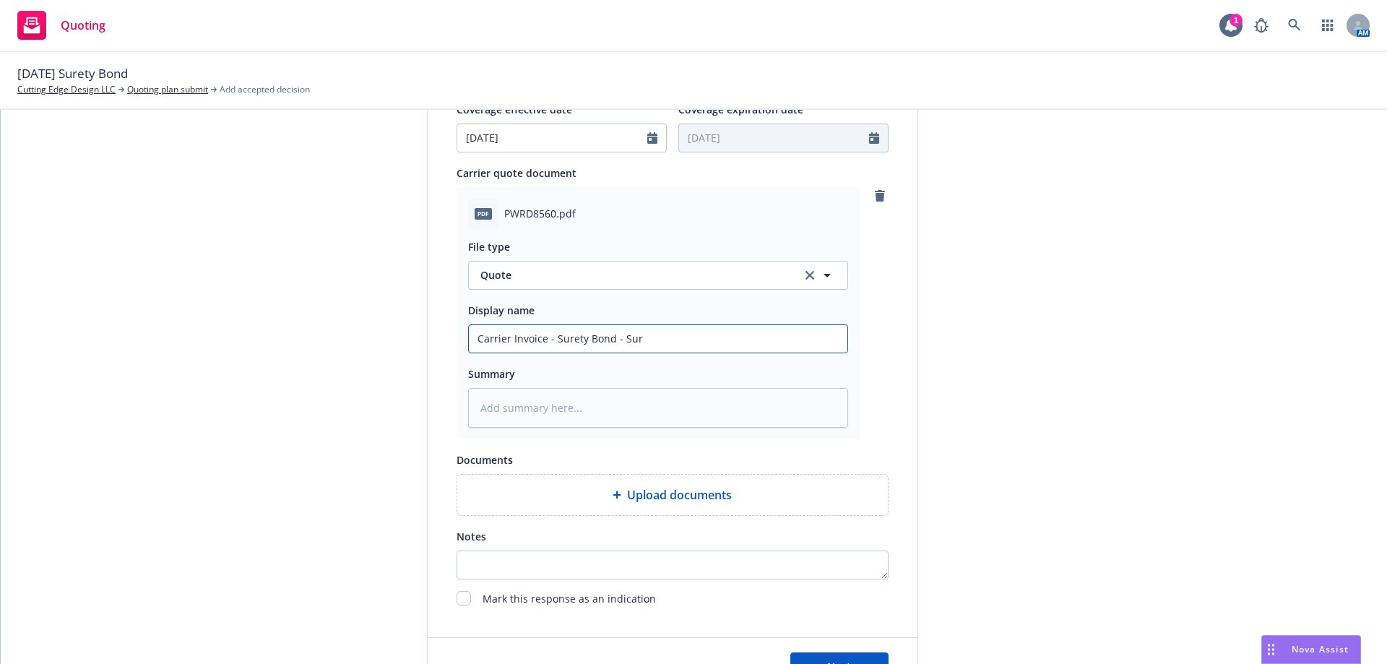
type textarea "x"
type input "Carrier Invoice - Surety Bond - Sure"
type textarea "x"
type input "Carrier Invoice - Surety Bond - Suret"
type textarea "x"
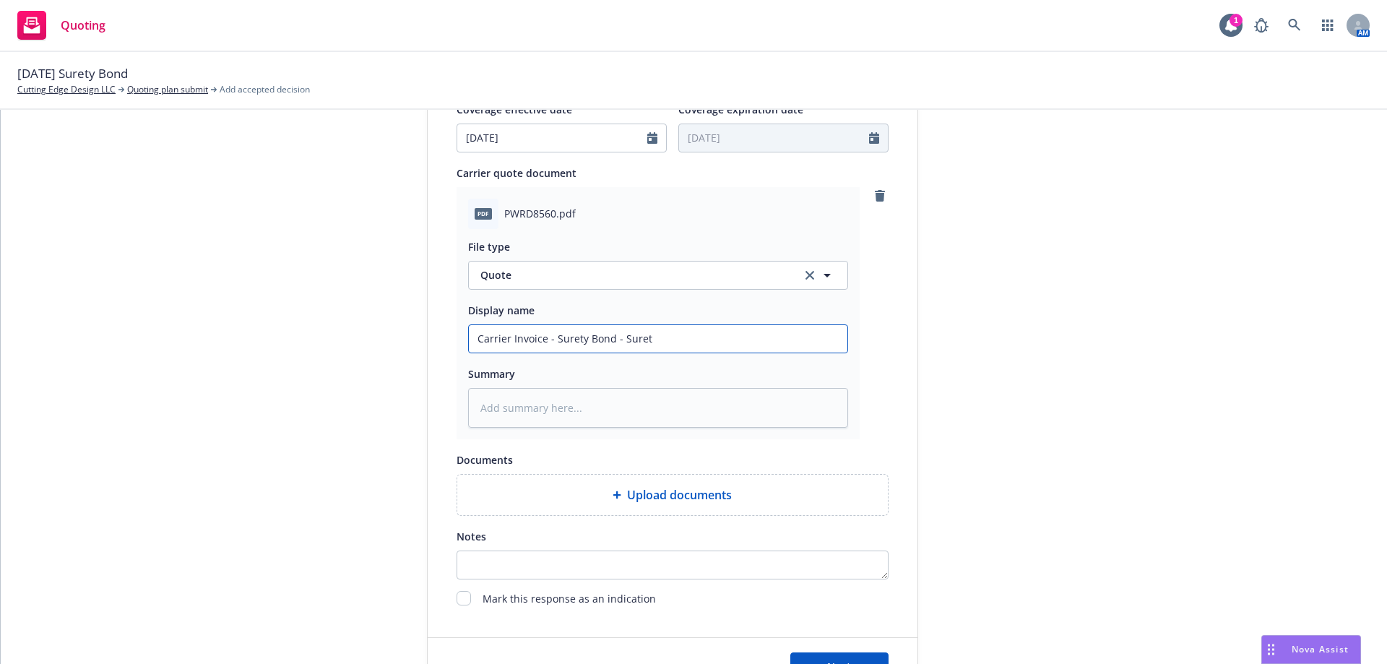
type input "Carrier Invoice - Surety Bond - Surety"
type textarea "x"
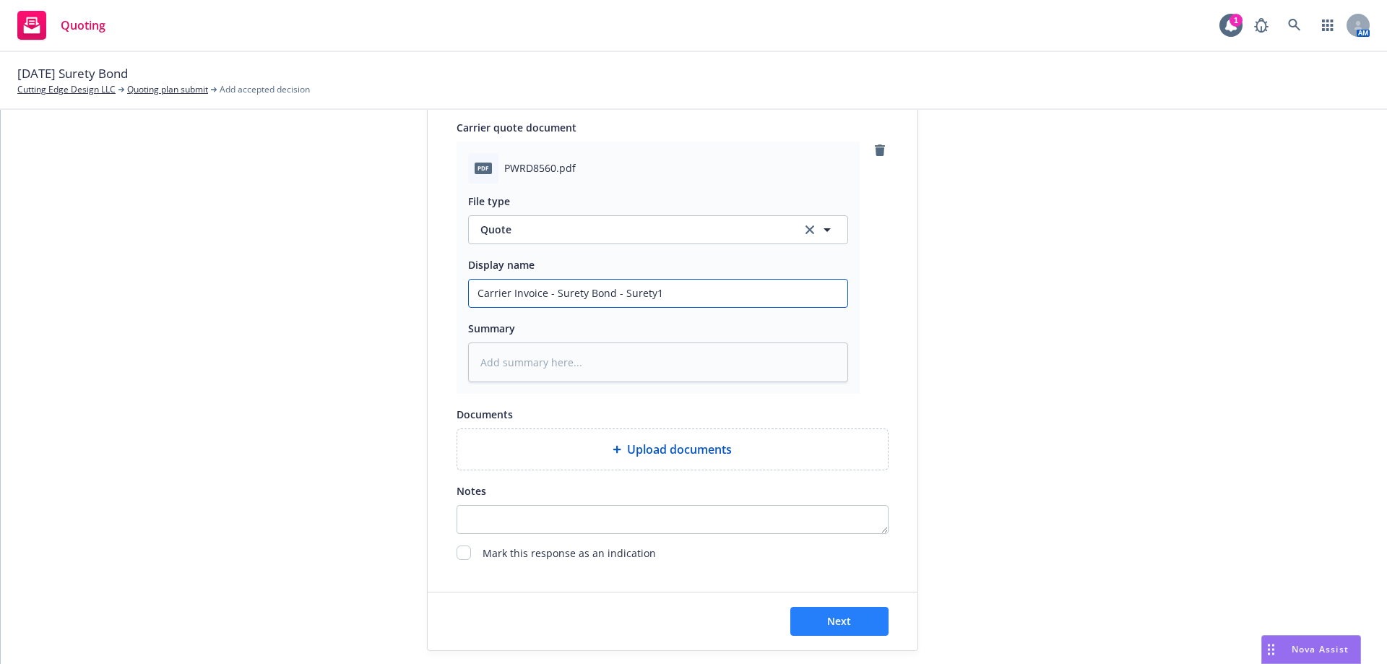
scroll to position [740, 0]
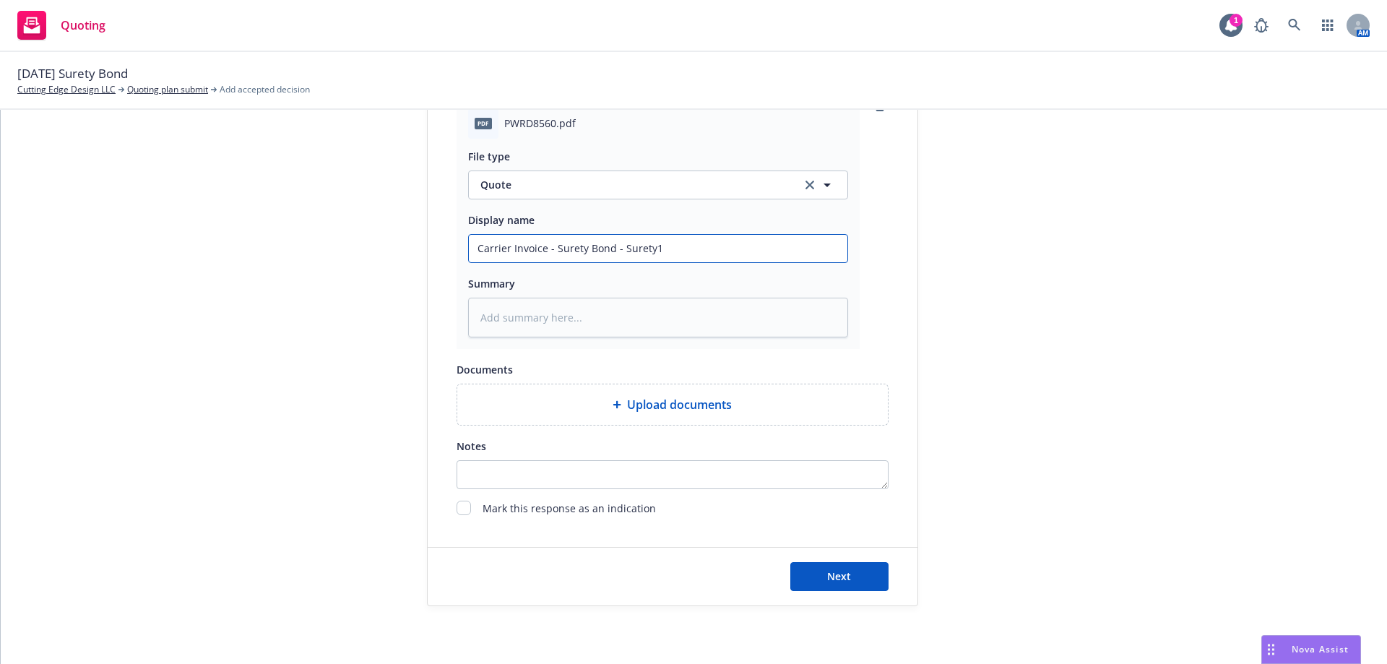
type input "Carrier Invoice - Surety Bond - Surety1"
click at [858, 577] on button "Next" at bounding box center [839, 576] width 98 height 29
type textarea "x"
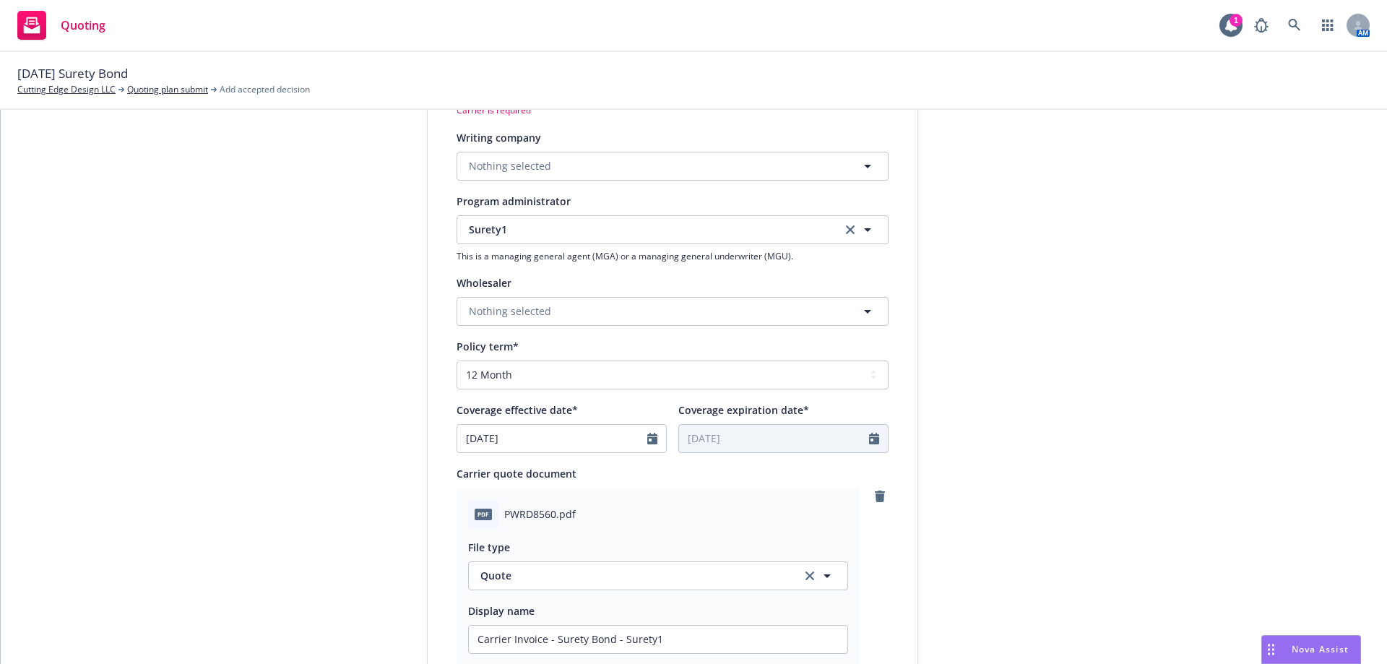
scroll to position [235, 0]
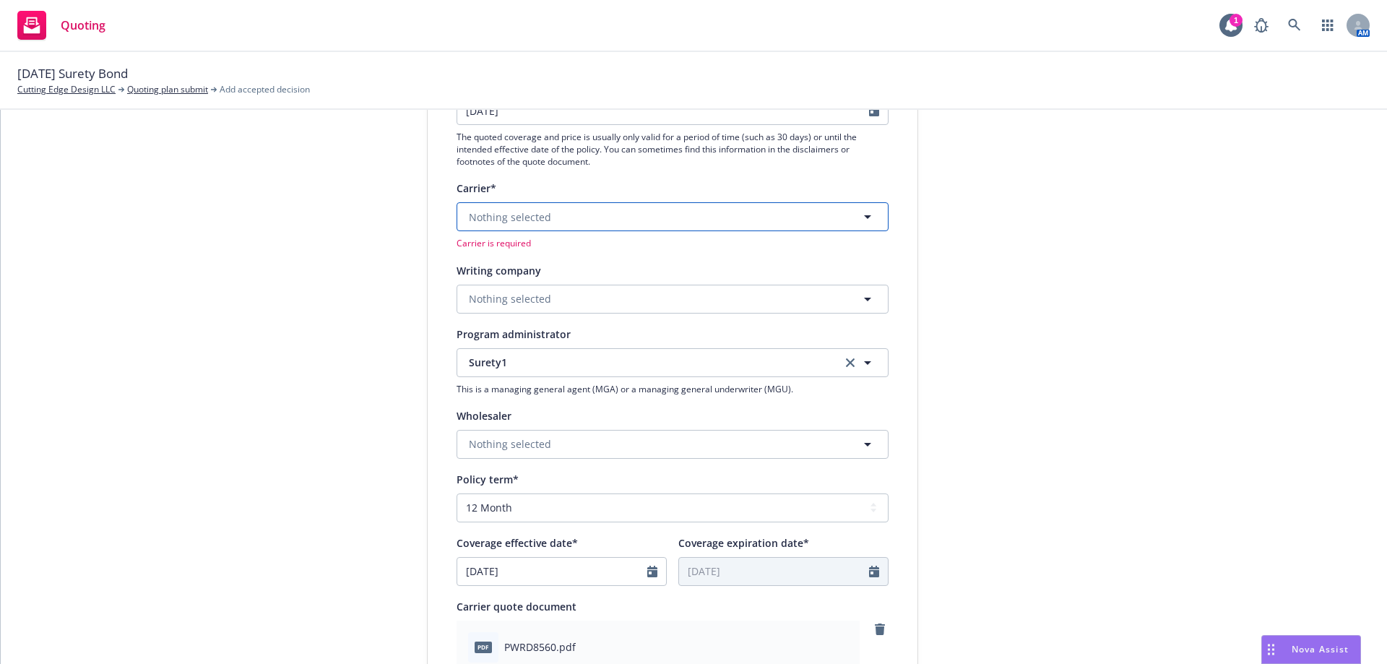
click at [512, 220] on span "Nothing selected" at bounding box center [510, 217] width 82 height 15
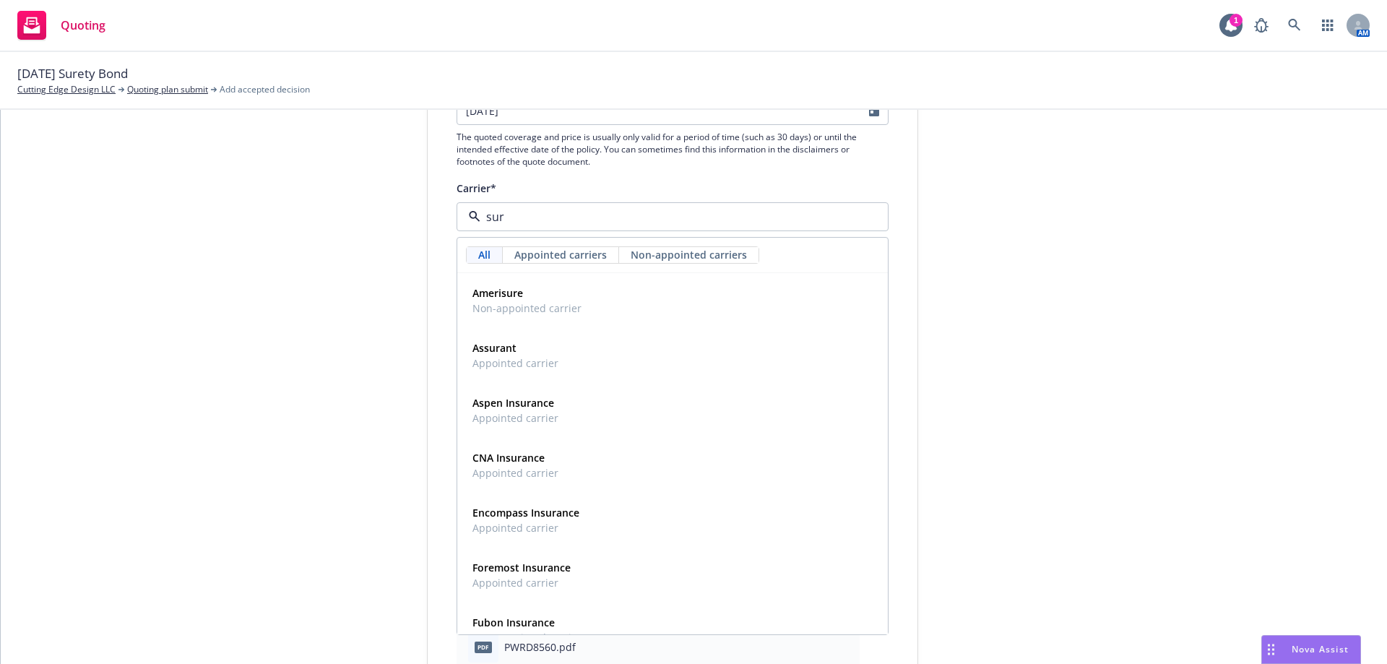
type input "sure"
drag, startPoint x: 526, startPoint y: 225, endPoint x: 459, endPoint y: 227, distance: 67.2
click at [459, 227] on div "sure" at bounding box center [673, 216] width 432 height 29
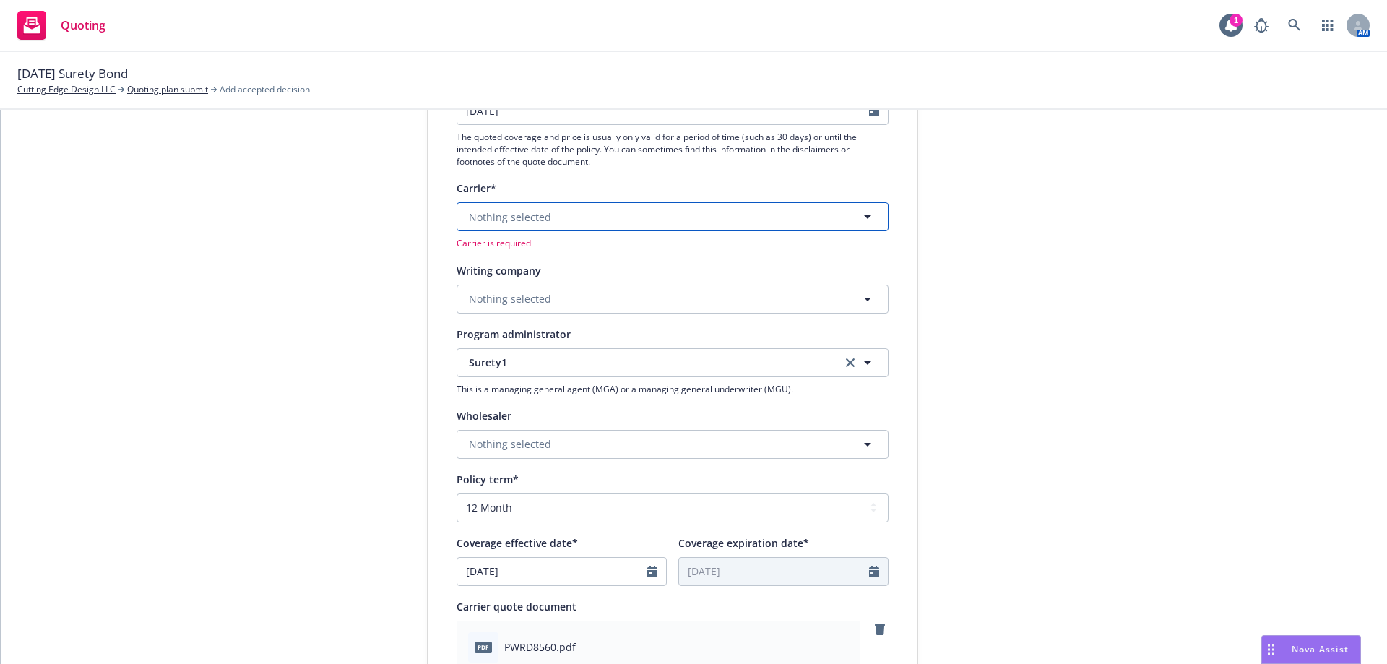
click at [511, 221] on span "Nothing selected" at bounding box center [510, 217] width 82 height 15
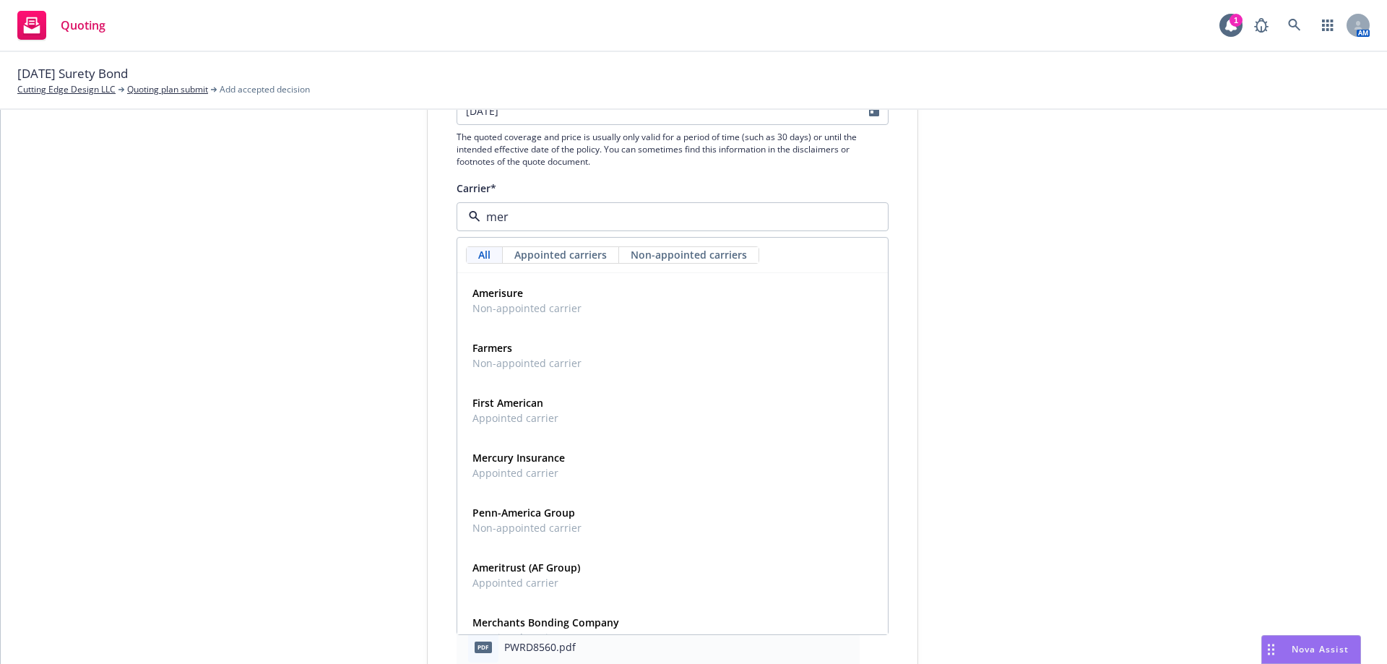
type input "merc"
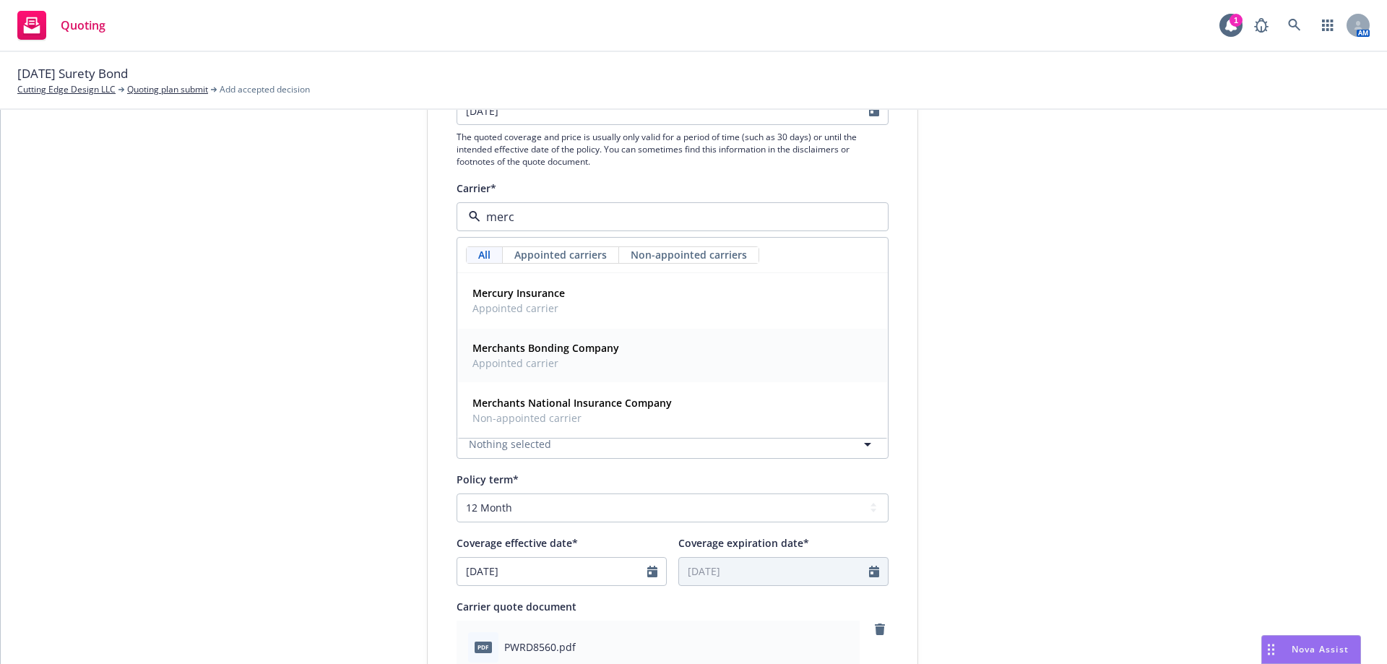
click at [536, 351] on strong "Merchants Bonding Company" at bounding box center [545, 348] width 147 height 14
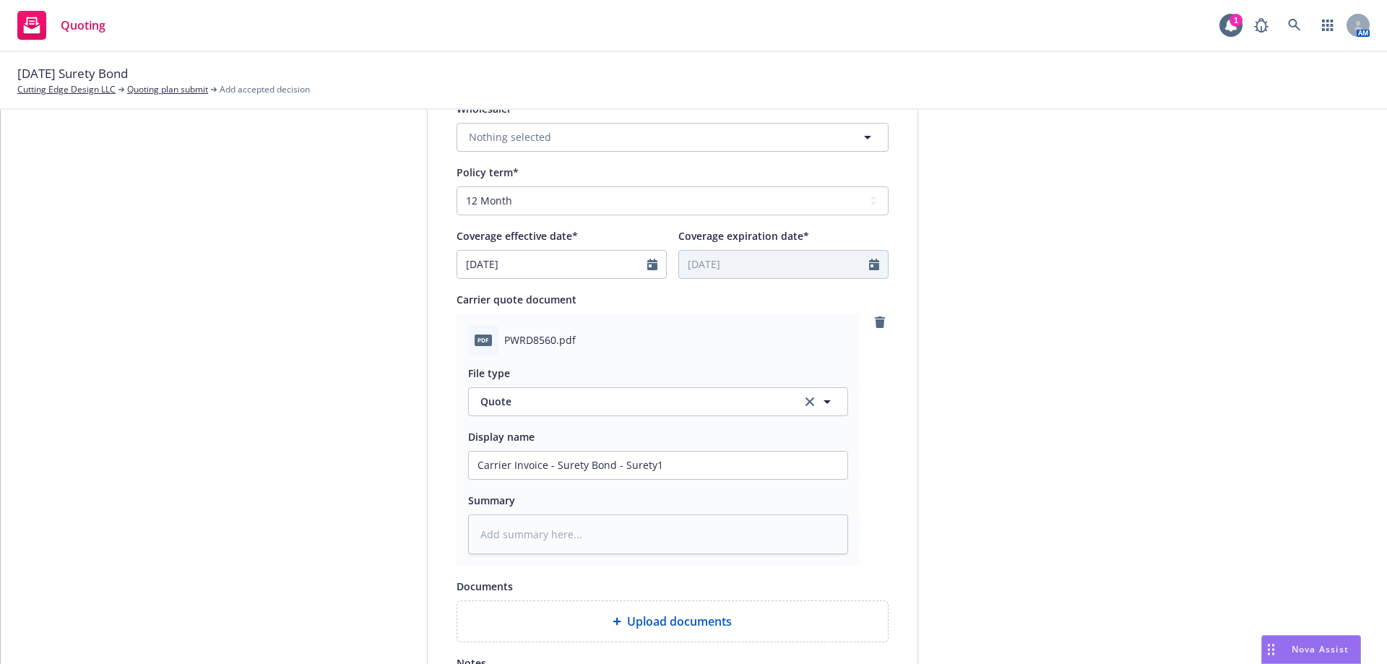
scroll to position [740, 0]
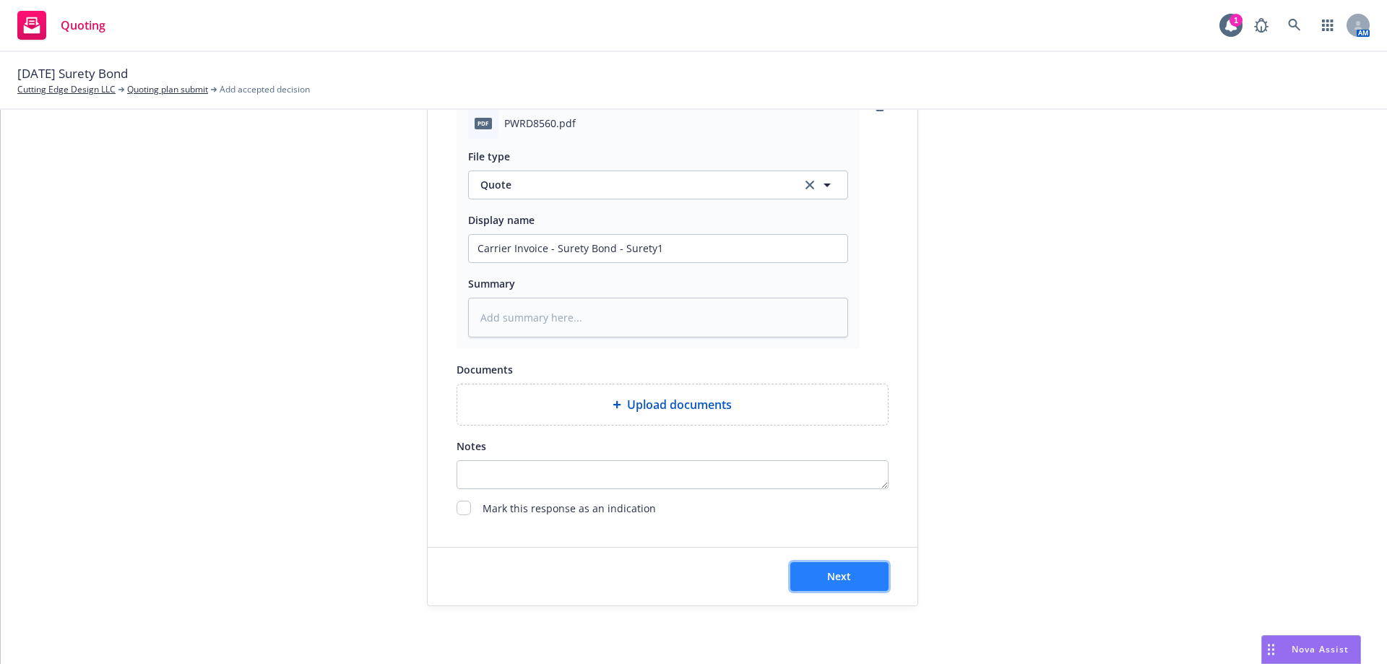
click at [821, 568] on button "Next" at bounding box center [839, 576] width 98 height 29
type textarea "x"
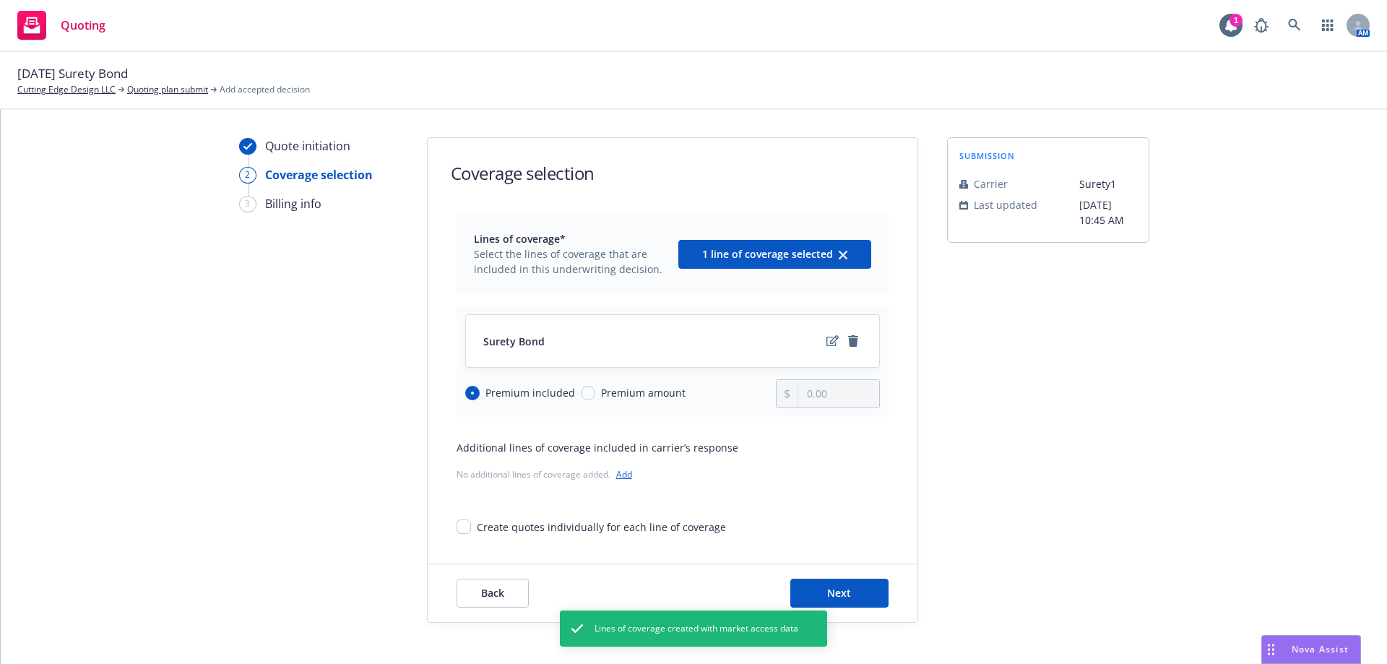
scroll to position [47, 0]
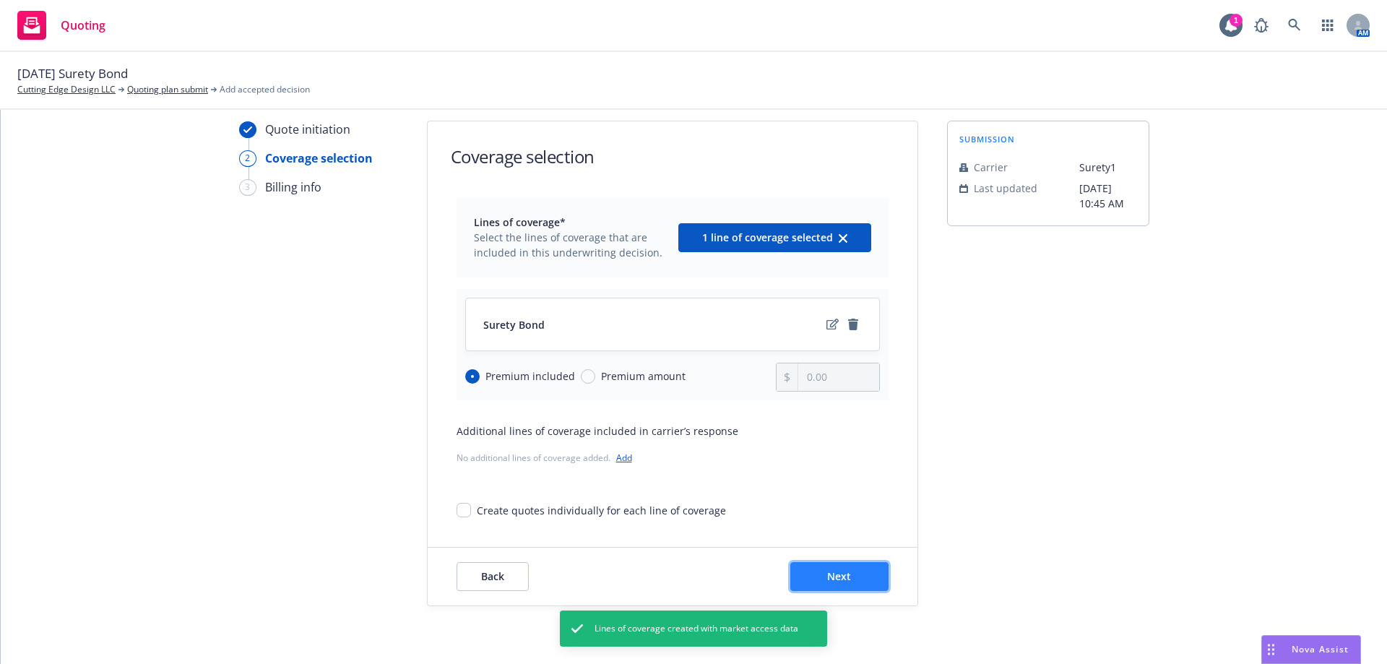
click at [855, 579] on button "Next" at bounding box center [839, 576] width 98 height 29
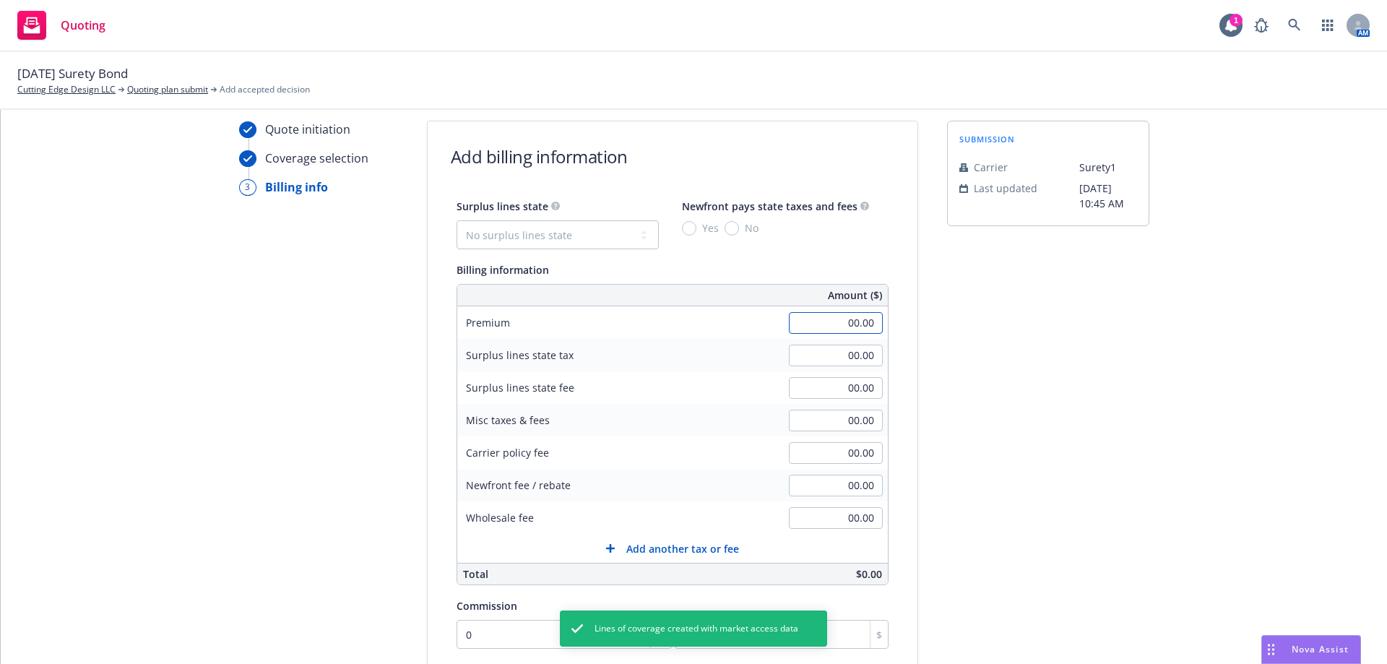
click at [844, 318] on input "00.00" at bounding box center [836, 323] width 94 height 22
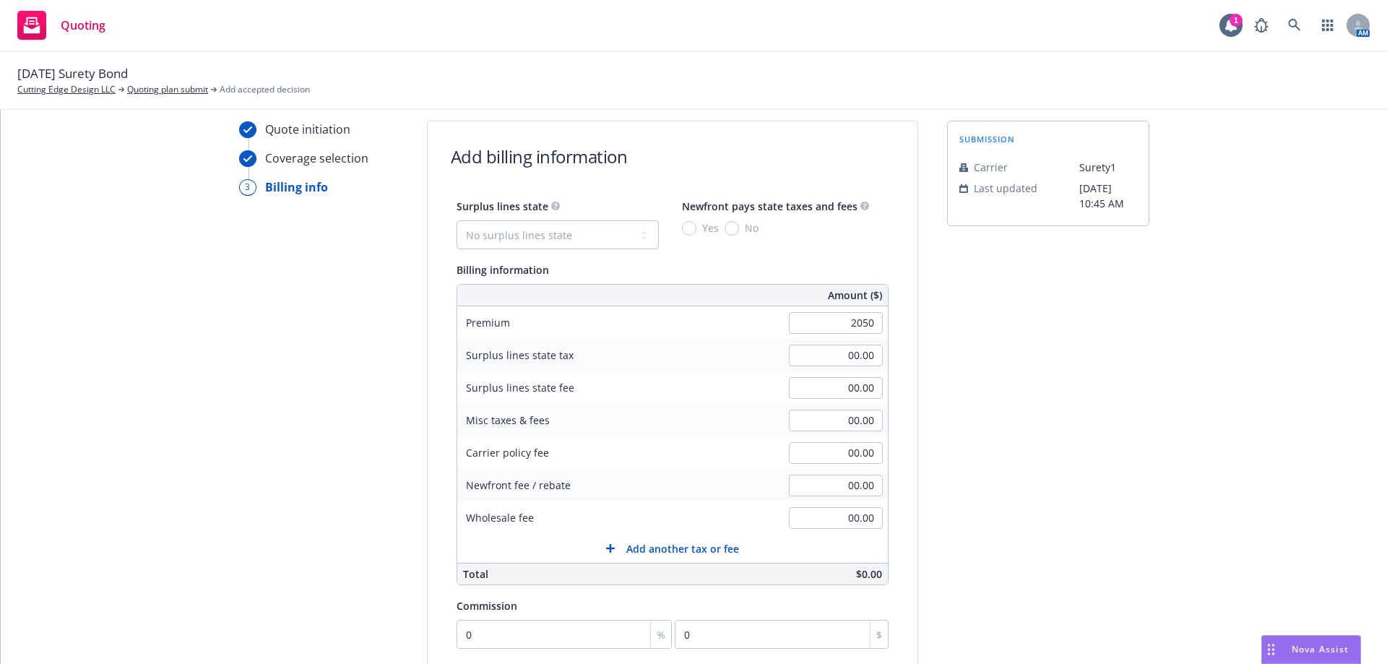
type input "2,050.00"
click at [1212, 430] on div "Quote initiation Coverage selection 3 Billing info Add billing information Surp…" at bounding box center [694, 490] width 1352 height 739
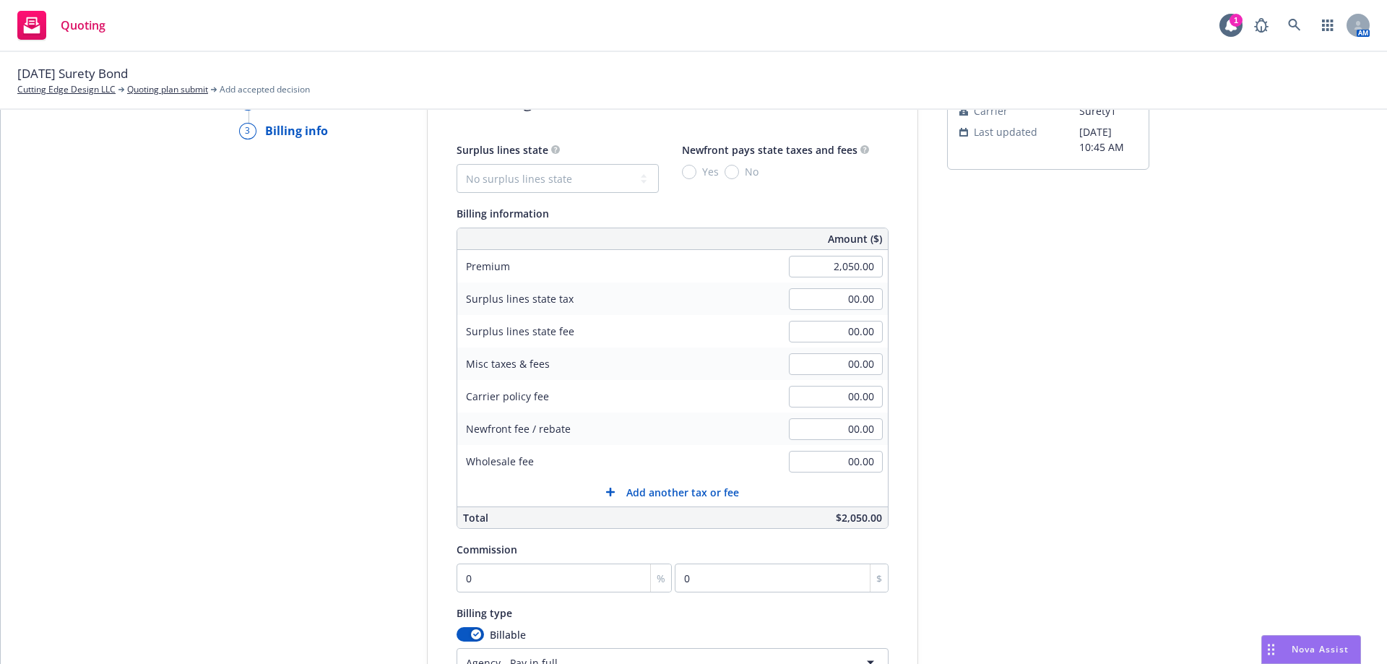
scroll to position [191, 0]
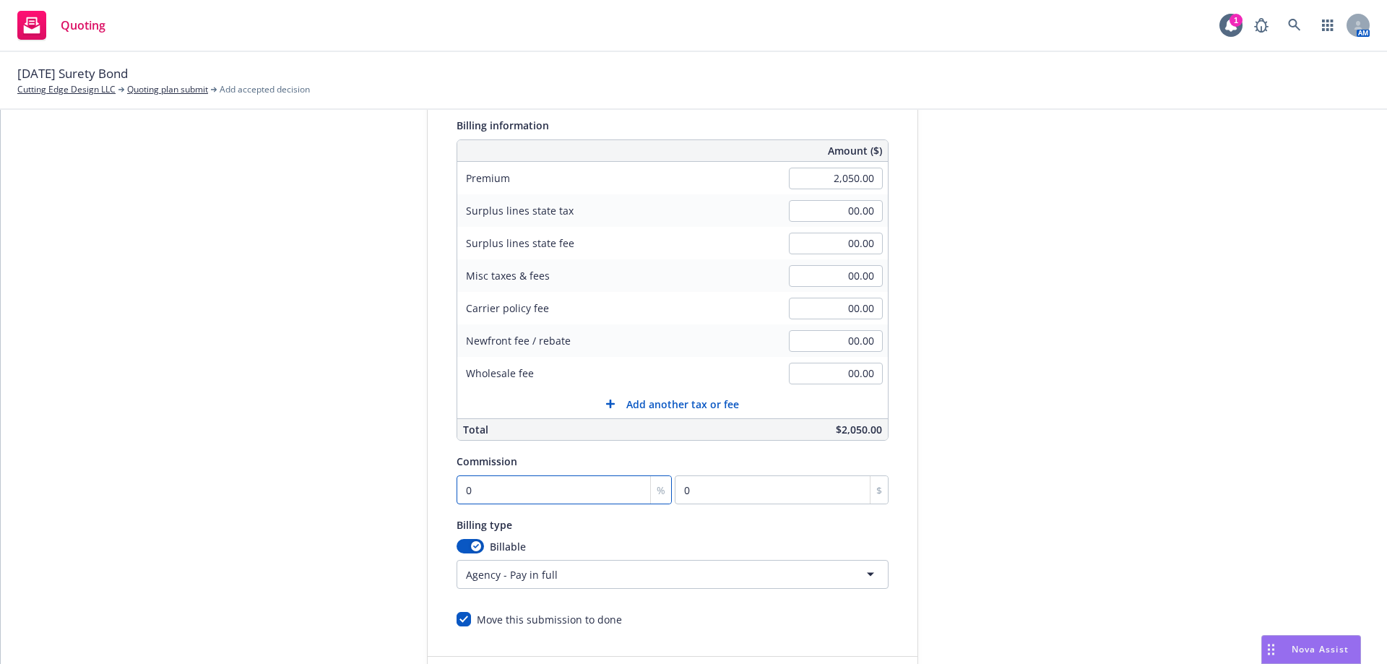
click at [530, 495] on input "0" at bounding box center [565, 489] width 216 height 29
type input "1"
type input "20.5"
type input "15"
type input "307.5"
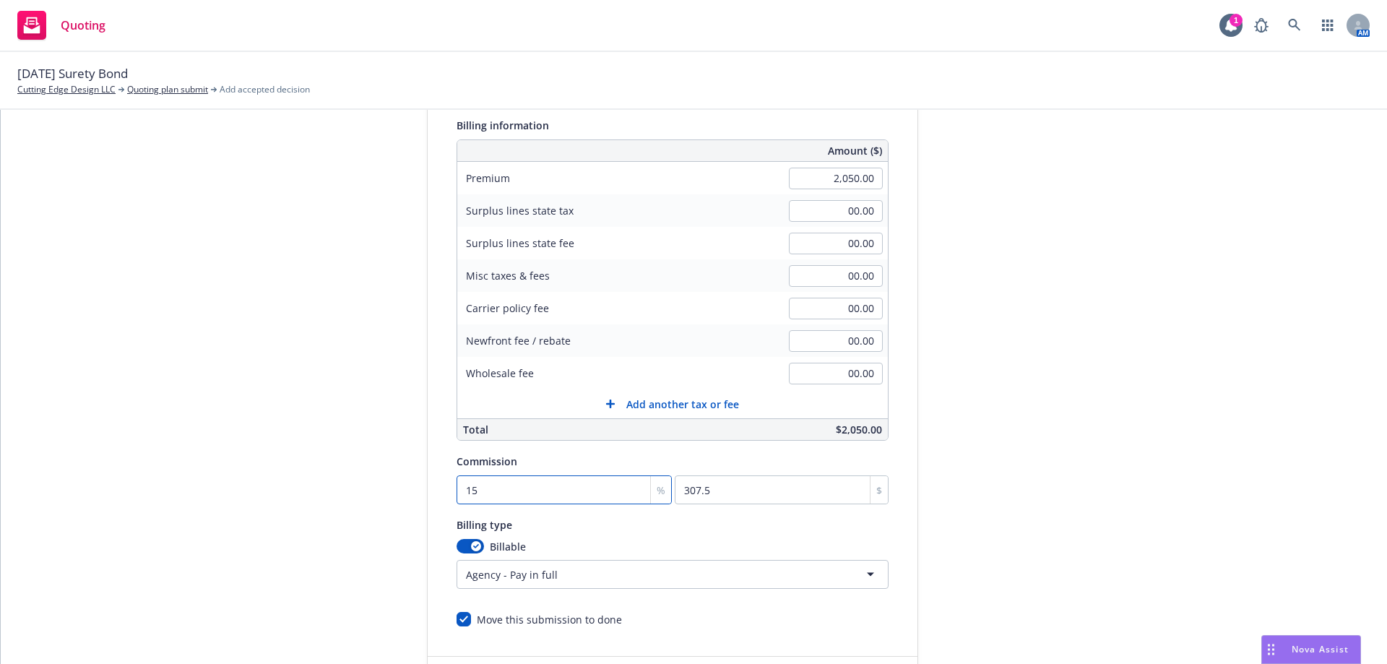
type input "1"
type input "20.5"
type input "13"
type input "266.5"
type input "1"
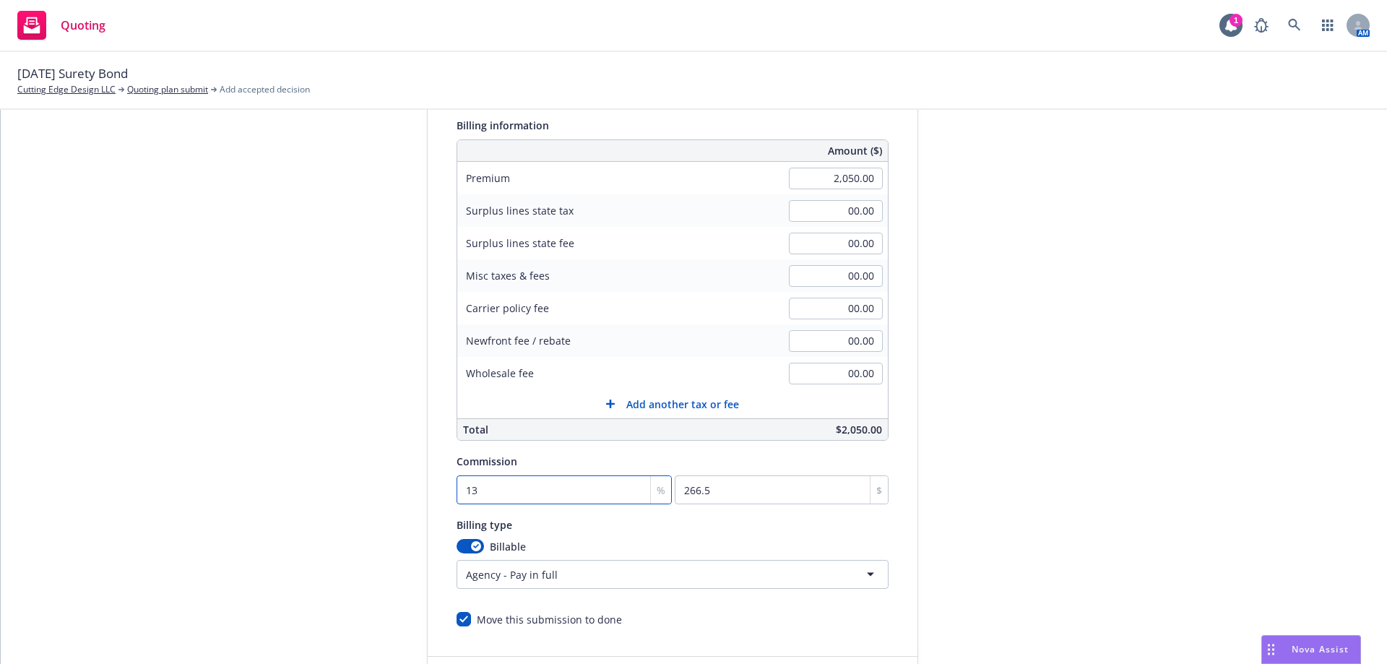
type input "20.5"
type input "14"
type input "287"
type input "1"
type input "20.5"
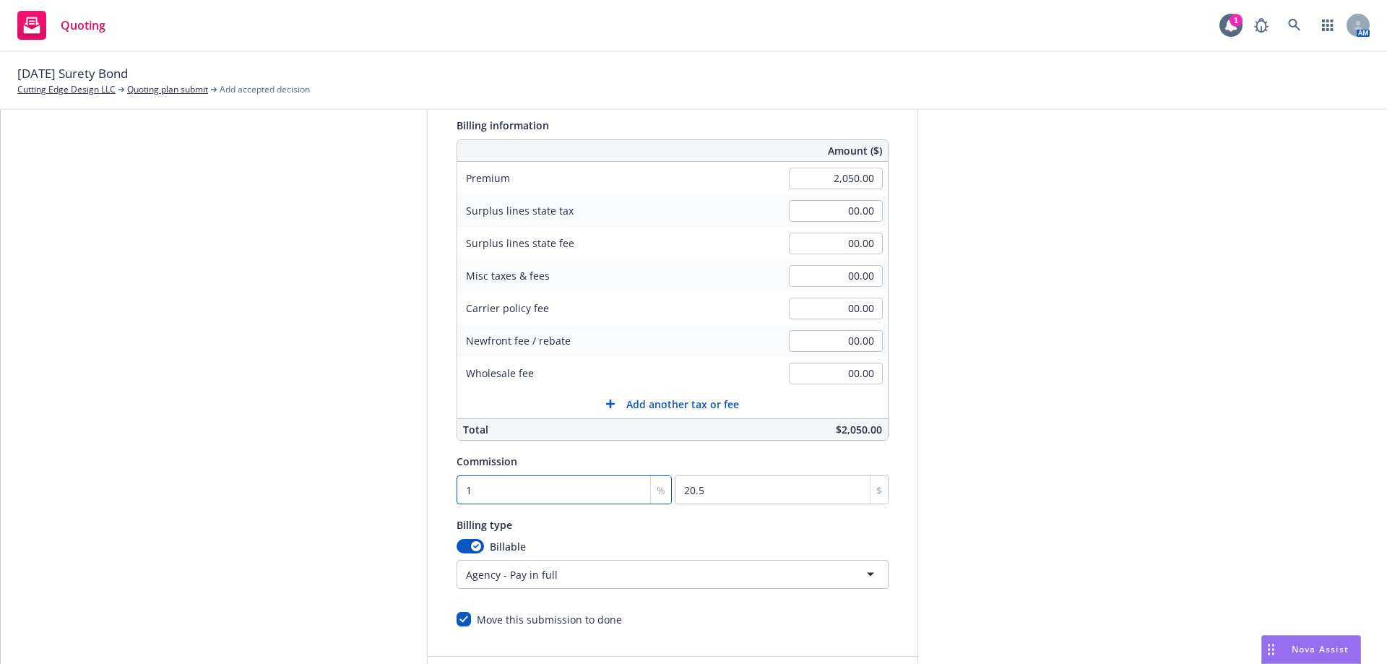
type input "15"
type input "307.5"
drag, startPoint x: 491, startPoint y: 498, endPoint x: 441, endPoint y: 498, distance: 49.9
click at [441, 498] on div "Surplus lines state No surplus lines state Alaska Alabama Arkansas Arizona Cali…" at bounding box center [673, 340] width 490 height 574
click at [249, 346] on div "Quote initiation Coverage selection 3 Billing info" at bounding box center [318, 345] width 159 height 739
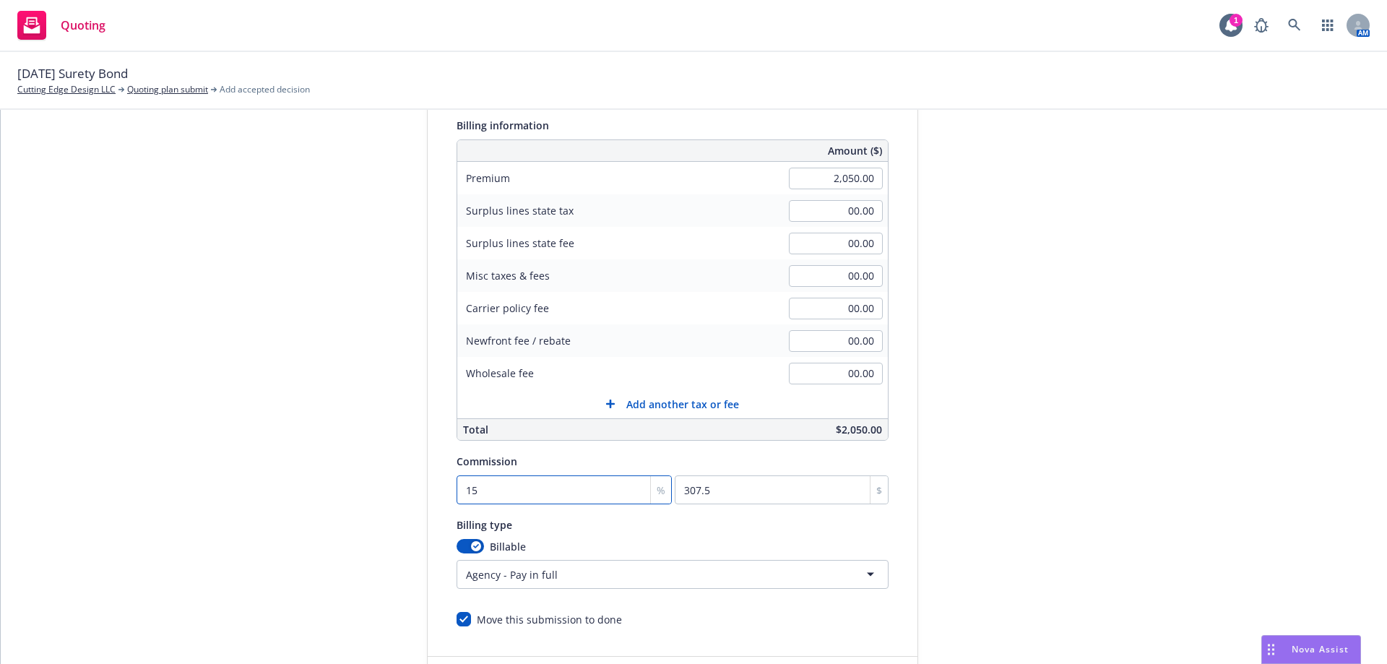
click at [516, 497] on input "15" at bounding box center [565, 489] width 216 height 29
type input "1"
type input "20.5"
type input "14"
type input "287"
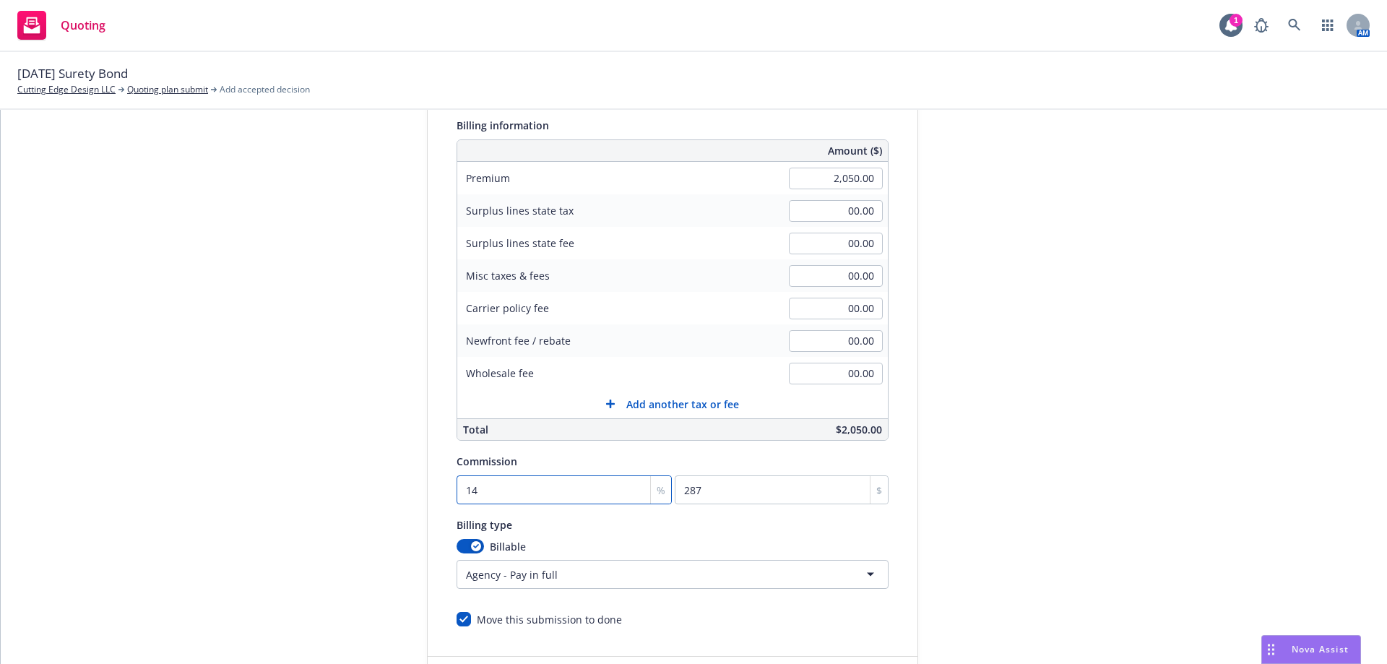
type input "14.5"
type input "297.25"
type input "14"
type input "287"
type input "14.7"
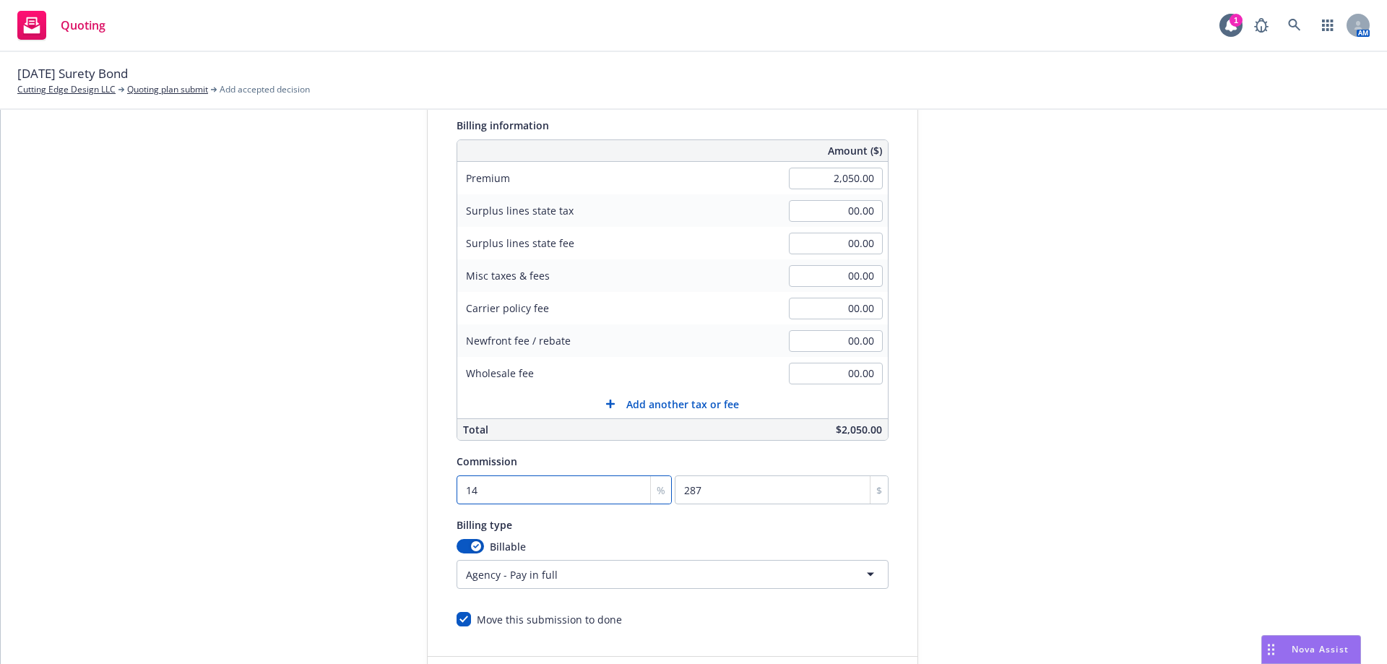
type input "301.35"
type input "14"
type input "287"
type input "14.6"
type input "299.3"
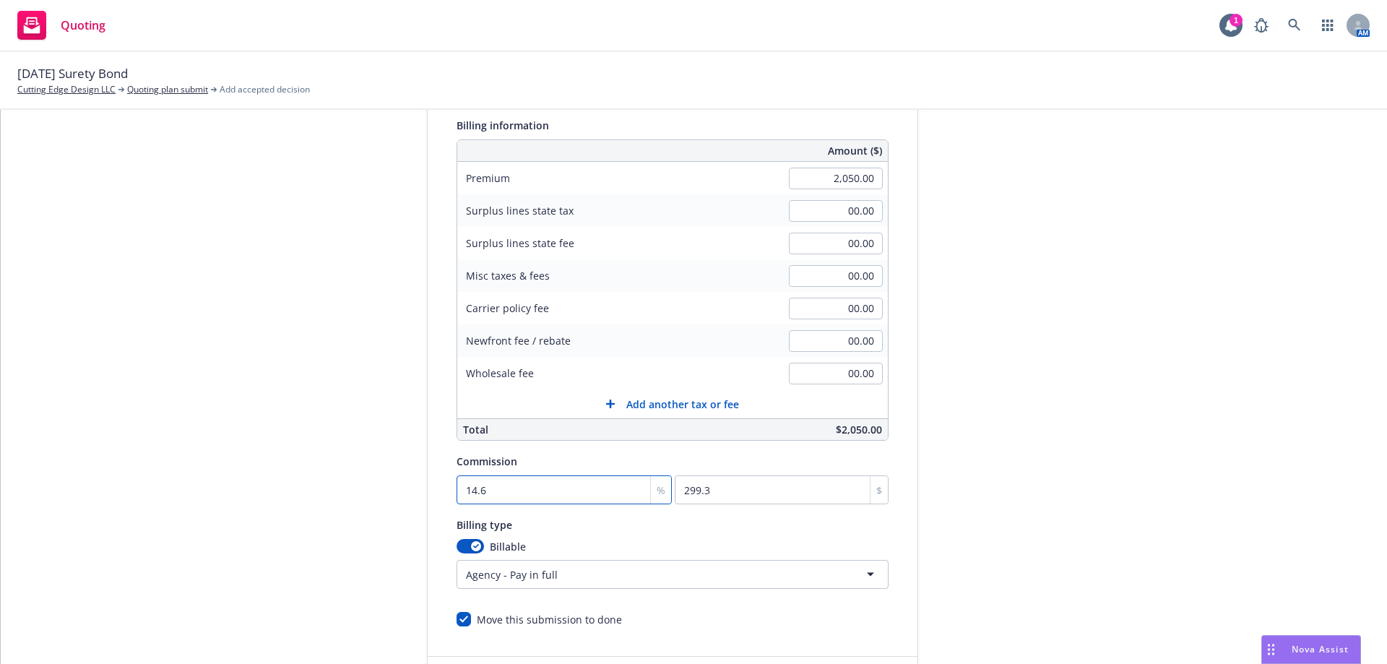
type input "14"
type input "287"
type input "14.6"
type input "299.3"
drag, startPoint x: 517, startPoint y: 498, endPoint x: 444, endPoint y: 501, distance: 73.0
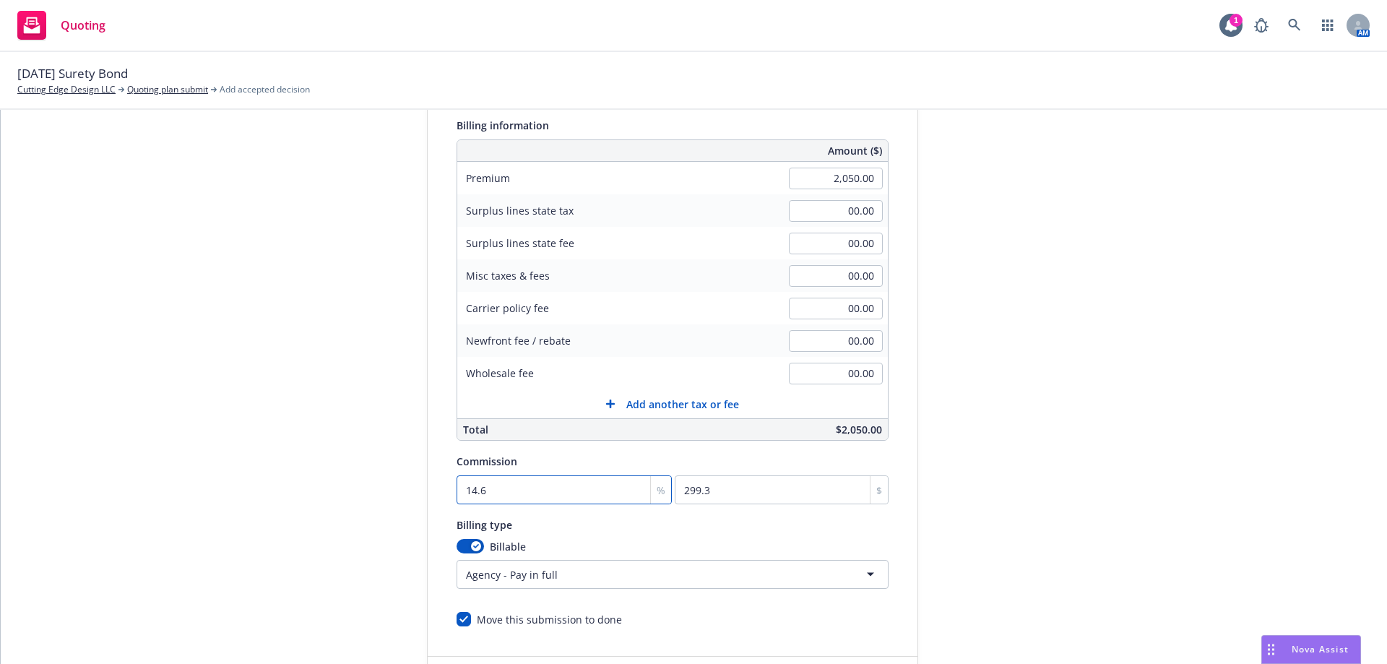
click at [444, 501] on div "Surplus lines state No surplus lines state Alaska Alabama Arkansas Arizona Cali…" at bounding box center [673, 340] width 490 height 574
type input "0"
click at [717, 492] on input "0" at bounding box center [781, 489] width 213 height 29
type input "0.146"
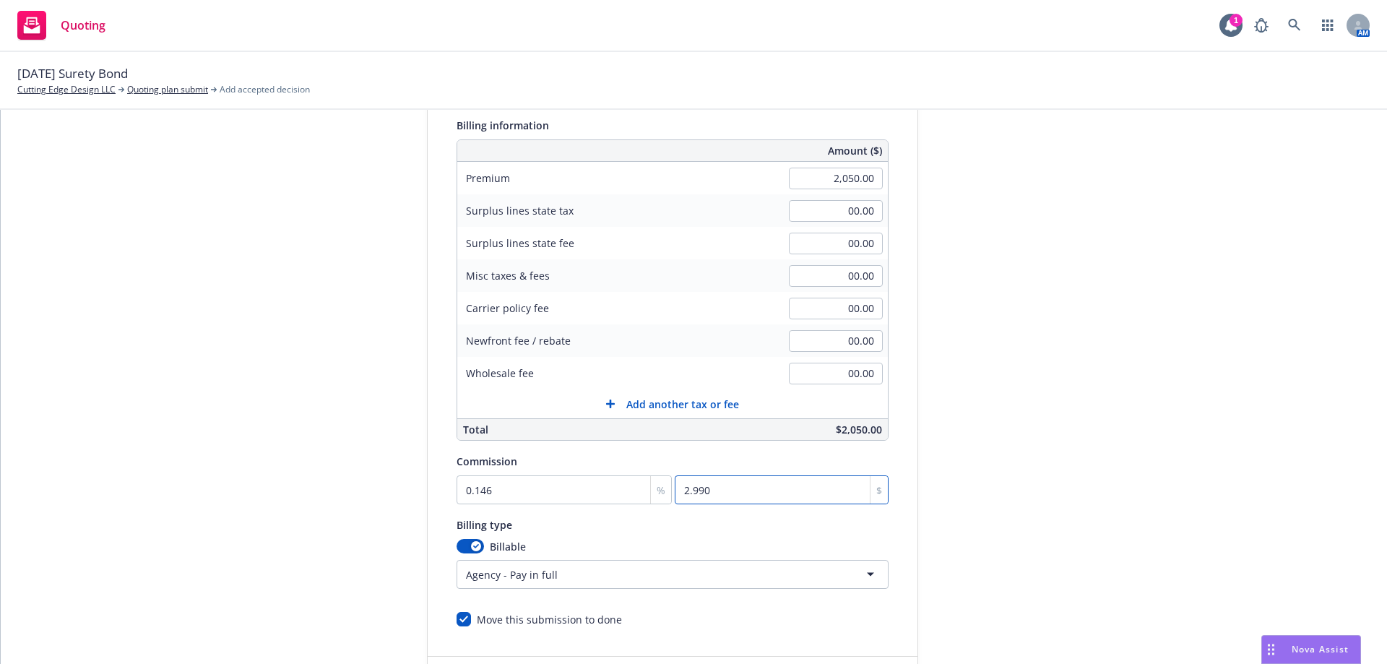
type input "2.99"
type input "0.141"
type input "2.89"
type input "0.137"
type input "2.81"
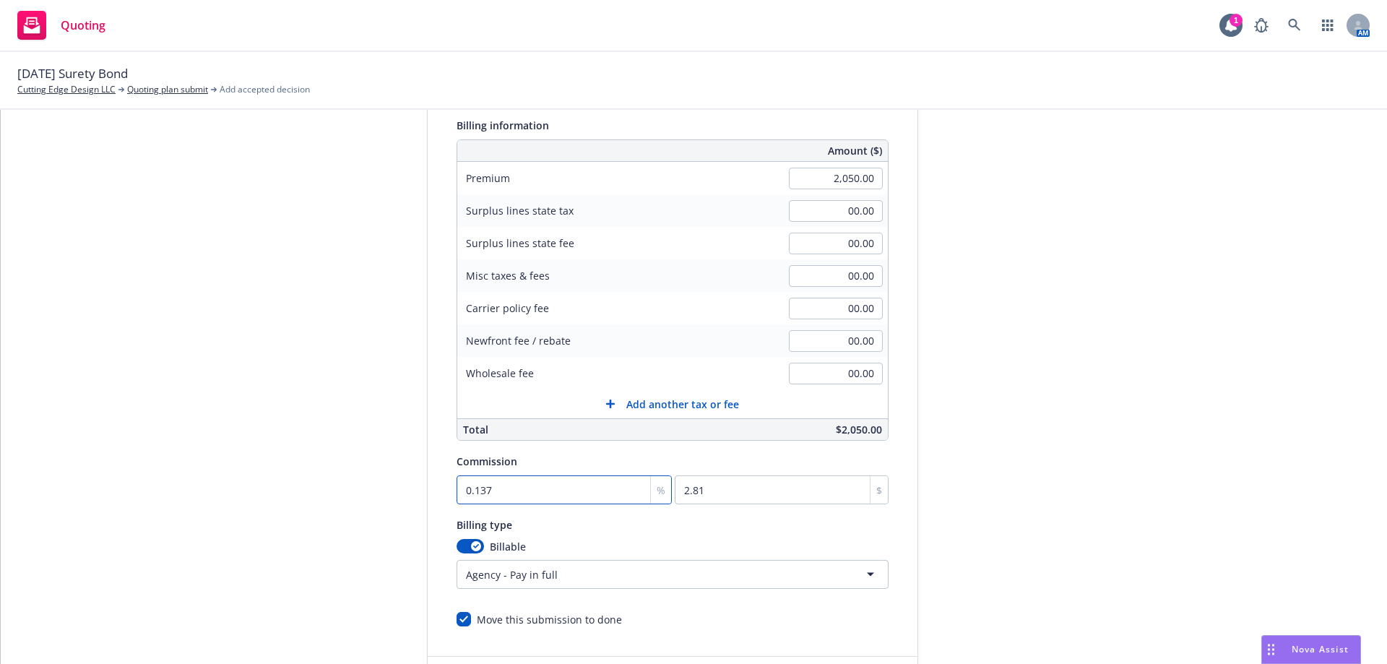
type input "0"
click at [729, 486] on input "0" at bounding box center [781, 489] width 213 height 29
type input "0.146"
type input "2.99"
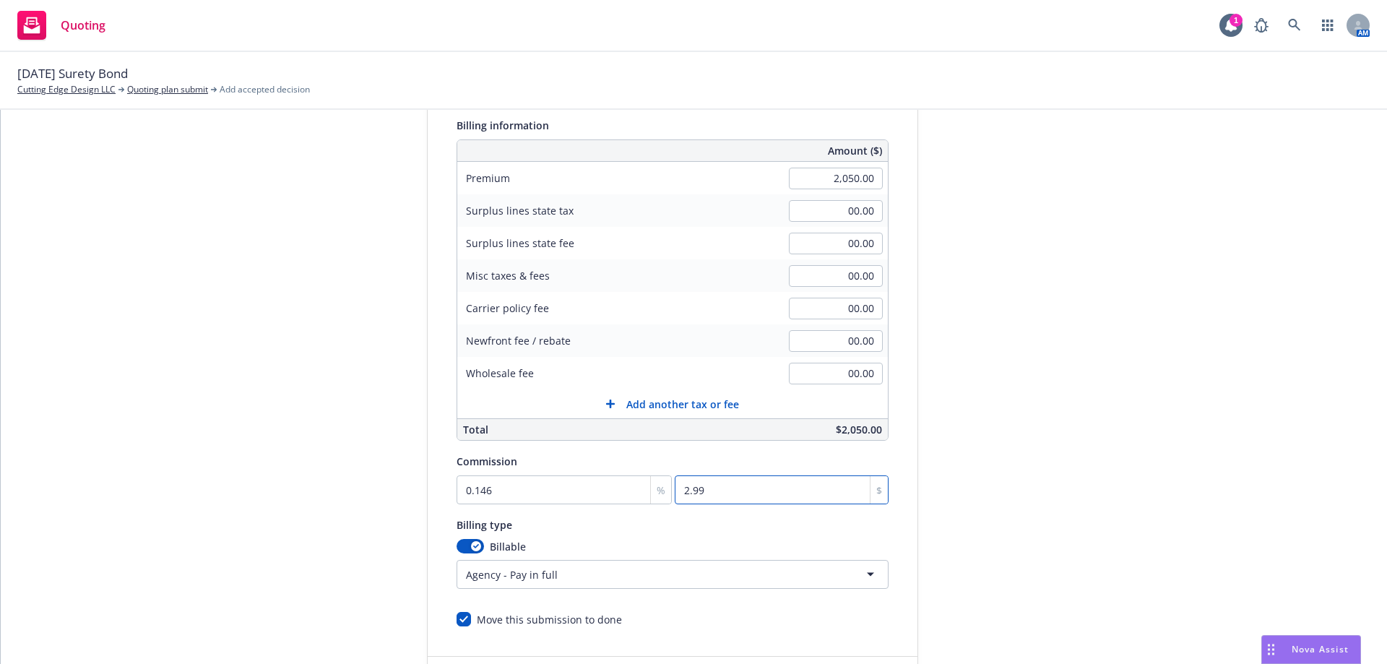
type input "0.141"
type input "2.89"
type input "0.137"
type input "2.81"
type input "0"
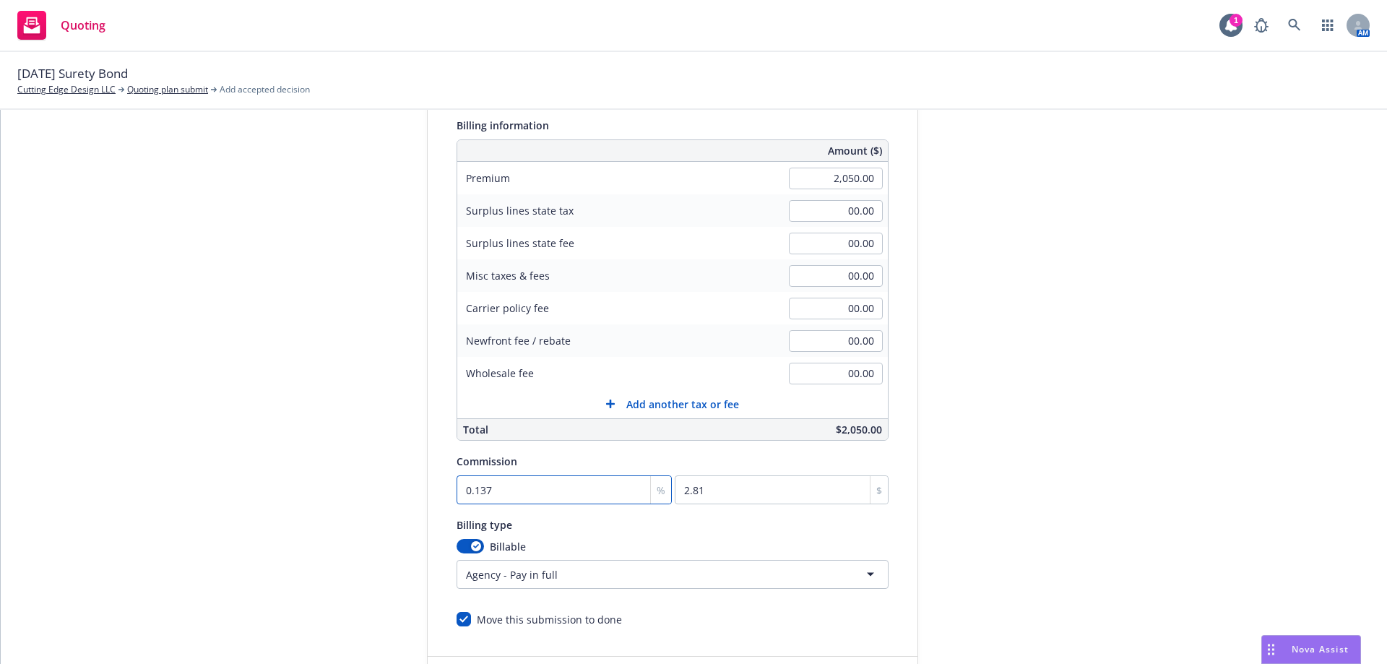
type input "0"
click at [688, 493] on input "0" at bounding box center [781, 489] width 213 height 29
type input "0"
click at [495, 486] on input "0" at bounding box center [565, 489] width 216 height 29
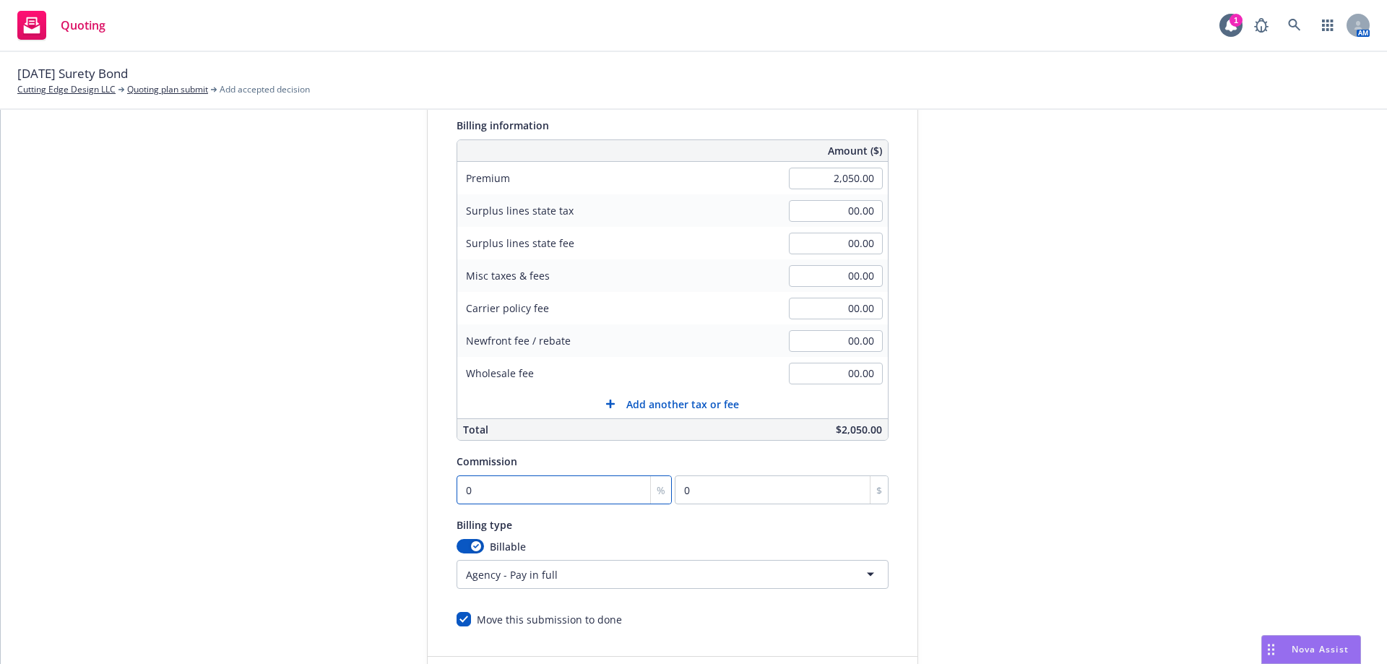
type input "6"
type input "123"
type input "6.8"
type input "139.4"
type input "6"
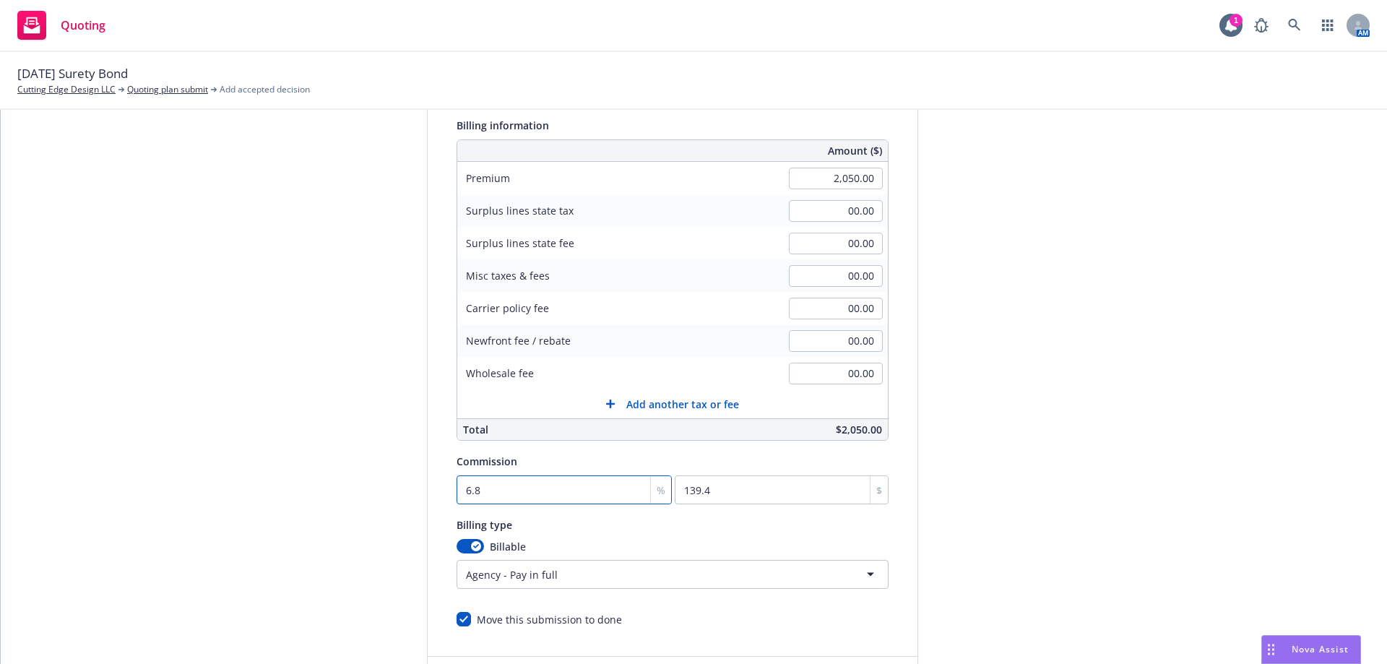
type input "123"
type input "0"
click at [650, 490] on div "%" at bounding box center [660, 489] width 21 height 27
click at [657, 491] on span "%" at bounding box center [661, 490] width 9 height 15
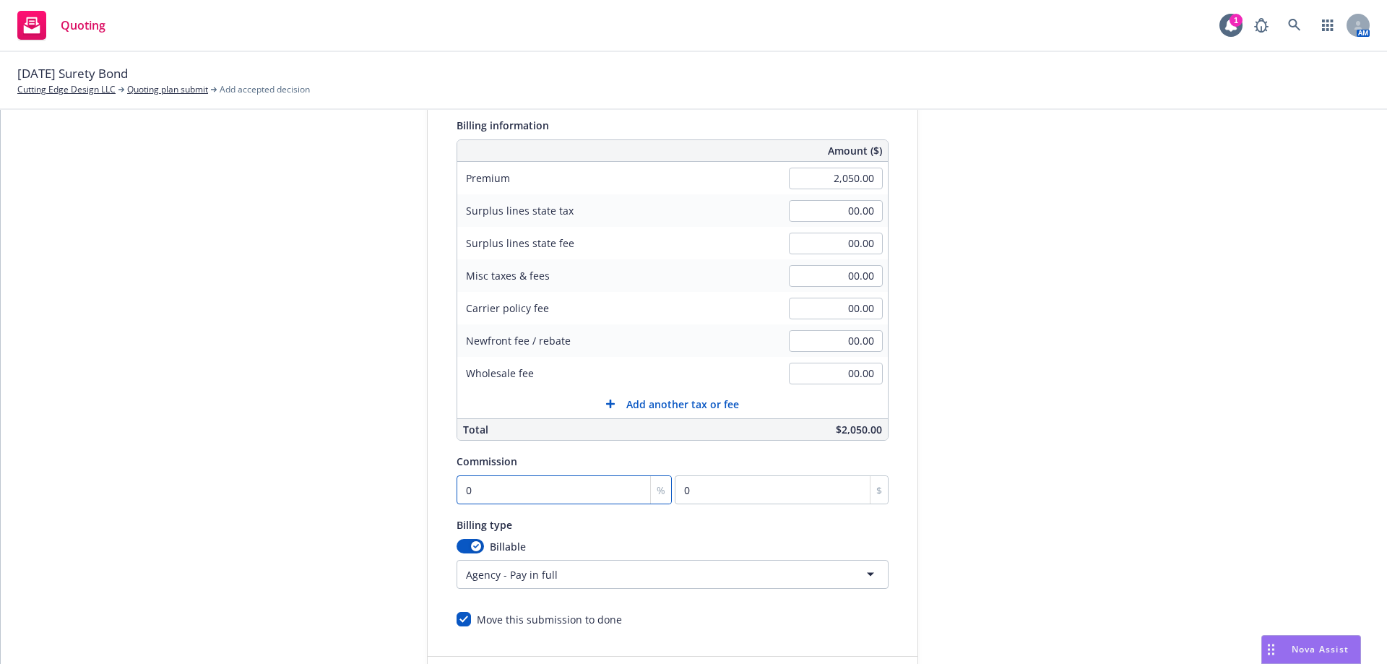
click at [511, 496] on input "0" at bounding box center [565, 489] width 216 height 29
click at [493, 505] on div "Surplus lines state No surplus lines state Alaska Alabama Arkansas Arizona Cali…" at bounding box center [673, 340] width 432 height 574
click at [491, 496] on input "0" at bounding box center [565, 489] width 216 height 29
paste input "14.63"
type input "14.63"
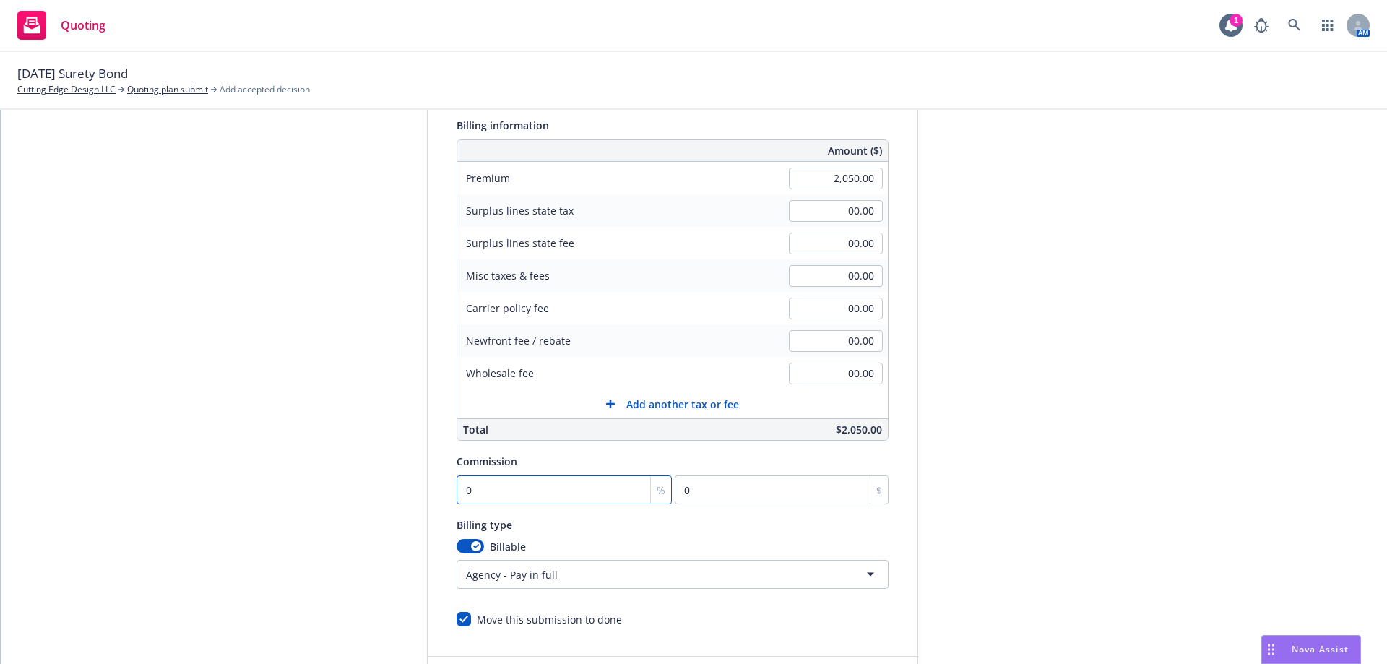
type input "299.92"
type input "14.63"
click at [263, 514] on div "Quote initiation Coverage selection 3 Billing info" at bounding box center [318, 345] width 159 height 739
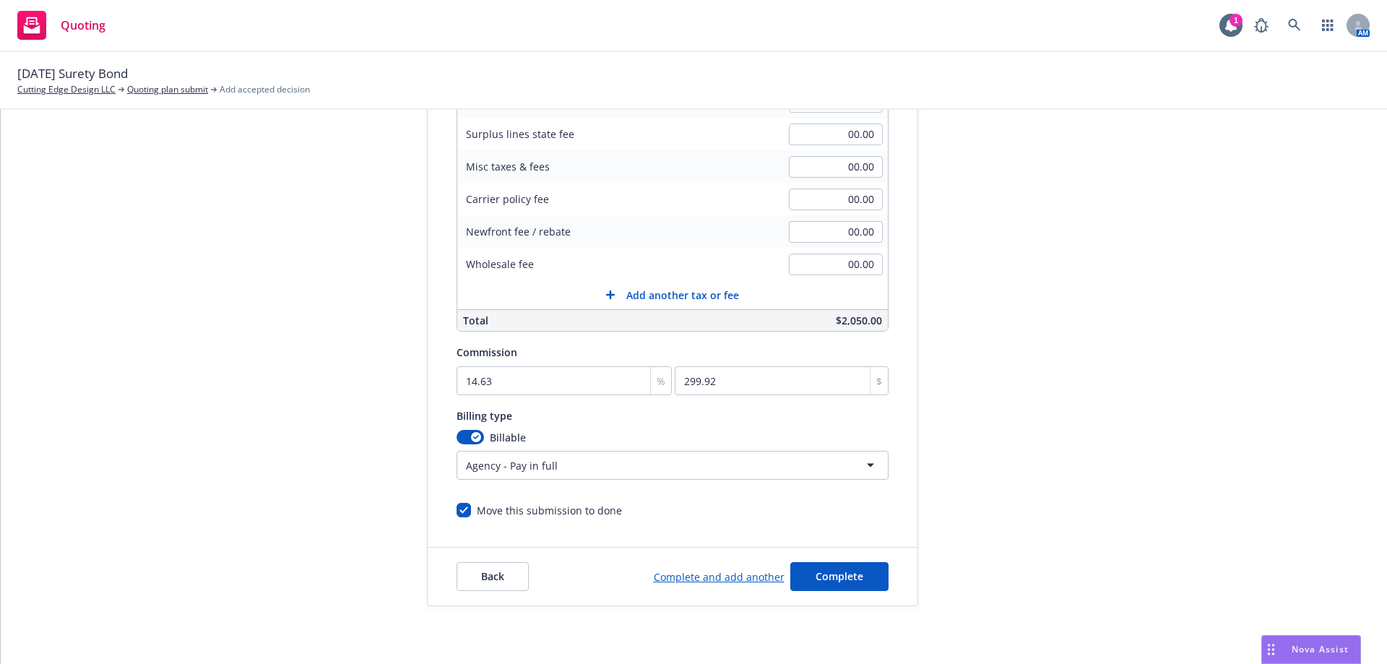
scroll to position [66, 0]
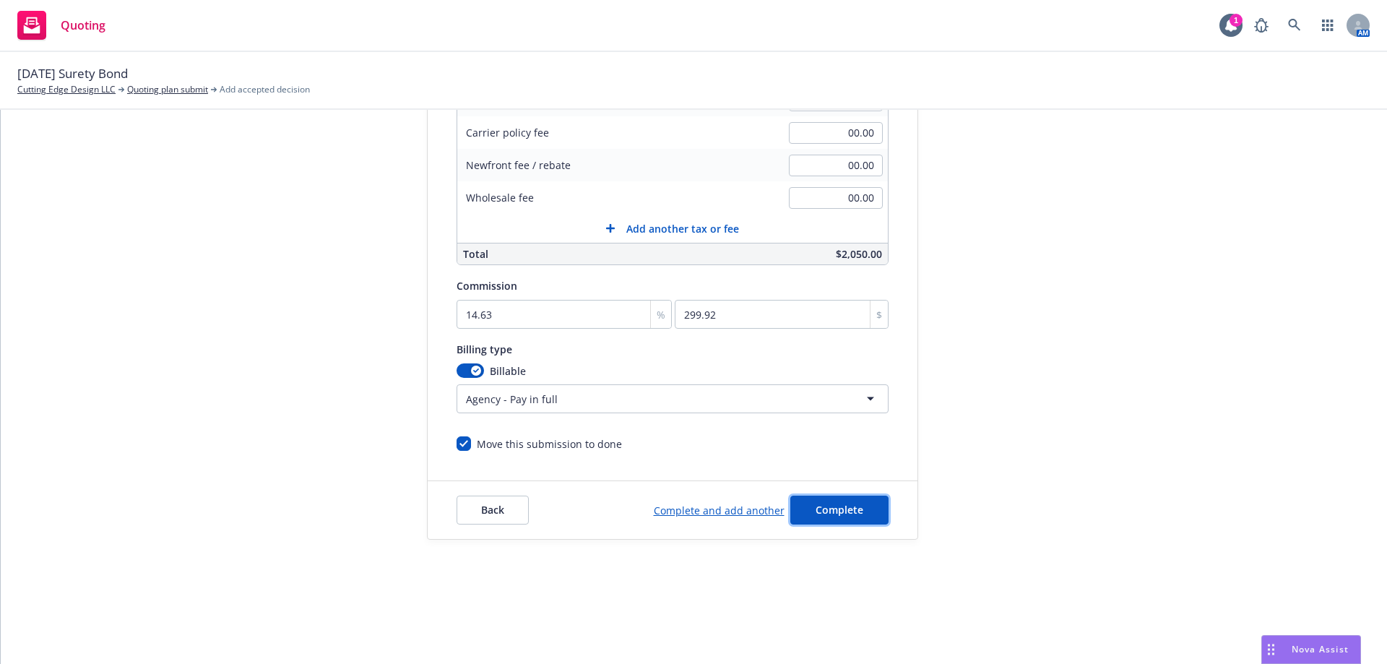
click at [843, 511] on span "Complete" at bounding box center [840, 510] width 48 height 14
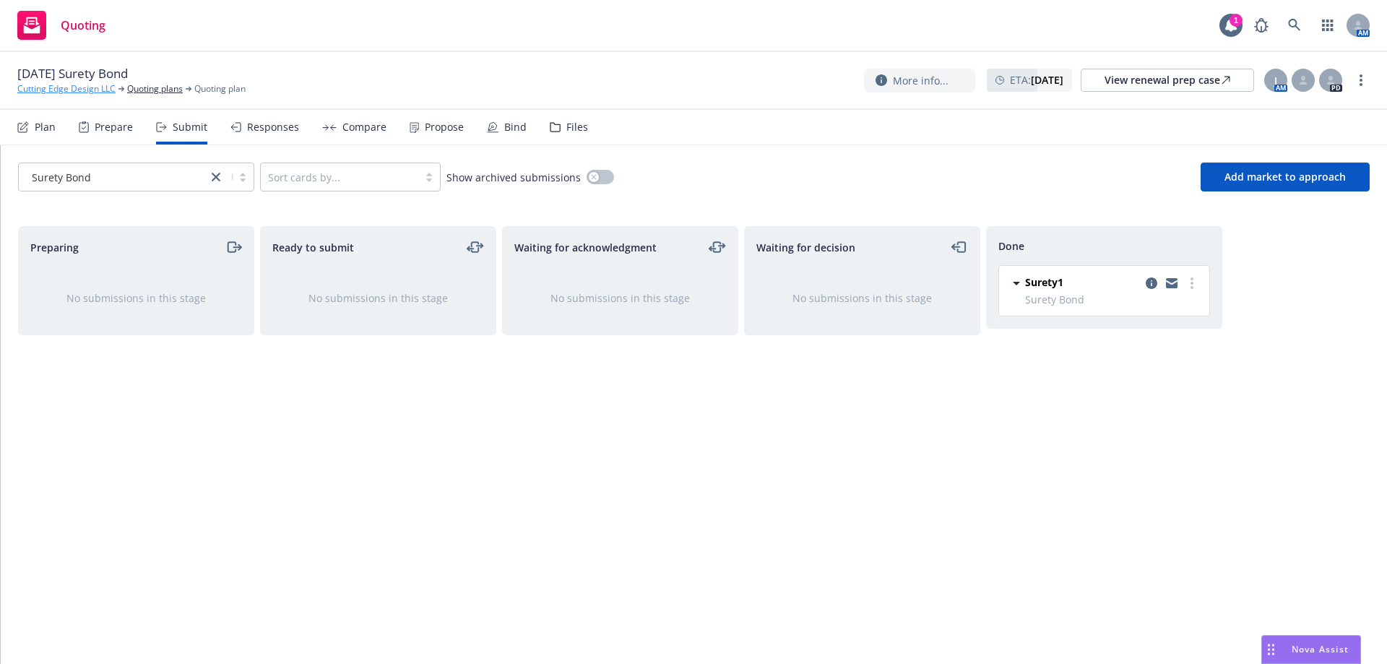
click at [85, 89] on link "Cutting Edge Design LLC" at bounding box center [66, 88] width 98 height 13
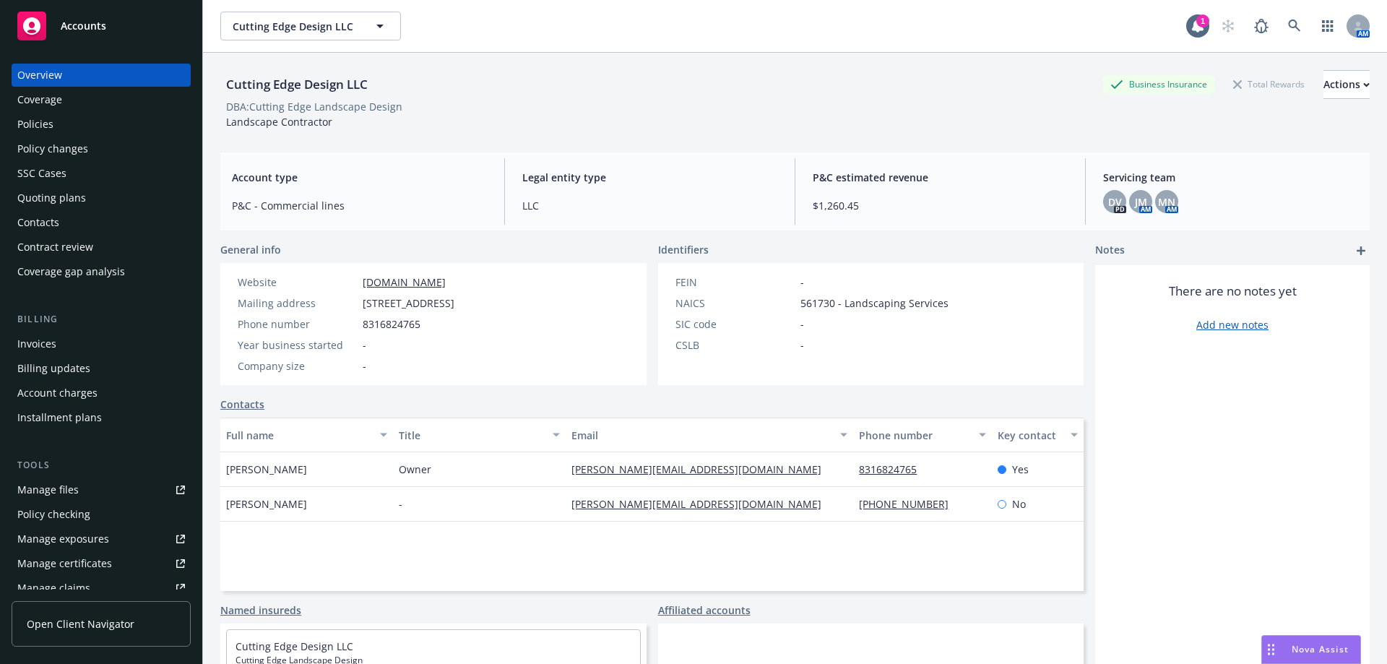
click at [84, 340] on div "Invoices" at bounding box center [101, 343] width 168 height 23
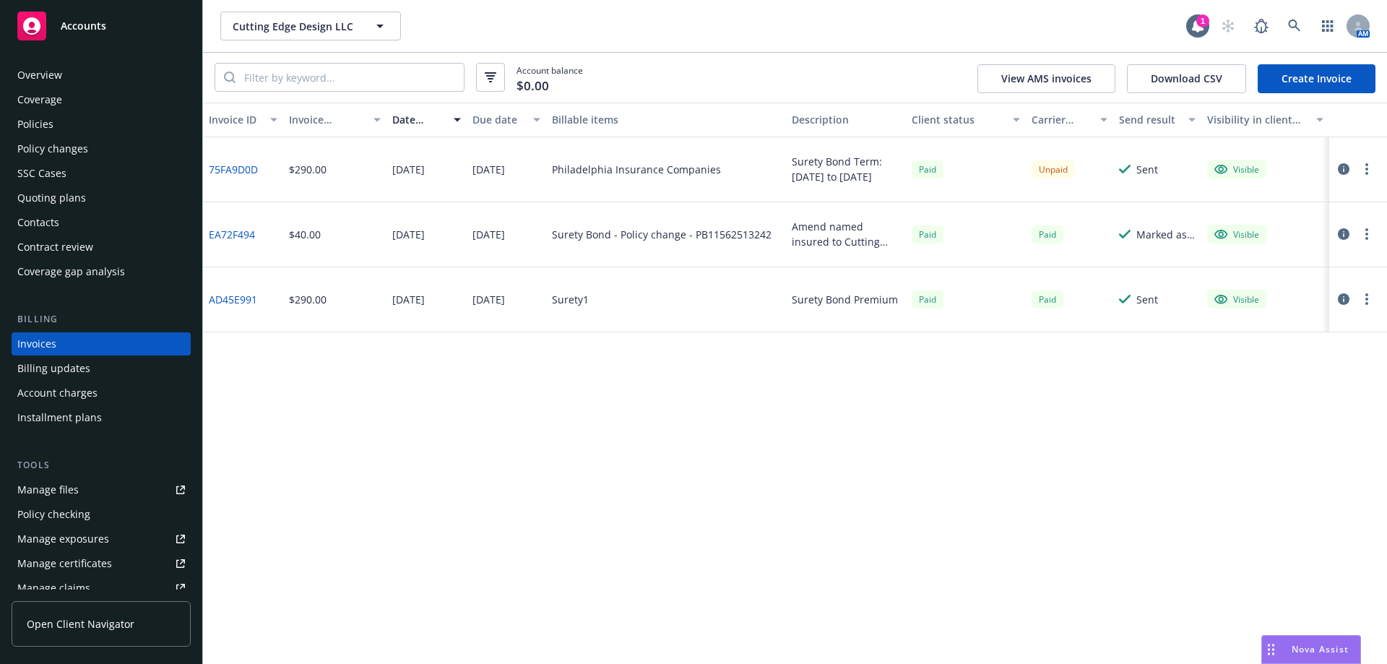
click at [1324, 72] on link "Create Invoice" at bounding box center [1317, 78] width 118 height 29
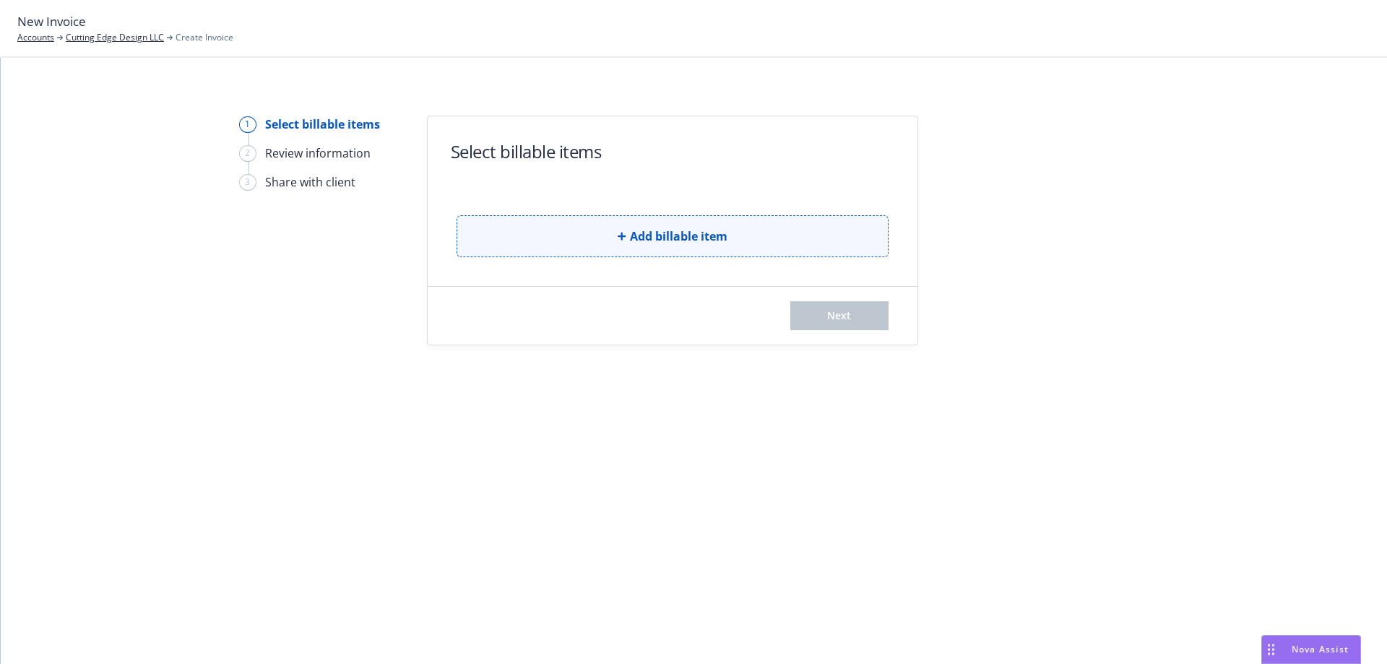
click at [553, 233] on button "Add billable item" at bounding box center [673, 236] width 432 height 42
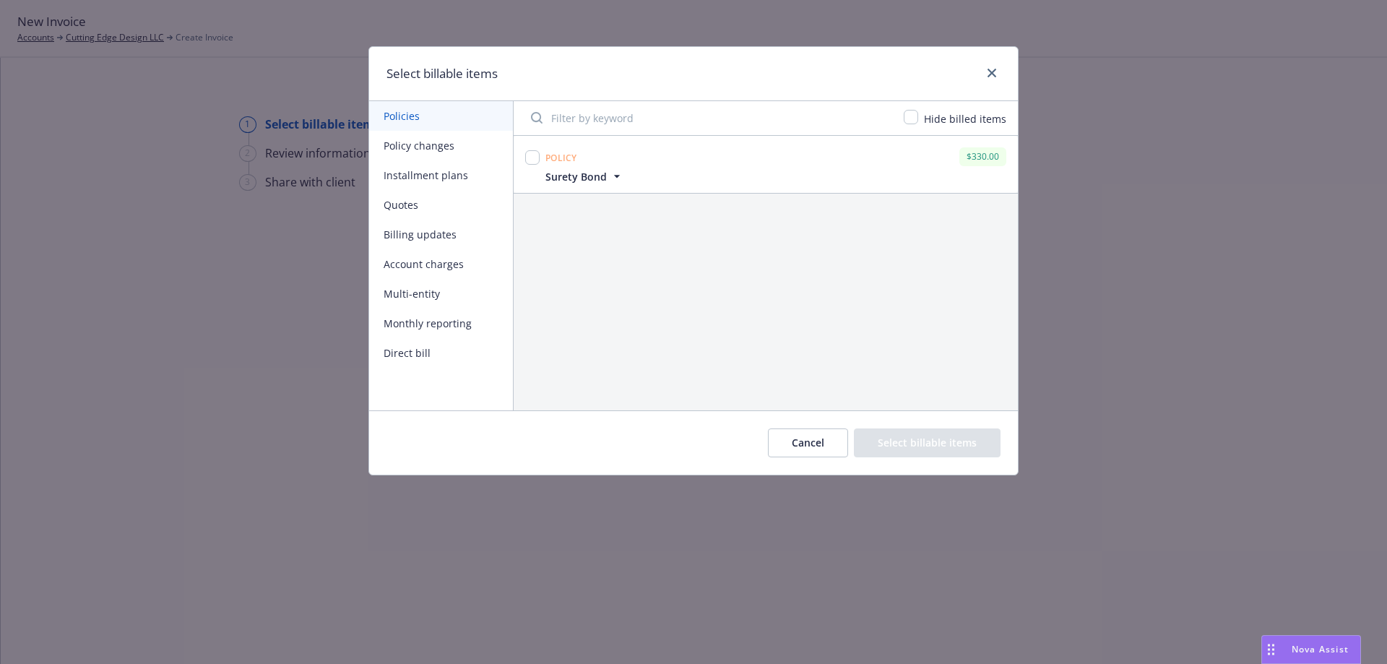
click at [410, 200] on button "Quotes" at bounding box center [441, 205] width 144 height 30
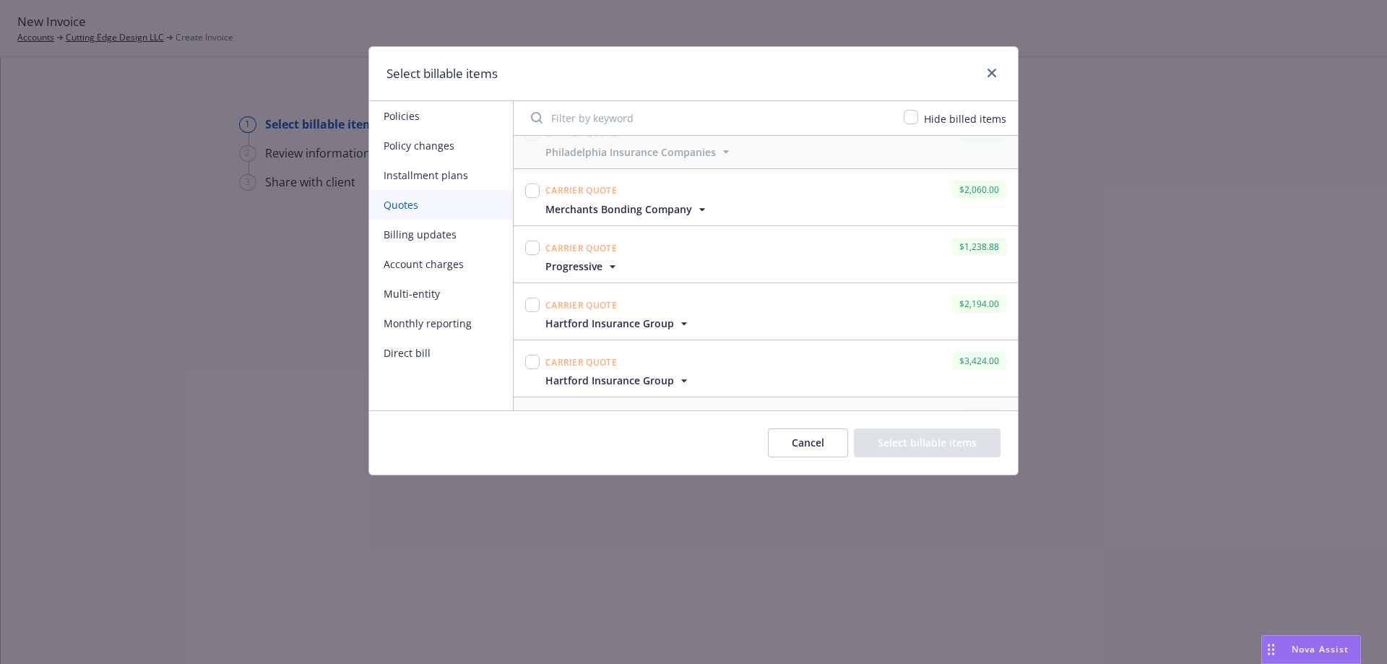
scroll to position [144, 0]
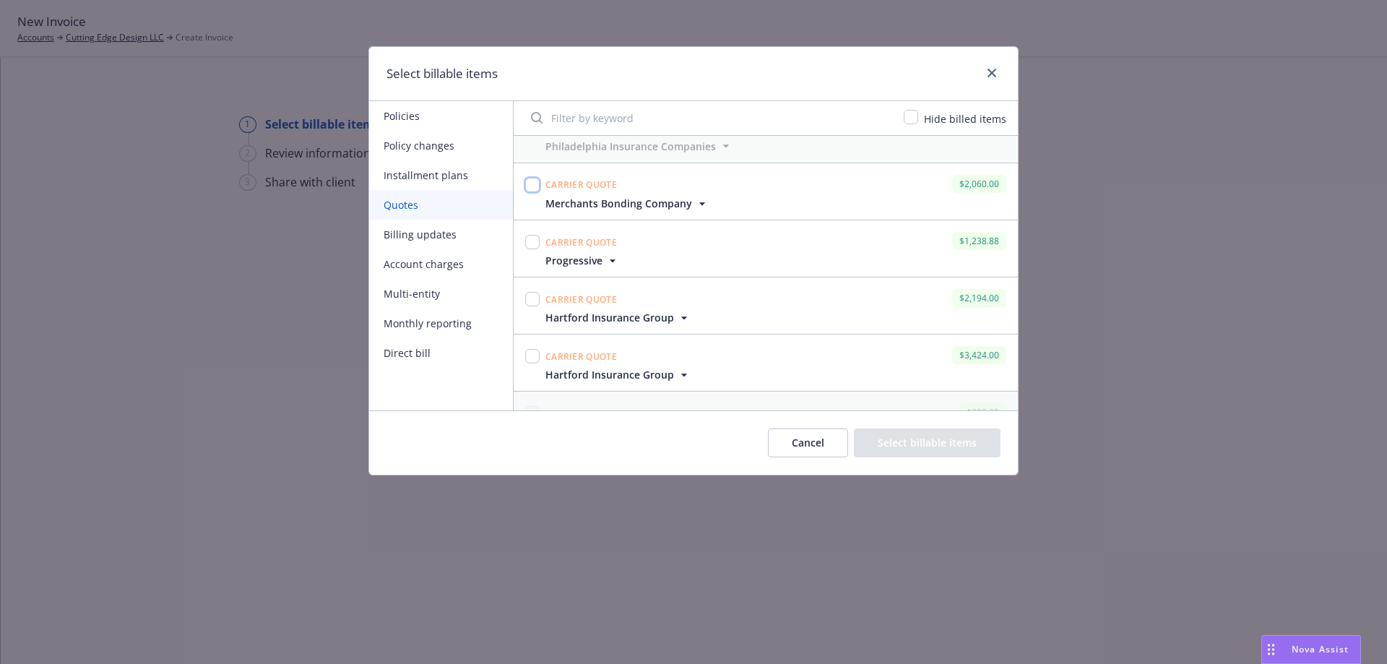
click at [533, 187] on input "checkbox" at bounding box center [532, 185] width 14 height 14
click at [800, 182] on div "Carrier Quote $2,060.00" at bounding box center [776, 184] width 467 height 24
click at [778, 193] on div "Carrier Quote $2,060.00" at bounding box center [776, 184] width 467 height 24
click at [779, 190] on div "Carrier Quote $2,060.00" at bounding box center [776, 184] width 467 height 24
click at [531, 186] on input "checkbox" at bounding box center [532, 185] width 14 height 14
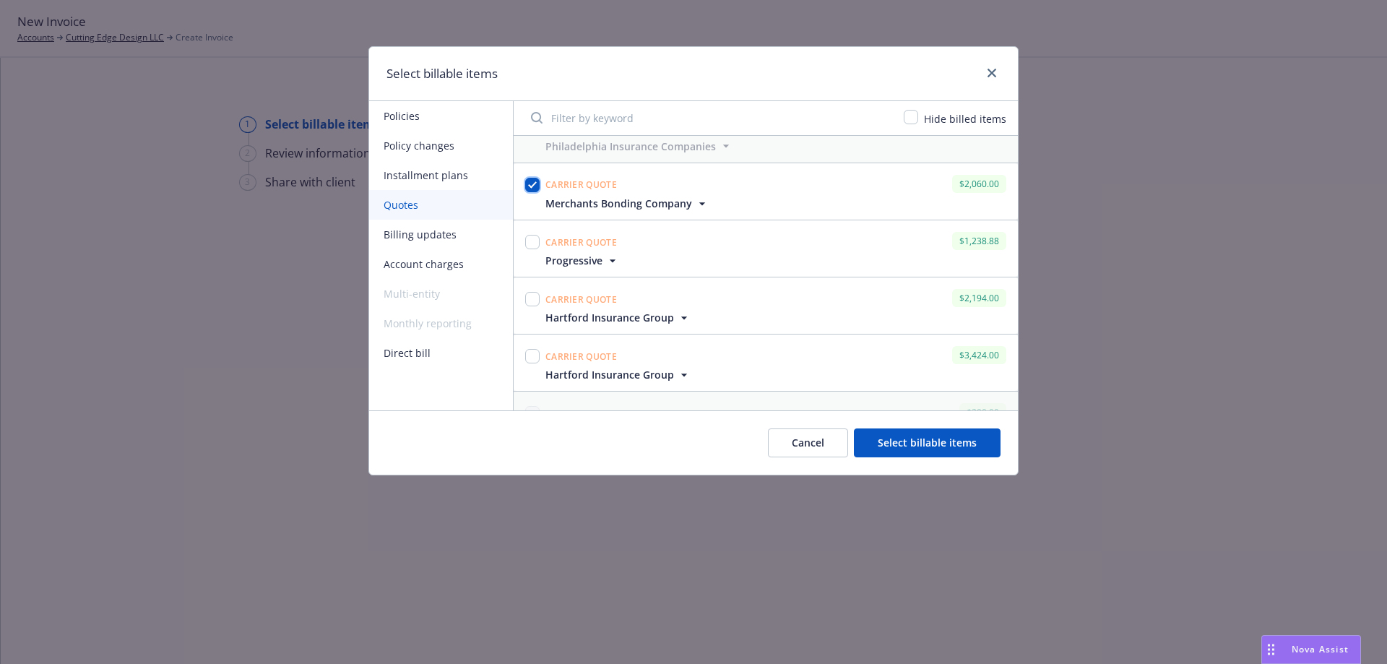
checkbox input "false"
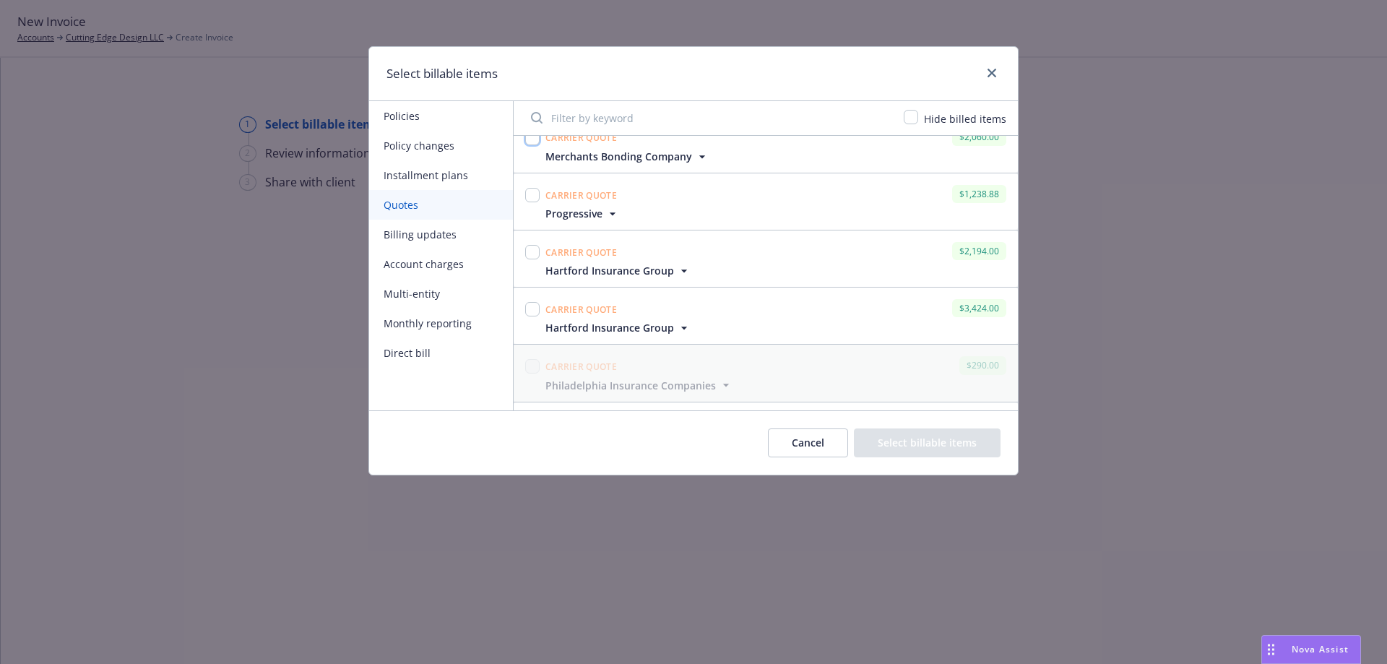
scroll to position [240, 0]
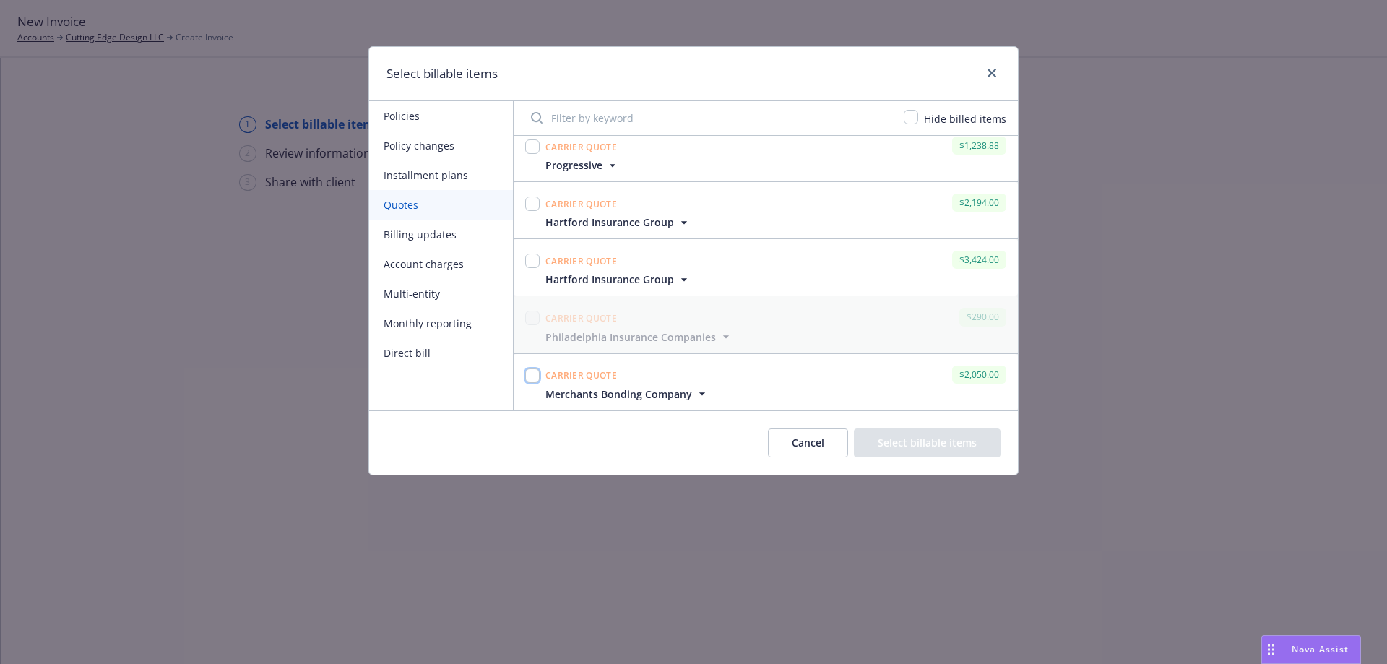
click at [529, 379] on input "checkbox" at bounding box center [532, 375] width 14 height 14
checkbox input "true"
click at [929, 452] on button "Select billable items" at bounding box center [927, 442] width 147 height 29
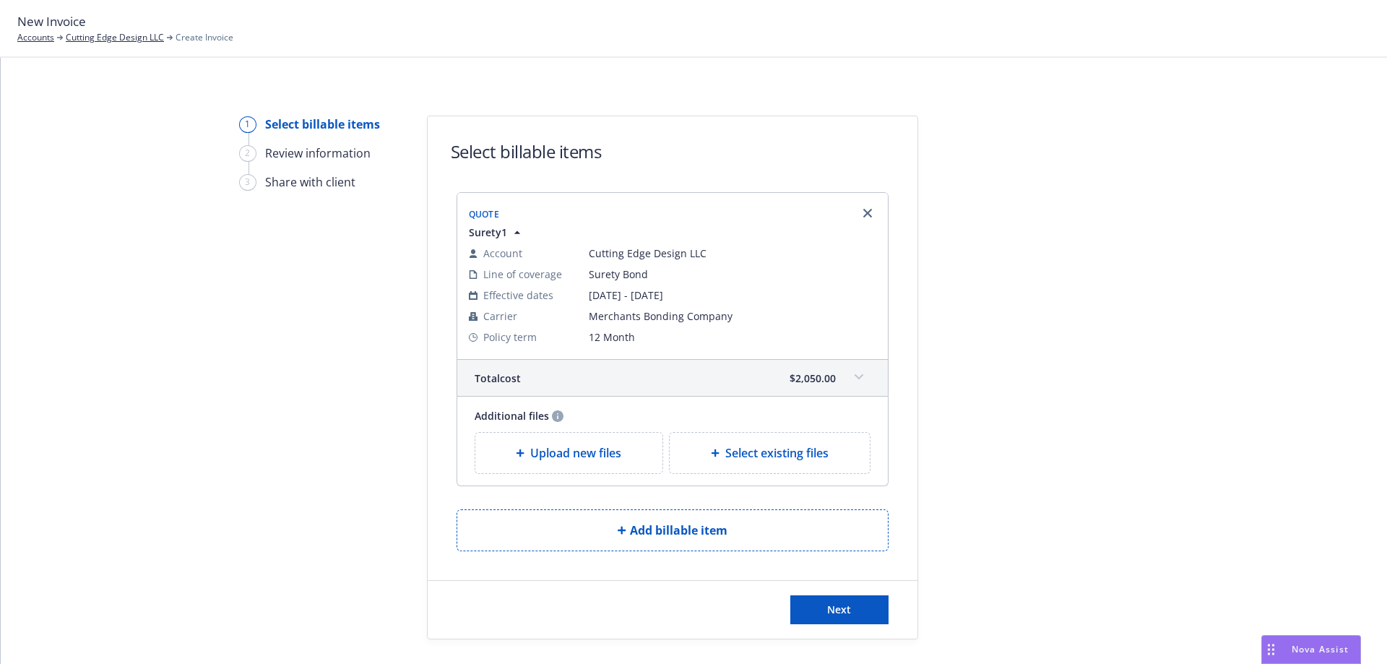
click at [581, 447] on span "Upload new files" at bounding box center [575, 452] width 91 height 17
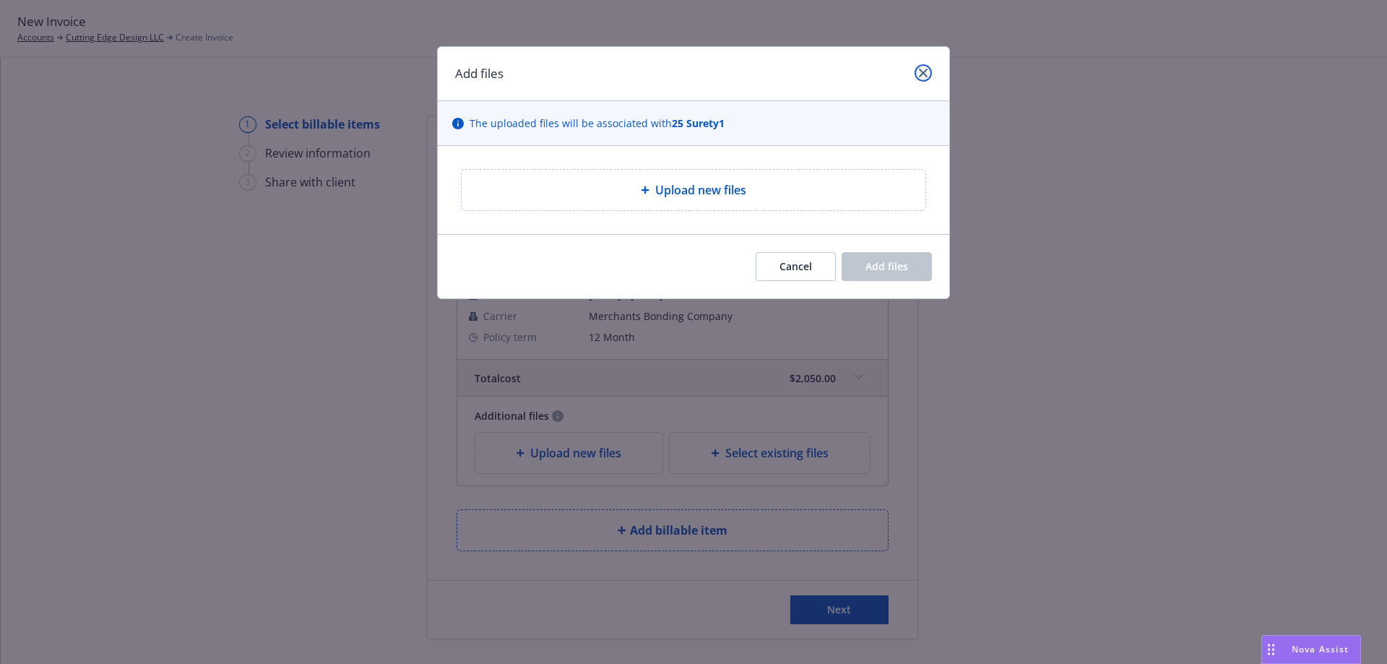
click at [923, 77] on link "close" at bounding box center [923, 72] width 17 height 17
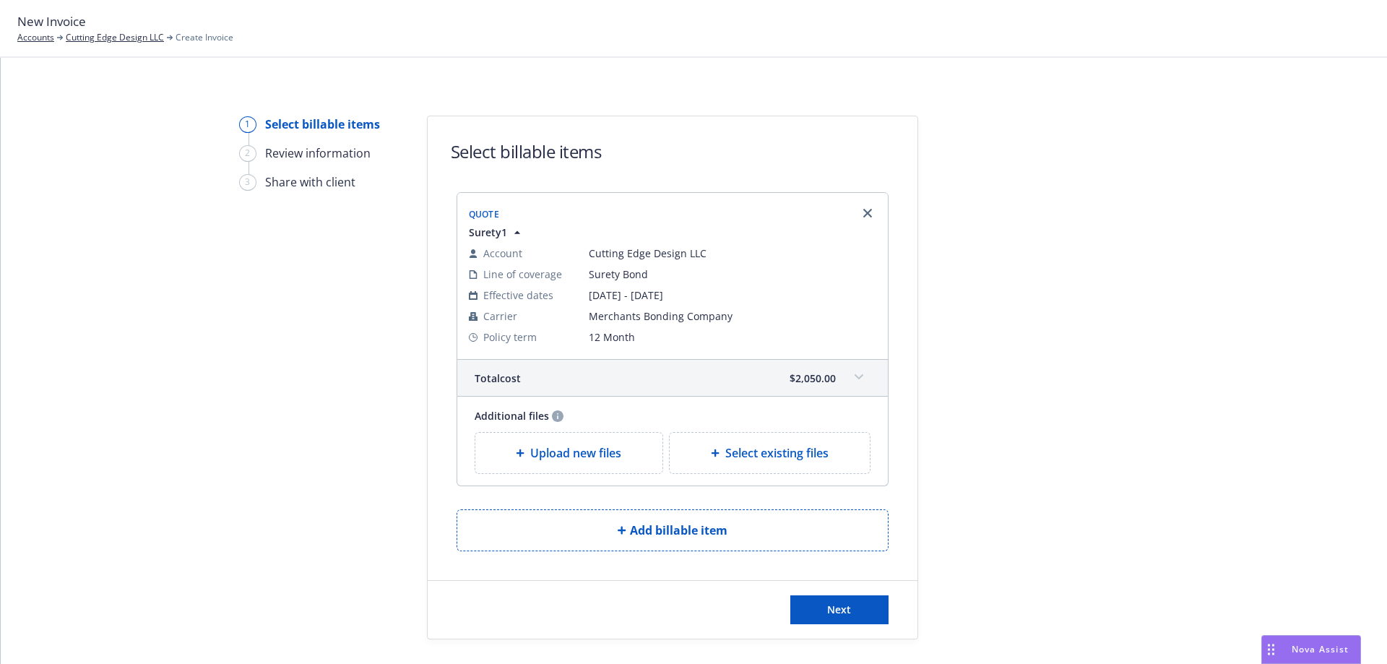
click at [725, 445] on span "Select existing files" at bounding box center [776, 452] width 103 height 17
select select "Invoice - Third Party"
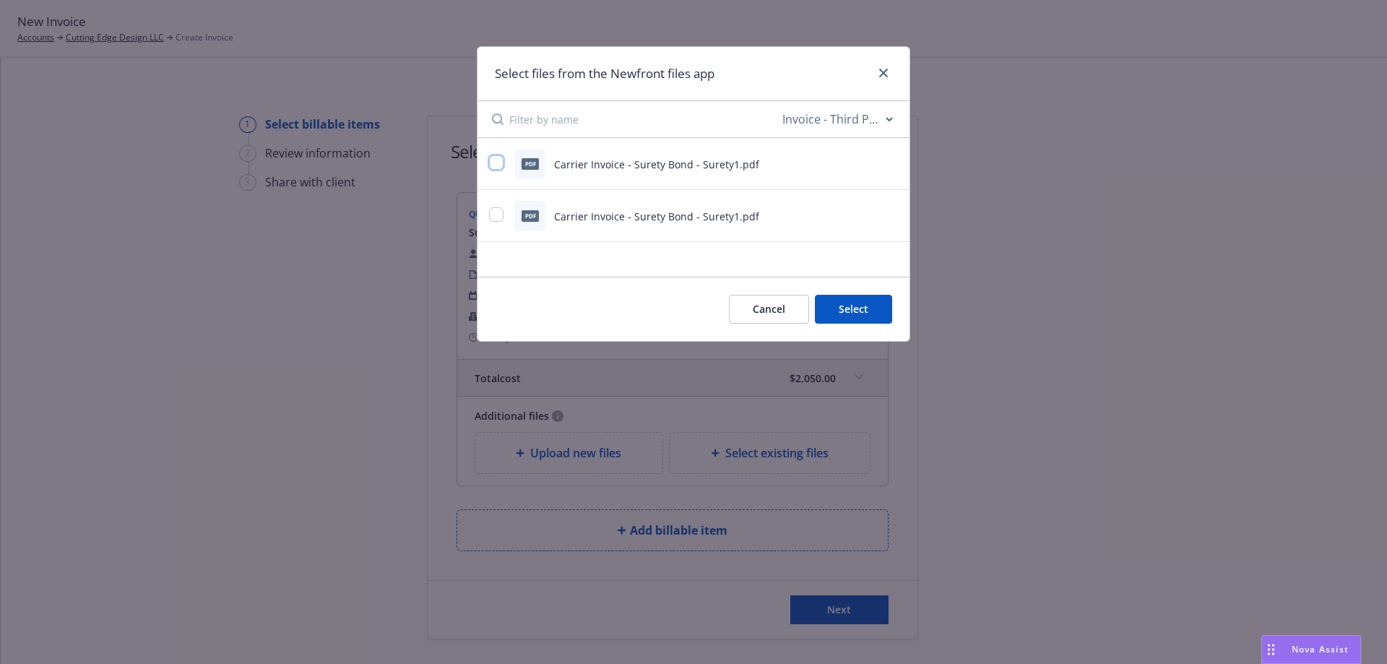
click at [496, 164] on input "checkbox" at bounding box center [496, 162] width 14 height 14
checkbox input "true"
click at [830, 315] on button "Select 1 file" at bounding box center [840, 309] width 104 height 29
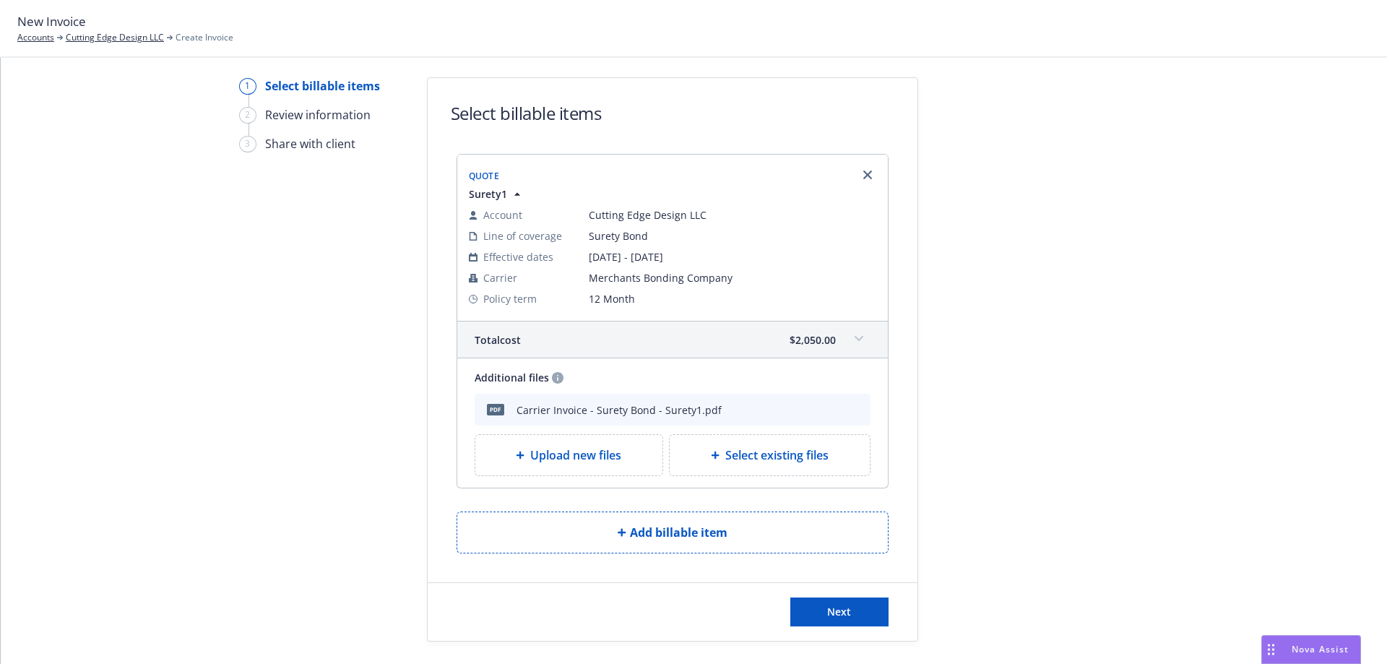
scroll to position [74, 0]
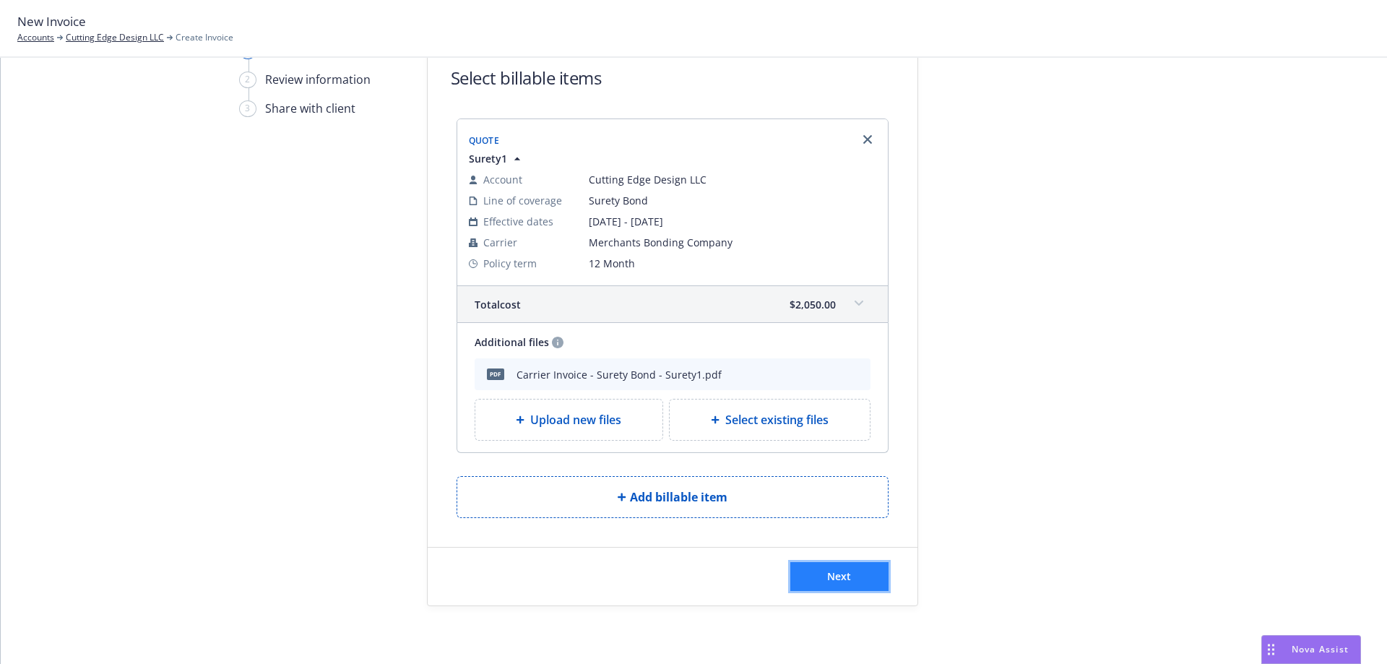
click at [840, 579] on span "Next" at bounding box center [839, 576] width 24 height 14
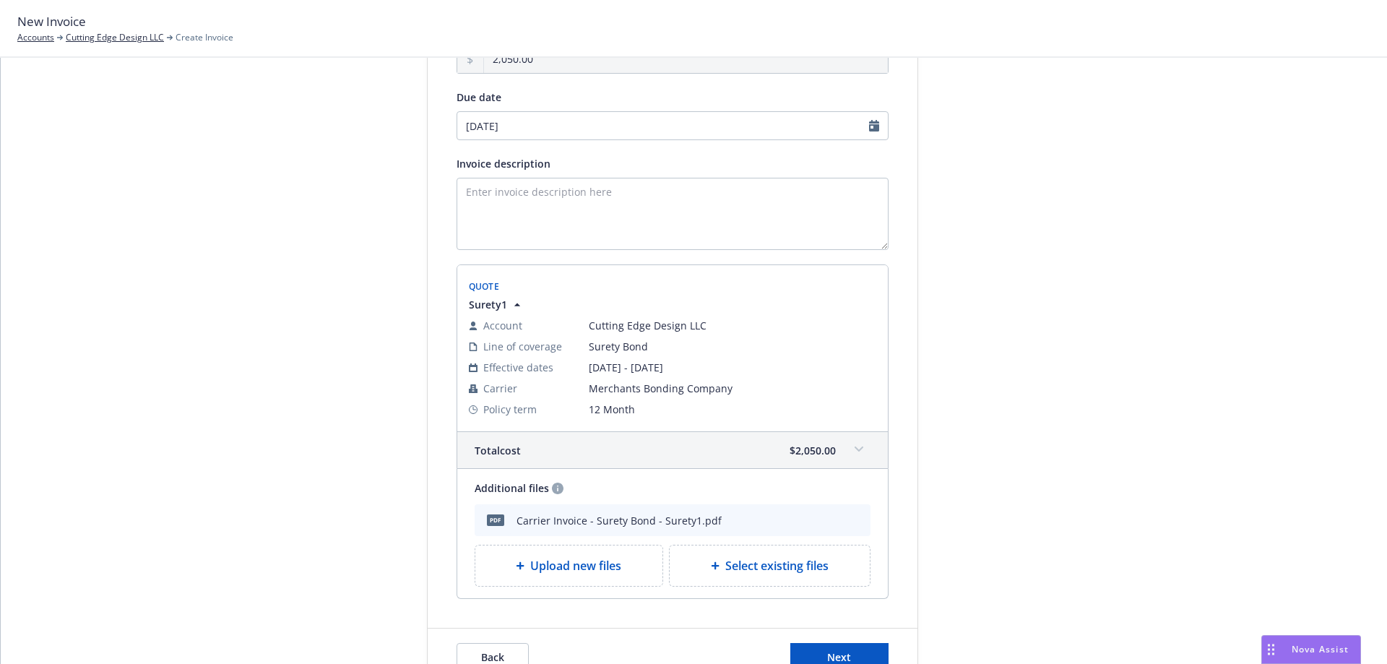
scroll to position [144, 0]
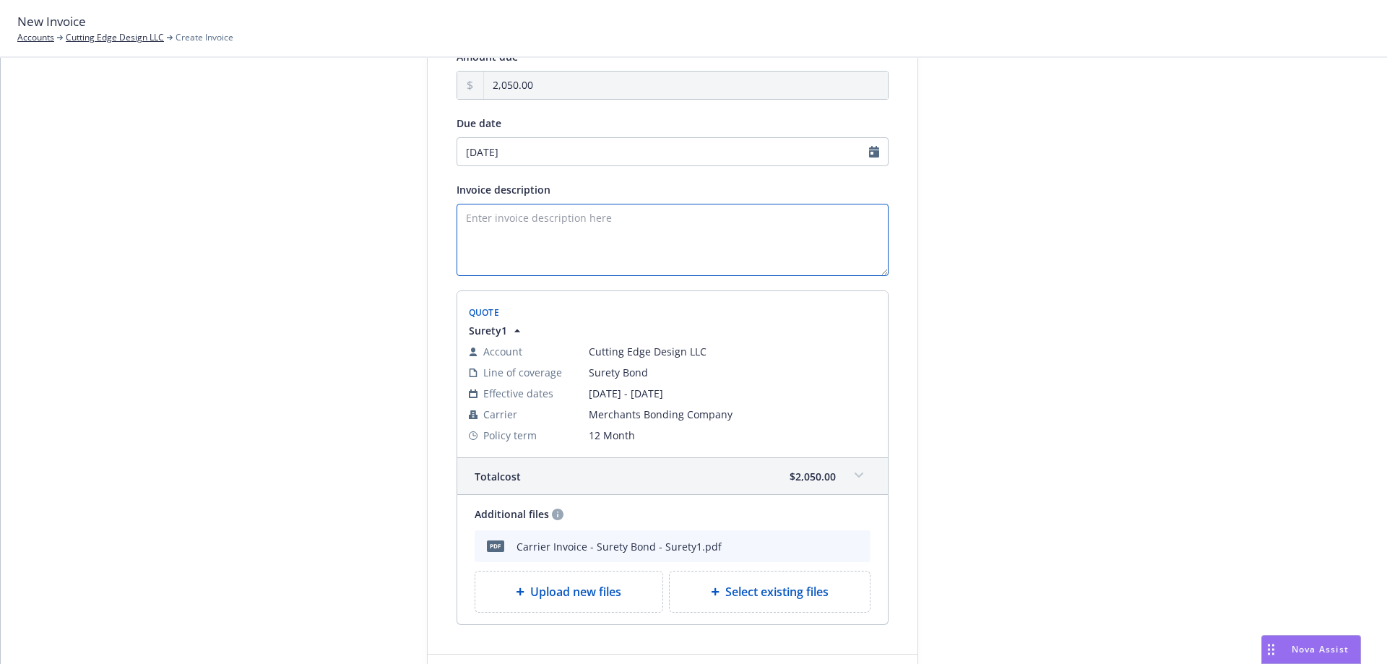
click at [488, 208] on textarea "Invoice description" at bounding box center [673, 240] width 432 height 72
type textarea "z"
type textarea "C"
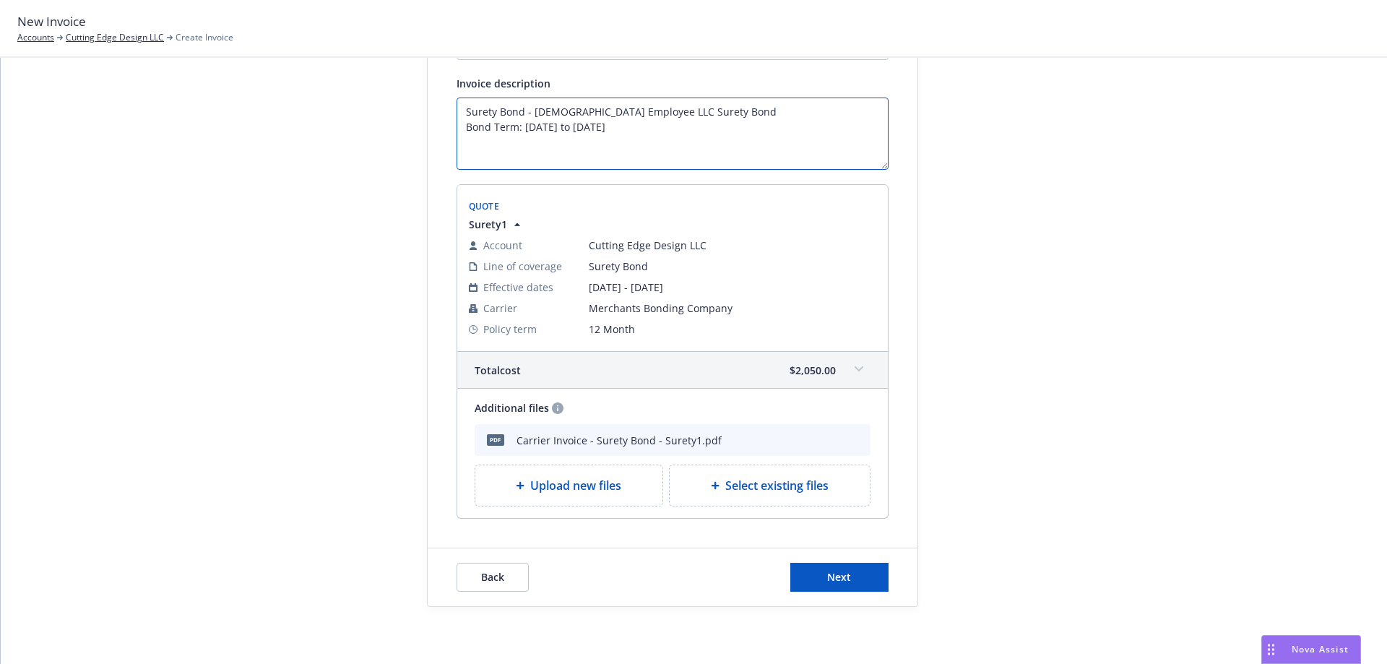
scroll to position [251, 0]
type textarea "Surety Bond - Contractor Employee LLC Surety Bond Bond Term: 09/24/2025 to 09/2…"
click at [835, 587] on button "Next" at bounding box center [839, 576] width 98 height 29
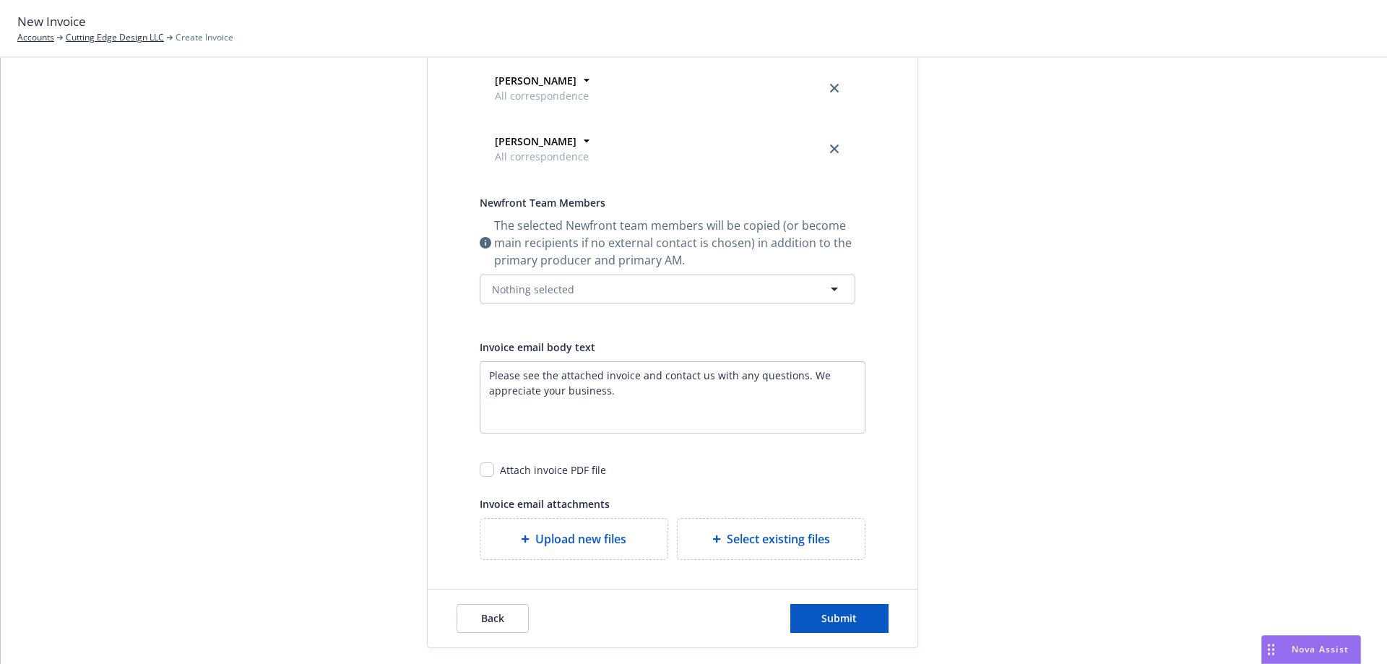
scroll to position [383, 0]
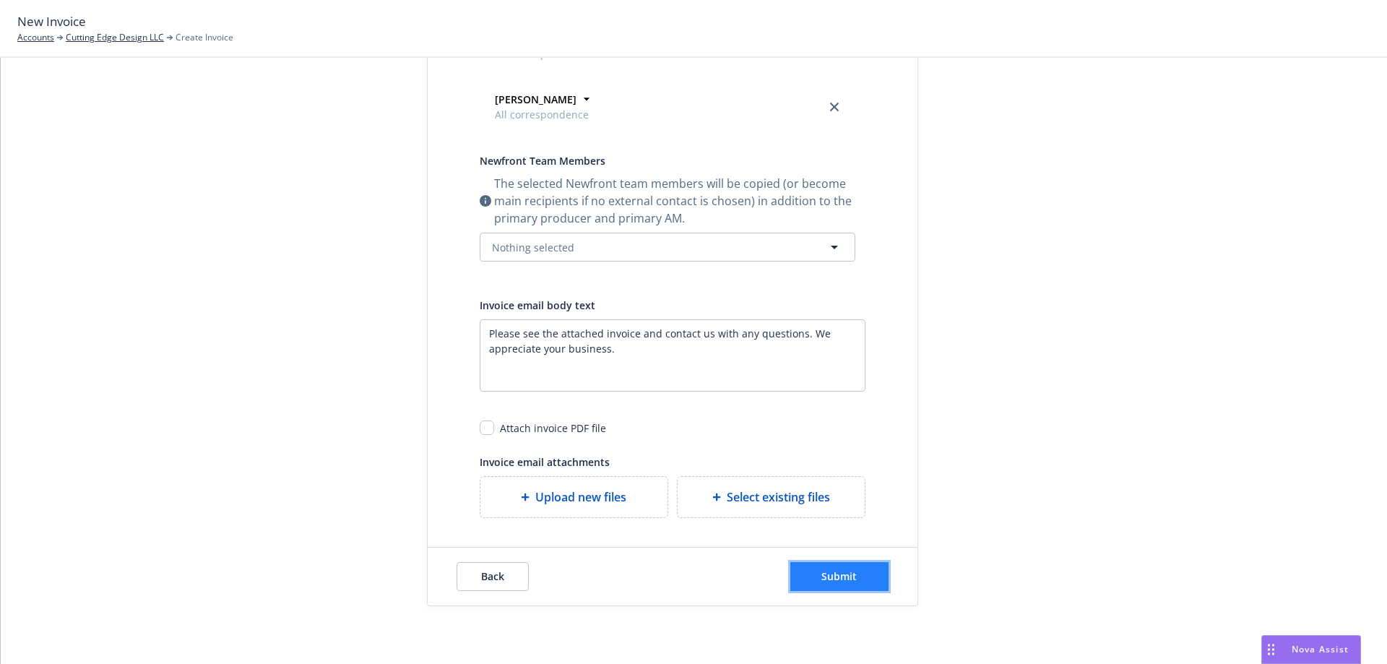
click at [842, 577] on span "Submit" at bounding box center [838, 576] width 35 height 14
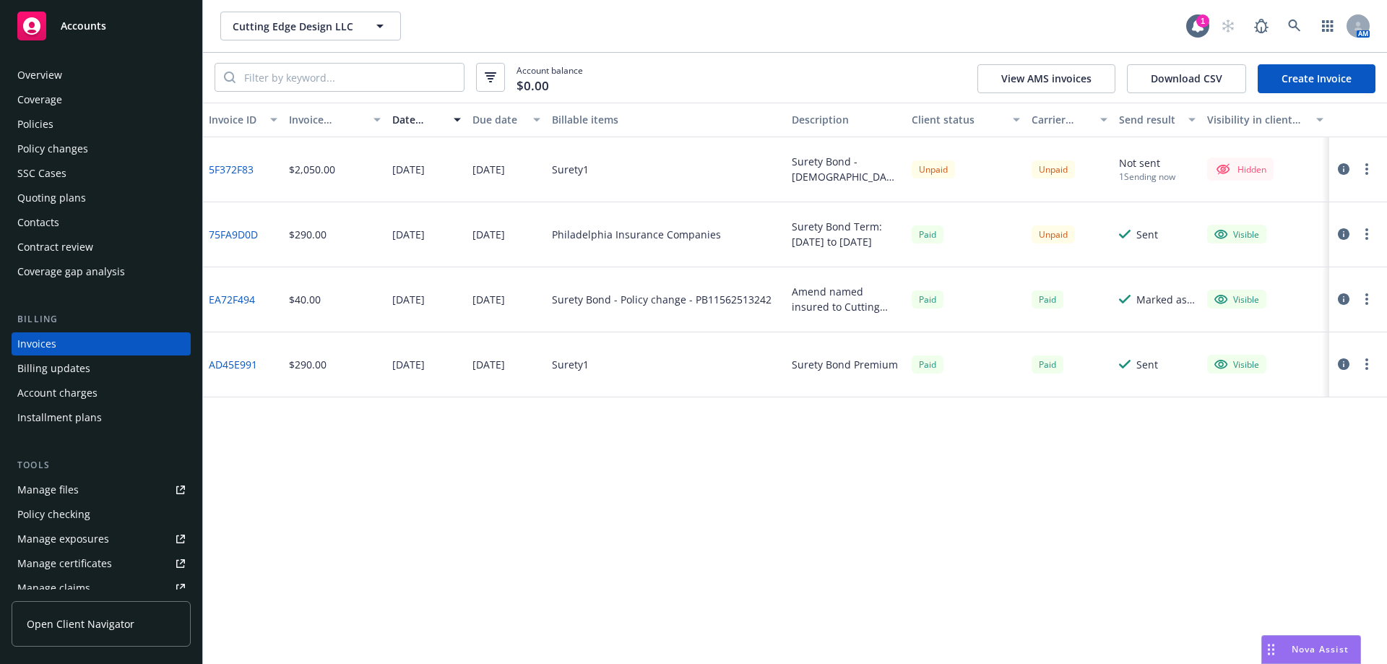
click at [1369, 168] on button "button" at bounding box center [1366, 168] width 17 height 17
click at [1301, 280] on link "Make it visible in client dash" at bounding box center [1283, 285] width 184 height 29
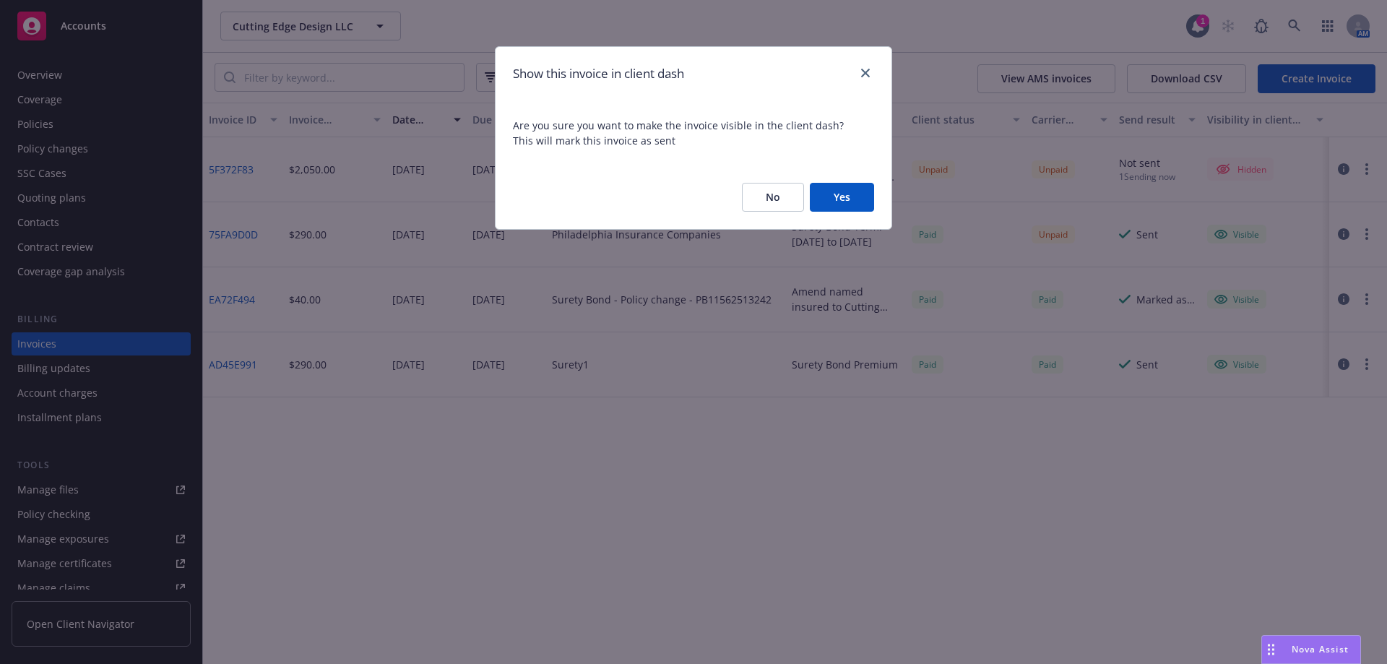
click at [850, 197] on button "Yes" at bounding box center [842, 197] width 64 height 29
